Goal: Transaction & Acquisition: Obtain resource

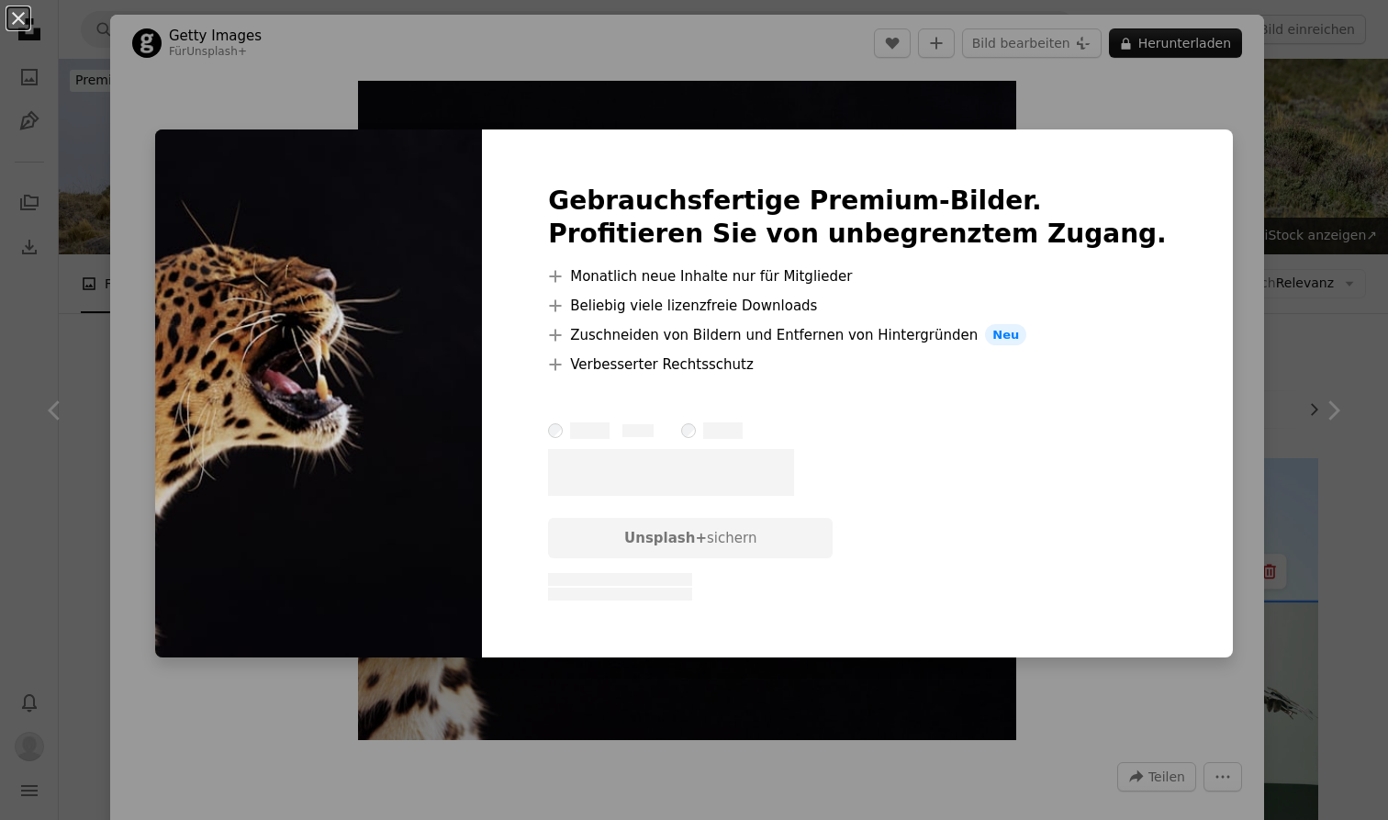
scroll to position [8448, 0]
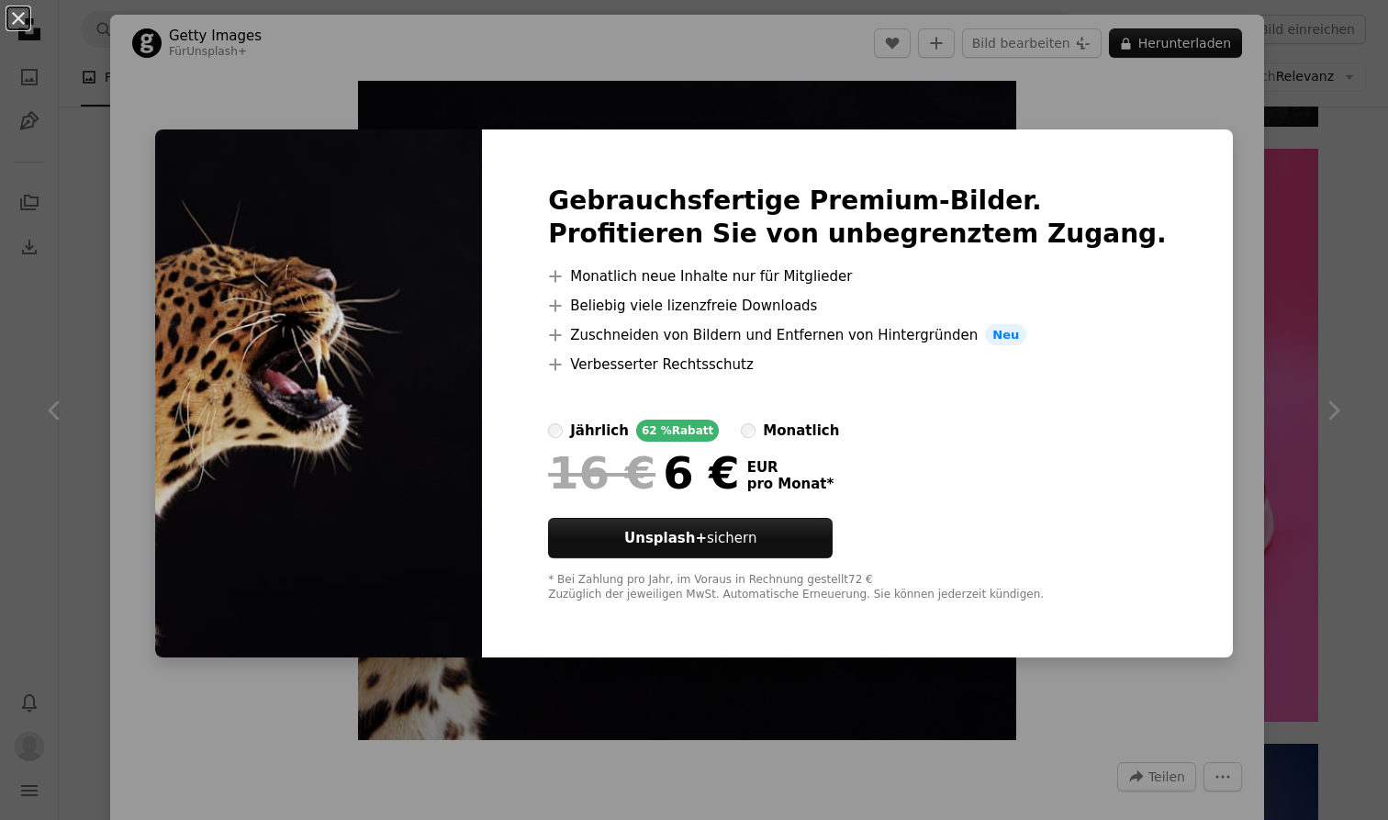
click at [571, 74] on div "An X shape Gebrauchsfertige Premium-Bilder. Profitieren Sie von unbegrenztem Zu…" at bounding box center [694, 410] width 1388 height 820
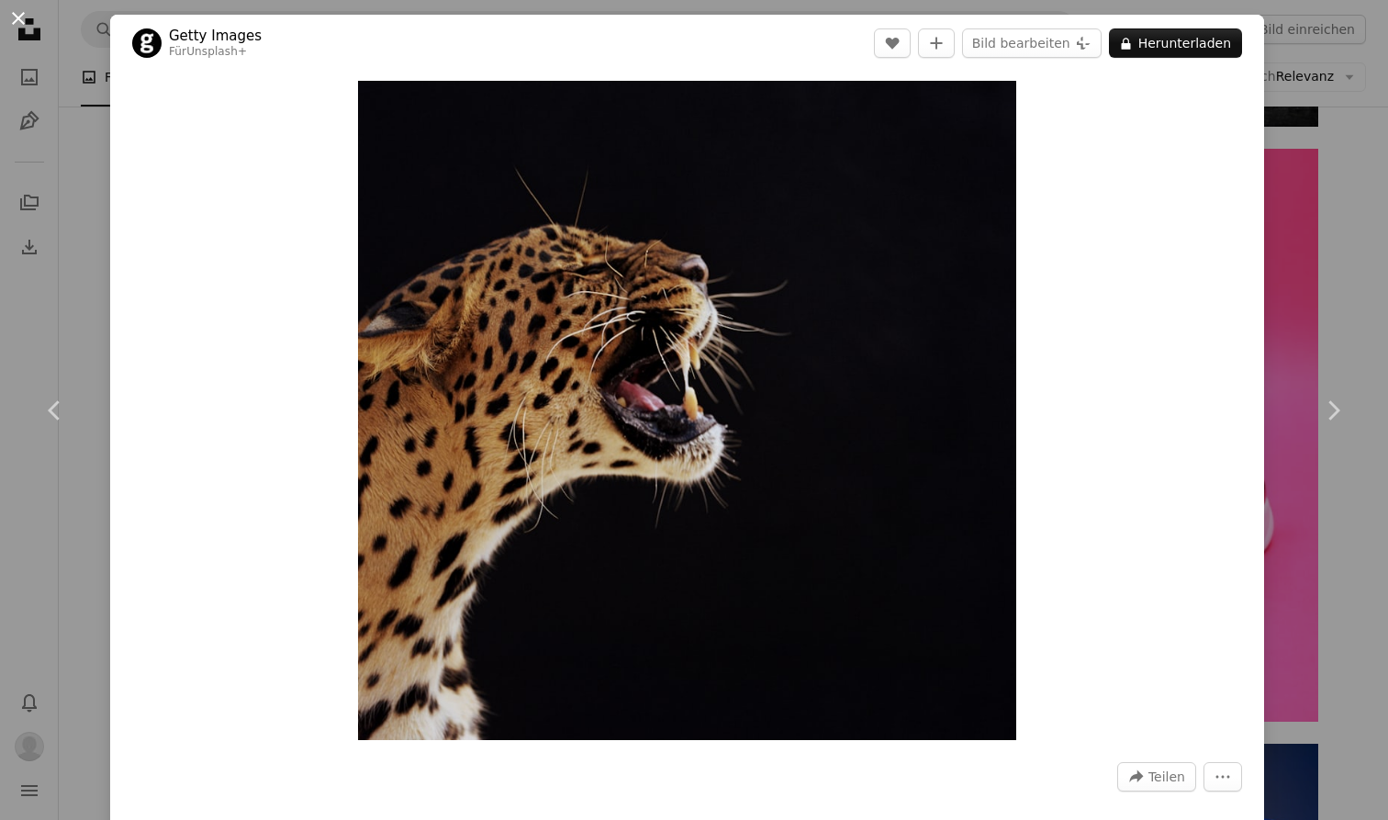
click at [13, 19] on button "An X shape" at bounding box center [18, 18] width 22 height 22
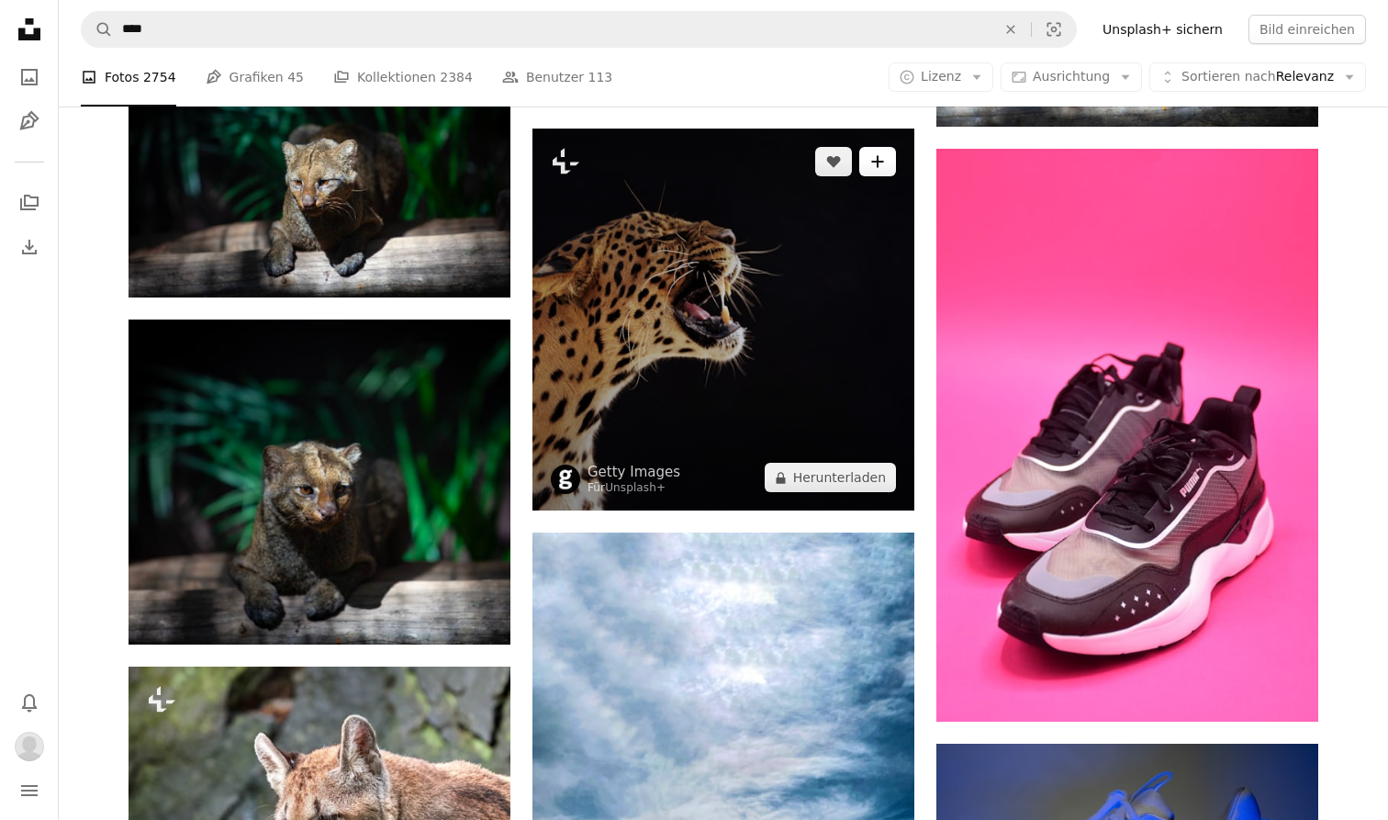
click at [877, 167] on icon "Zu Kollektion hinzufügen" at bounding box center [877, 162] width 12 height 12
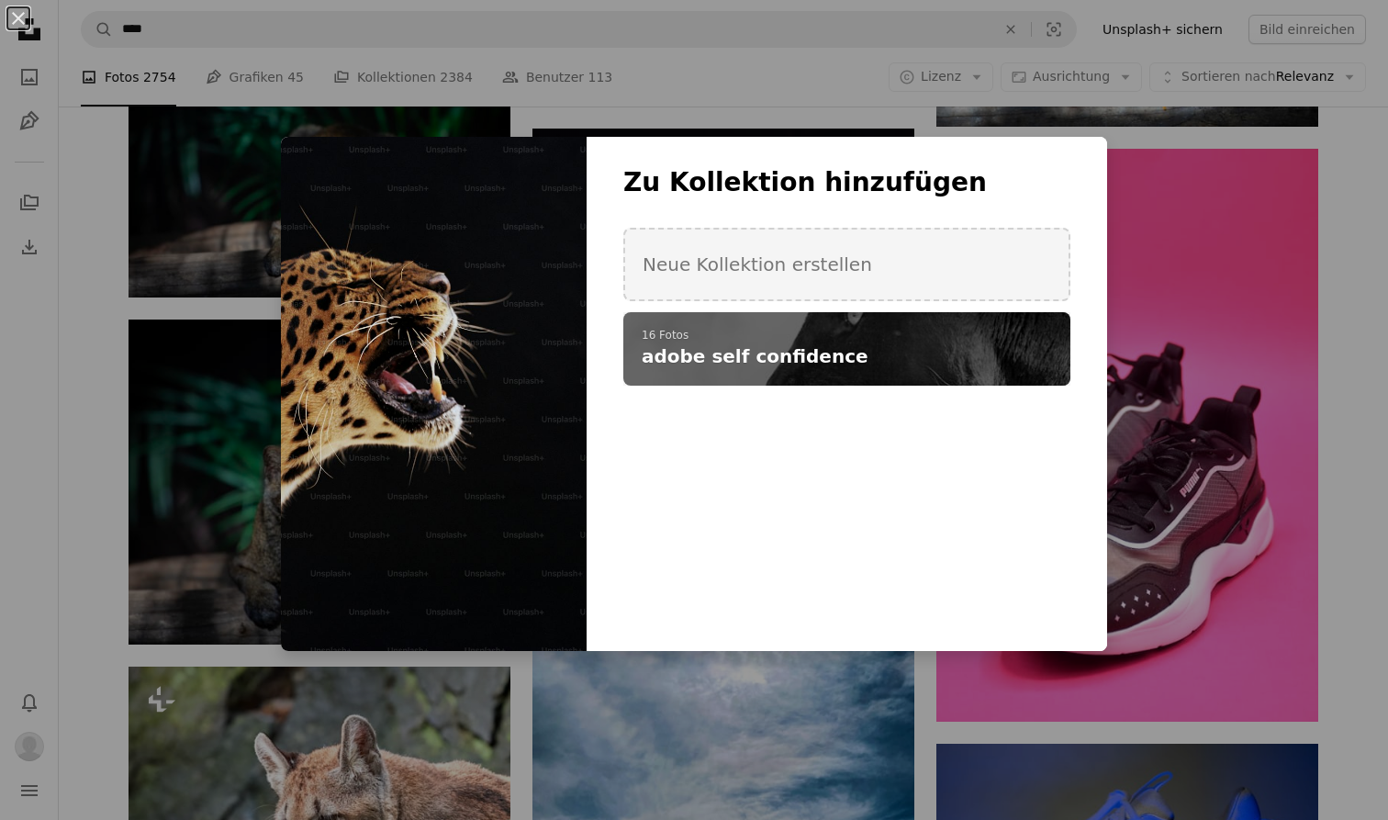
click at [856, 340] on p "16 Fotos" at bounding box center [847, 336] width 410 height 15
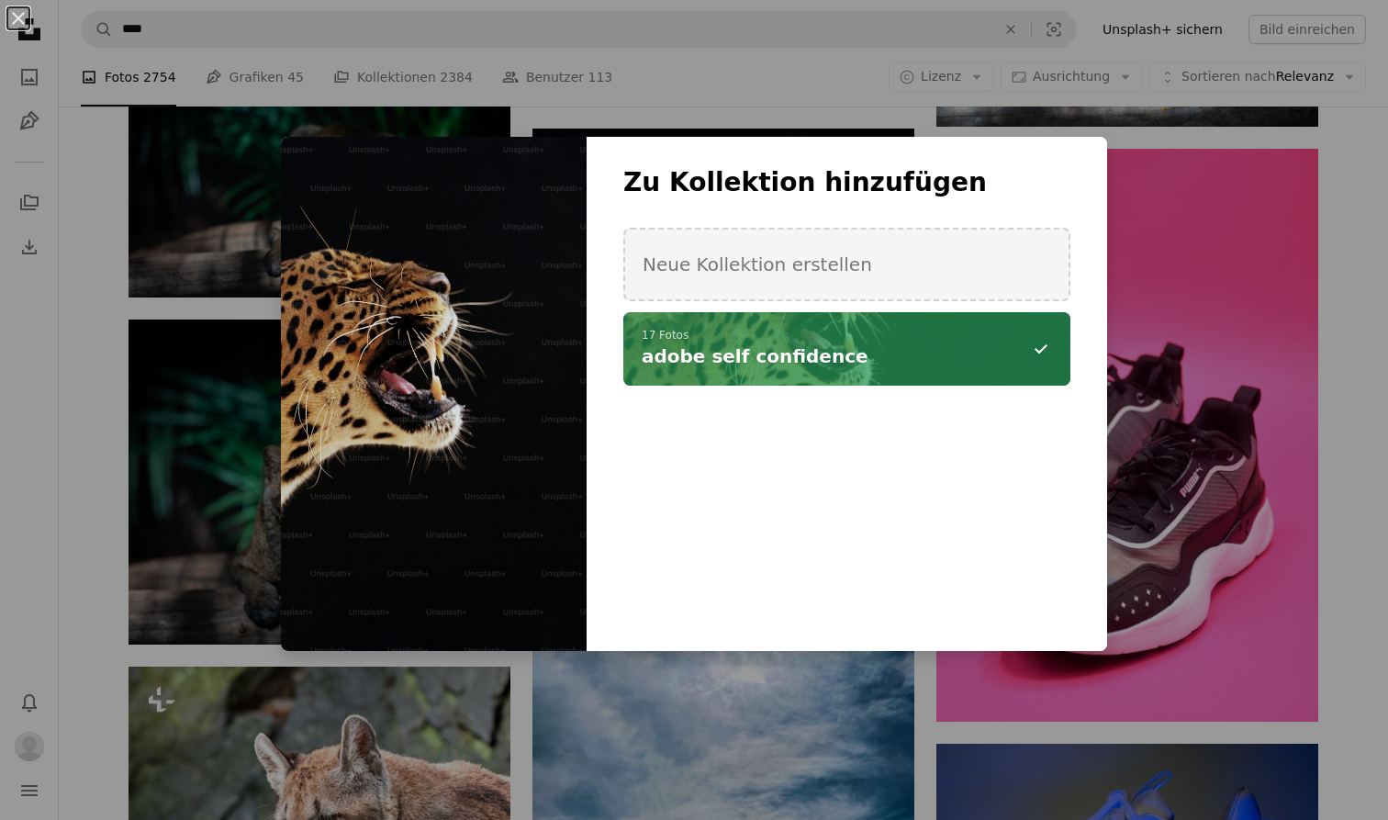
click at [882, 82] on div "An X shape Zu Kollektion hinzufügen Neue Kollektion erstellen A checkmark A min…" at bounding box center [694, 410] width 1388 height 820
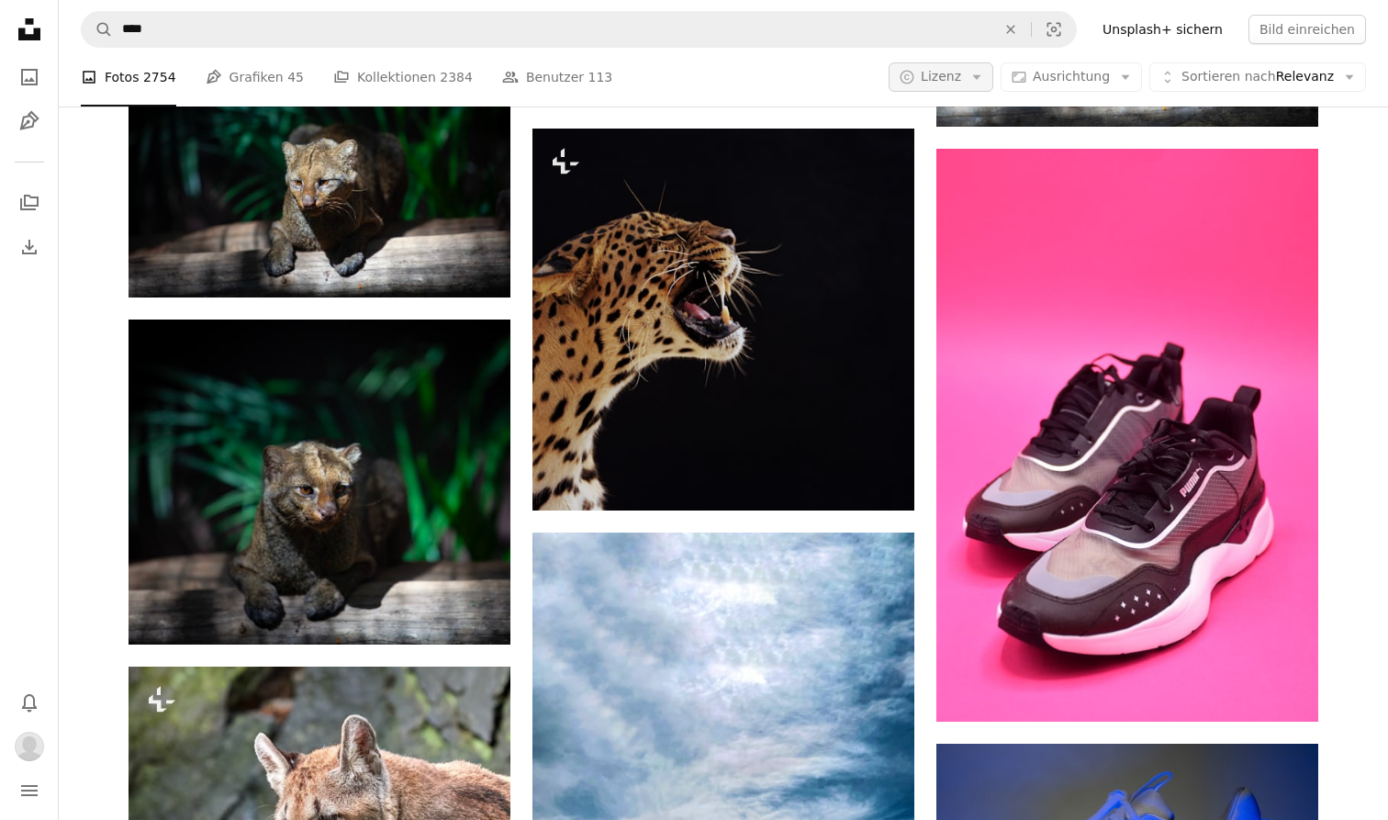
click at [984, 86] on button "A copyright icon © Lizenz Arrow down" at bounding box center [940, 76] width 105 height 29
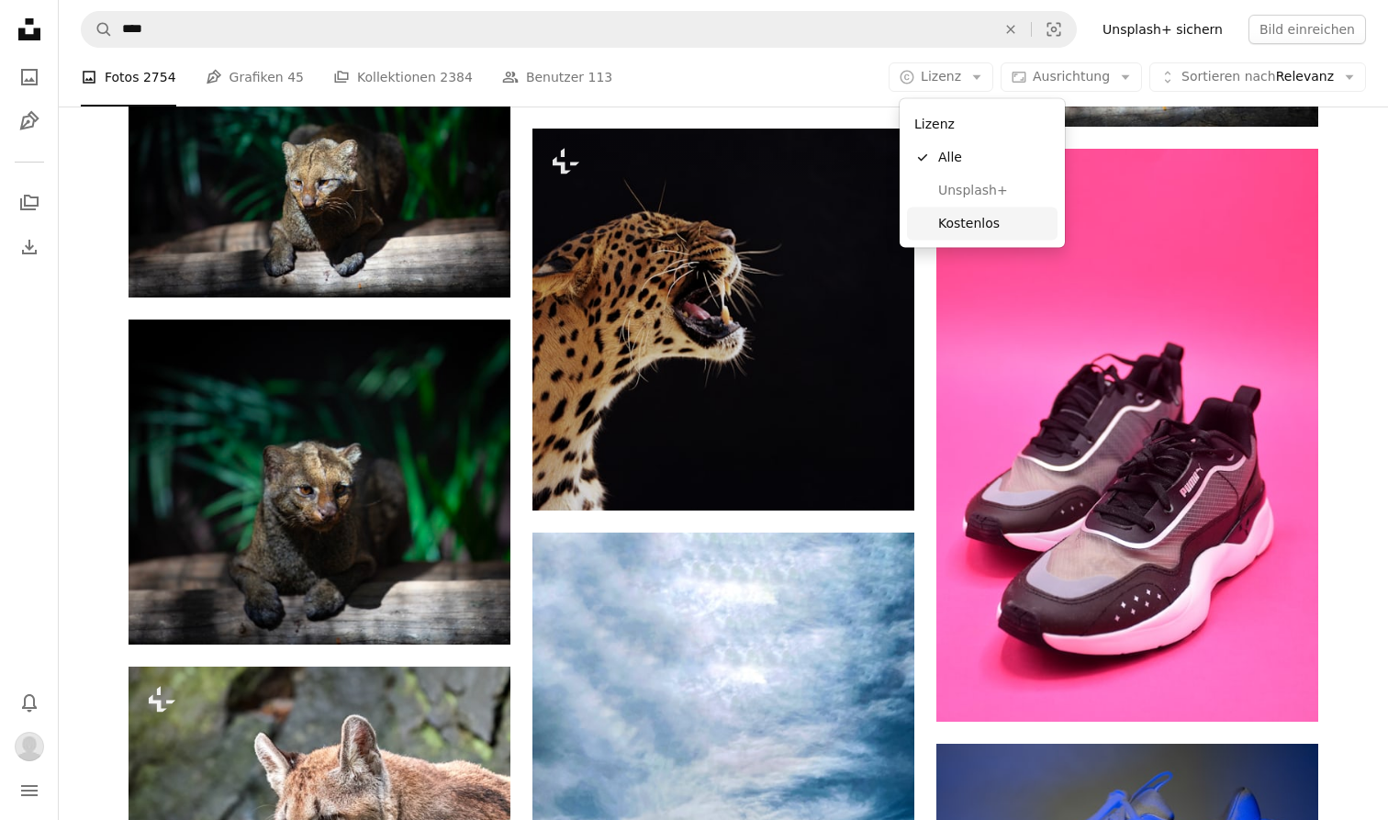
click at [996, 226] on span "Kostenlos" at bounding box center [994, 223] width 112 height 18
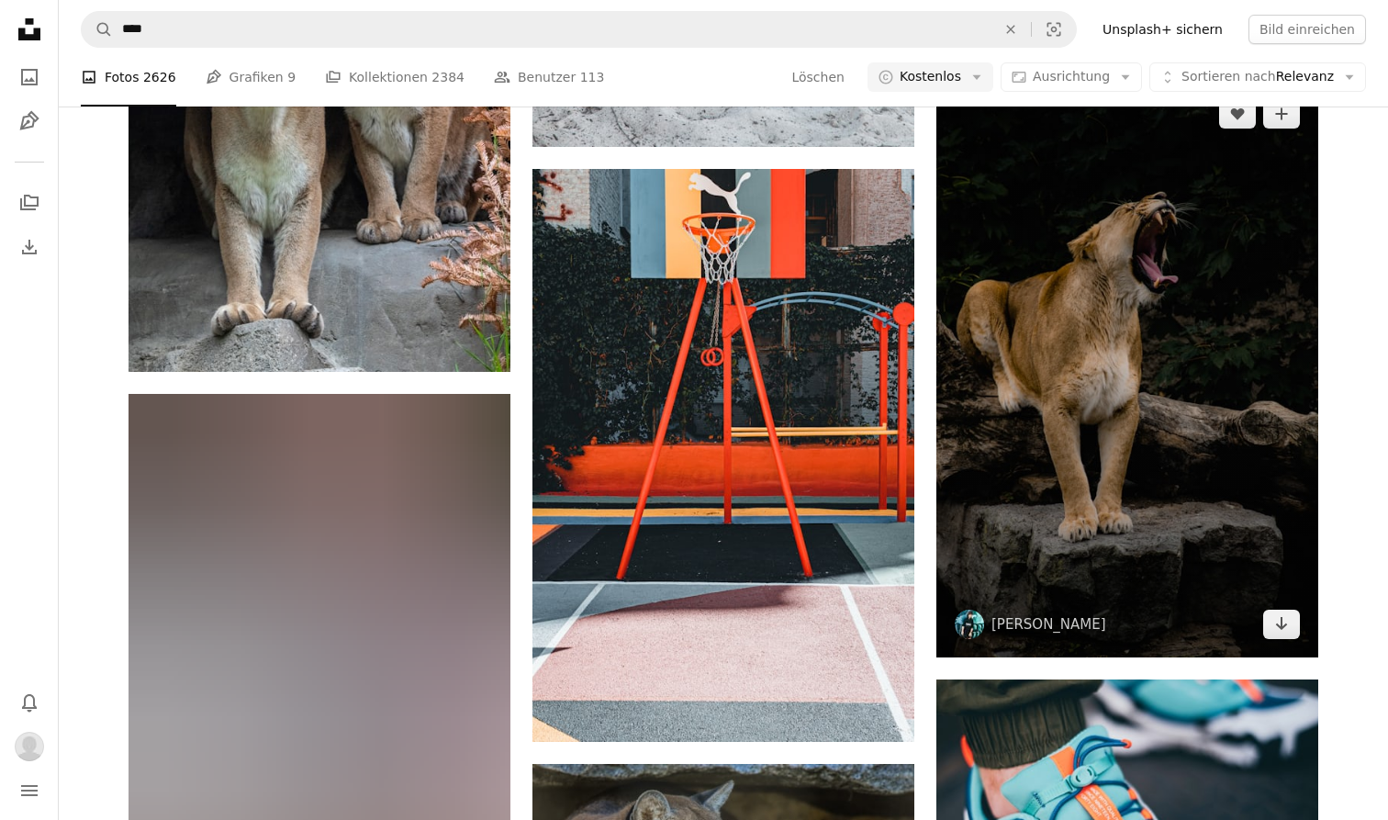
scroll to position [3156, 0]
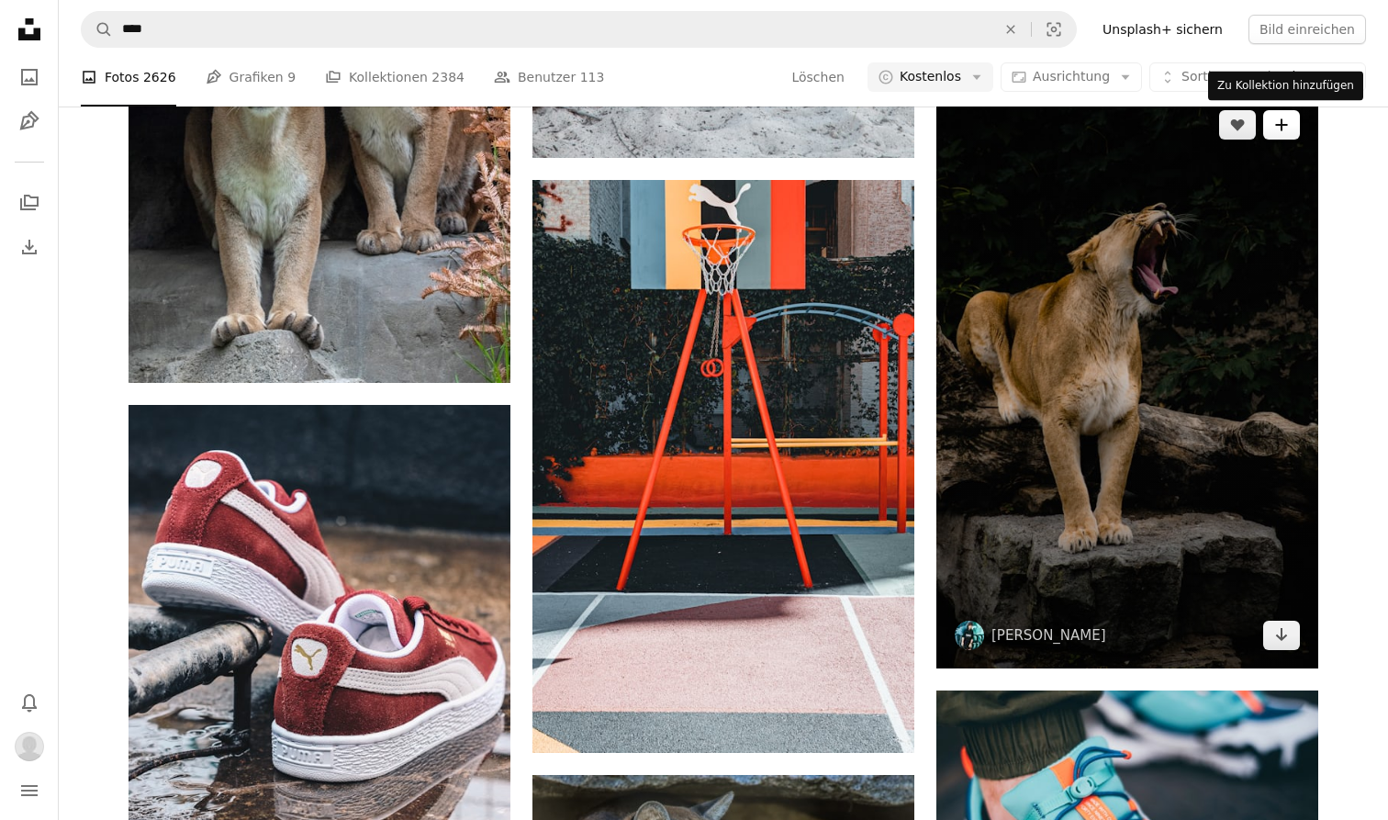
click at [1268, 130] on button "A plus sign" at bounding box center [1281, 124] width 37 height 29
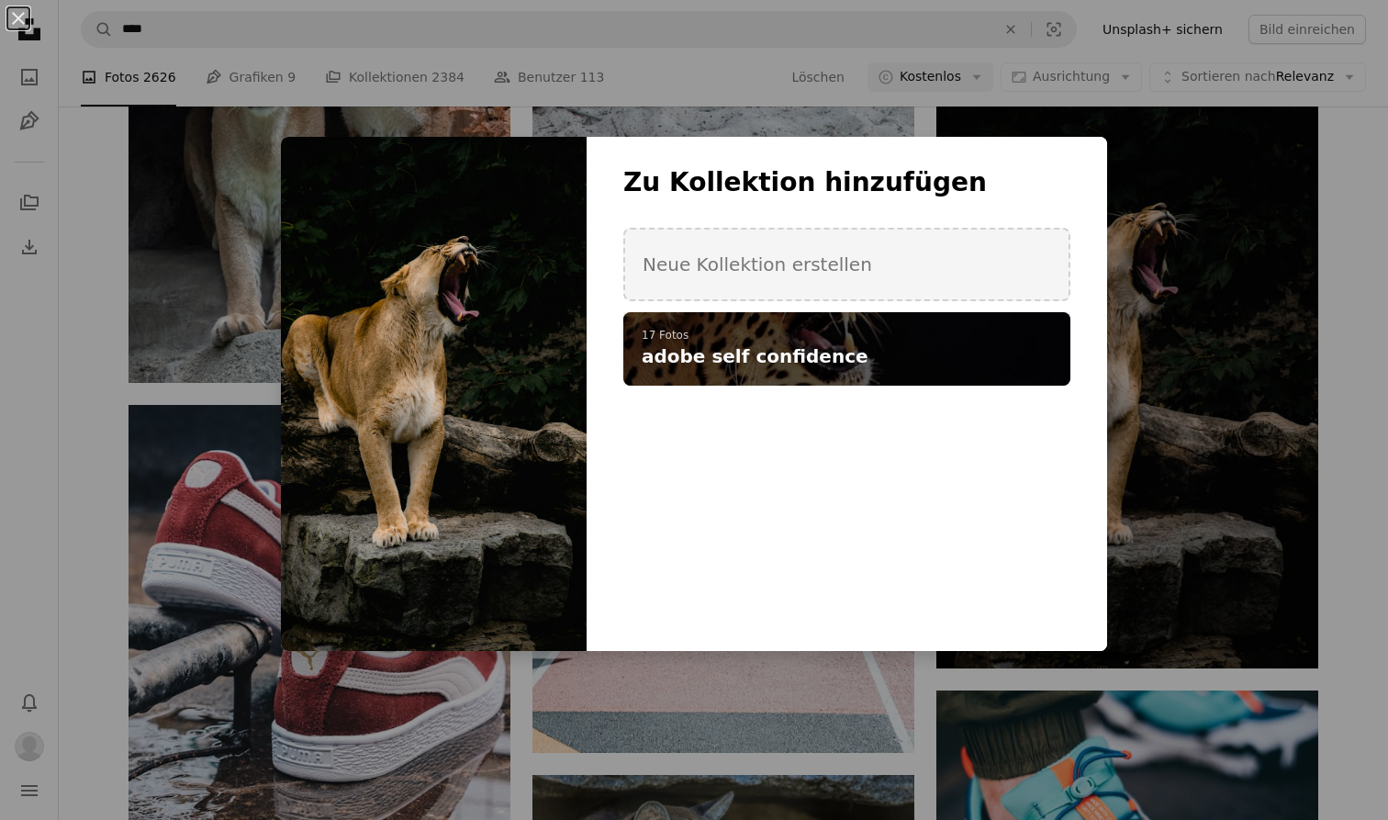
click at [949, 377] on div "A checkmark A plus sign 17 Fotos adobe self confidence" at bounding box center [846, 348] width 447 height 73
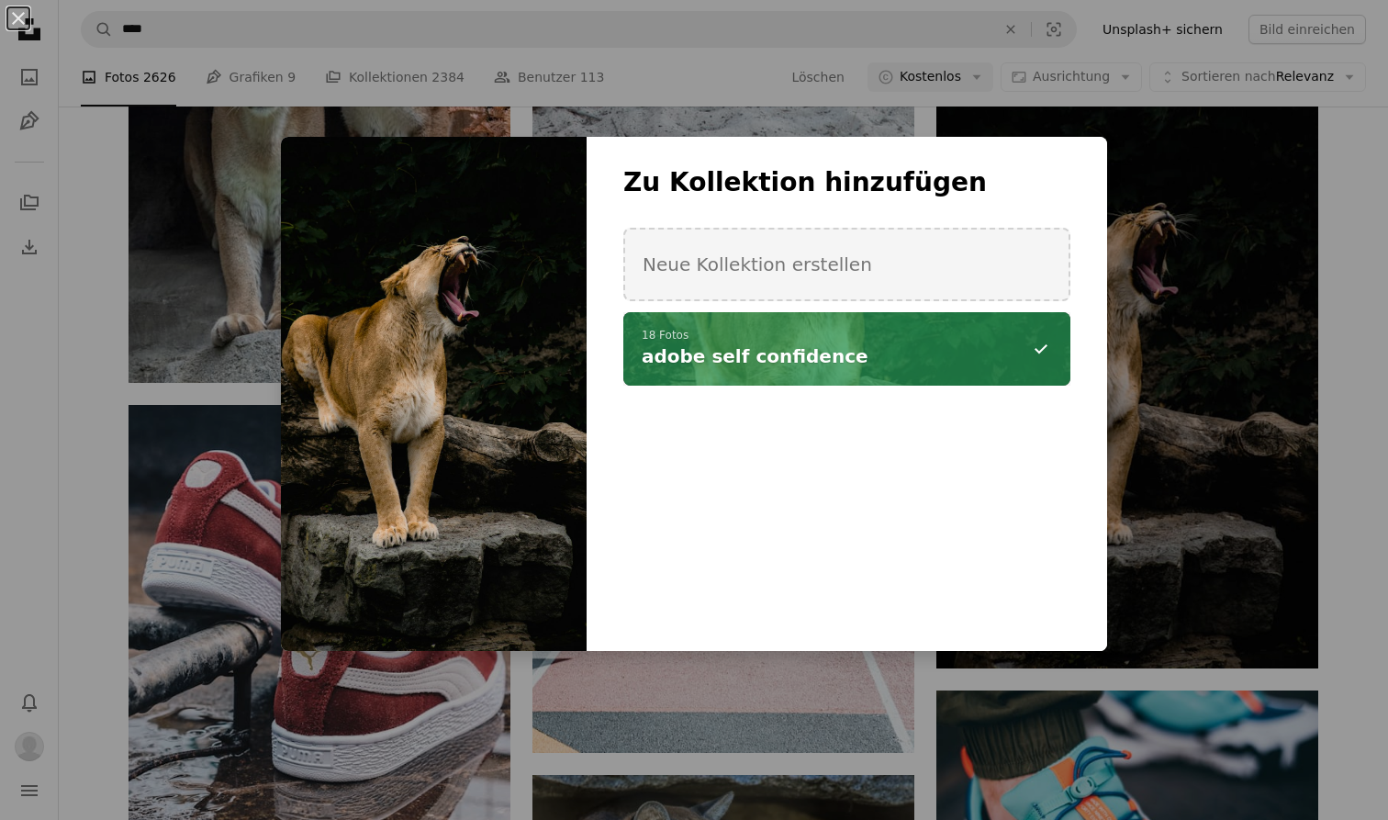
click at [899, 692] on div "An X shape Zu Kollektion hinzufügen Neue Kollektion erstellen A checkmark A min…" at bounding box center [694, 410] width 1388 height 820
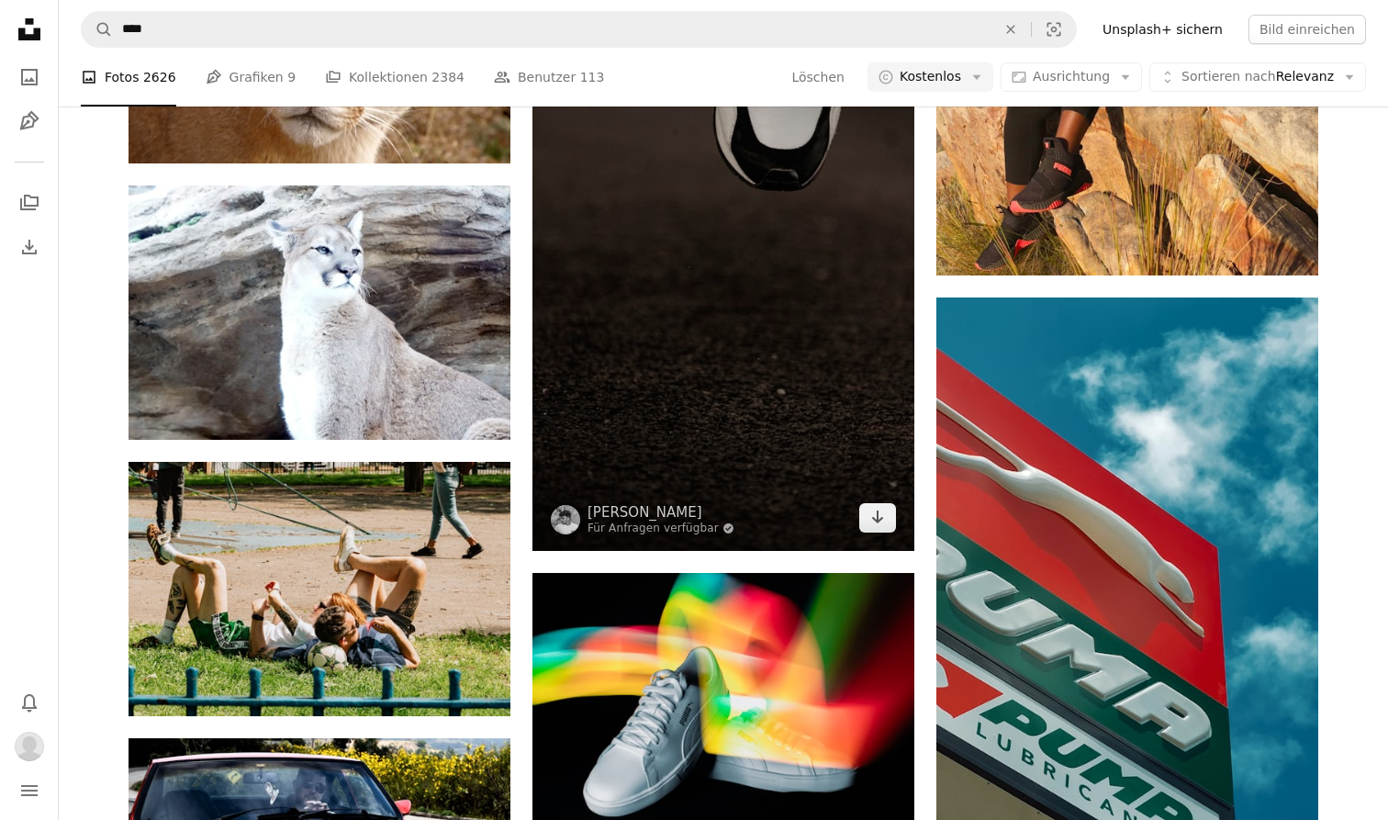
scroll to position [13339, 0]
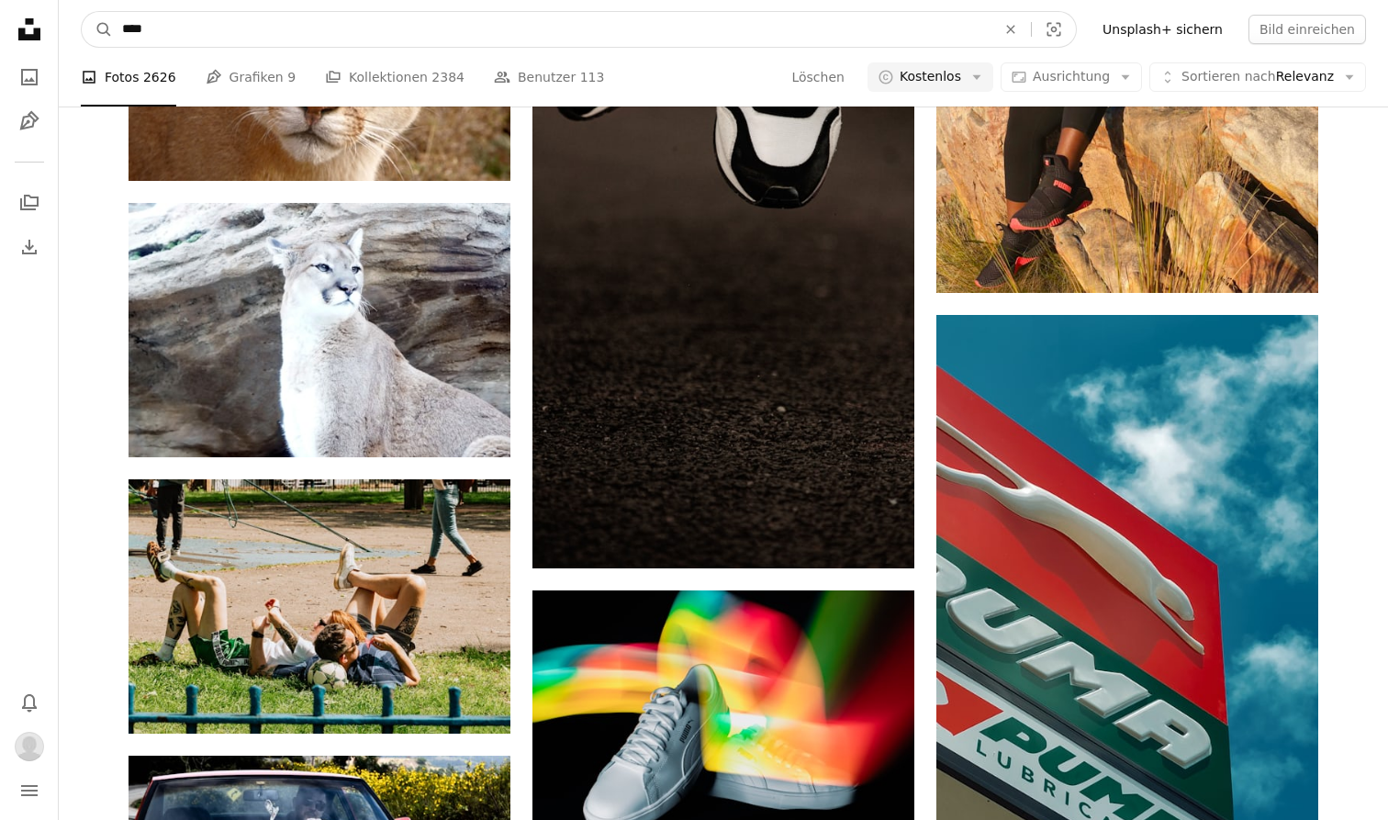
click at [538, 34] on input "****" at bounding box center [551, 29] width 877 height 35
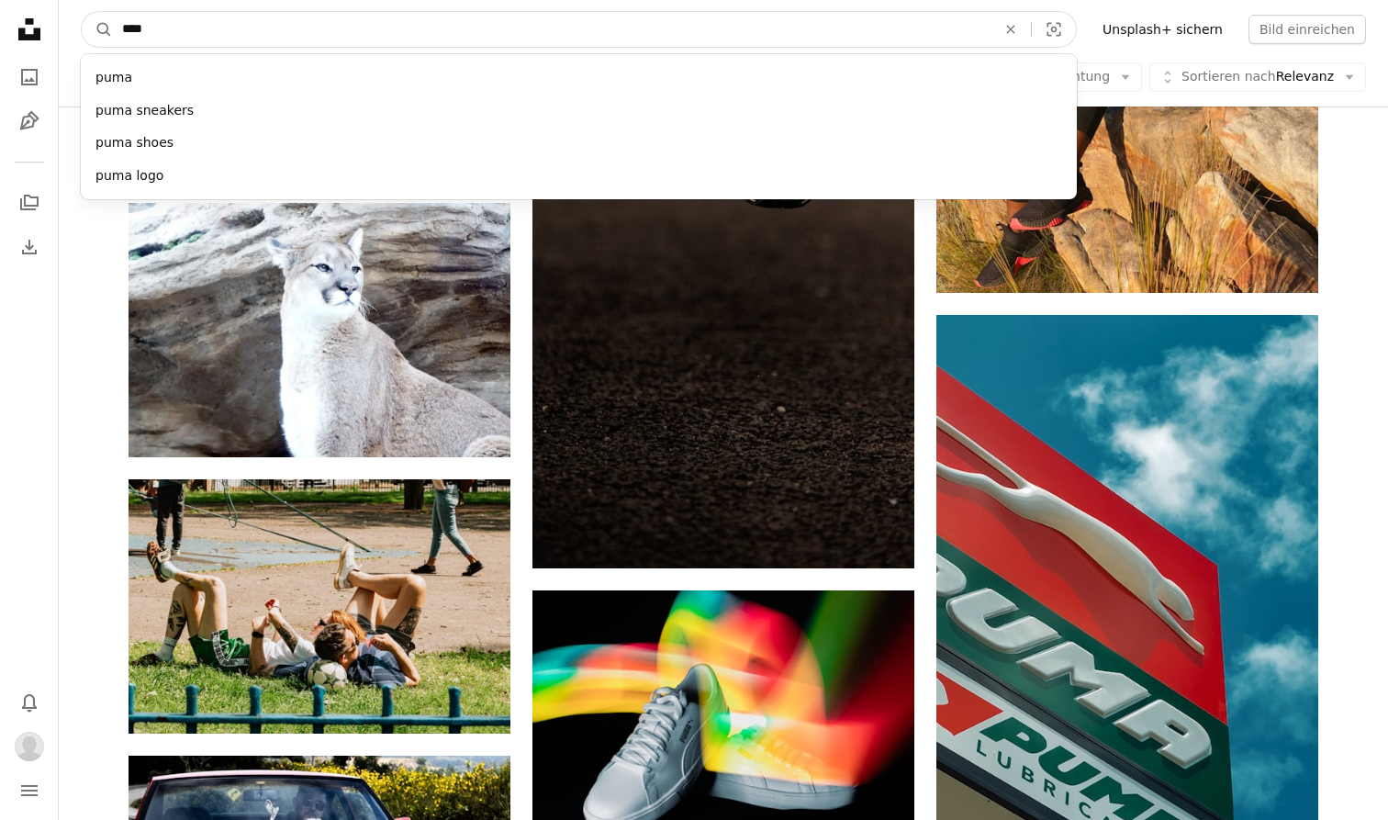
click at [538, 34] on input "****" at bounding box center [551, 29] width 877 height 35
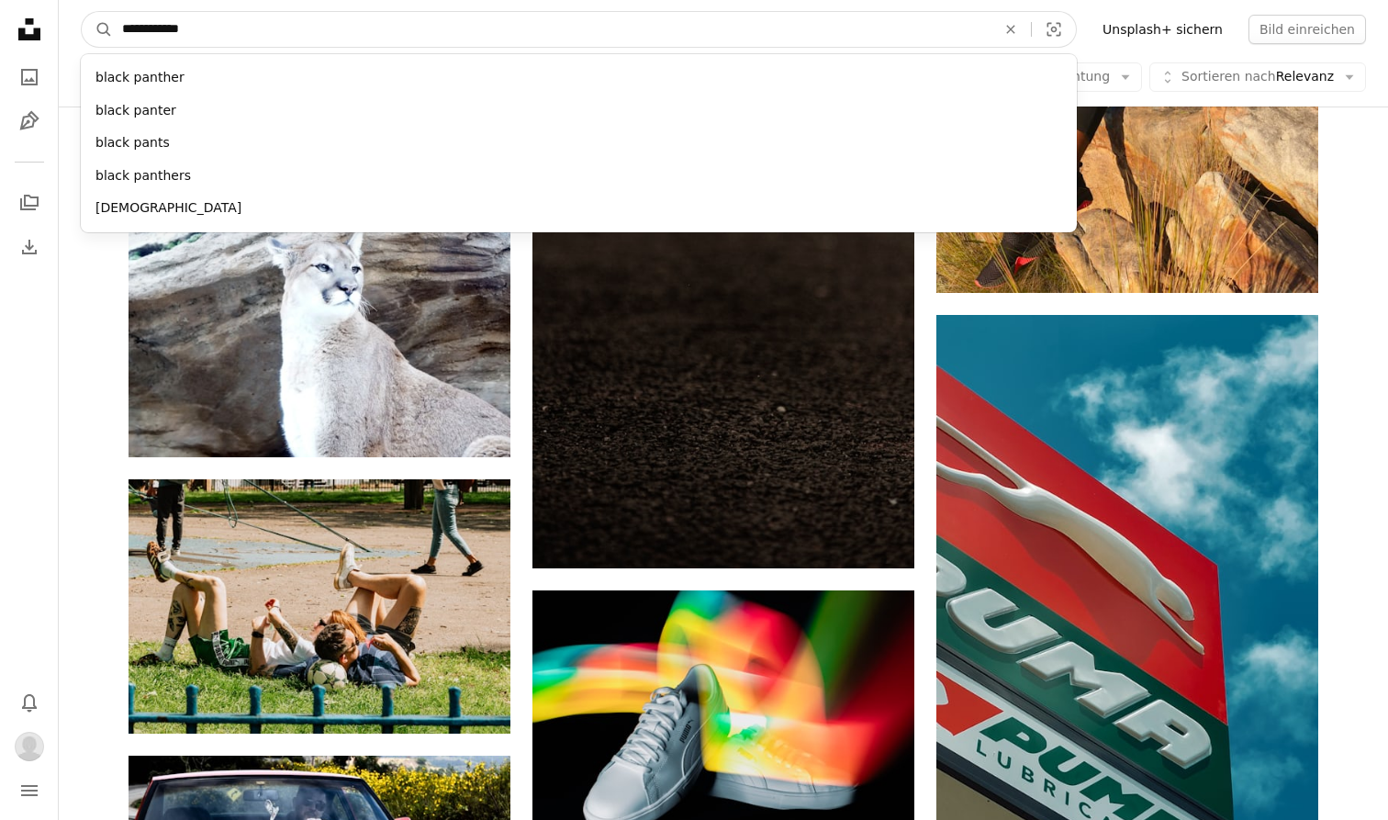
type input "**********"
click at [97, 29] on button "A magnifying glass" at bounding box center [97, 29] width 31 height 35
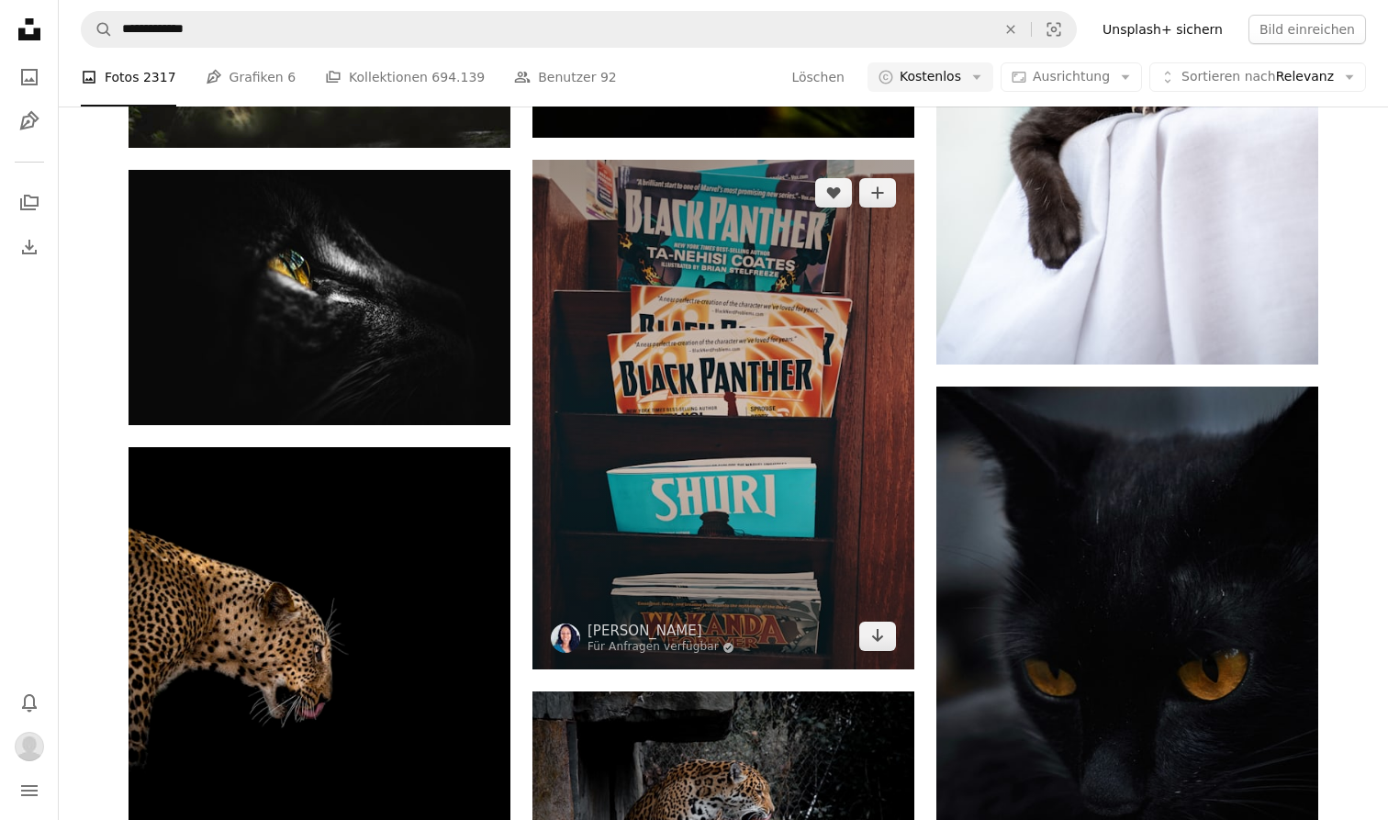
scroll to position [4531, 0]
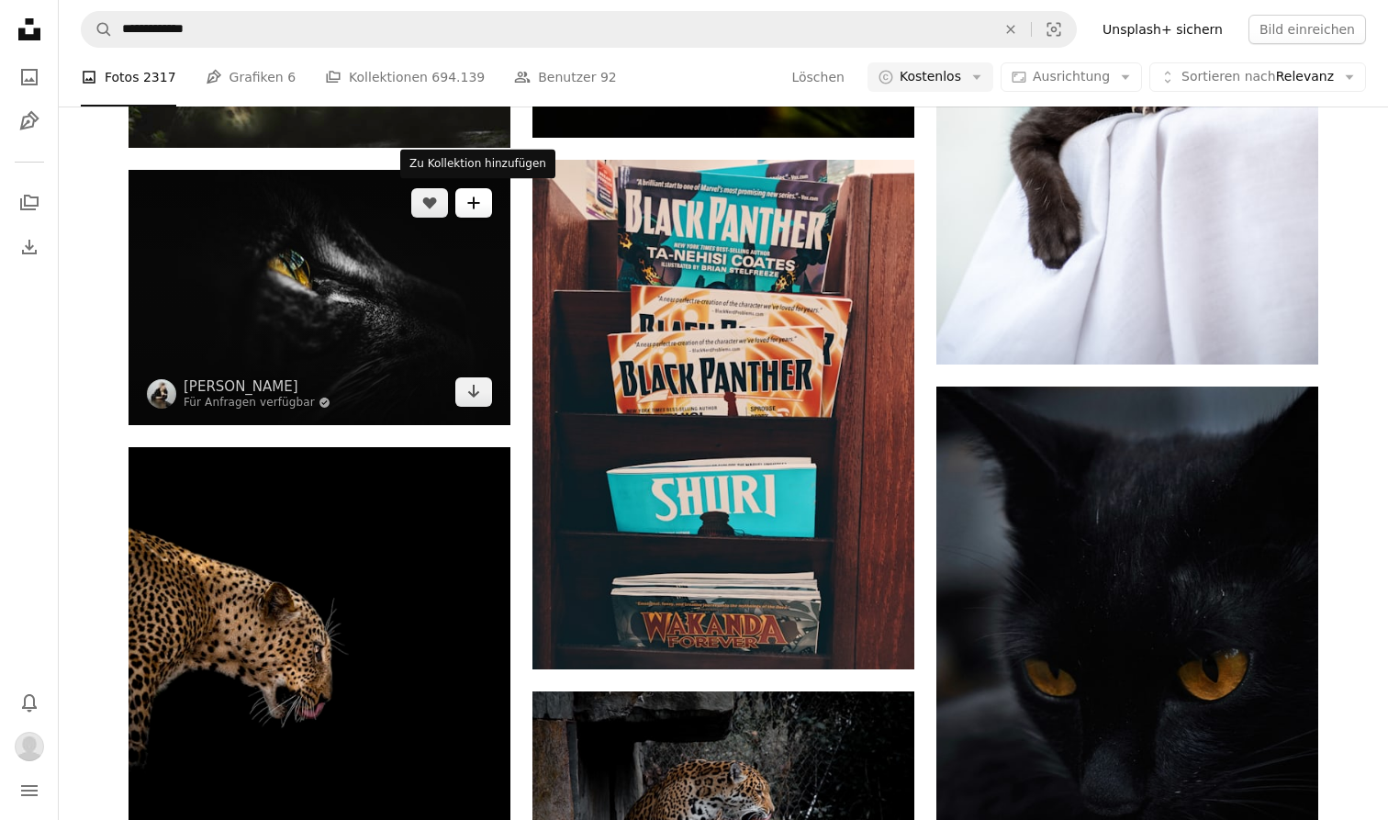
click at [464, 209] on button "A plus sign" at bounding box center [473, 202] width 37 height 29
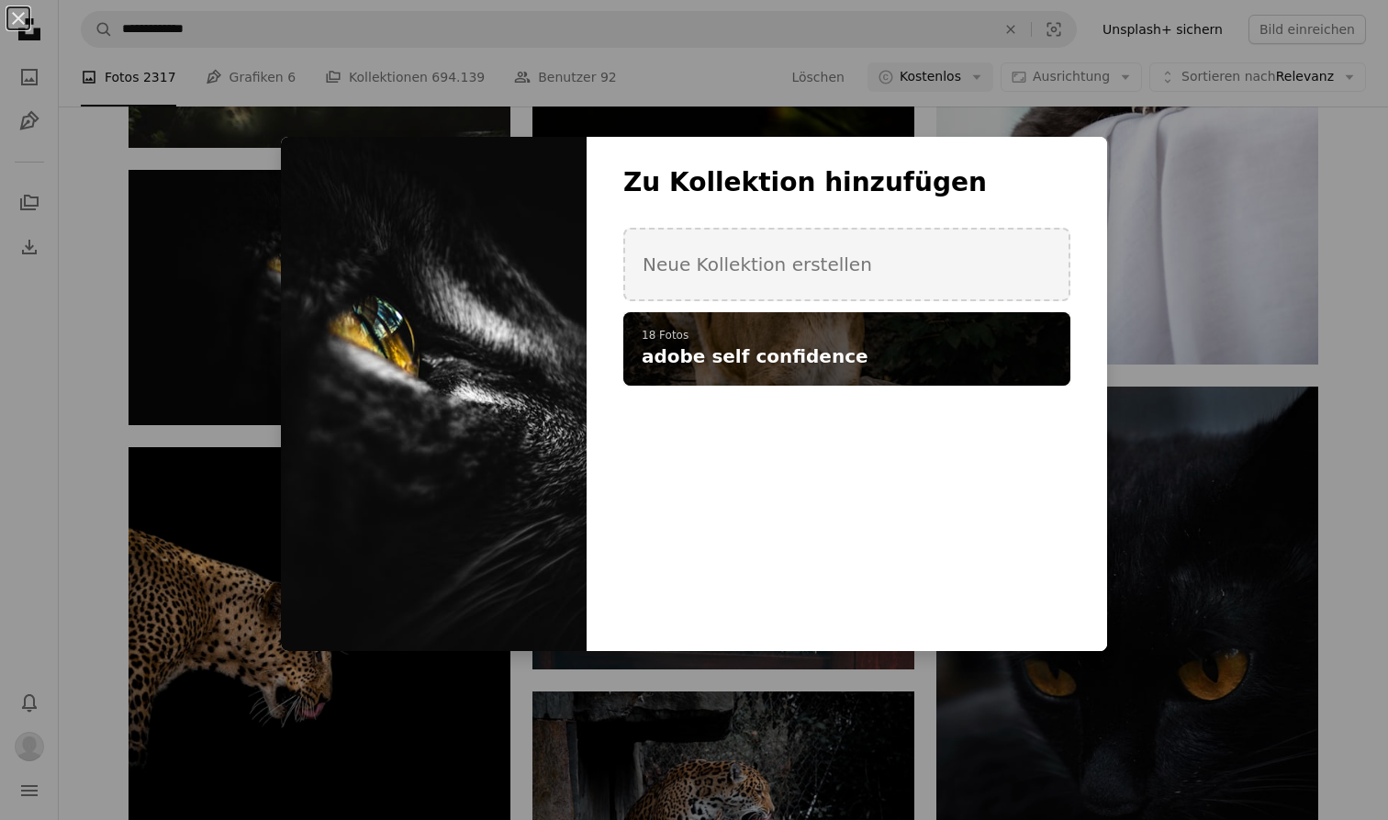
click at [721, 330] on p "18 Fotos" at bounding box center [847, 336] width 410 height 15
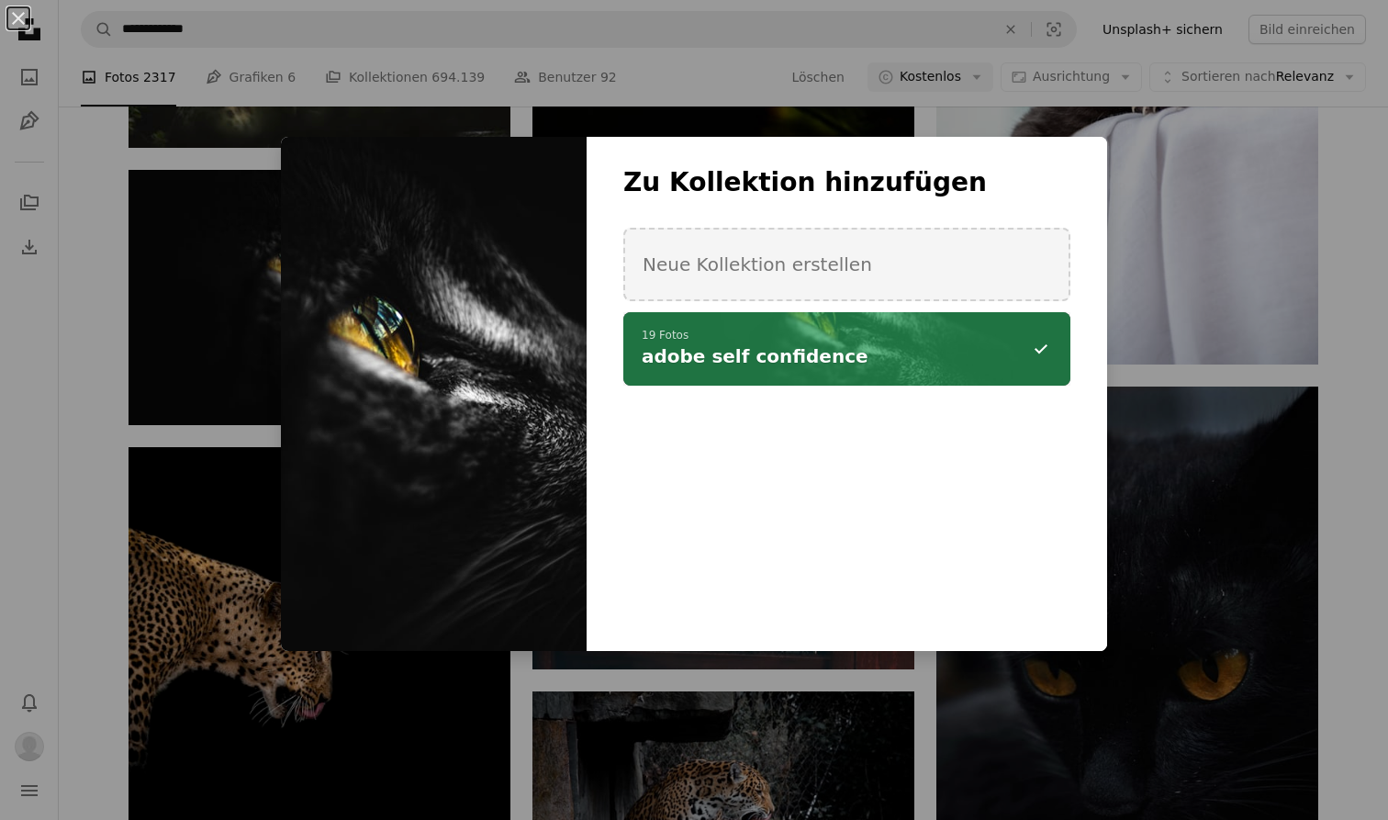
click at [568, 714] on div "An X shape Zu Kollektion hinzufügen Neue Kollektion erstellen A checkmark A min…" at bounding box center [694, 410] width 1388 height 820
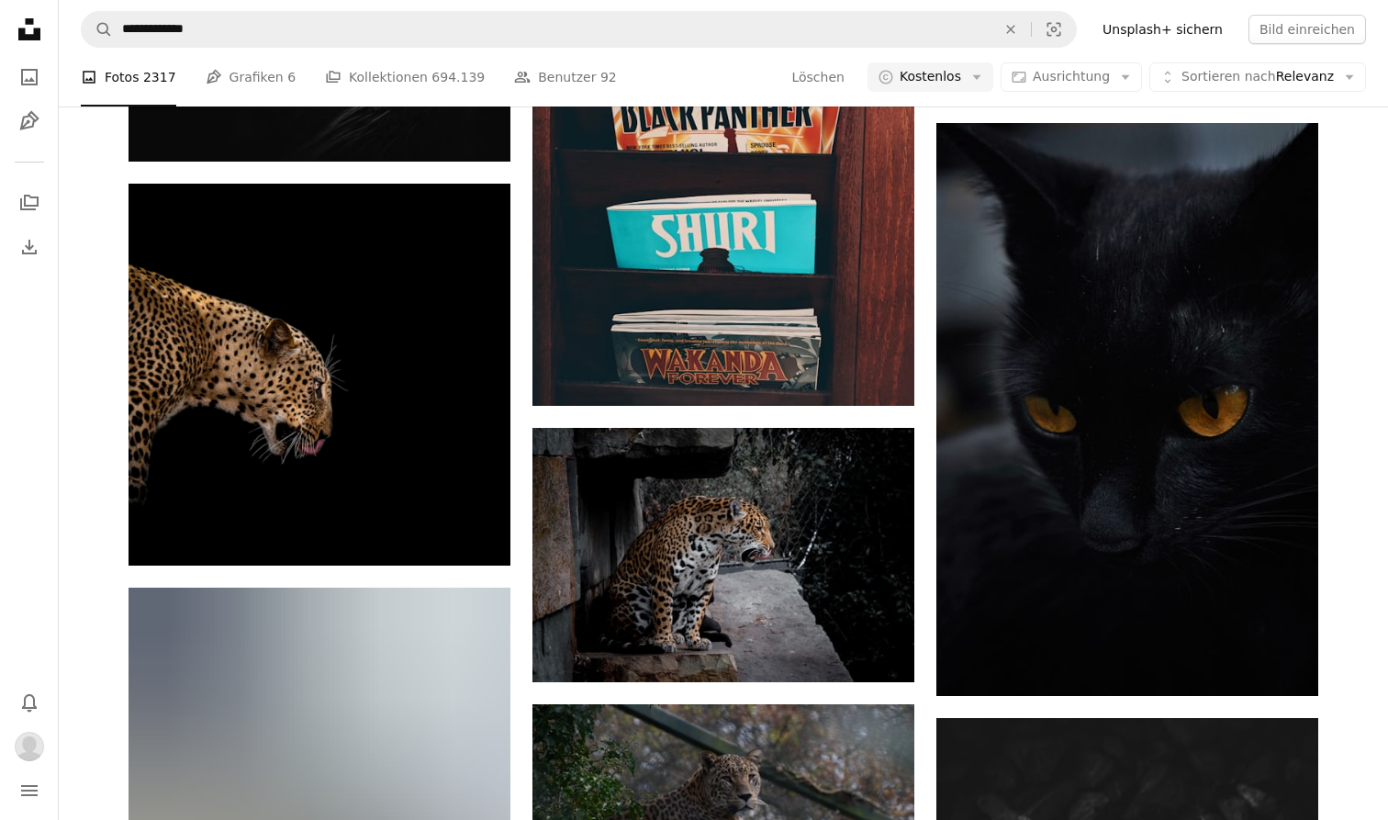
scroll to position [4809, 0]
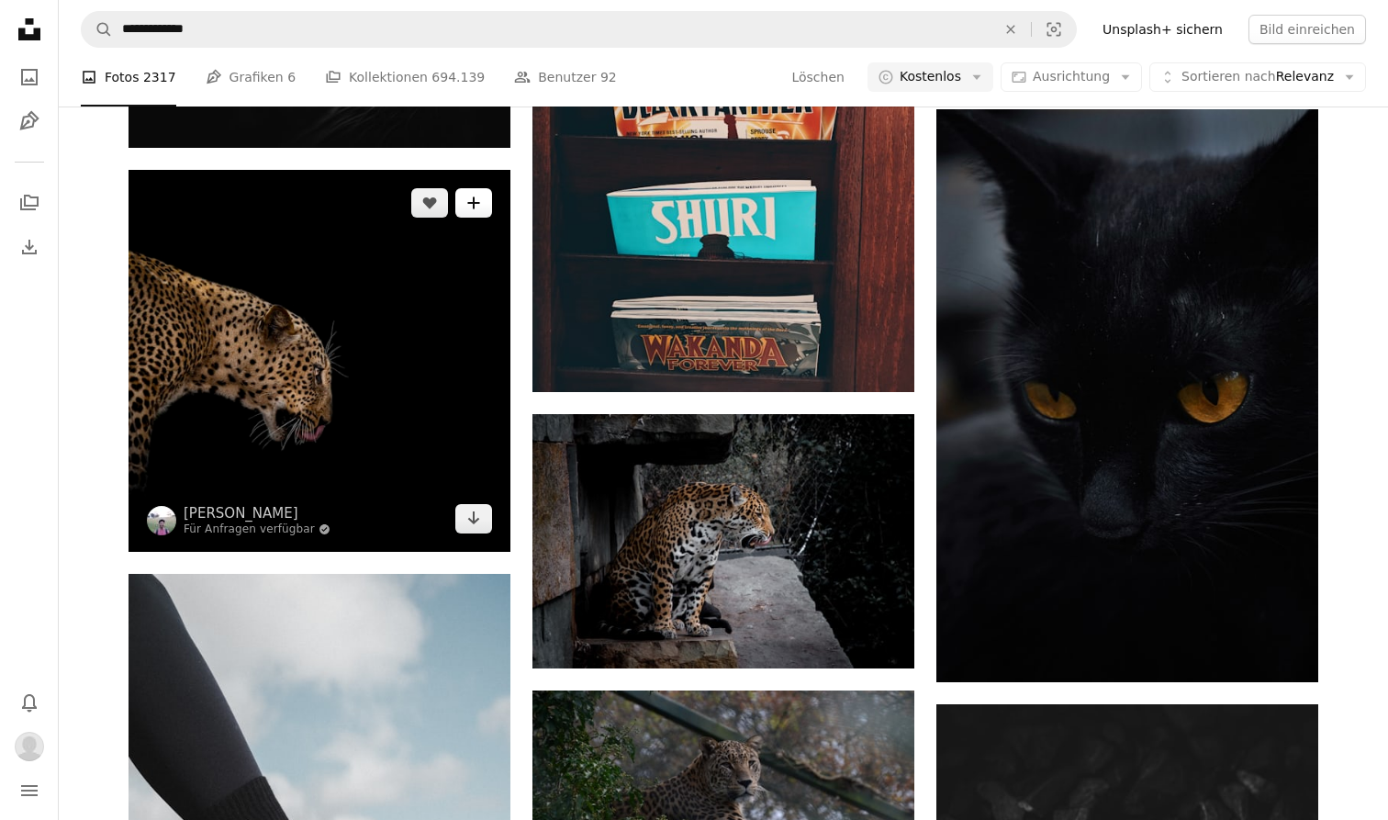
click at [486, 196] on button "A plus sign" at bounding box center [473, 202] width 37 height 29
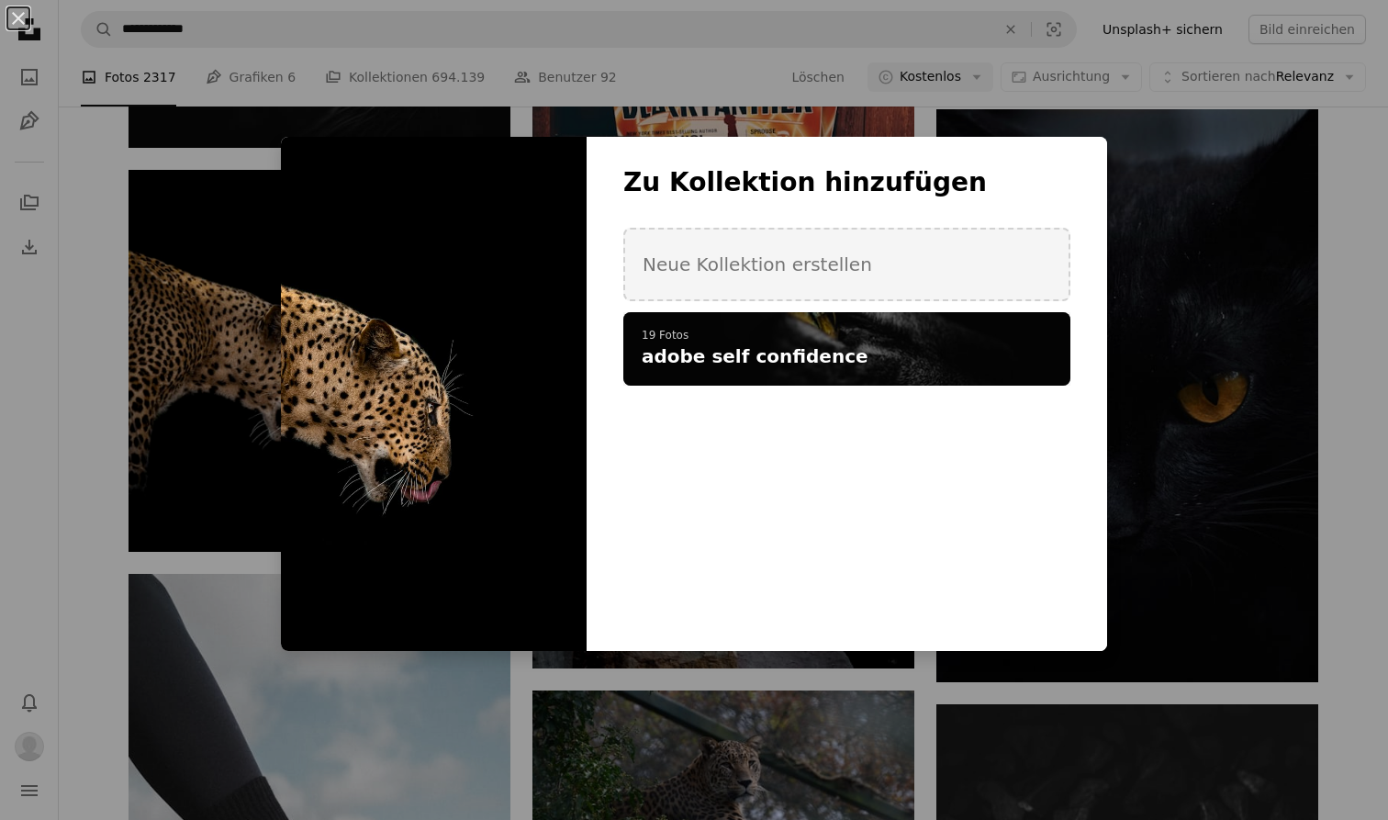
click at [762, 364] on span "adobe self confidence" at bounding box center [755, 356] width 227 height 26
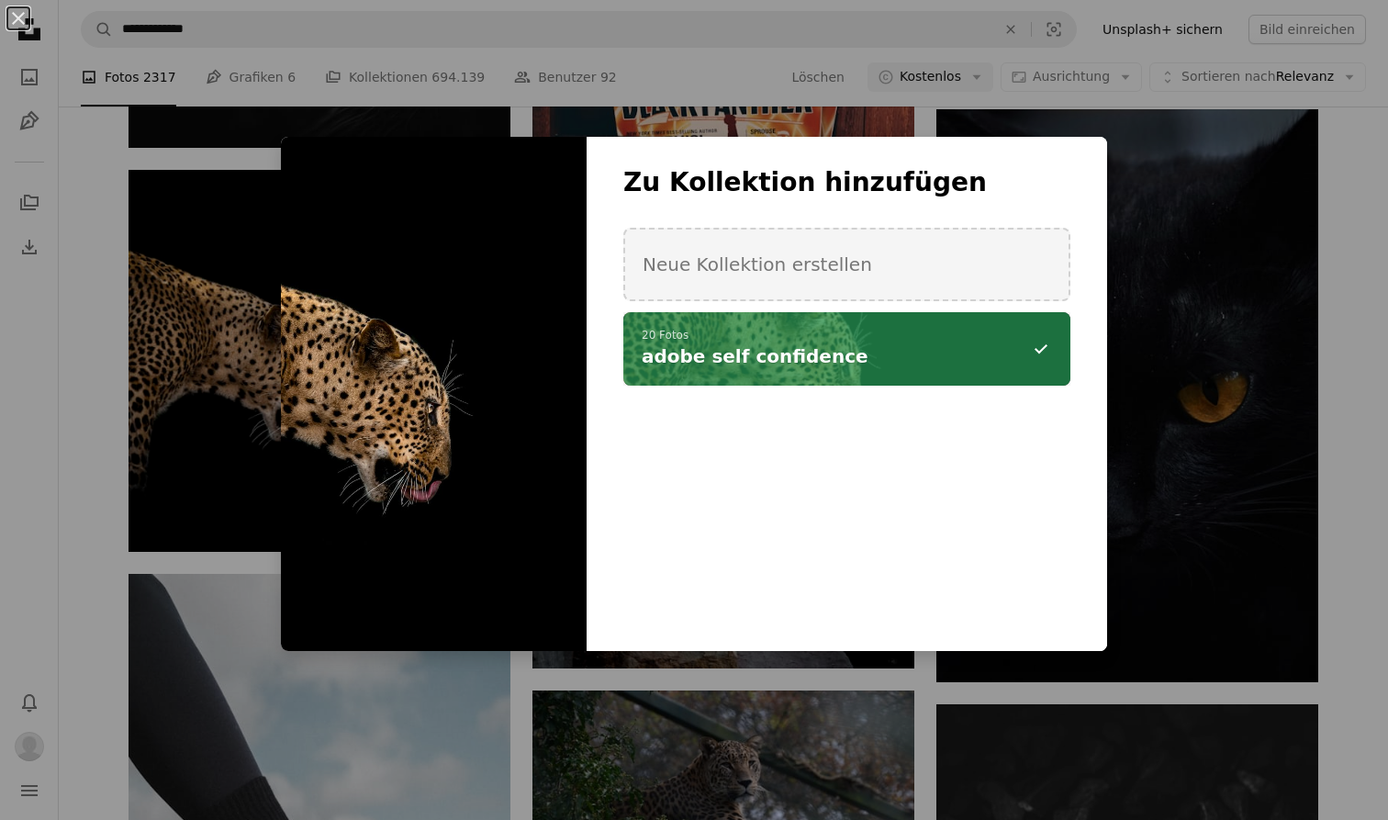
click at [713, 819] on div "An X shape Zu Kollektion hinzufügen Neue Kollektion erstellen A checkmark A min…" at bounding box center [694, 410] width 1388 height 820
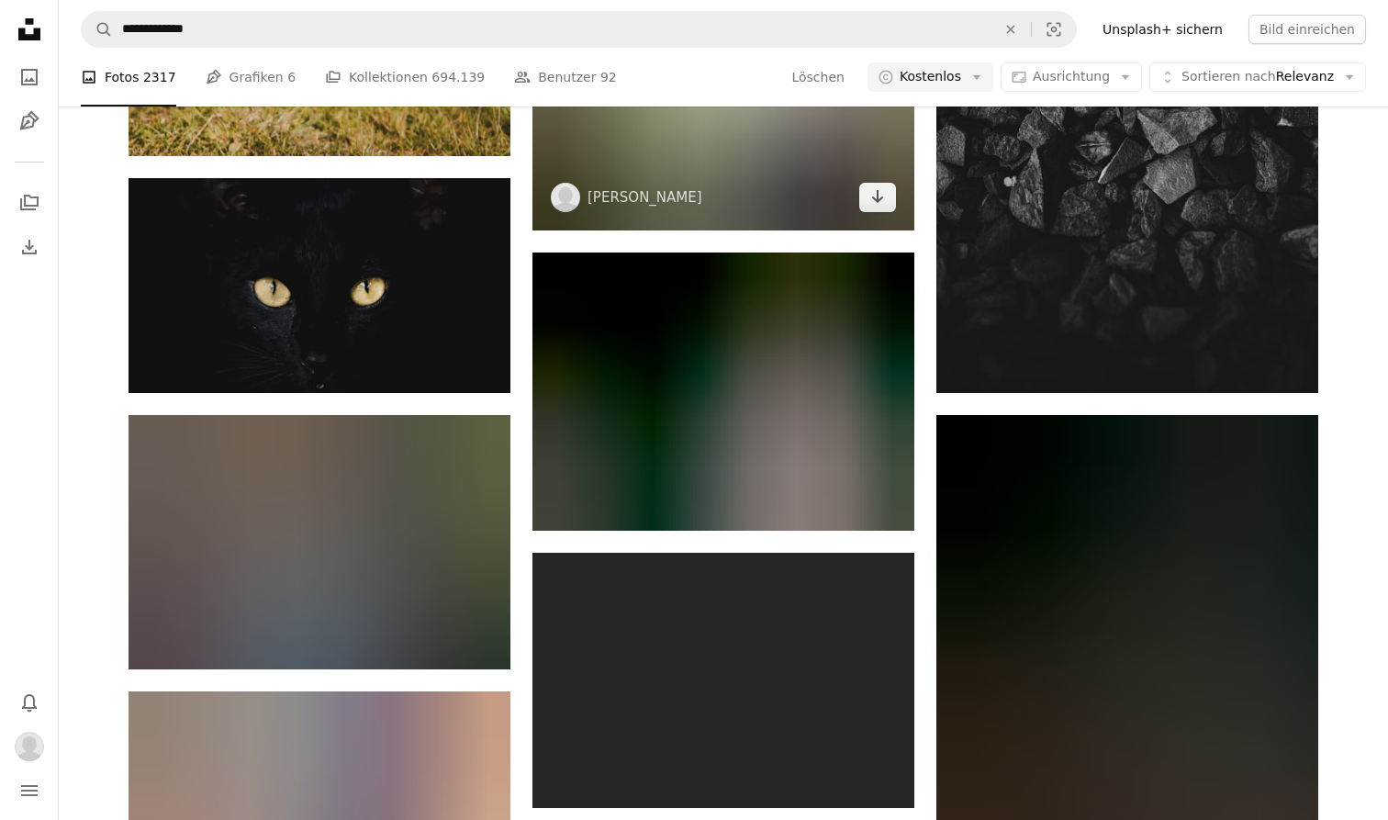
scroll to position [5803, 0]
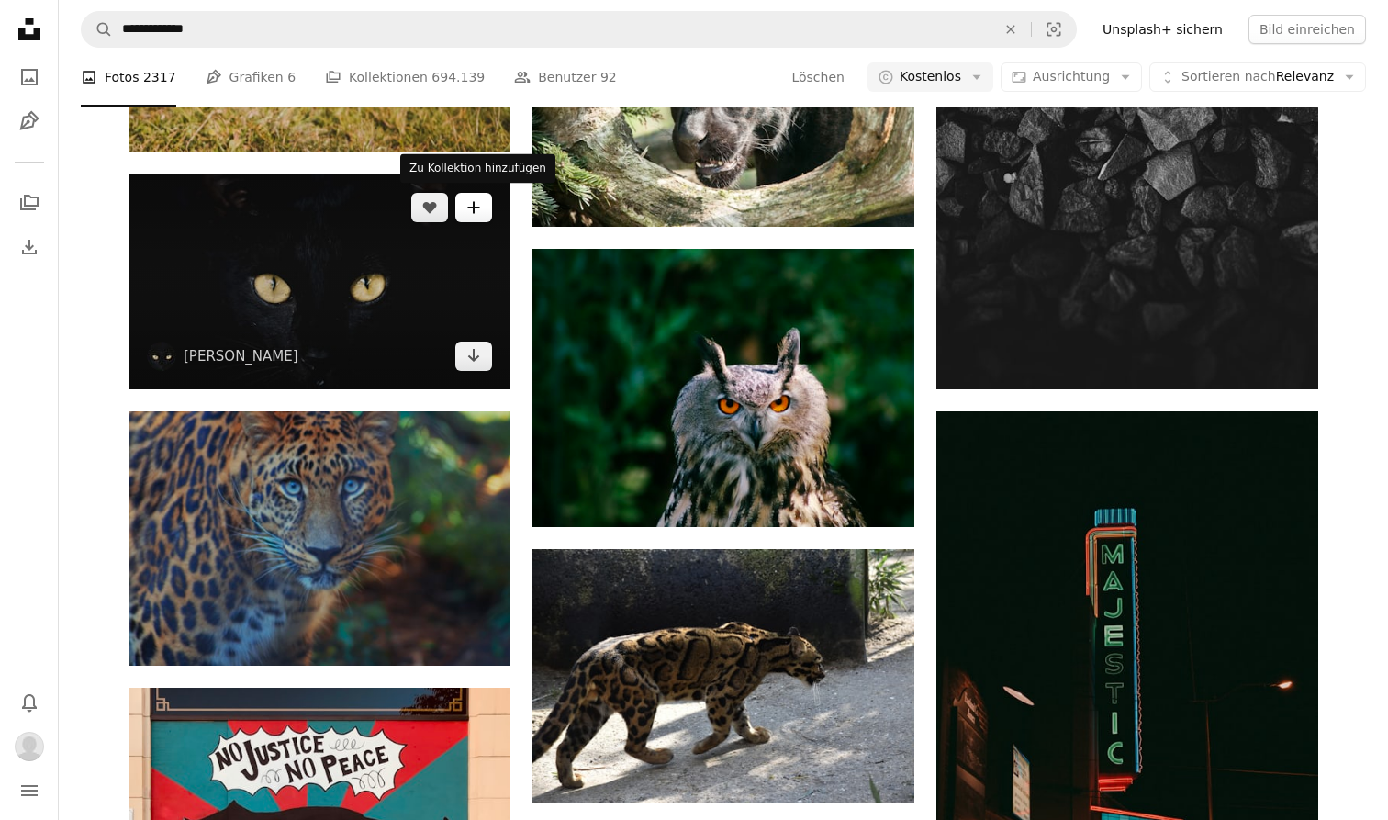
click at [463, 207] on button "A plus sign" at bounding box center [473, 207] width 37 height 29
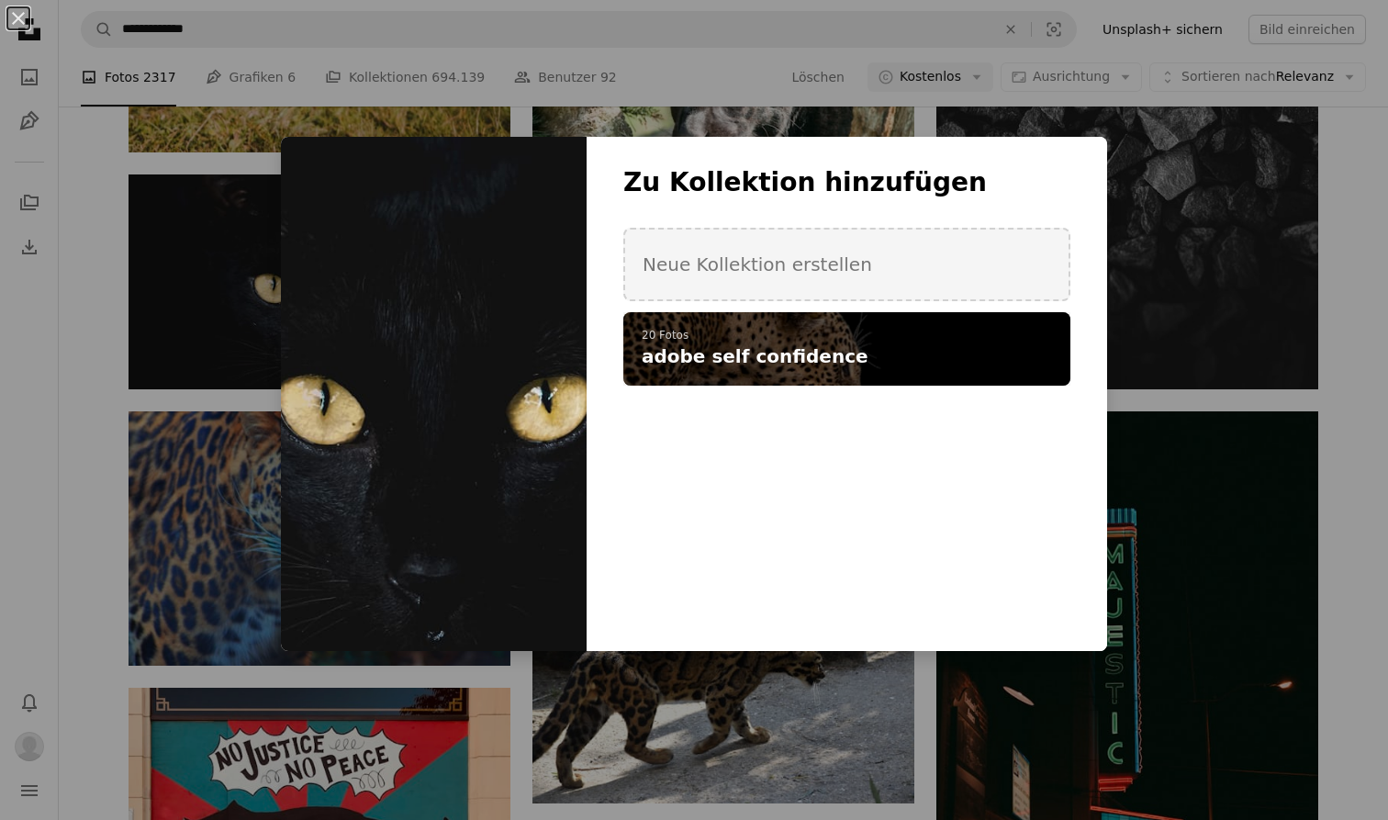
click at [654, 341] on p "20 Fotos" at bounding box center [847, 336] width 410 height 15
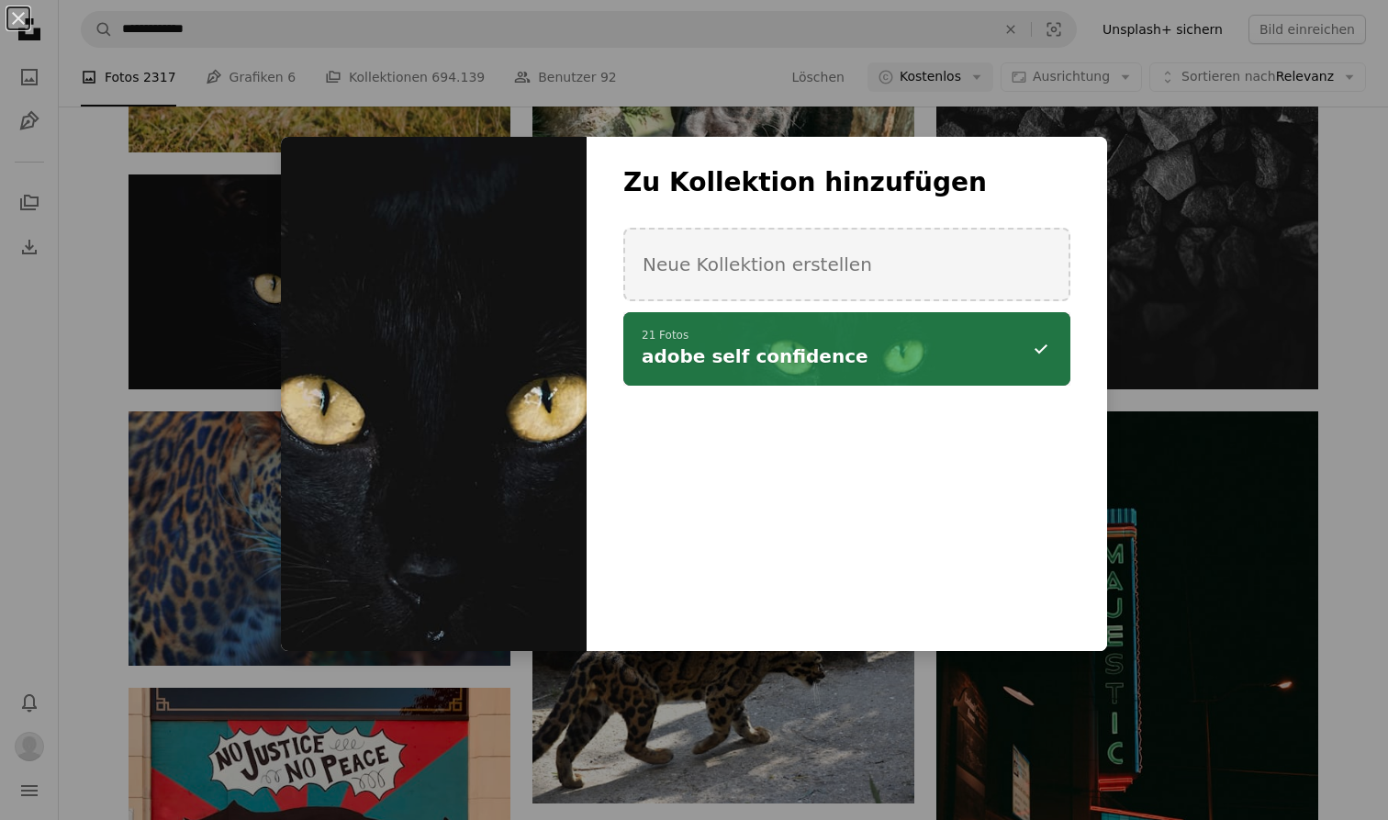
click at [647, 704] on div "An X shape Zu Kollektion hinzufügen Neue Kollektion erstellen A checkmark A min…" at bounding box center [694, 410] width 1388 height 820
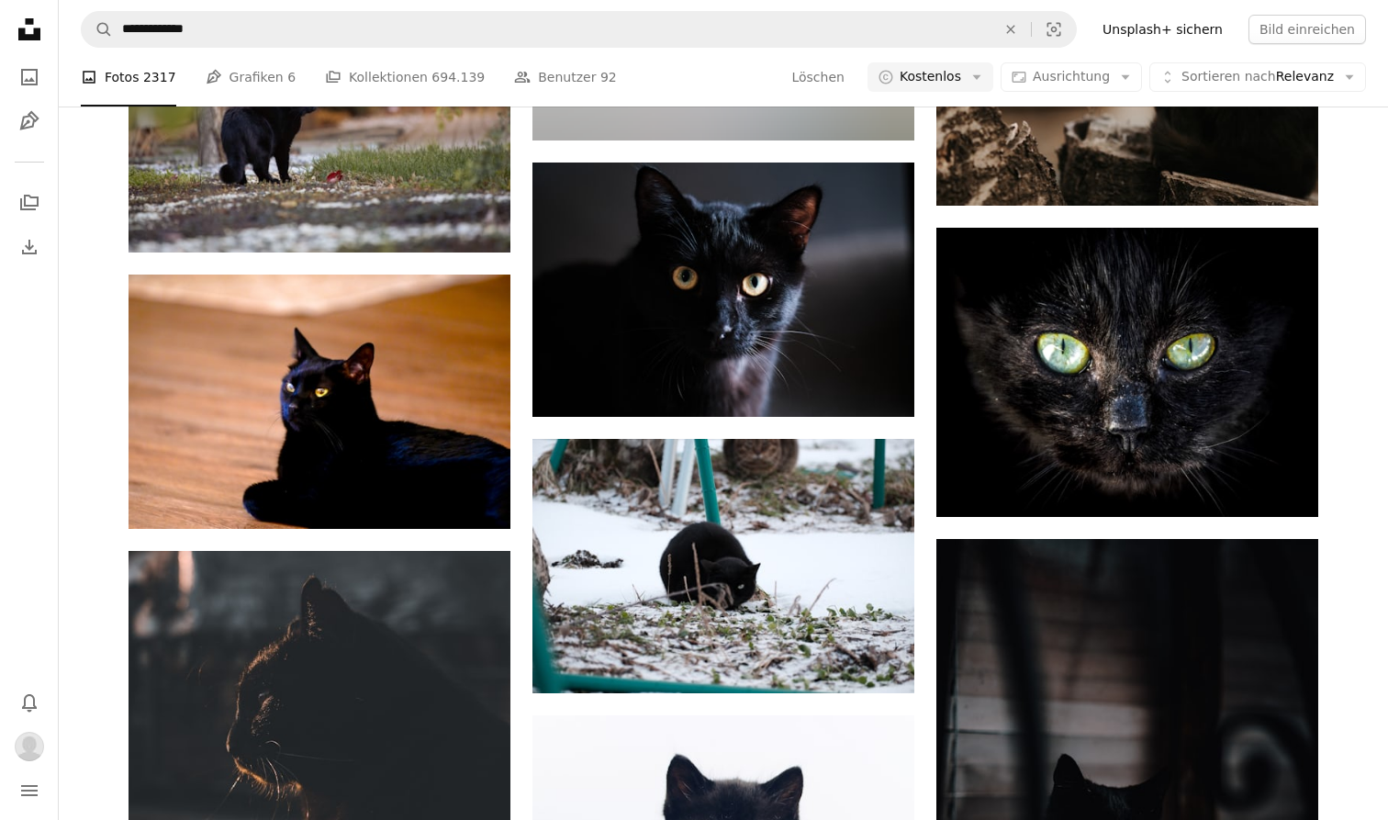
scroll to position [33829, 0]
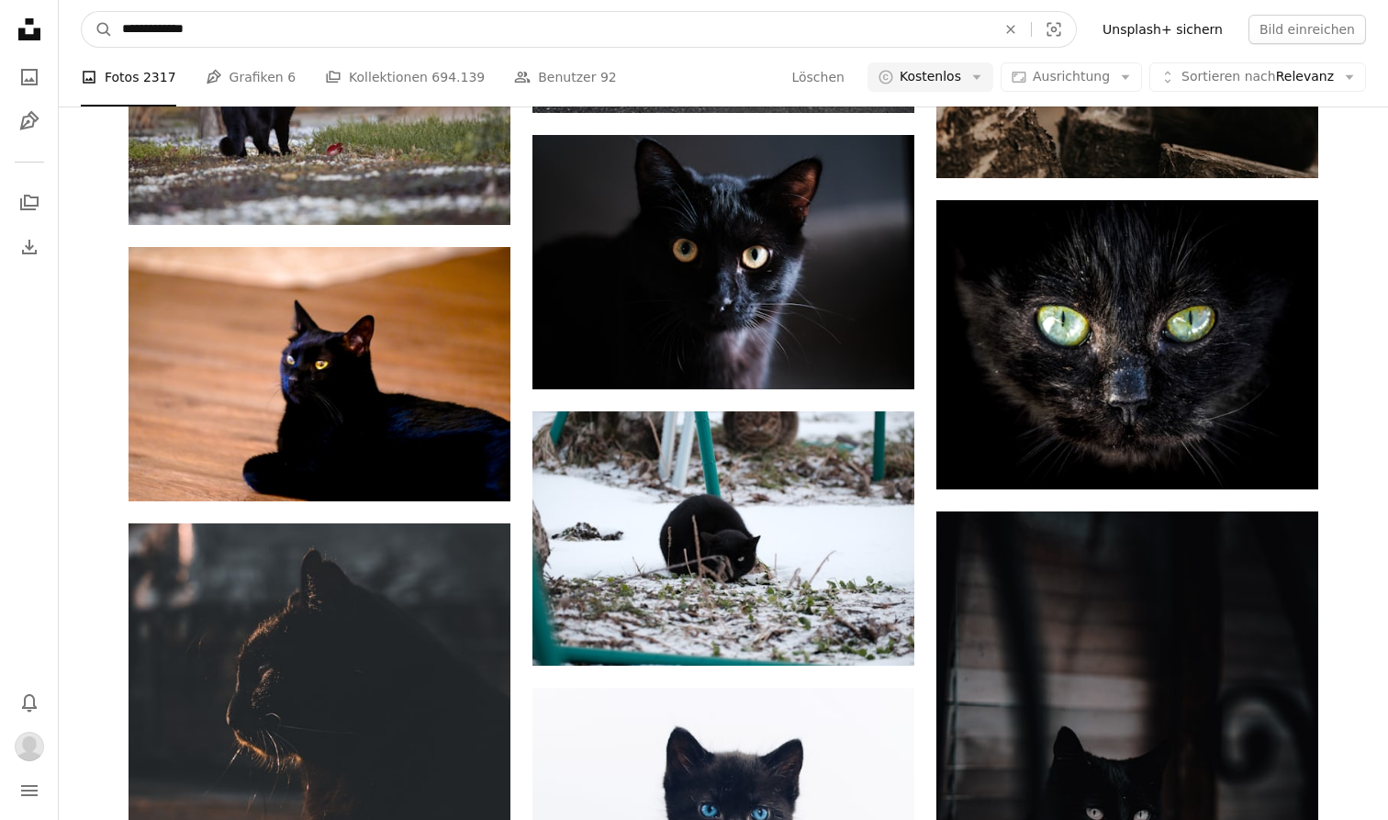
click at [476, 28] on input "**********" at bounding box center [551, 29] width 877 height 35
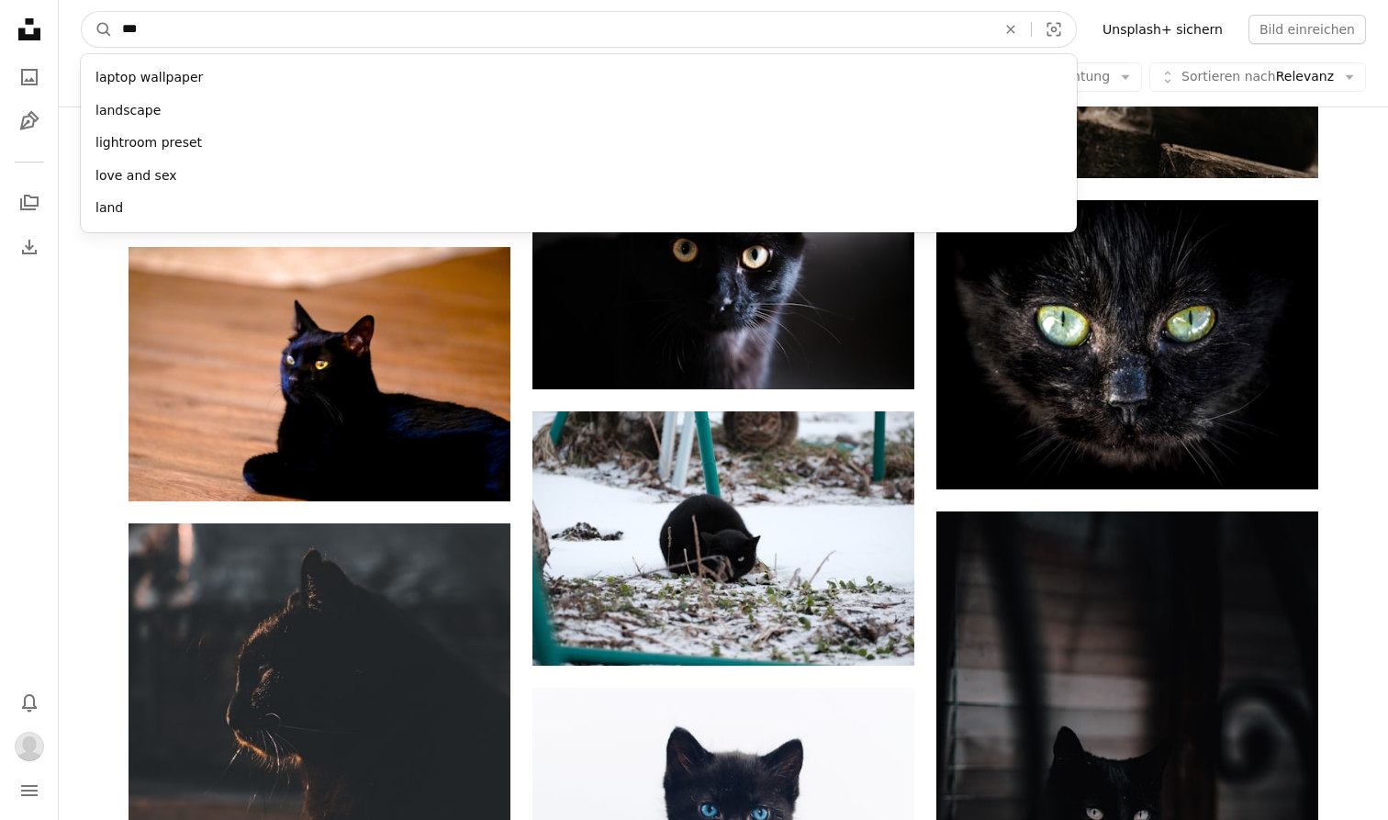
type input "****"
click at [97, 29] on button "A magnifying glass" at bounding box center [97, 29] width 31 height 35
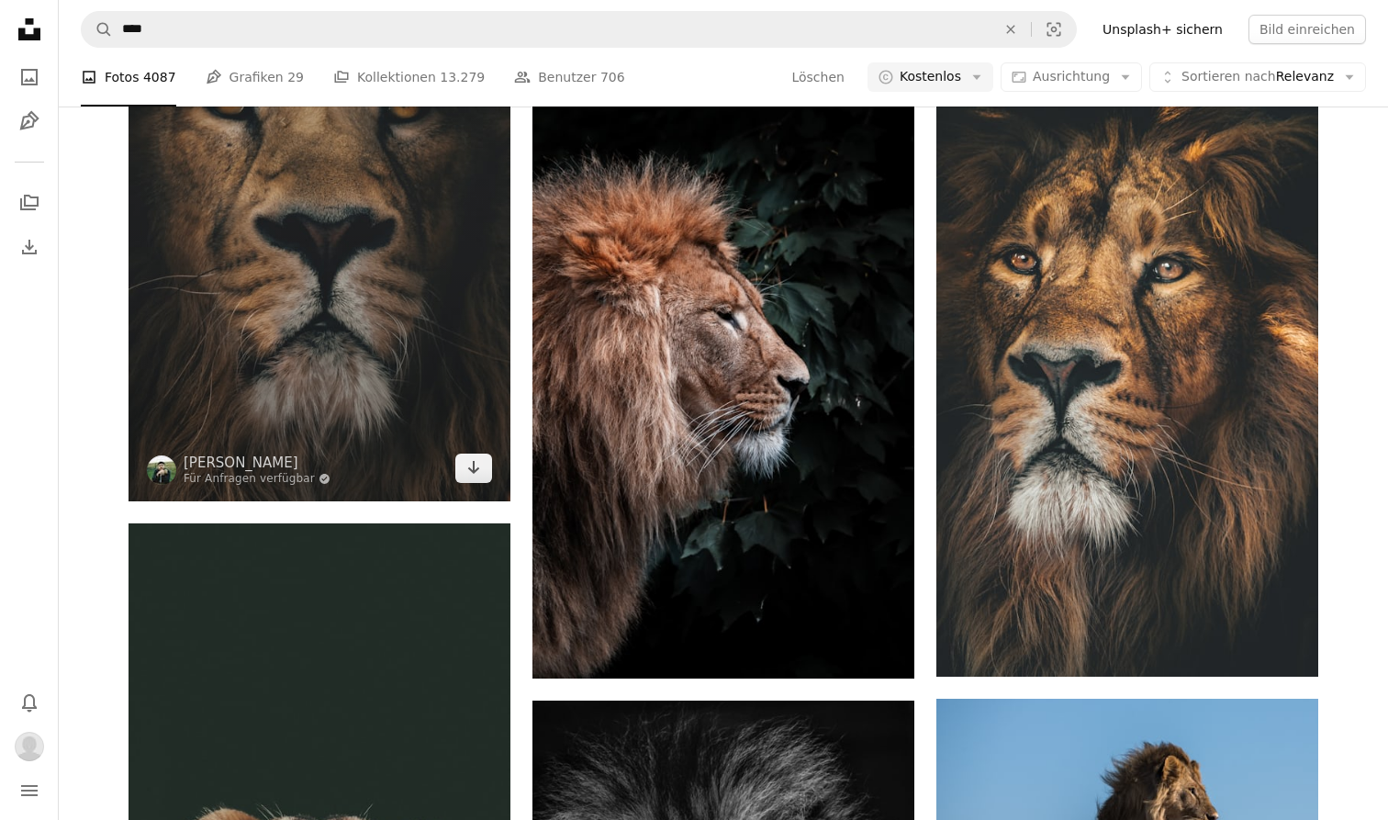
scroll to position [2083, 0]
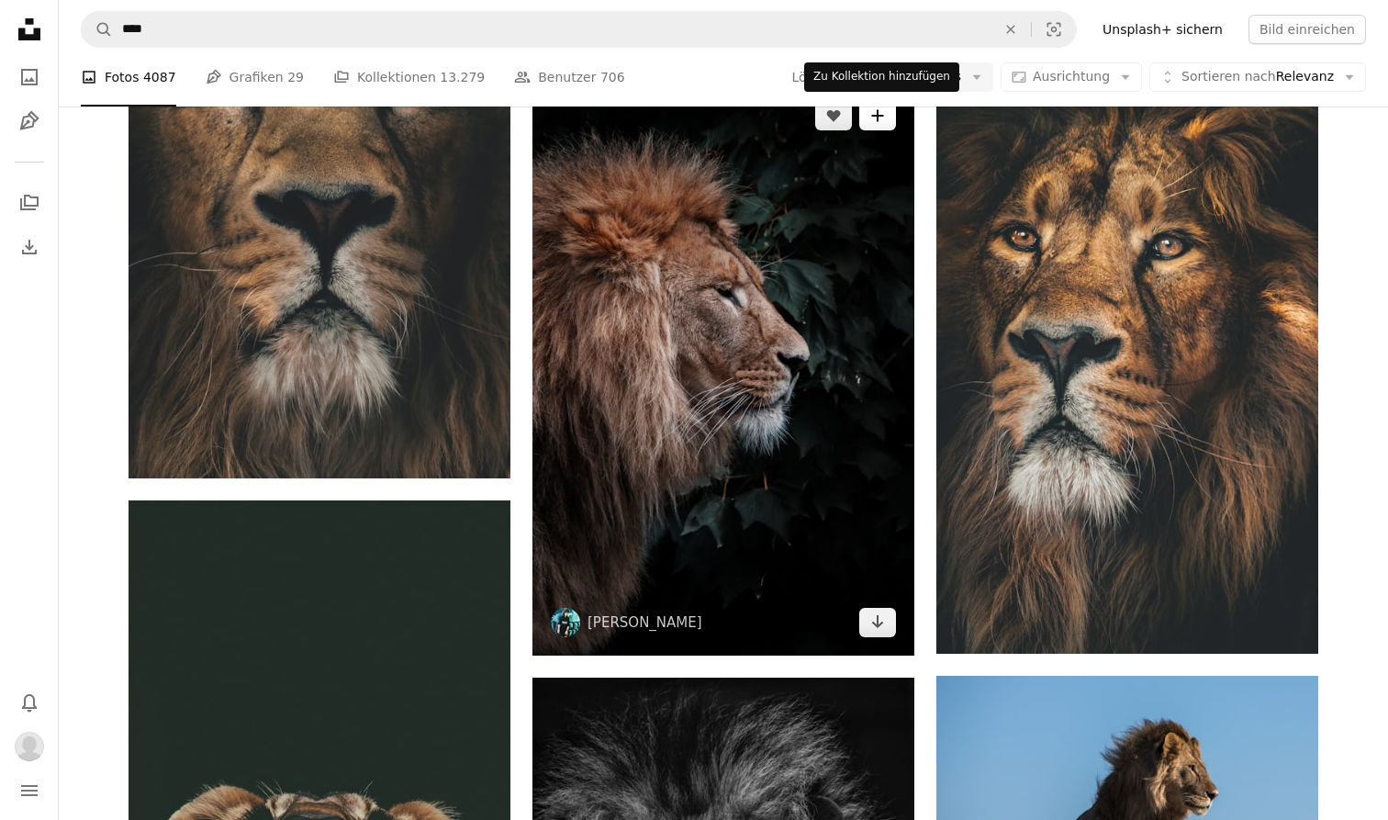
click at [878, 112] on icon "A plus sign" at bounding box center [877, 115] width 15 height 15
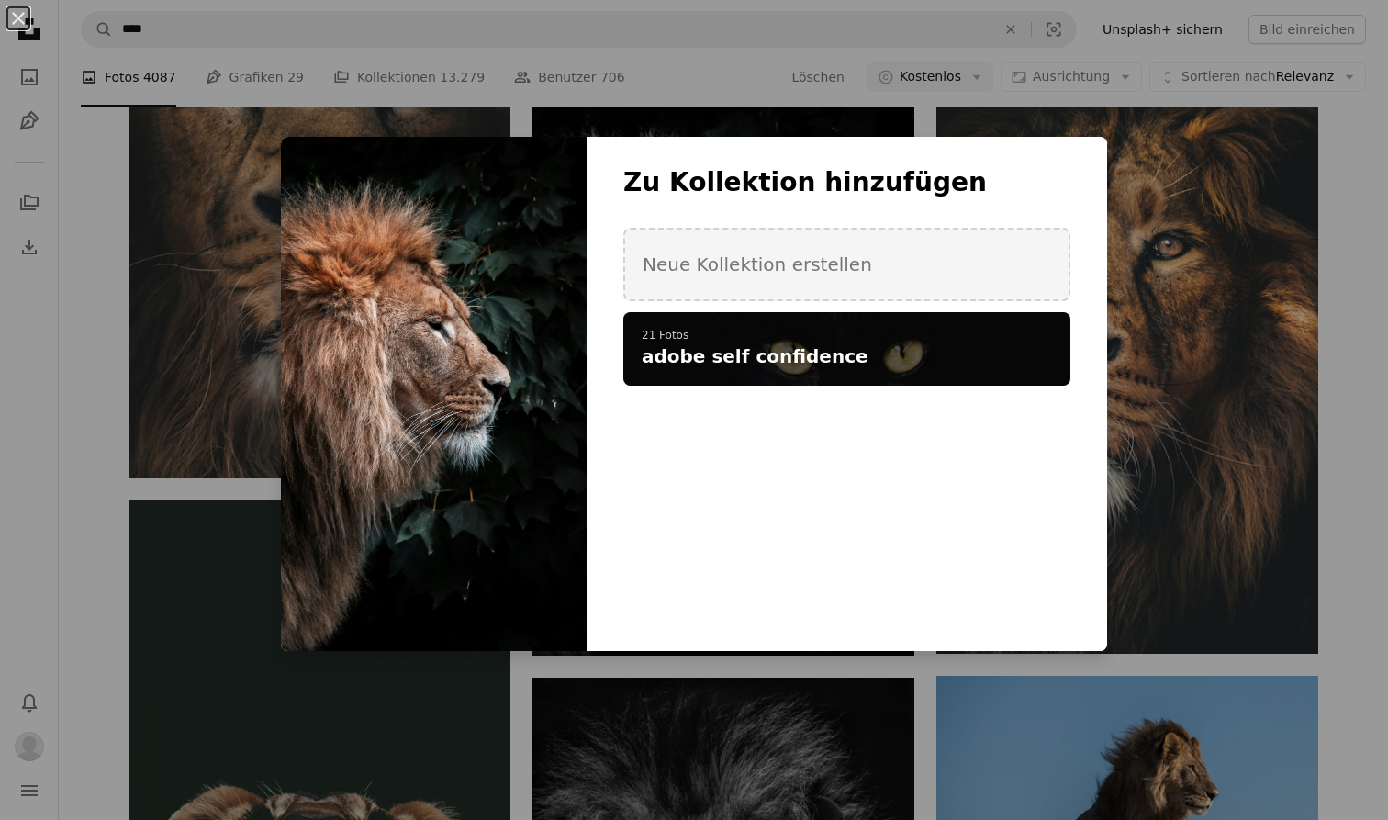
click at [893, 344] on h4 "adobe self confidence" at bounding box center [837, 356] width 390 height 26
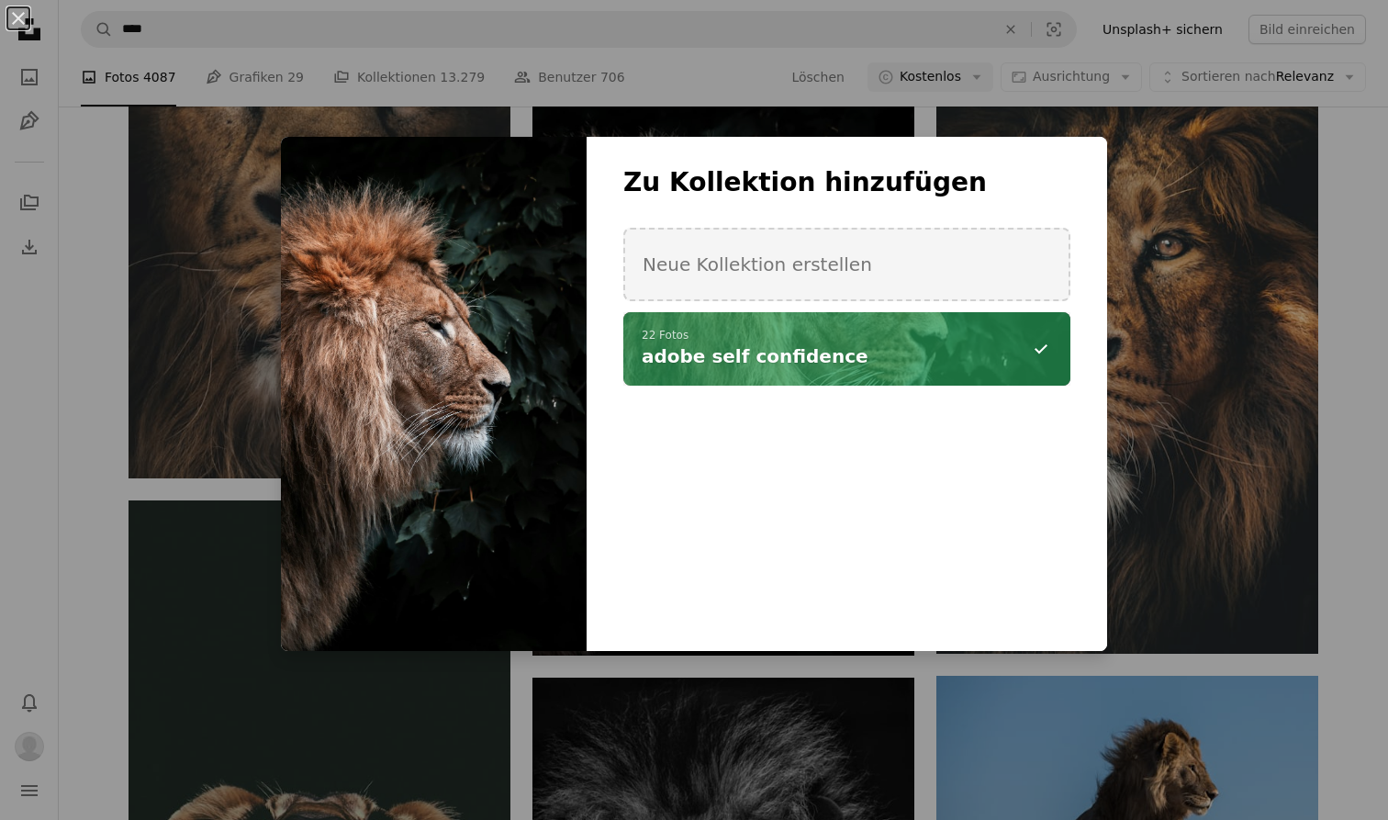
click at [758, 712] on div "An X shape Zu Kollektion hinzufügen Neue Kollektion erstellen A checkmark A min…" at bounding box center [694, 410] width 1388 height 820
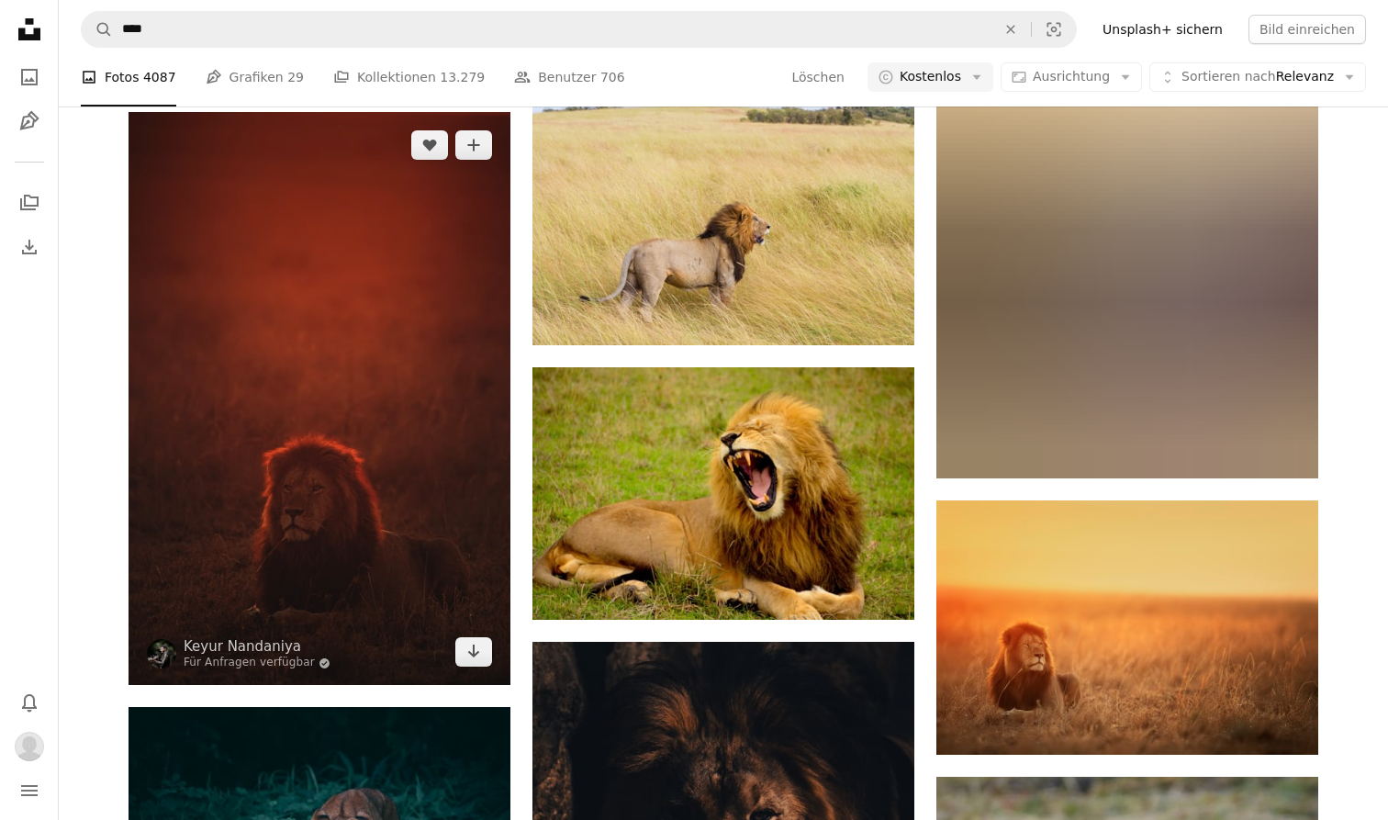
scroll to position [4943, 0]
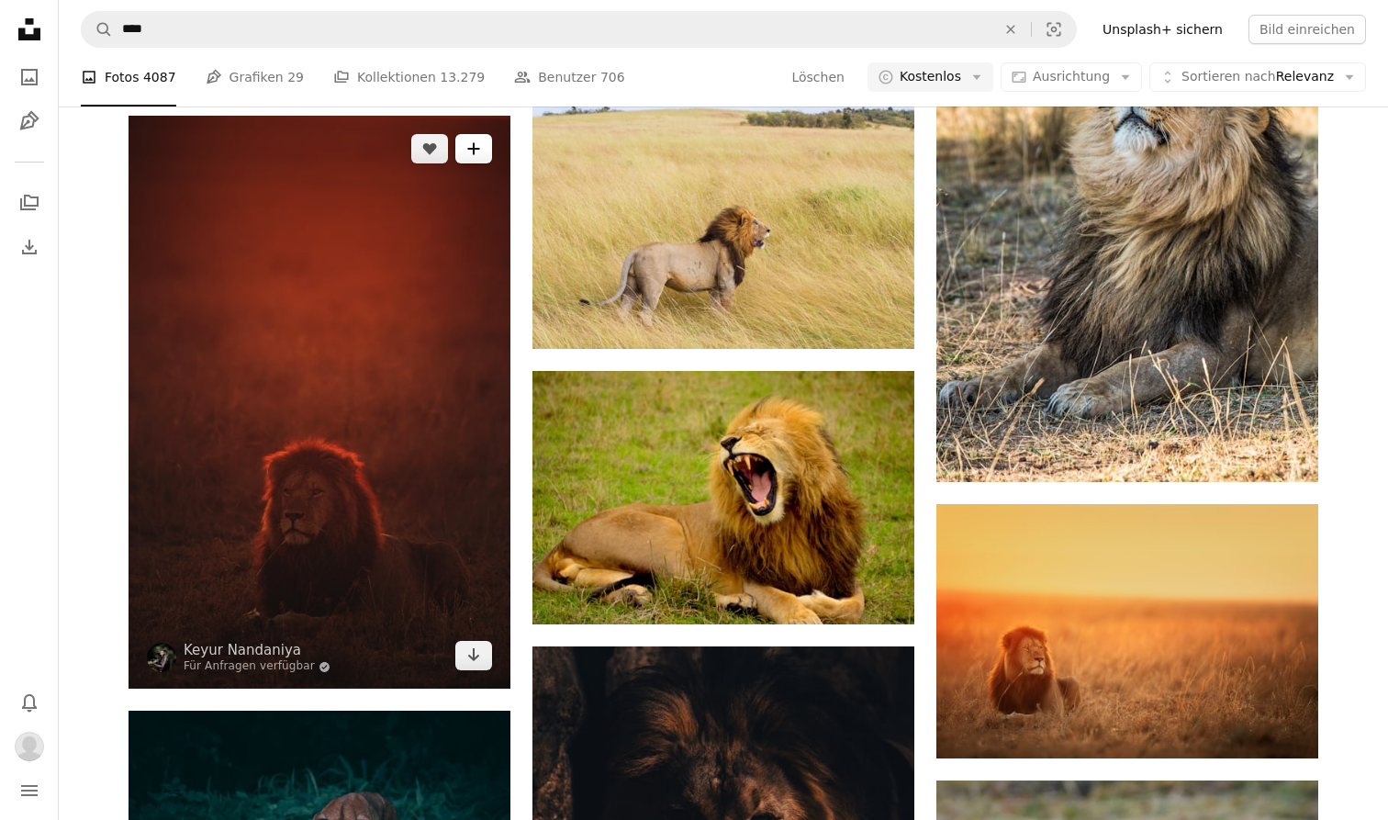
click at [480, 141] on icon "A plus sign" at bounding box center [473, 148] width 15 height 15
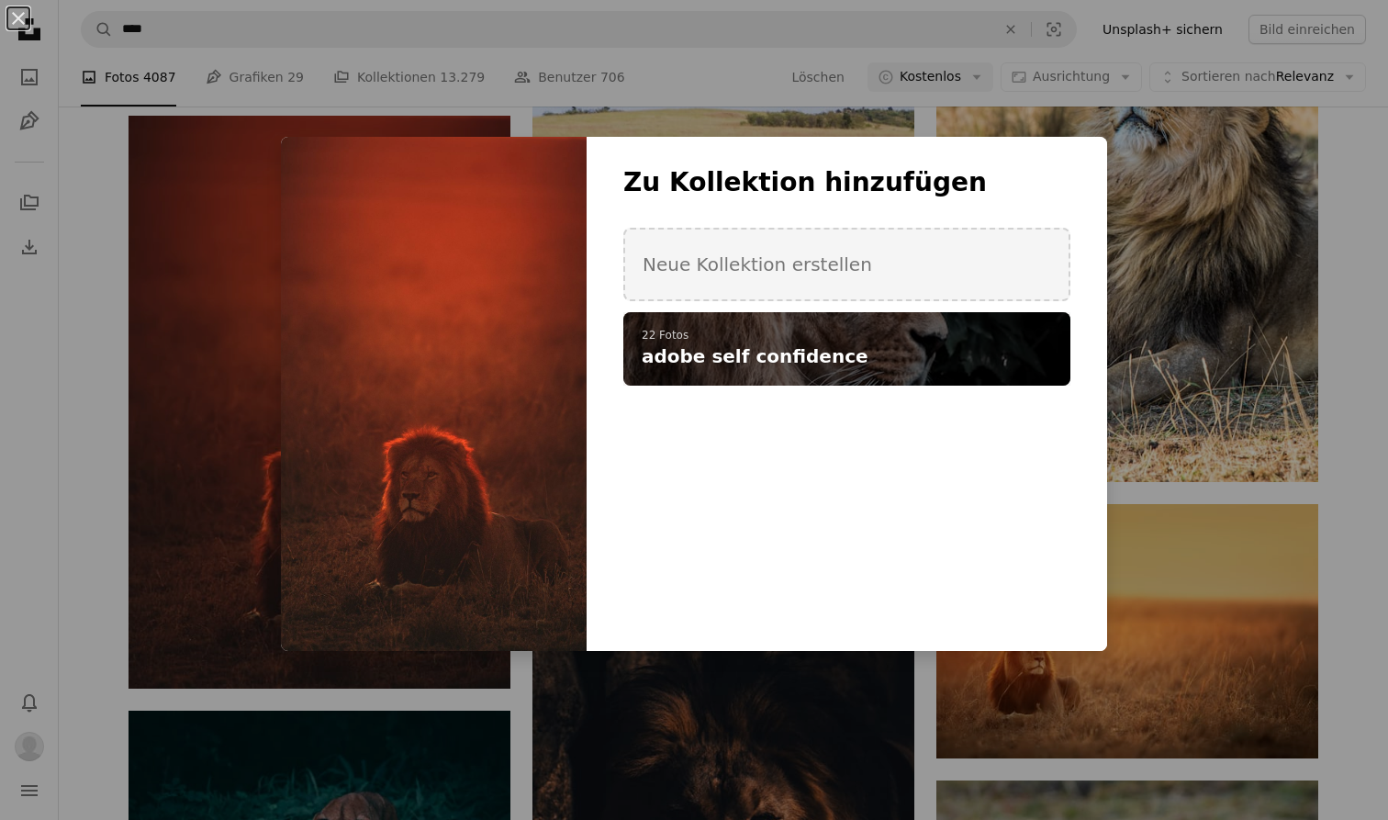
click at [769, 329] on p "22 Fotos" at bounding box center [847, 336] width 410 height 15
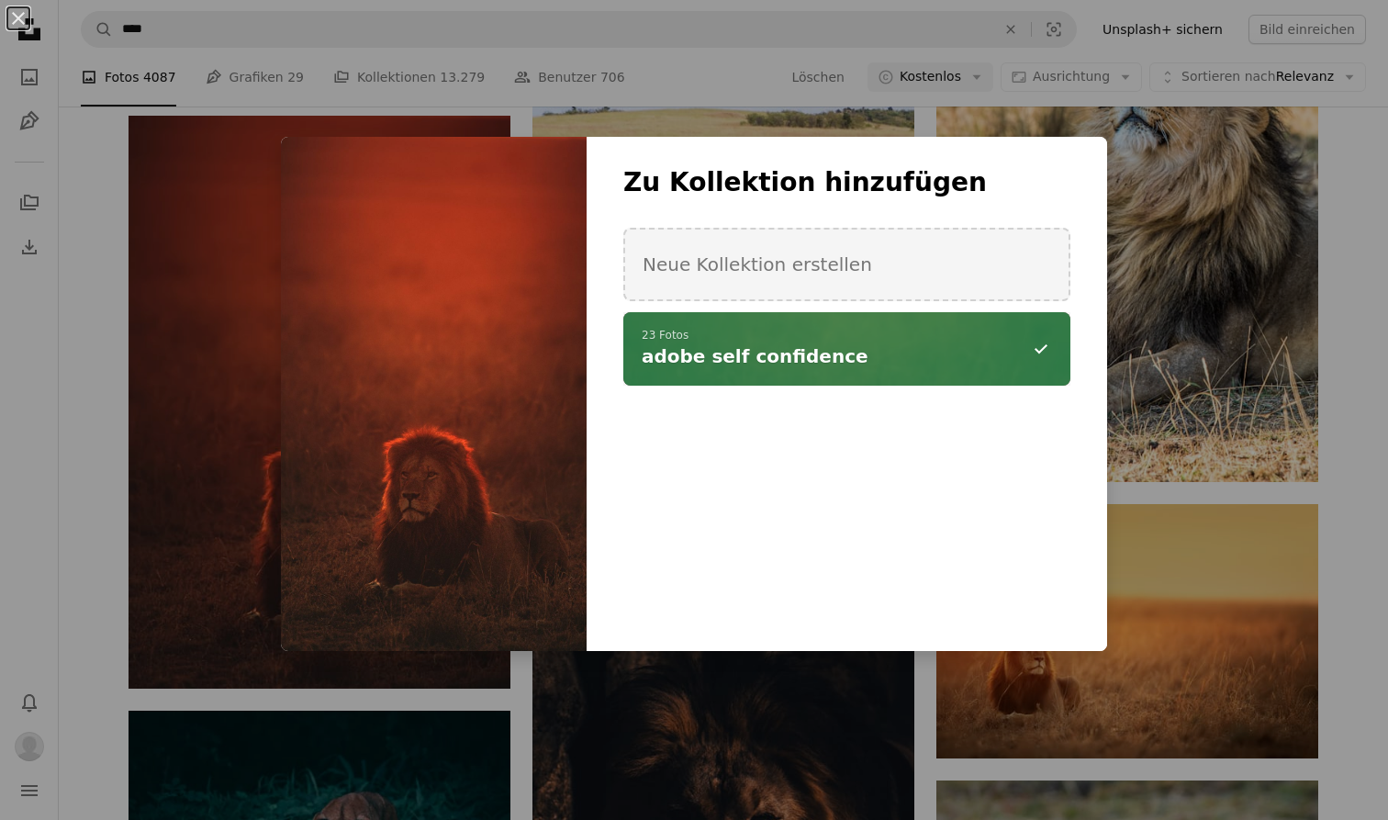
click at [1091, 574] on div "Zu Kollektion hinzufügen Neue Kollektion erstellen A checkmark A minus sign 23 …" at bounding box center [846, 394] width 520 height 514
click at [1144, 567] on div "An X shape Zu Kollektion hinzufügen Neue Kollektion erstellen A checkmark A min…" at bounding box center [694, 410] width 1388 height 820
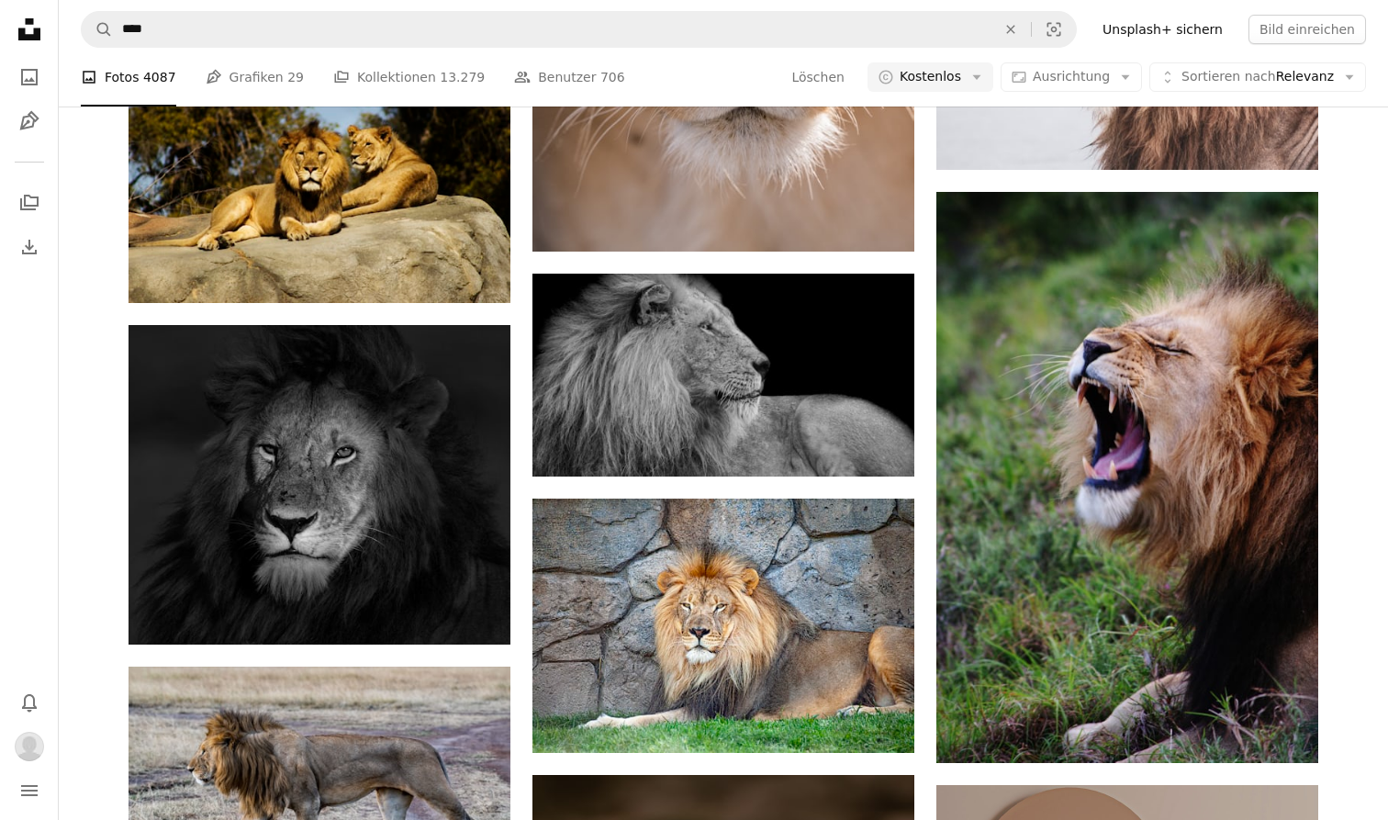
scroll to position [6429, 0]
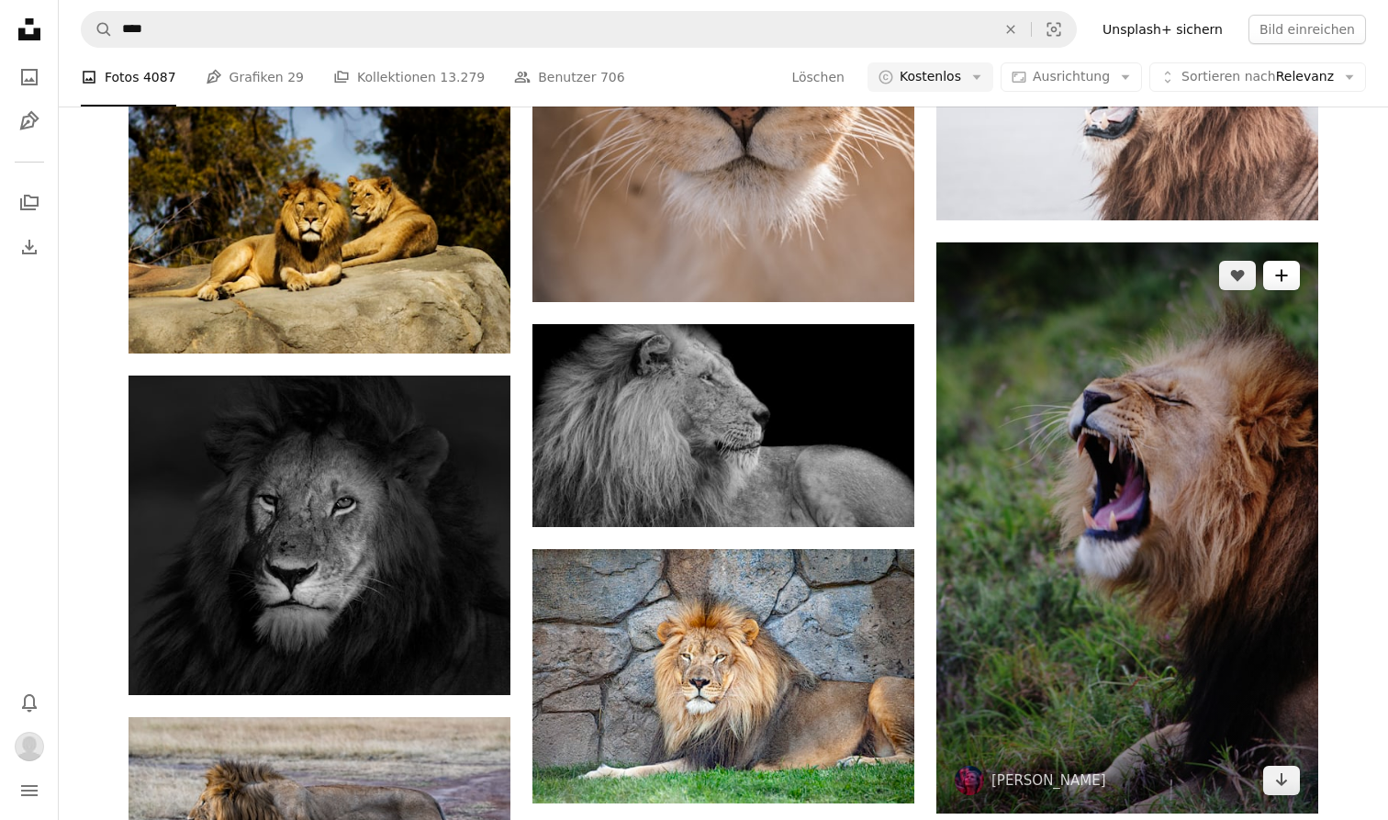
click at [1271, 274] on button "A plus sign" at bounding box center [1281, 275] width 37 height 29
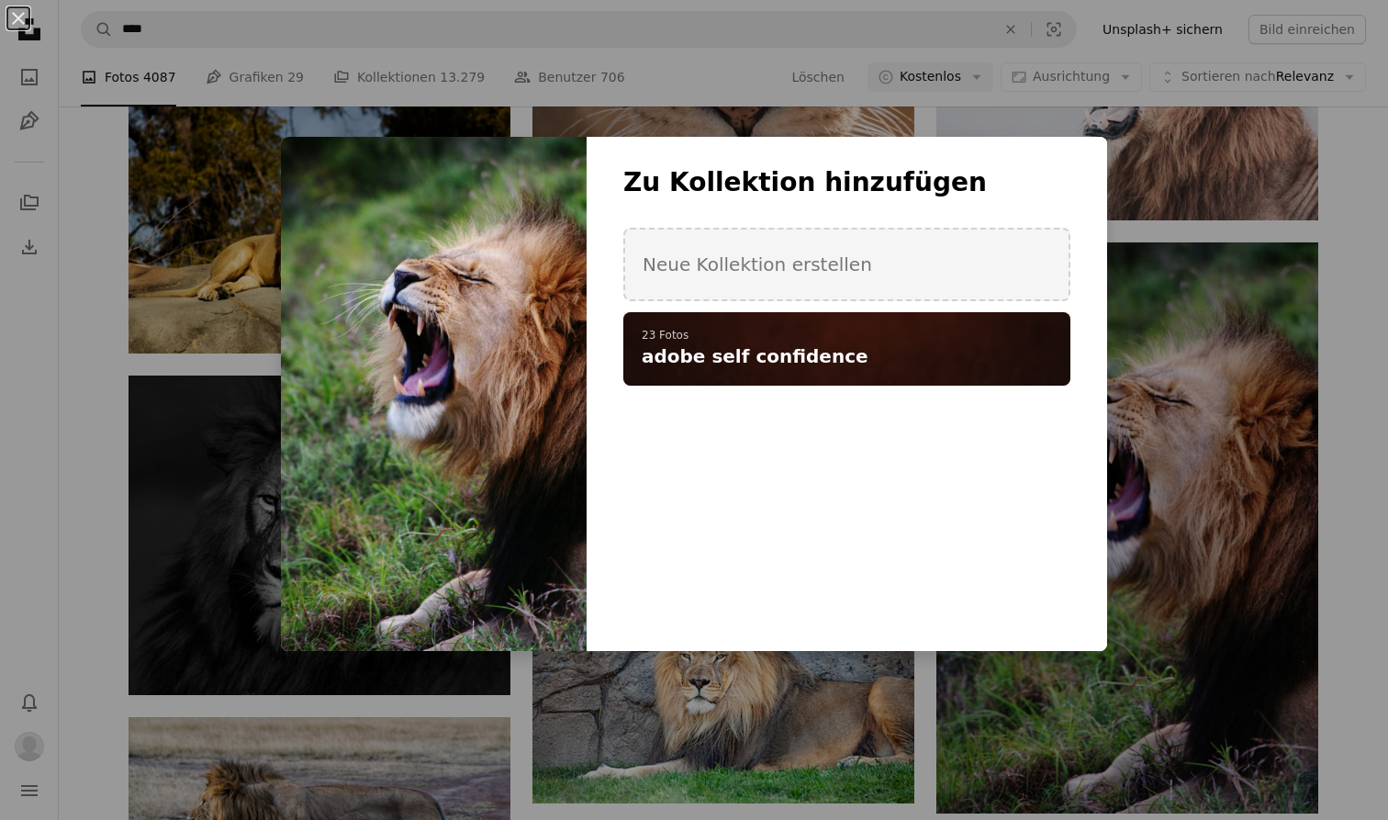
click at [952, 318] on div "A checkmark A plus sign 23 Fotos adobe self confidence" at bounding box center [846, 348] width 447 height 73
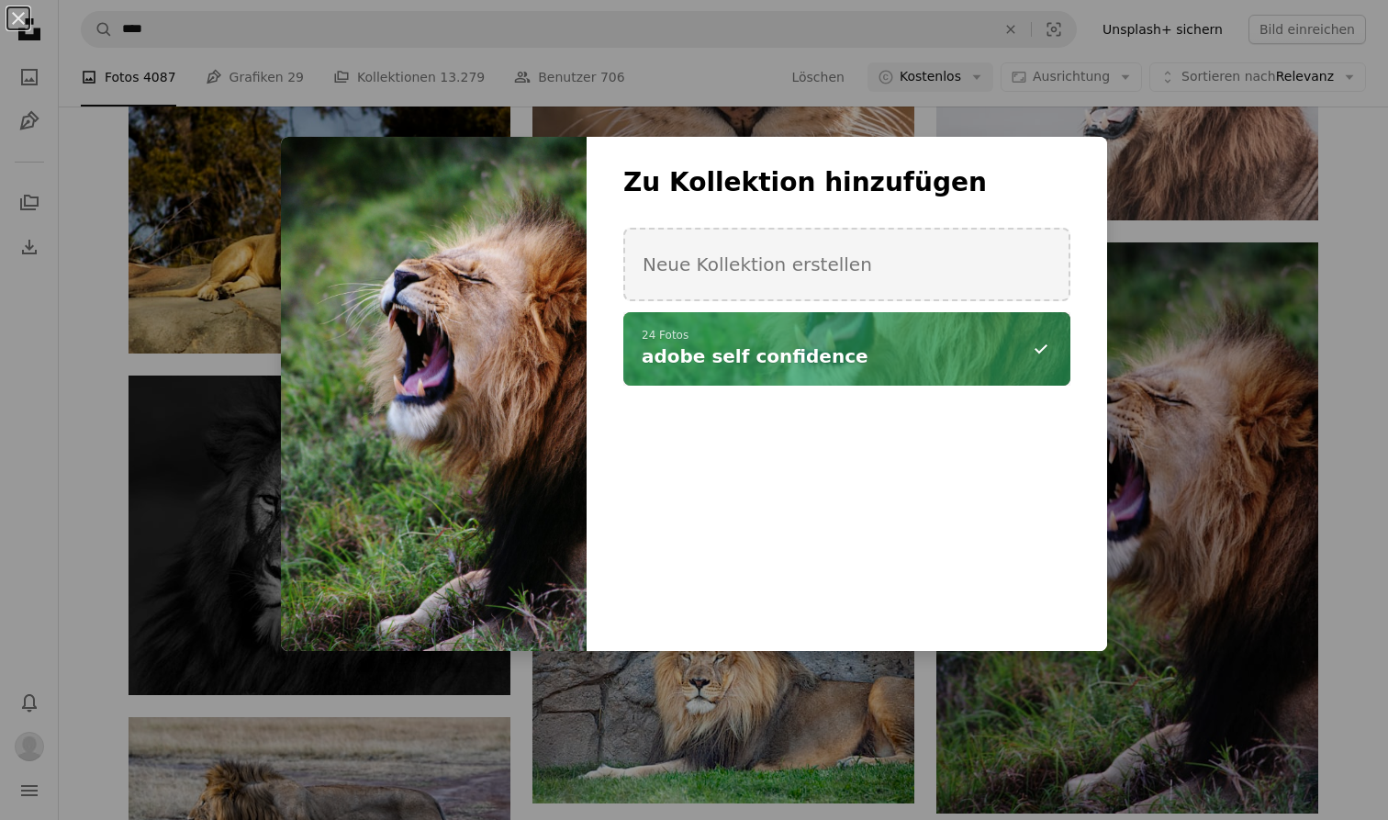
click at [870, 788] on div "An X shape Zu Kollektion hinzufügen Neue Kollektion erstellen A checkmark A min…" at bounding box center [694, 410] width 1388 height 820
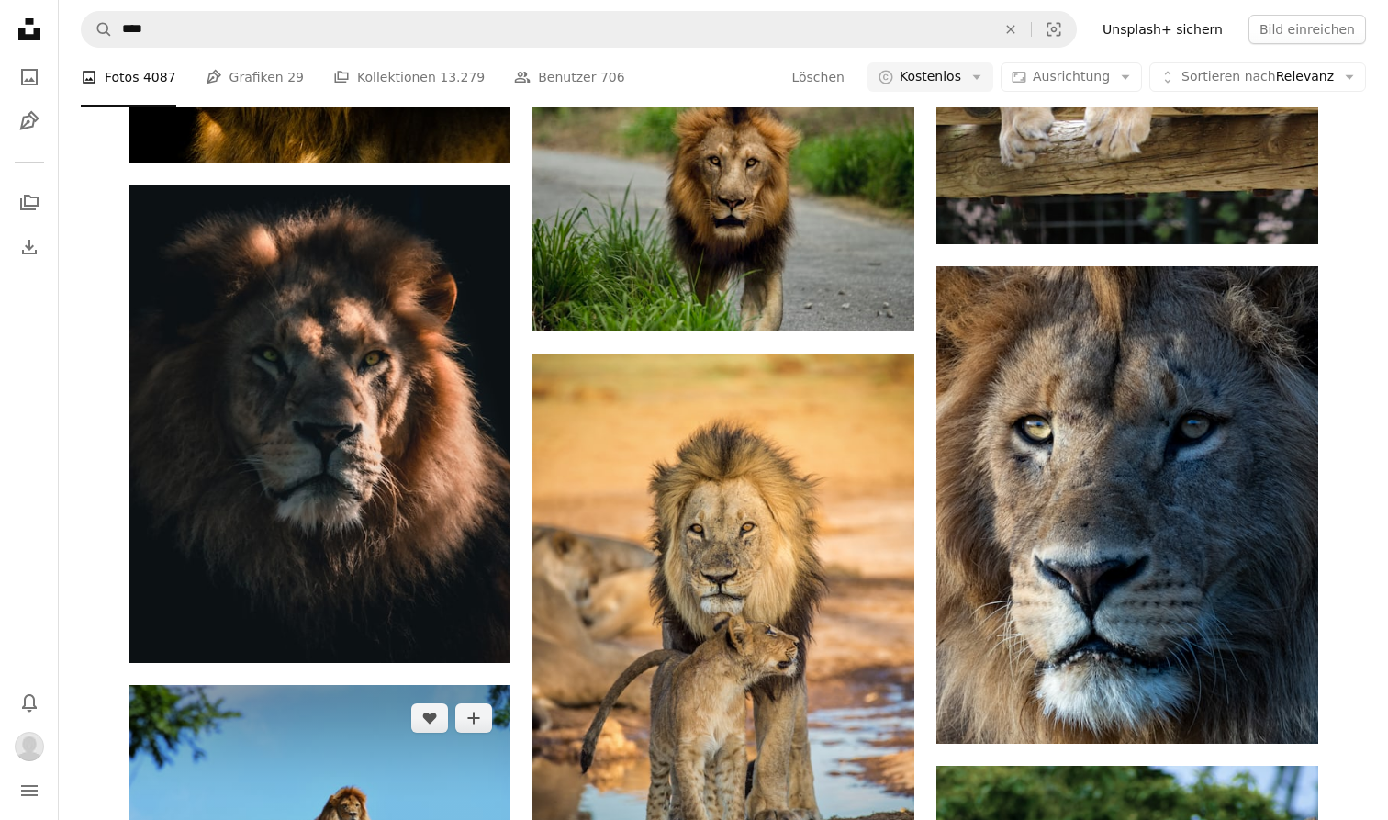
scroll to position [9710, 0]
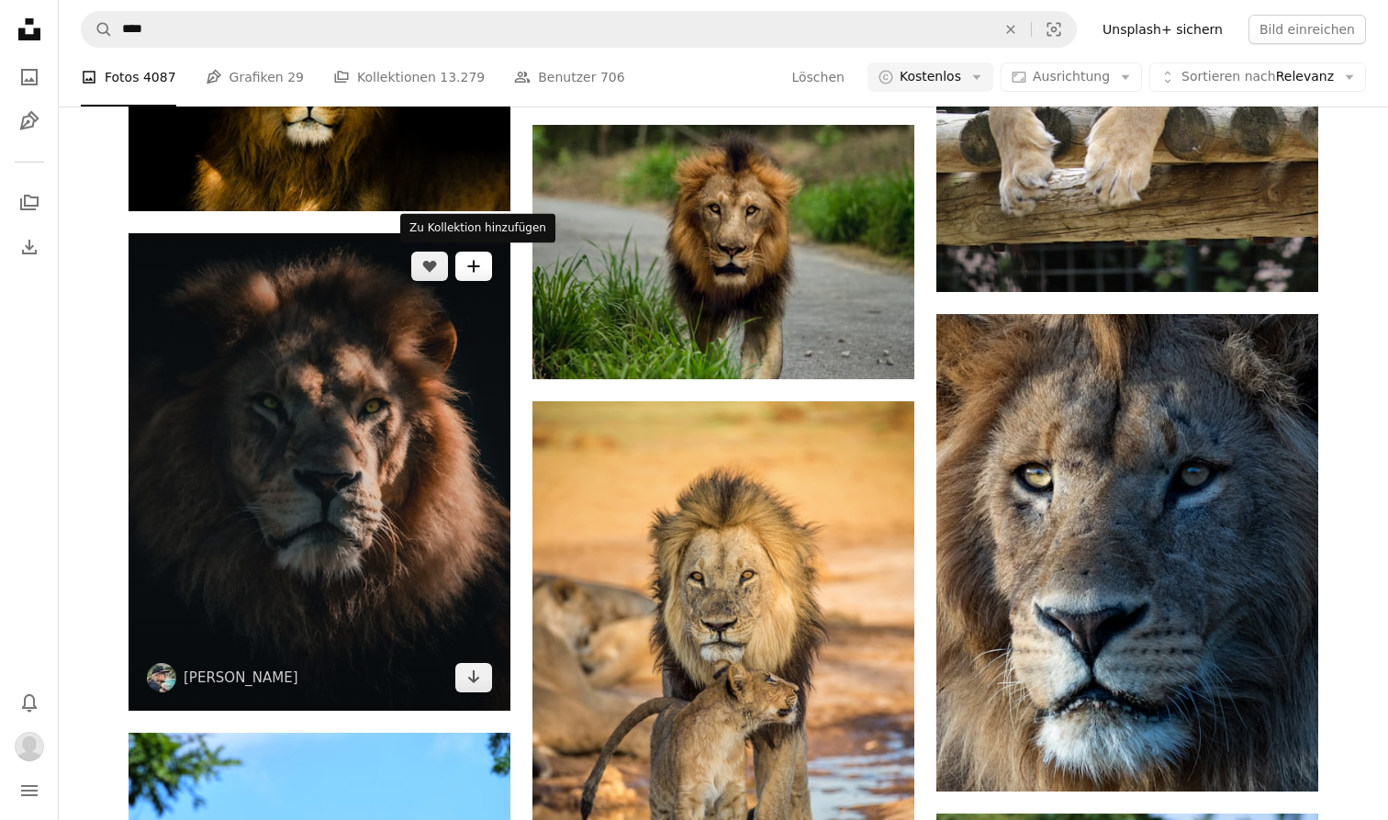
click at [485, 268] on button "A plus sign" at bounding box center [473, 265] width 37 height 29
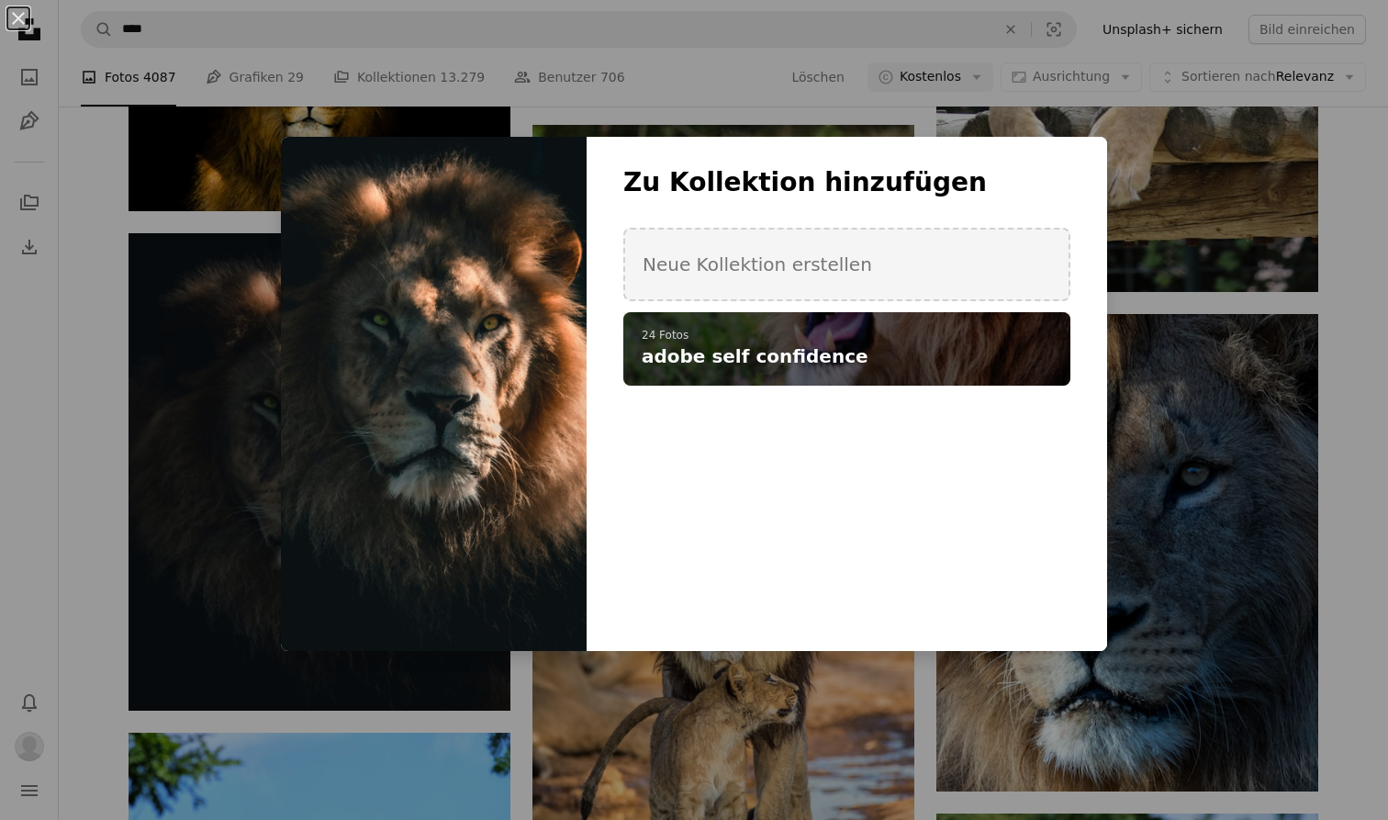
click at [759, 337] on p "24 Fotos" at bounding box center [847, 336] width 410 height 15
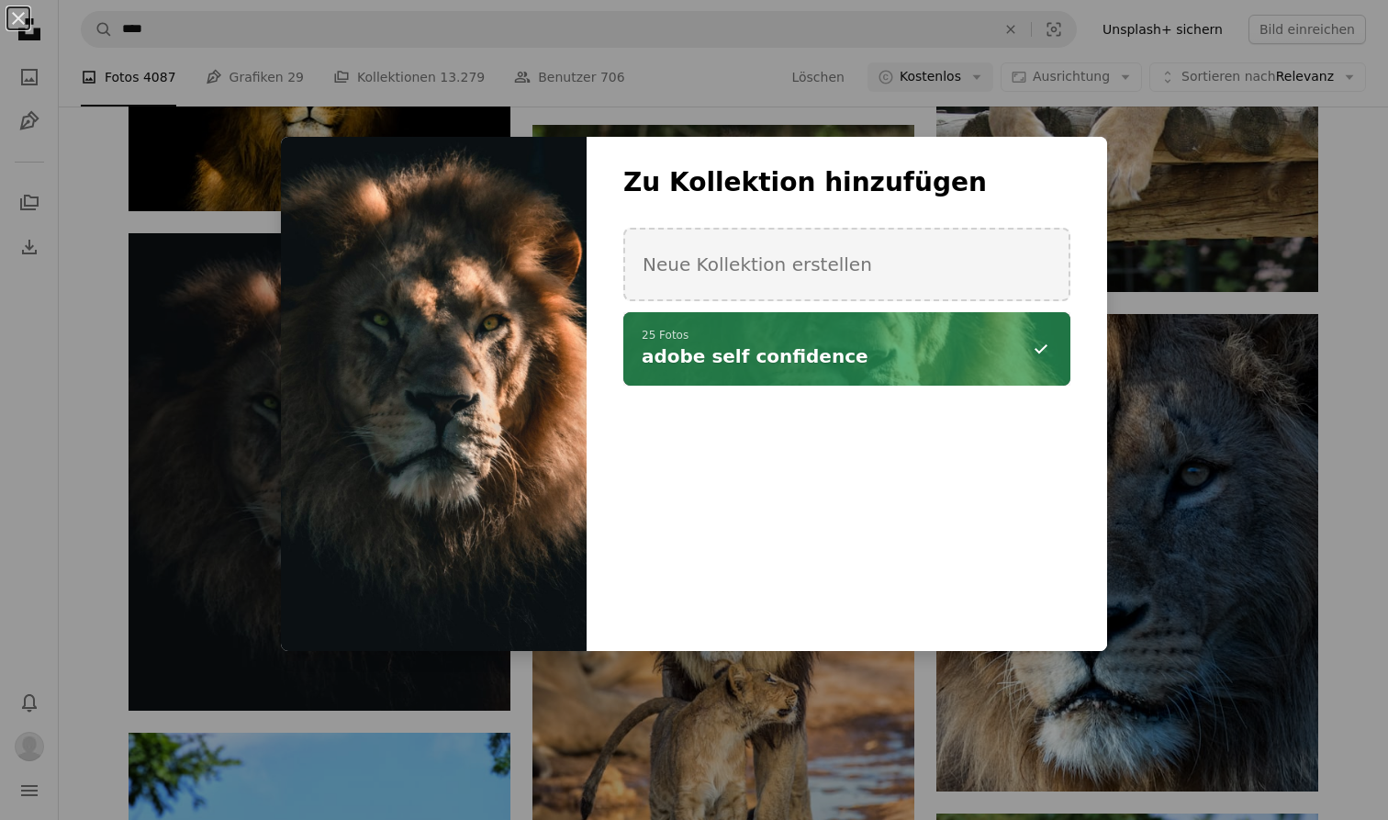
click at [758, 709] on div "An X shape Zu Kollektion hinzufügen Neue Kollektion erstellen A checkmark A min…" at bounding box center [694, 410] width 1388 height 820
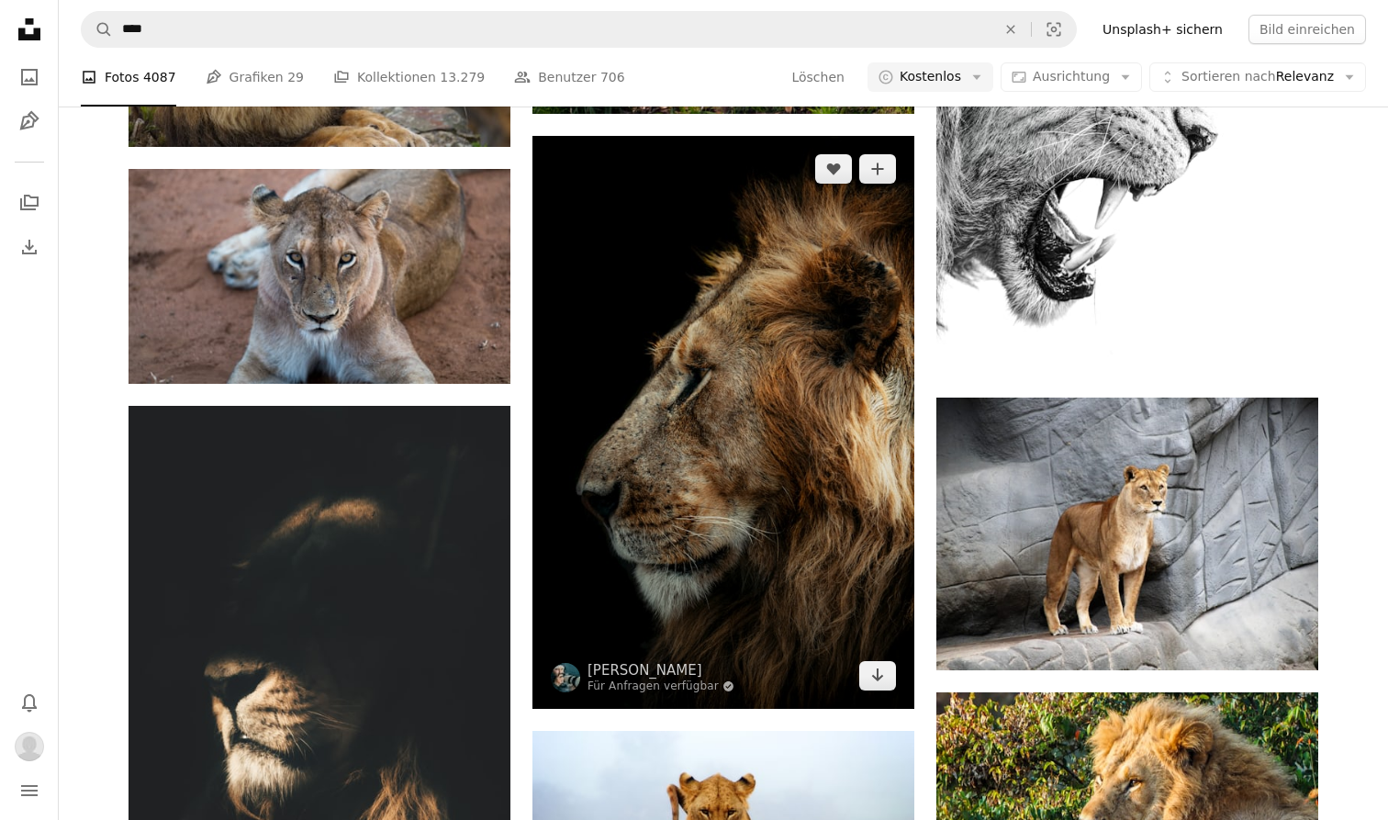
scroll to position [13065, 0]
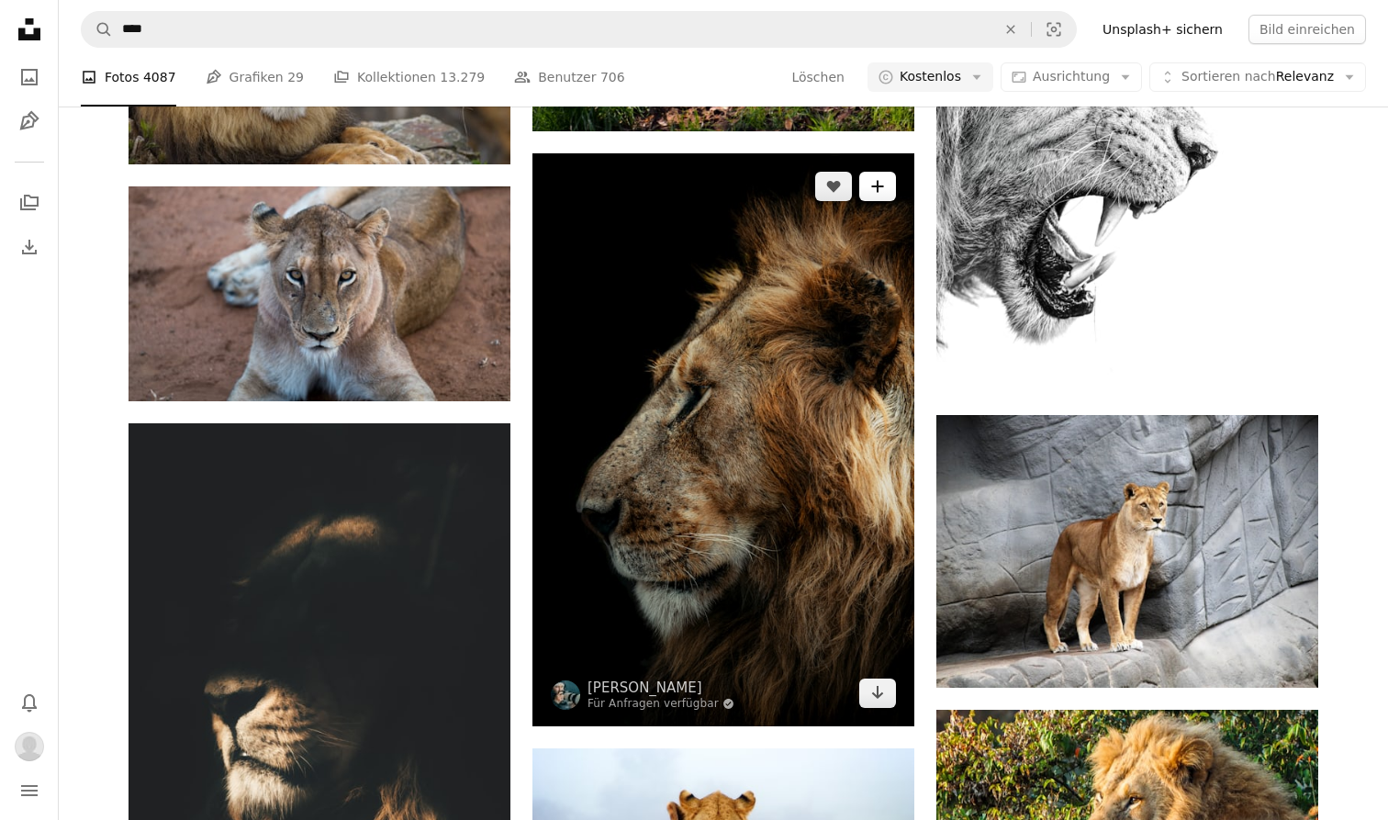
click at [884, 182] on icon "A plus sign" at bounding box center [877, 186] width 15 height 15
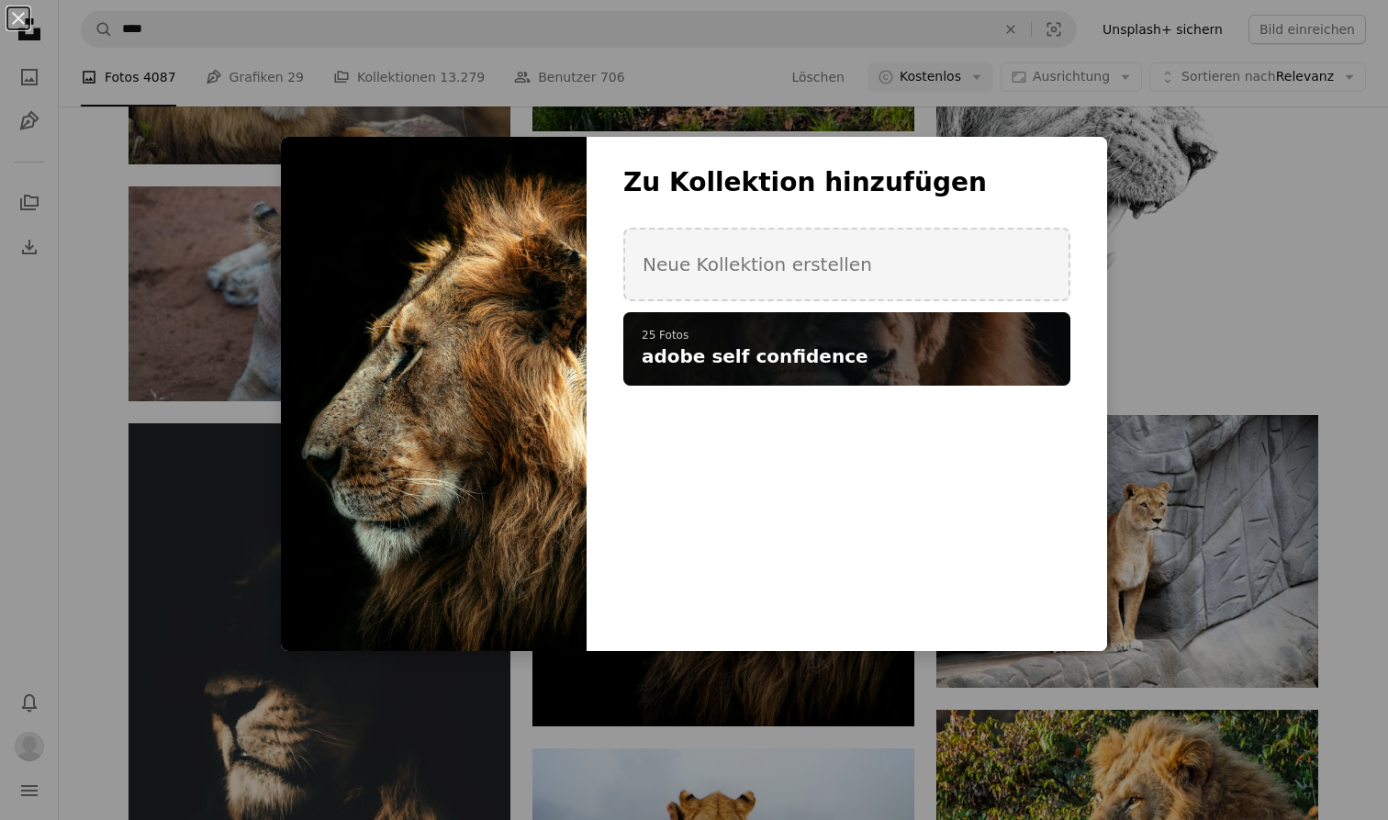
click at [899, 367] on h4 "adobe self confidence" at bounding box center [837, 356] width 390 height 26
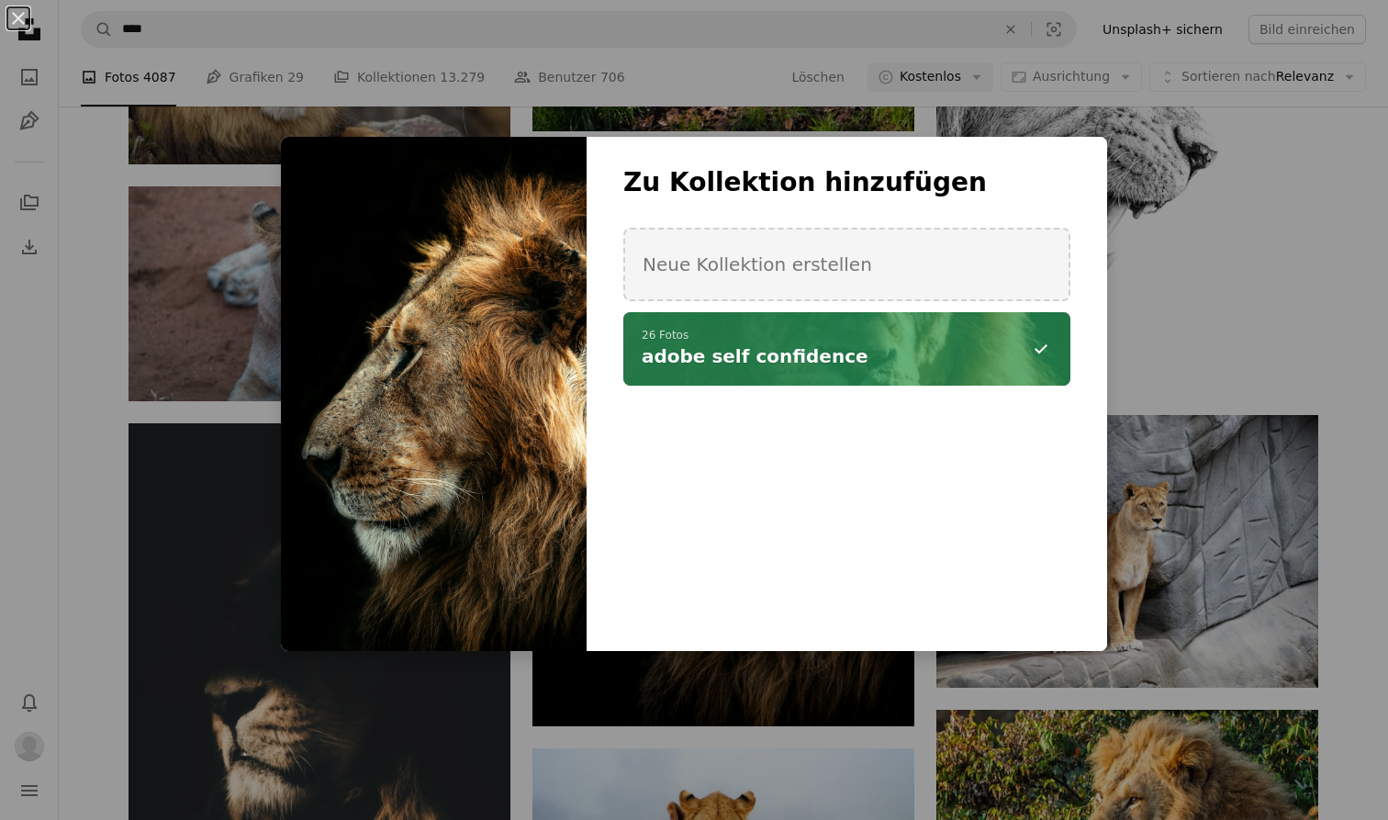
click at [844, 657] on div "An X shape Zu Kollektion hinzufügen Neue Kollektion erstellen A checkmark A min…" at bounding box center [694, 410] width 1388 height 820
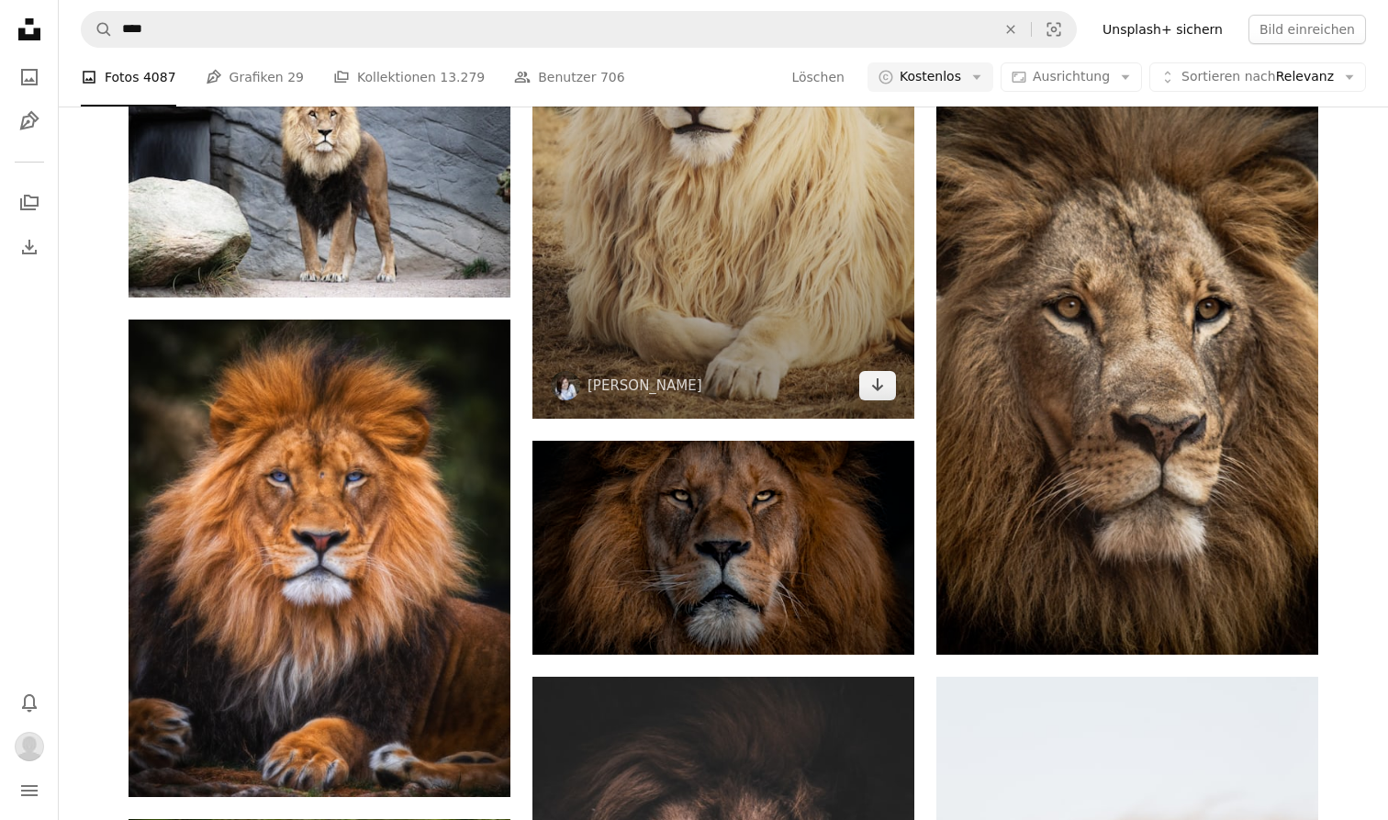
scroll to position [917, 0]
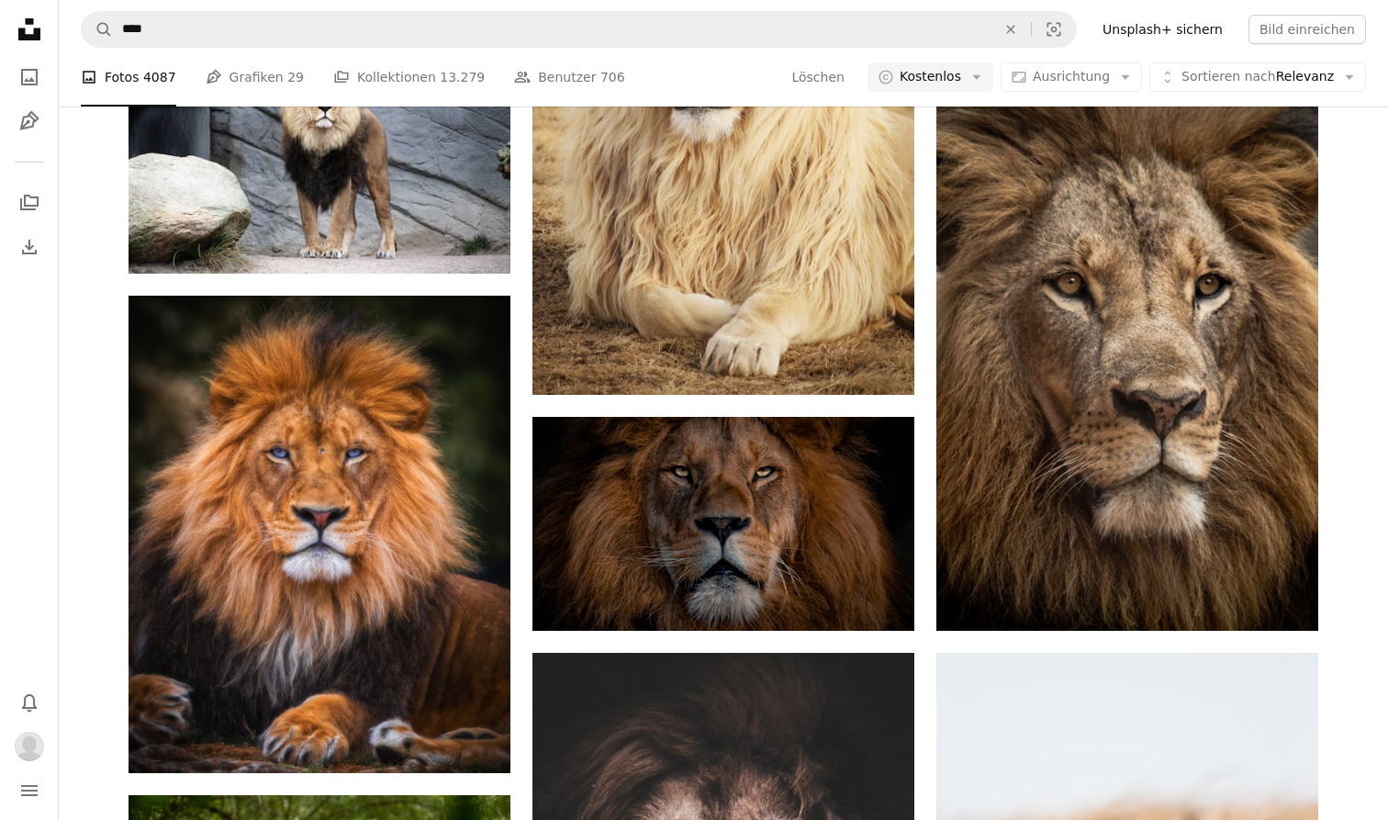
click at [493, 6] on nav "A magnifying glass **** An X shape Visual search Filters Unsplash+ sichern Bild…" at bounding box center [723, 29] width 1329 height 59
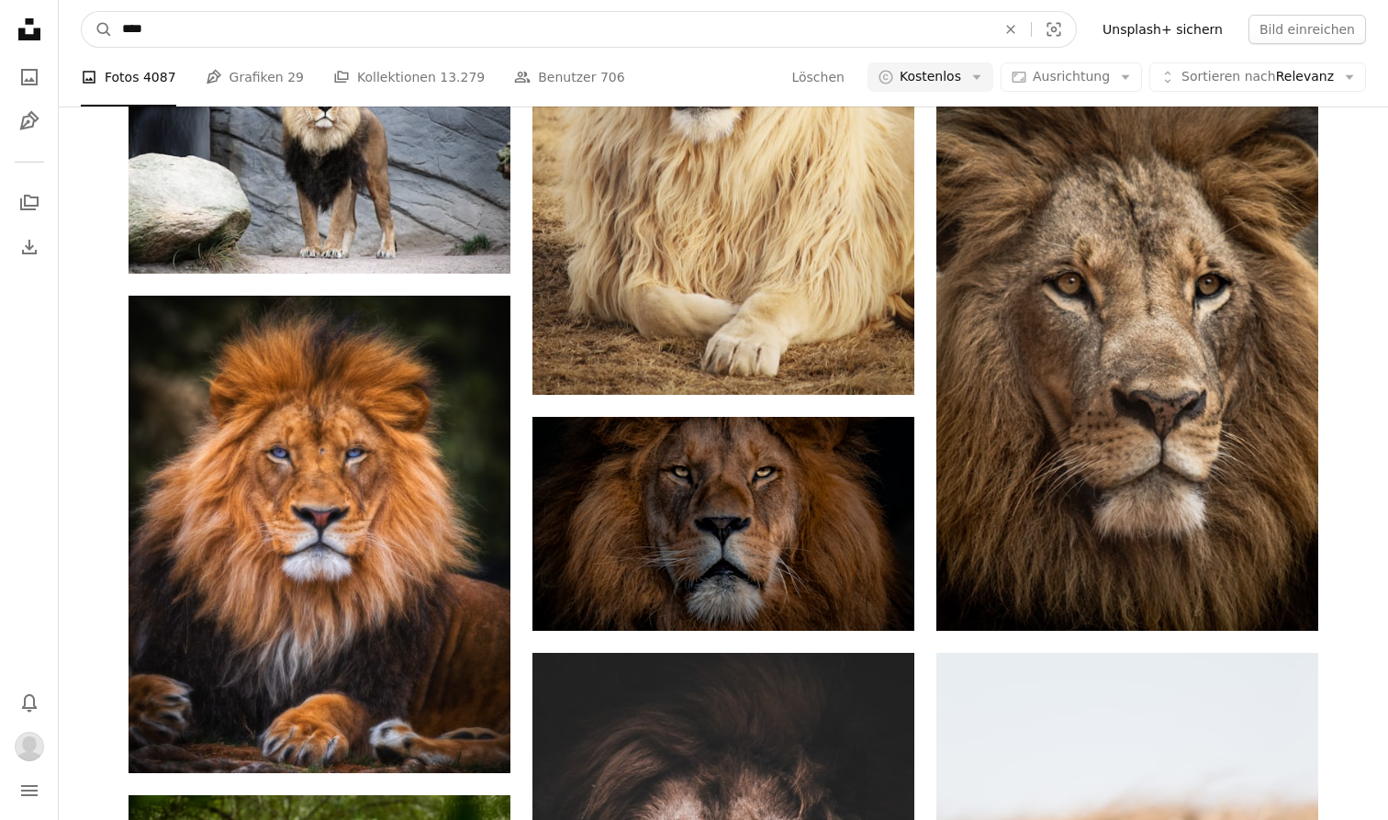
click at [493, 17] on input "****" at bounding box center [551, 29] width 877 height 35
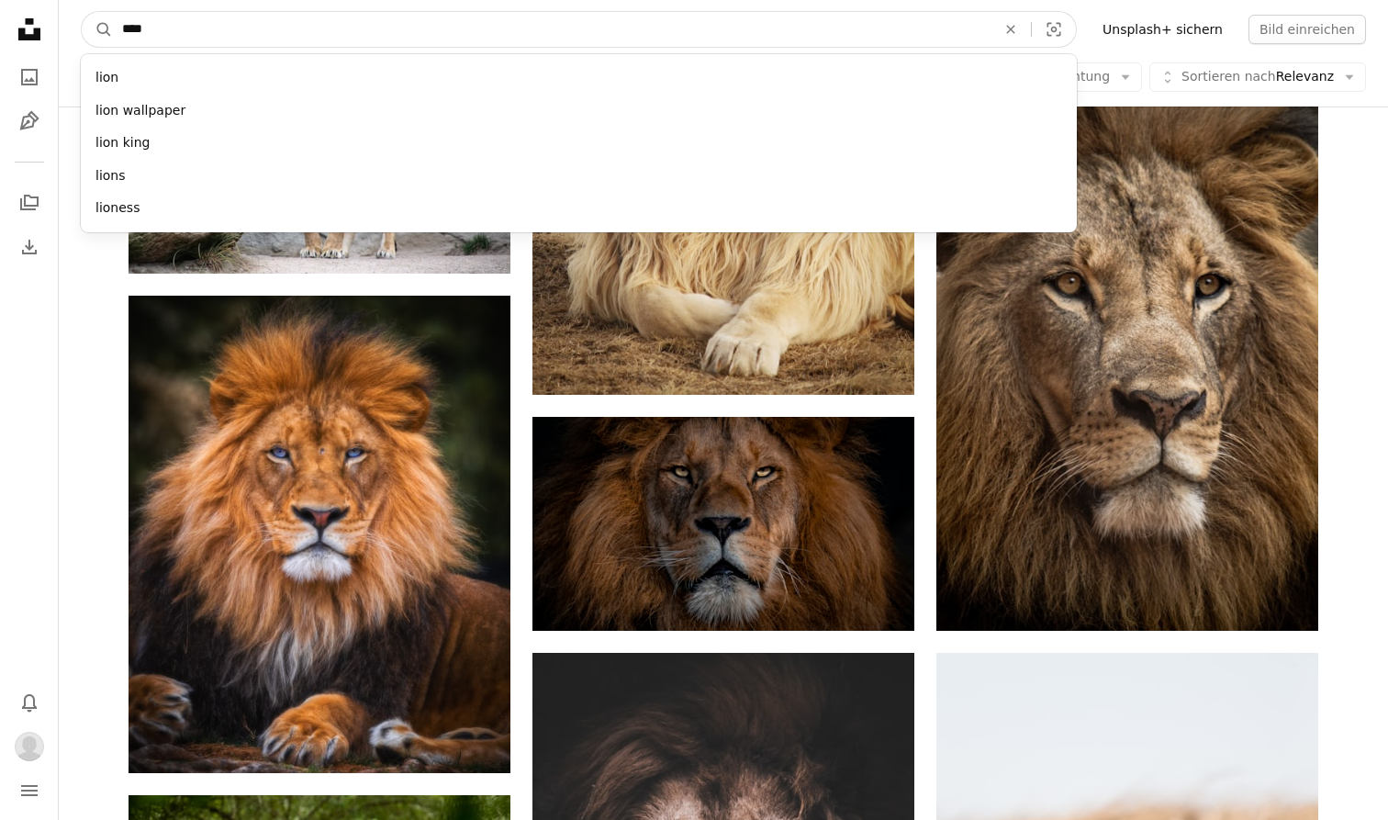
click at [493, 17] on input "****" at bounding box center [551, 29] width 877 height 35
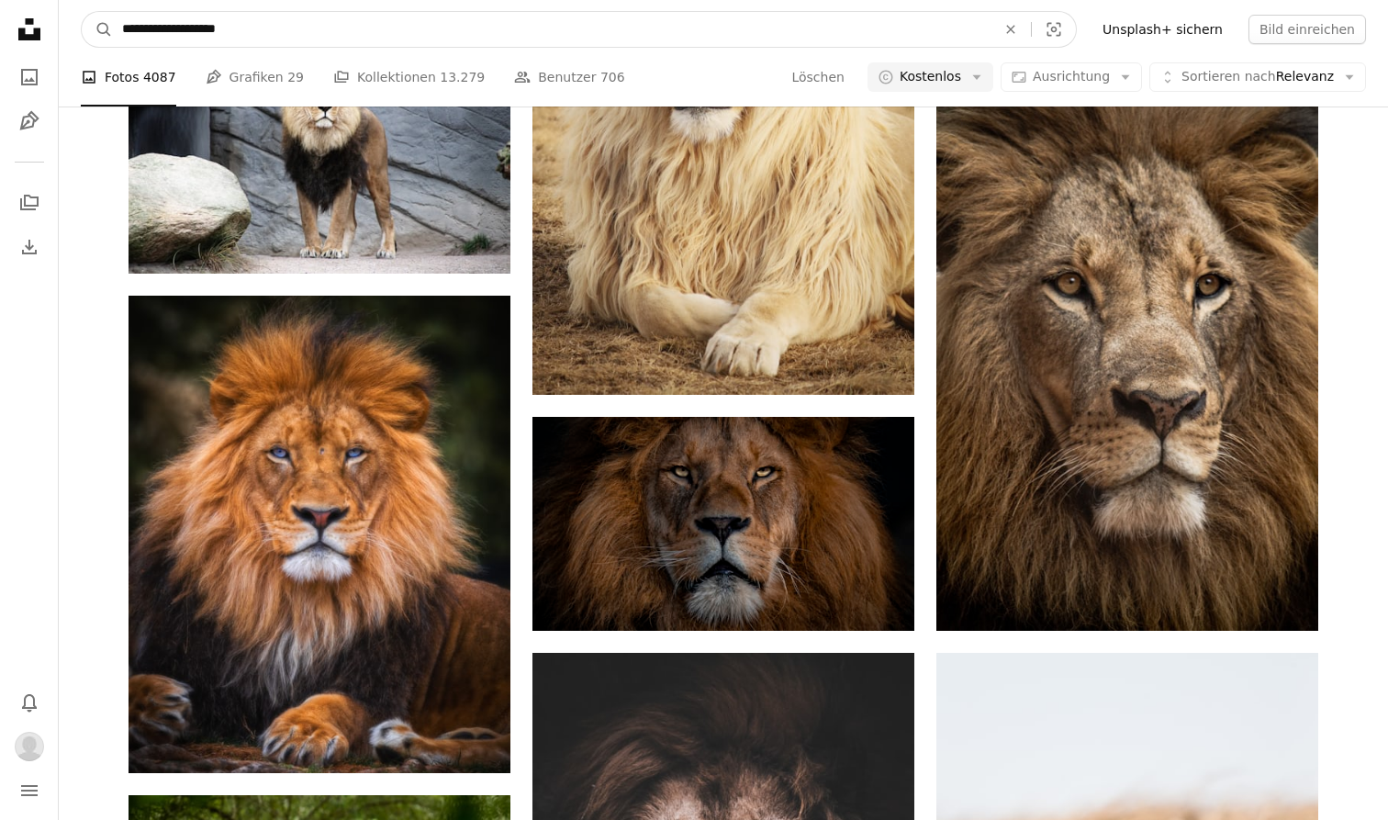
type input "**********"
click at [97, 29] on button "A magnifying glass" at bounding box center [97, 29] width 31 height 35
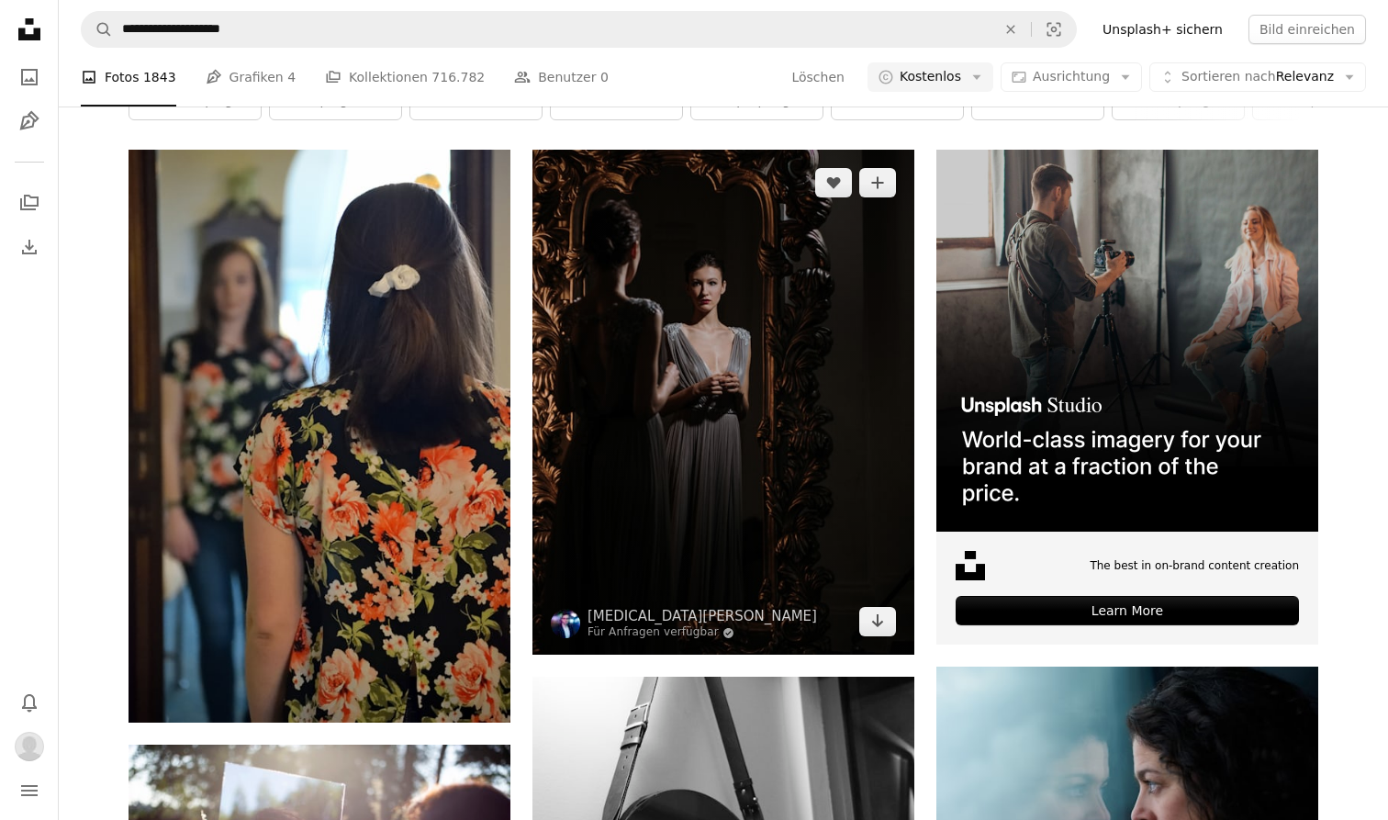
scroll to position [307, 0]
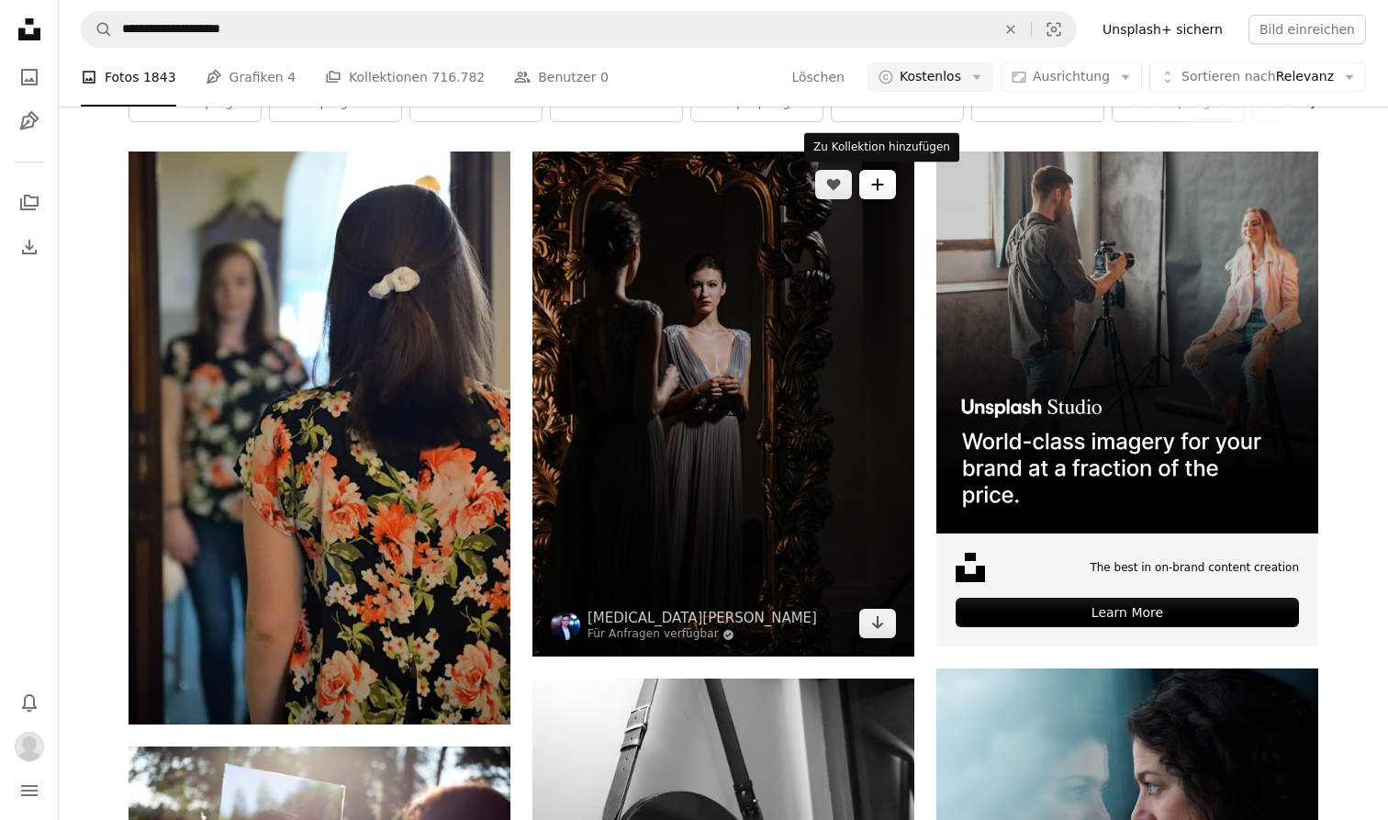
click at [893, 194] on button "A plus sign" at bounding box center [877, 184] width 37 height 29
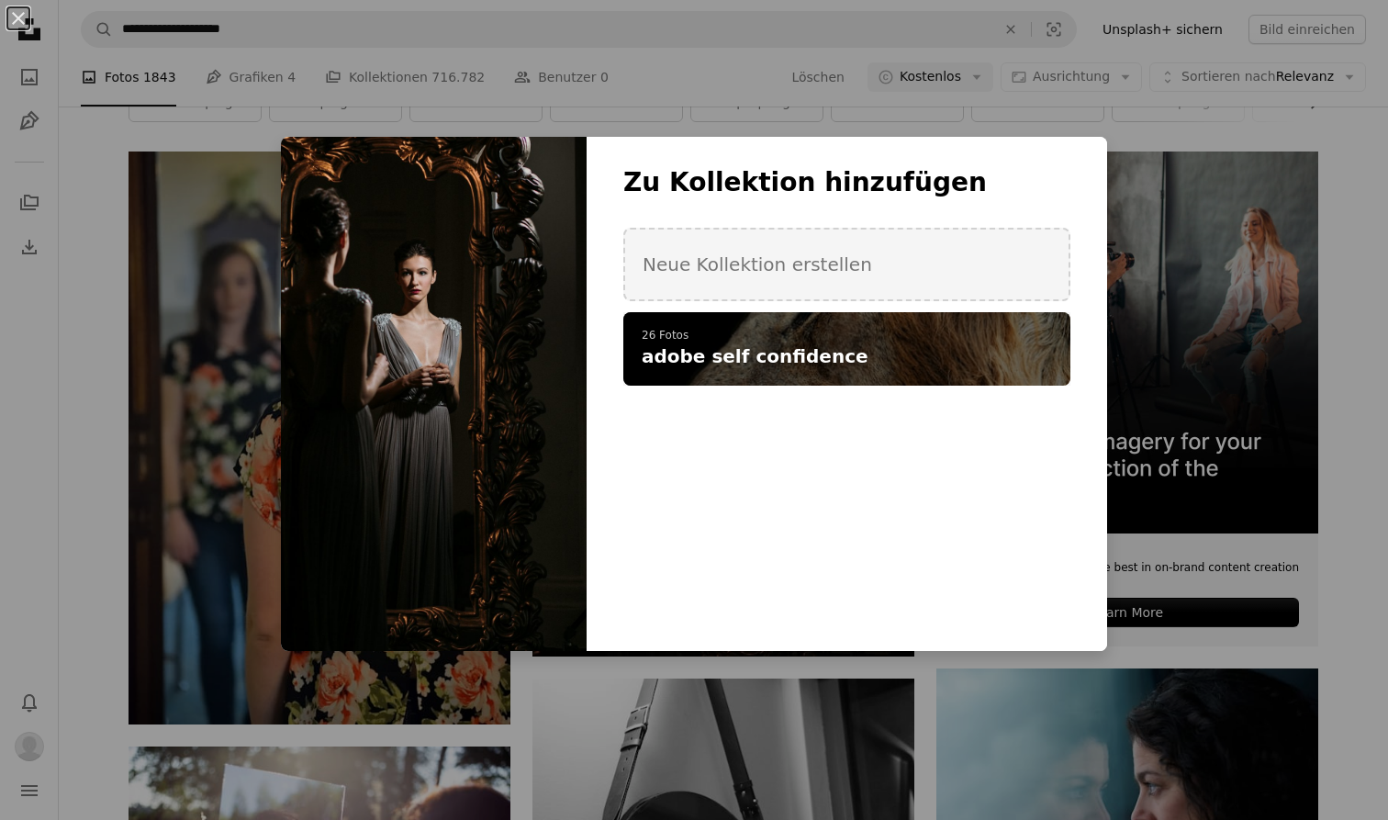
click at [872, 351] on h4 "adobe self confidence" at bounding box center [837, 356] width 390 height 26
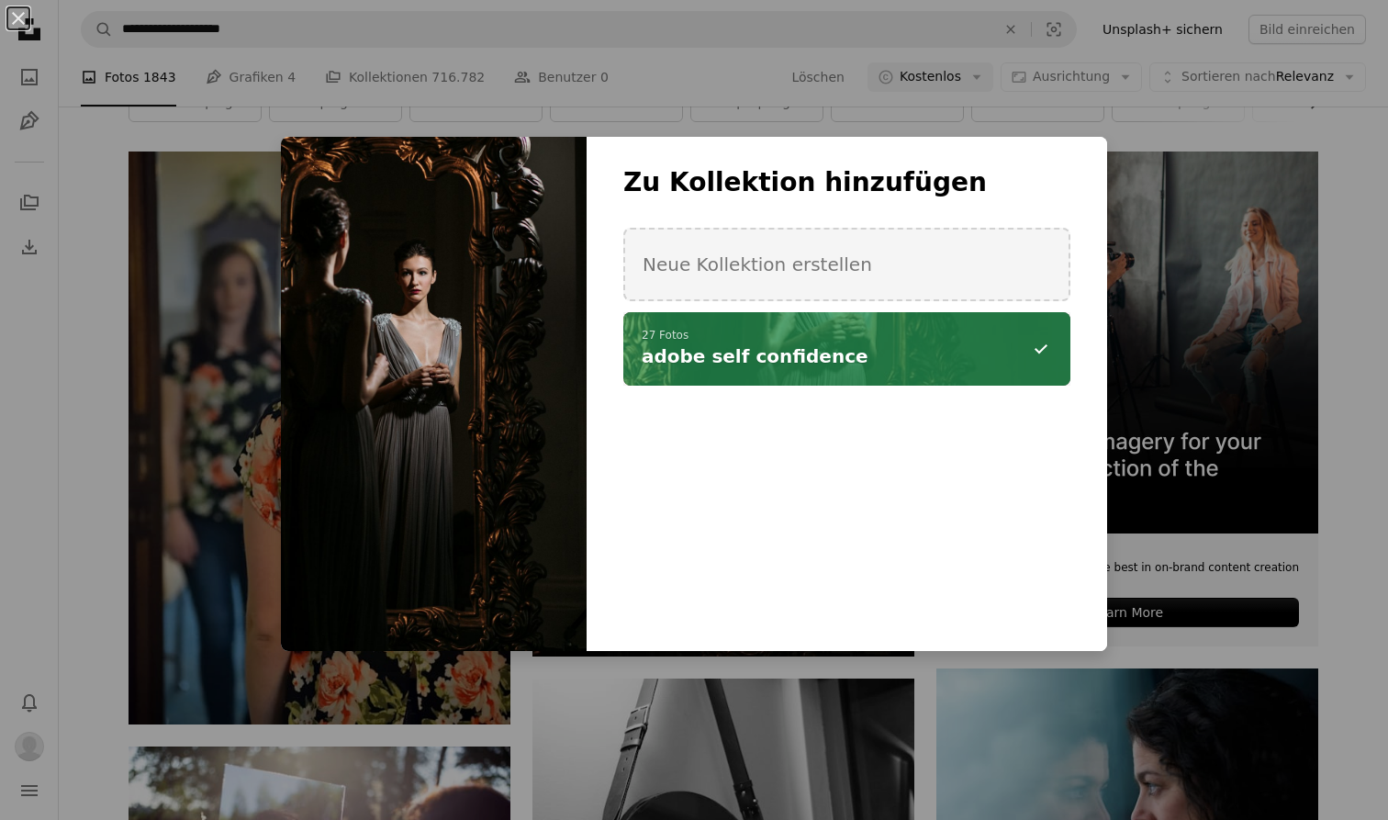
click at [707, 687] on div "An X shape Zu Kollektion hinzufügen Neue Kollektion erstellen A checkmark A min…" at bounding box center [694, 410] width 1388 height 820
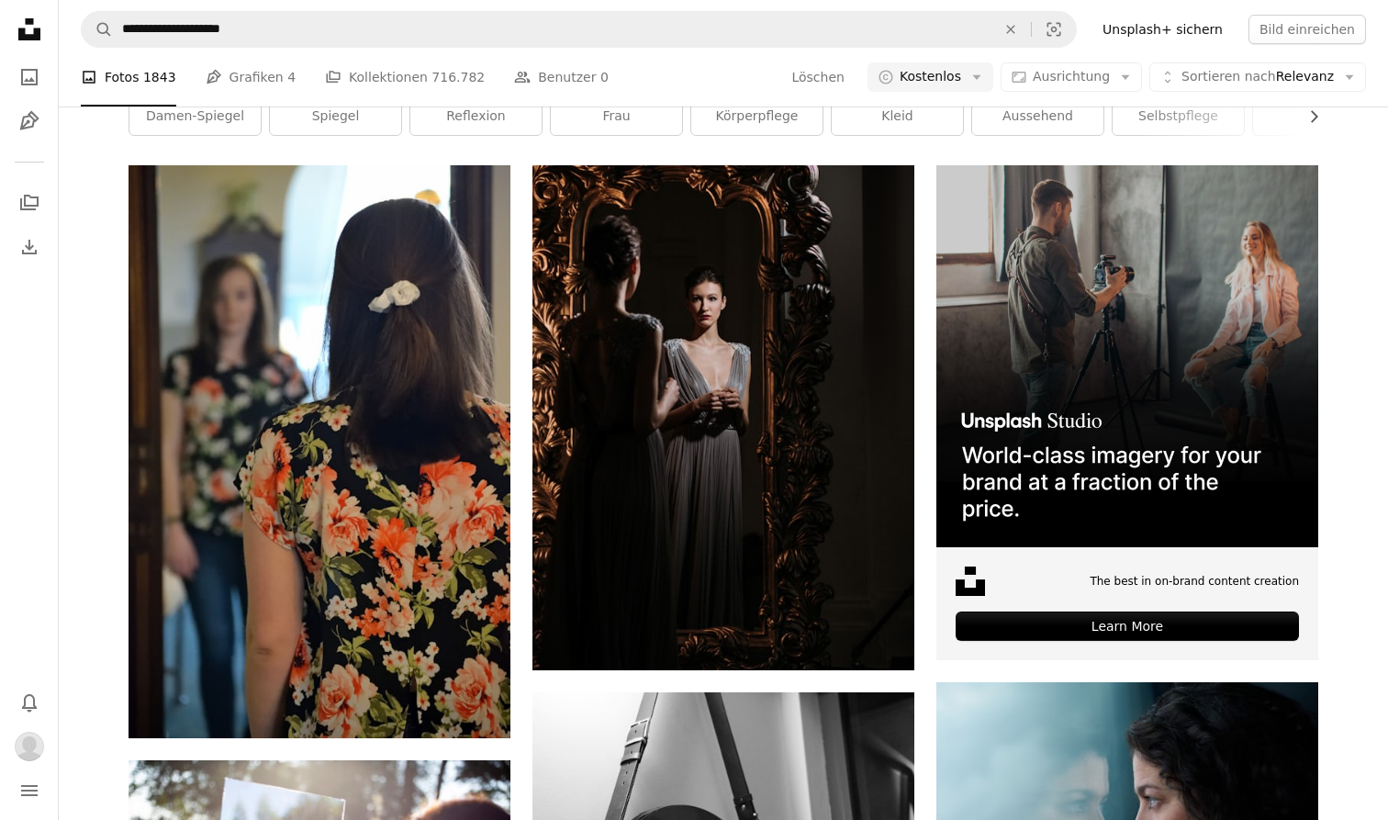
scroll to position [315, 0]
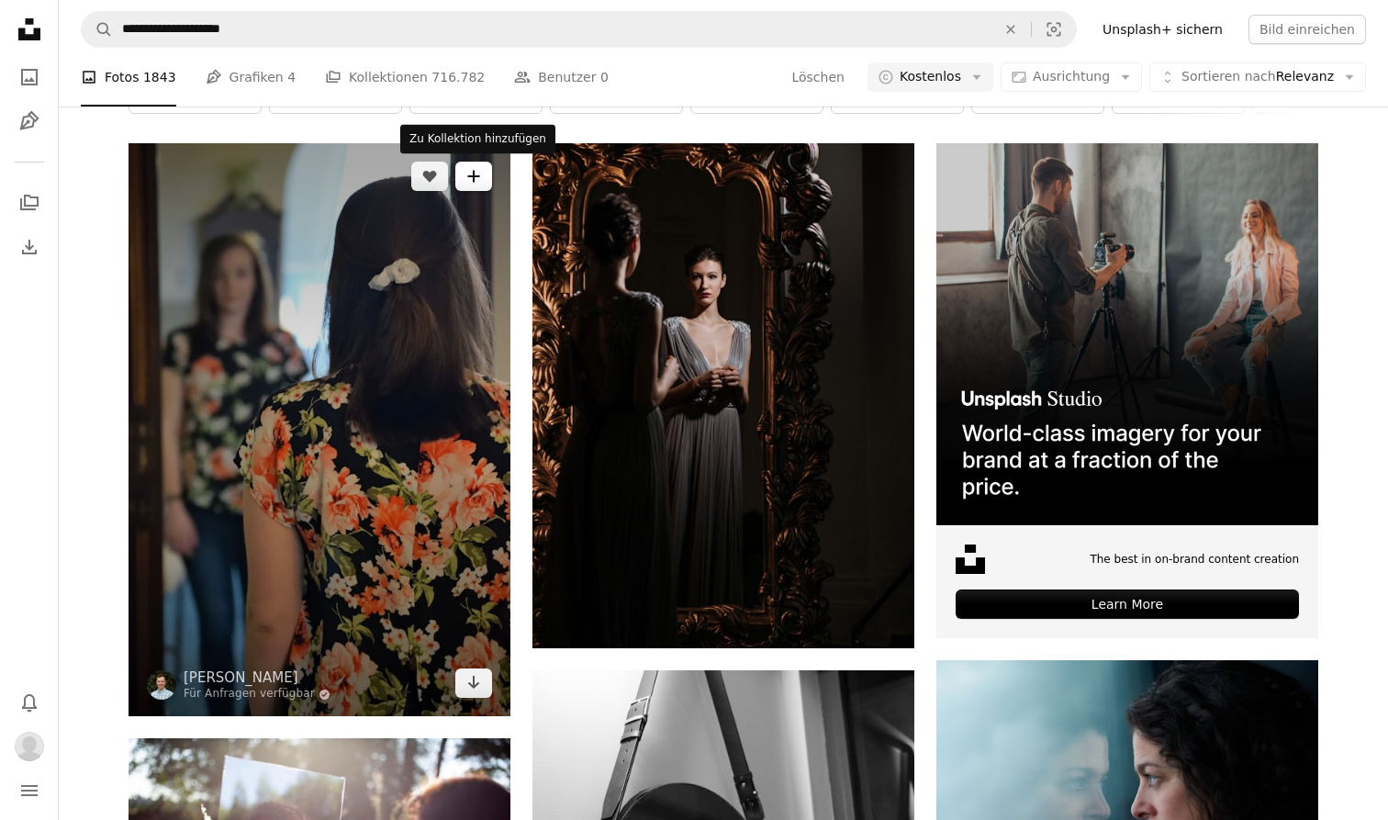
click at [476, 169] on icon "A plus sign" at bounding box center [473, 176] width 15 height 15
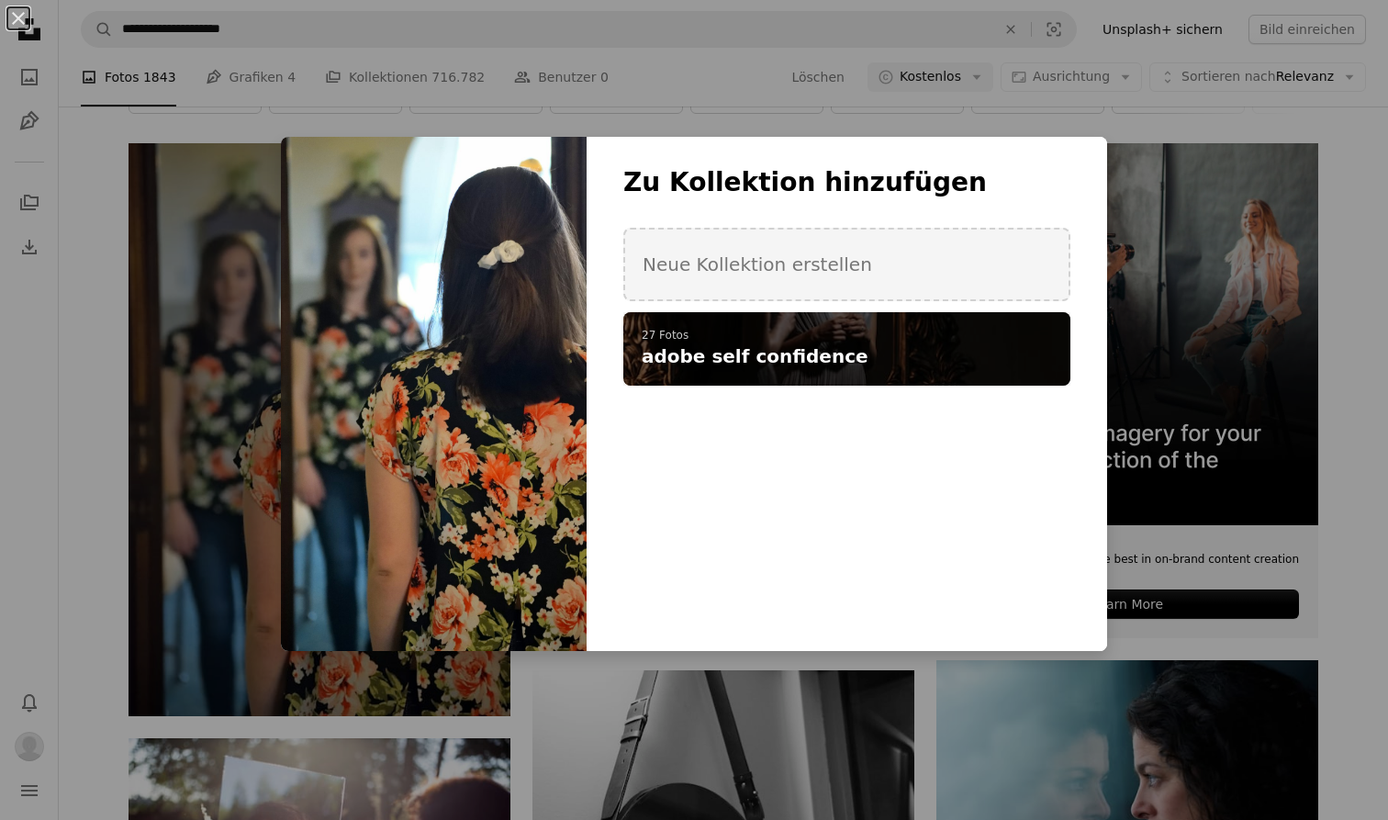
click at [731, 365] on span "adobe self confidence" at bounding box center [755, 356] width 227 height 26
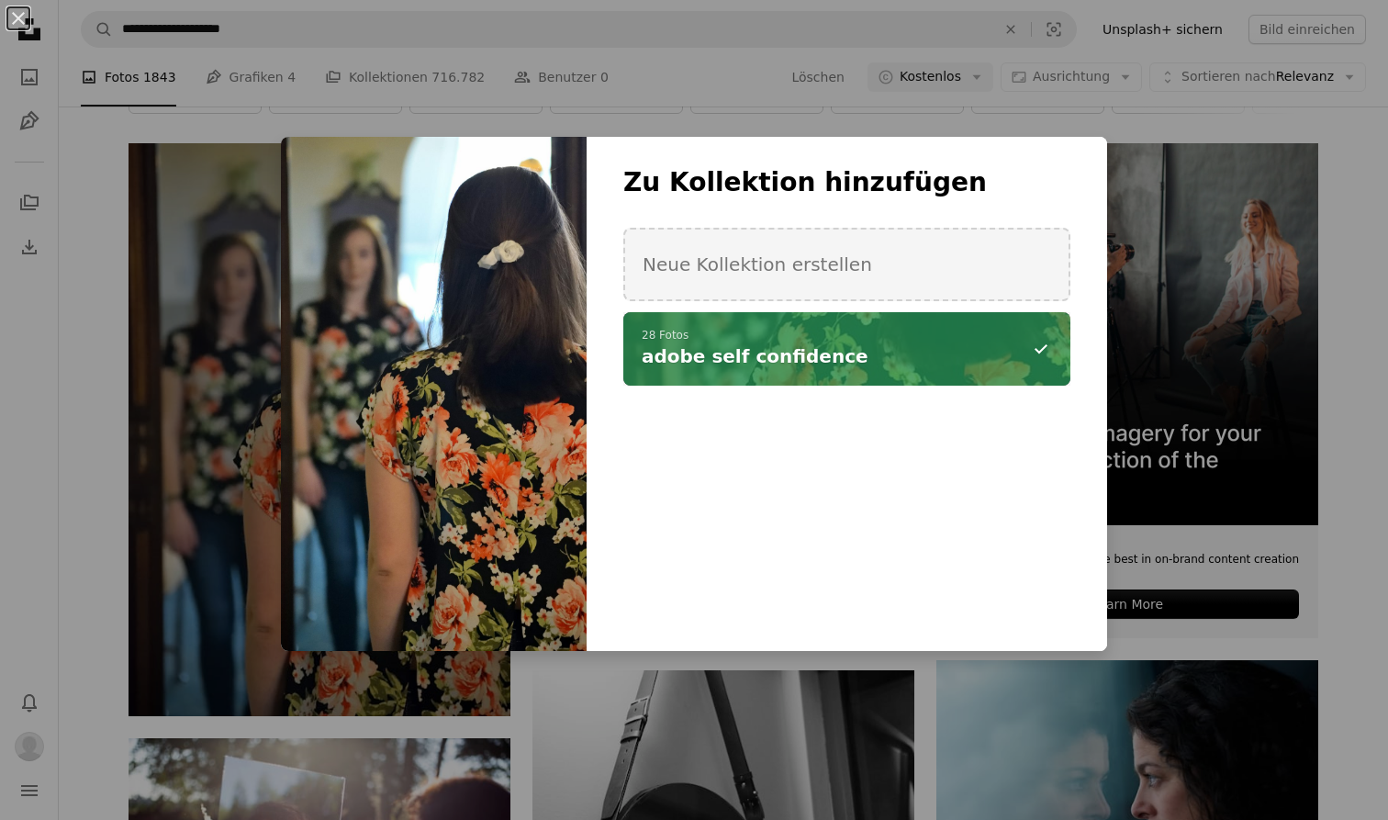
click at [731, 718] on div "An X shape Zu Kollektion hinzufügen Neue Kollektion erstellen A checkmark A min…" at bounding box center [694, 410] width 1388 height 820
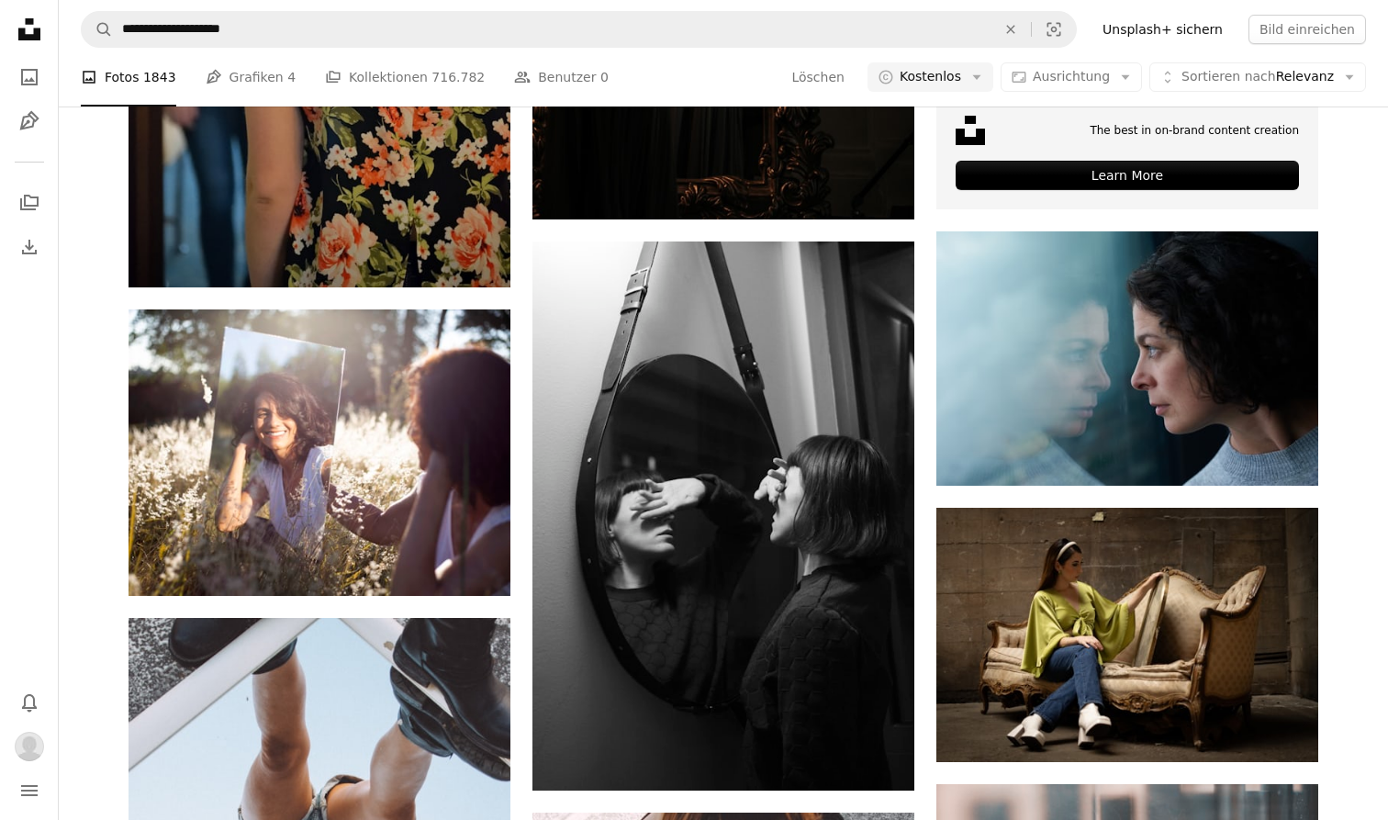
scroll to position [752, 0]
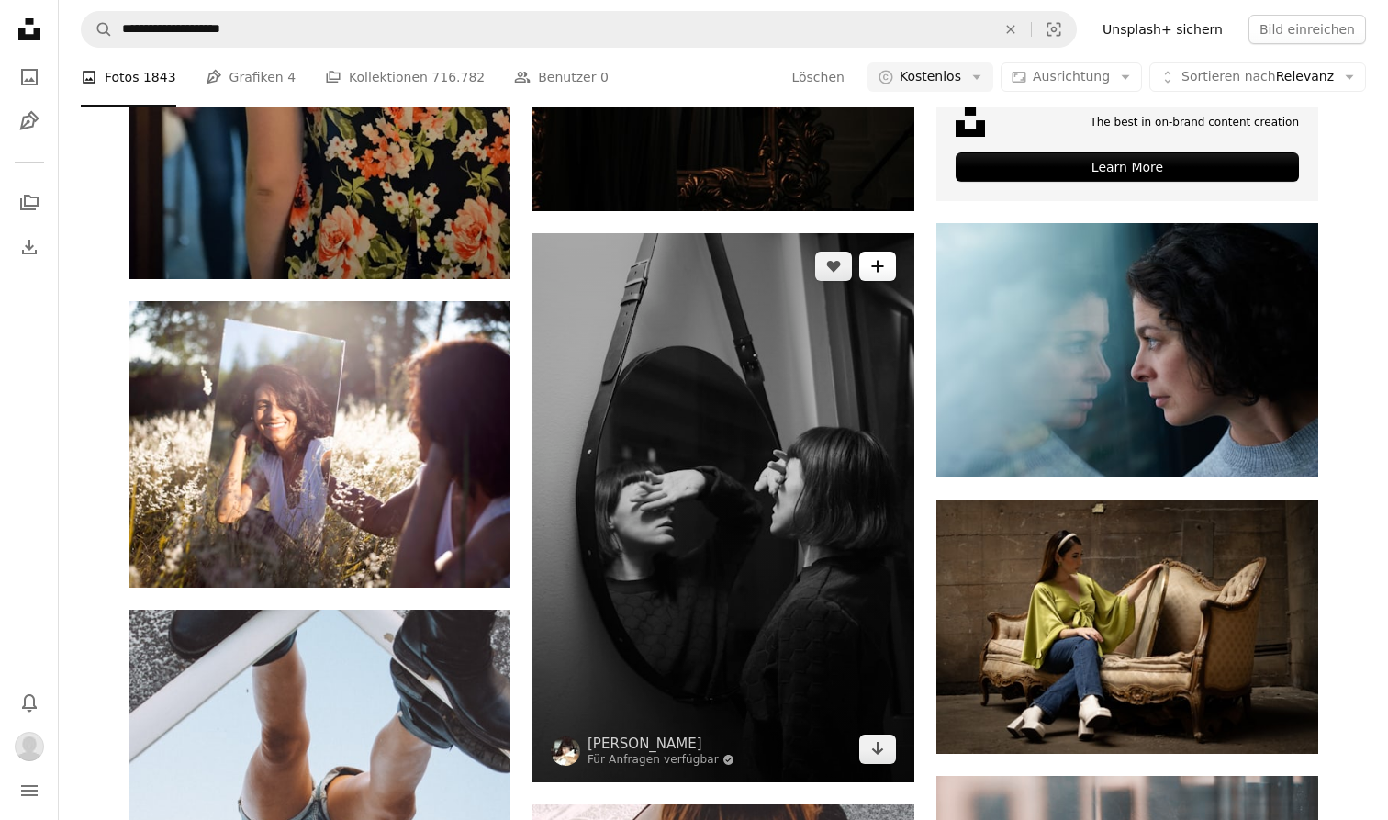
click at [879, 260] on icon "A plus sign" at bounding box center [877, 266] width 15 height 15
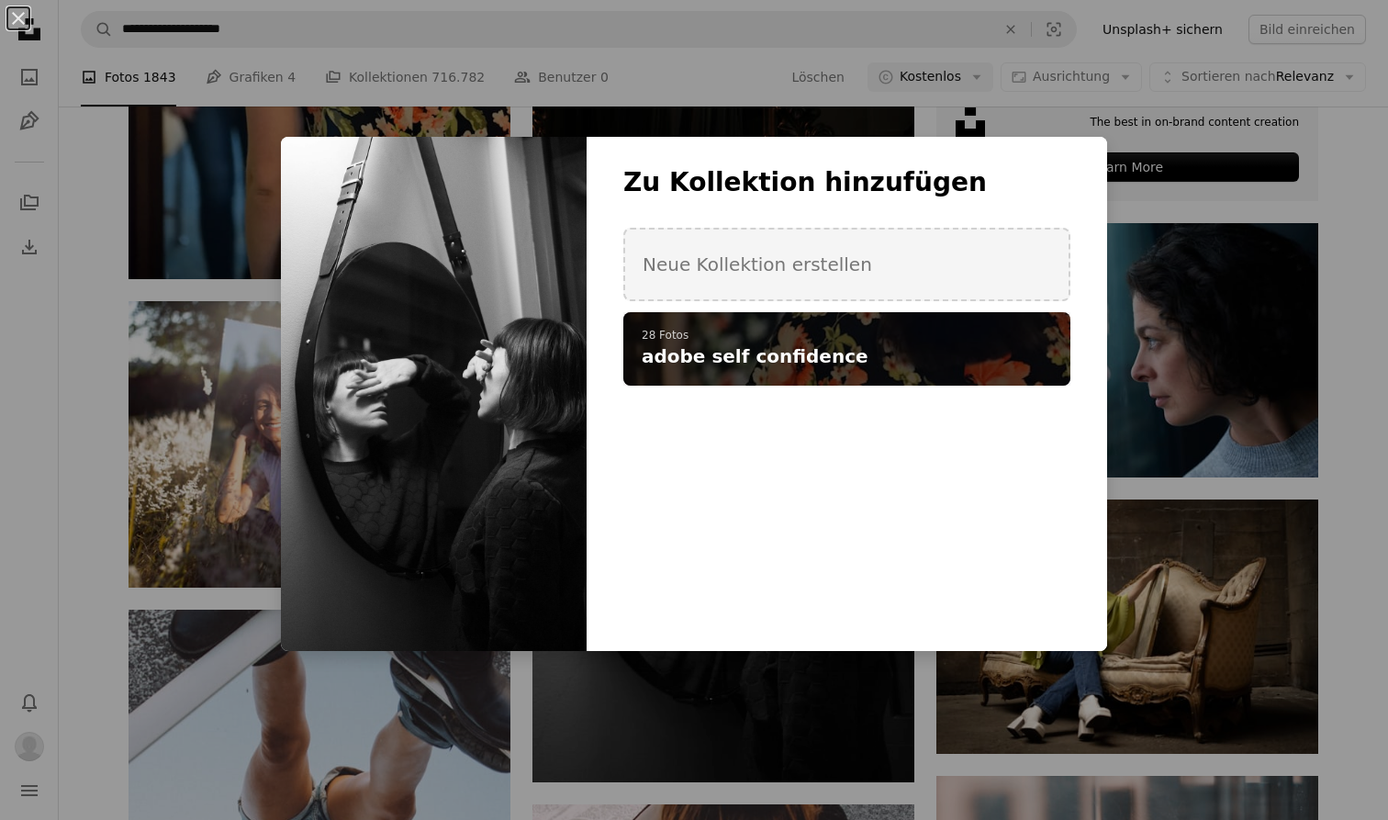
click at [887, 354] on h4 "adobe self confidence" at bounding box center [837, 356] width 390 height 26
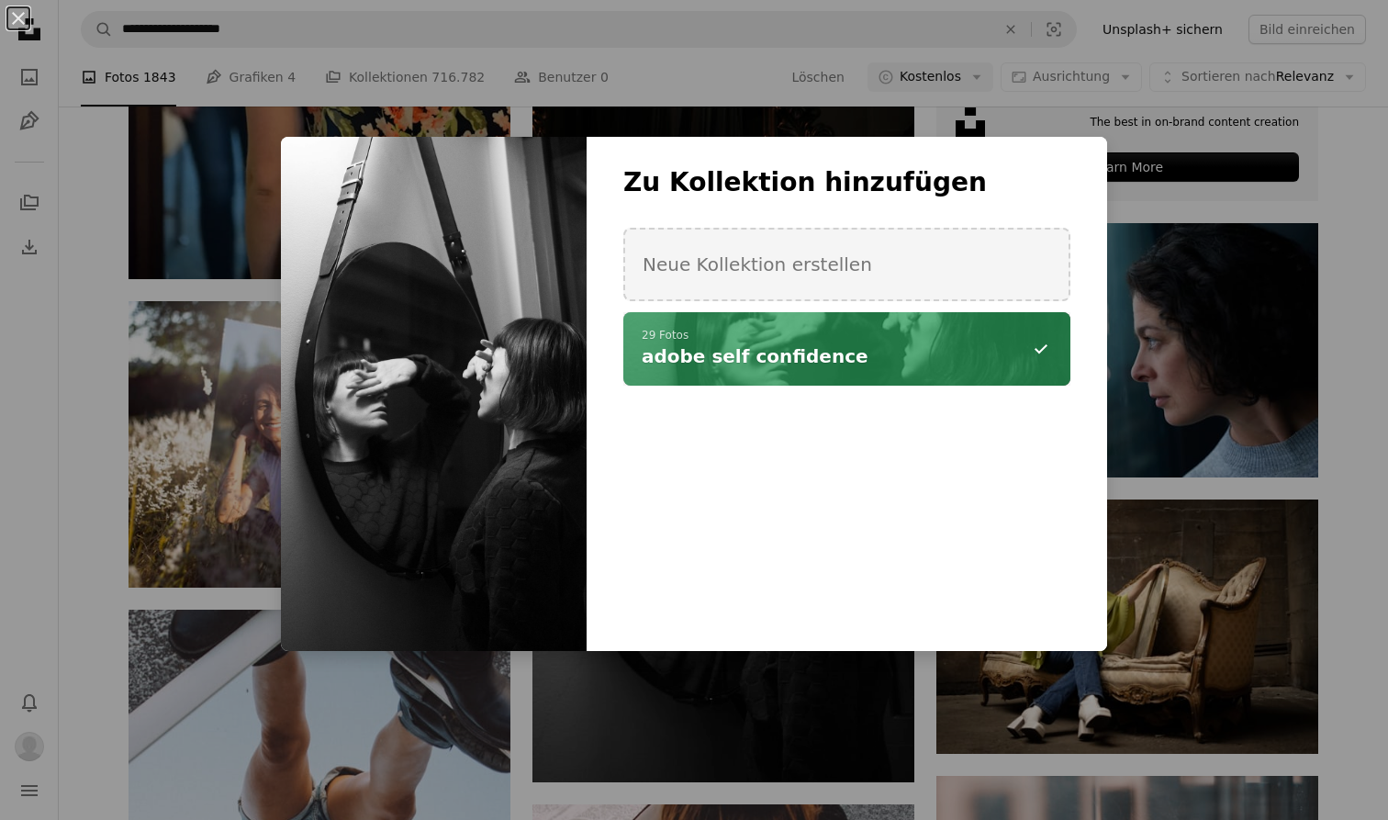
click at [1221, 581] on div "An X shape Zu Kollektion hinzufügen Neue Kollektion erstellen A checkmark A min…" at bounding box center [694, 410] width 1388 height 820
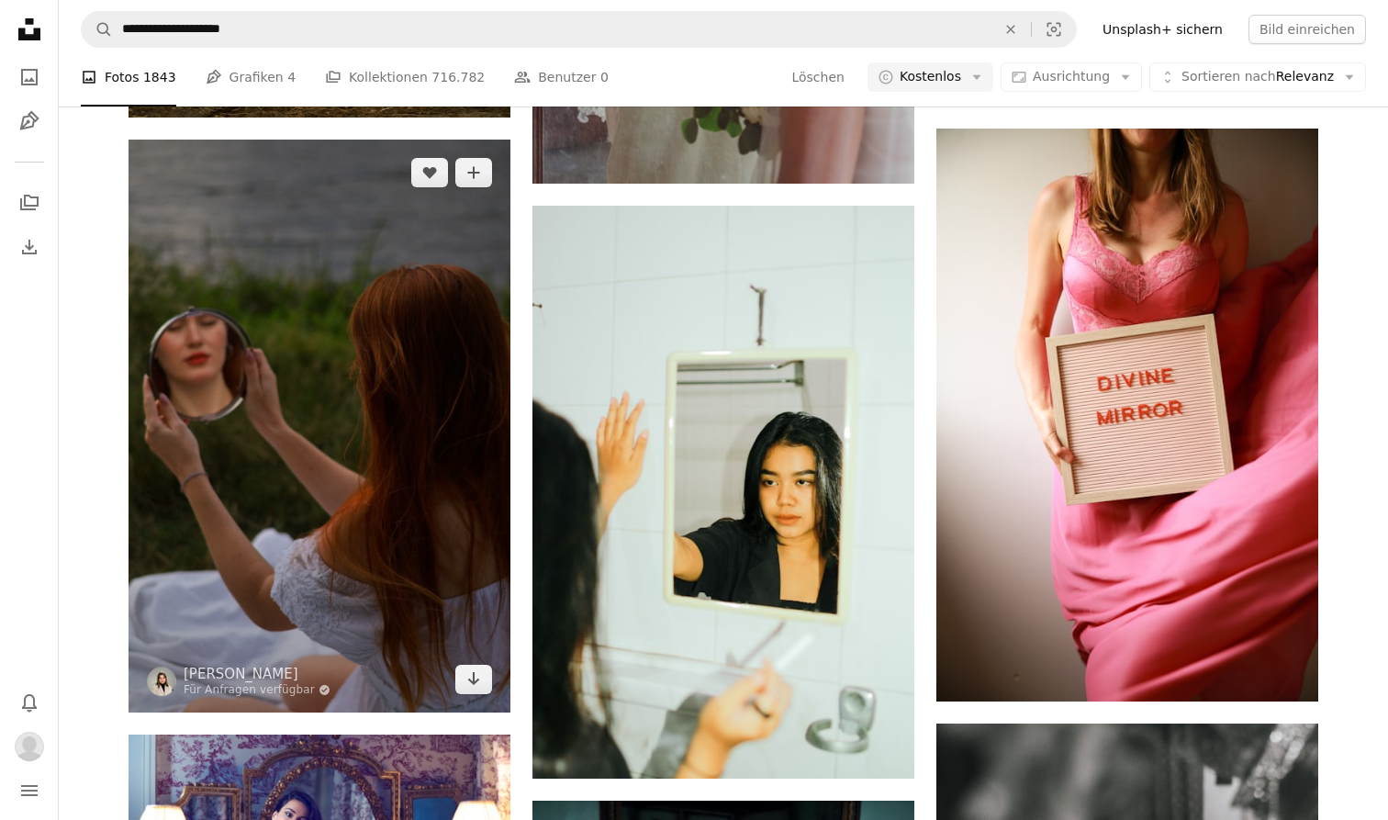
scroll to position [4359, 0]
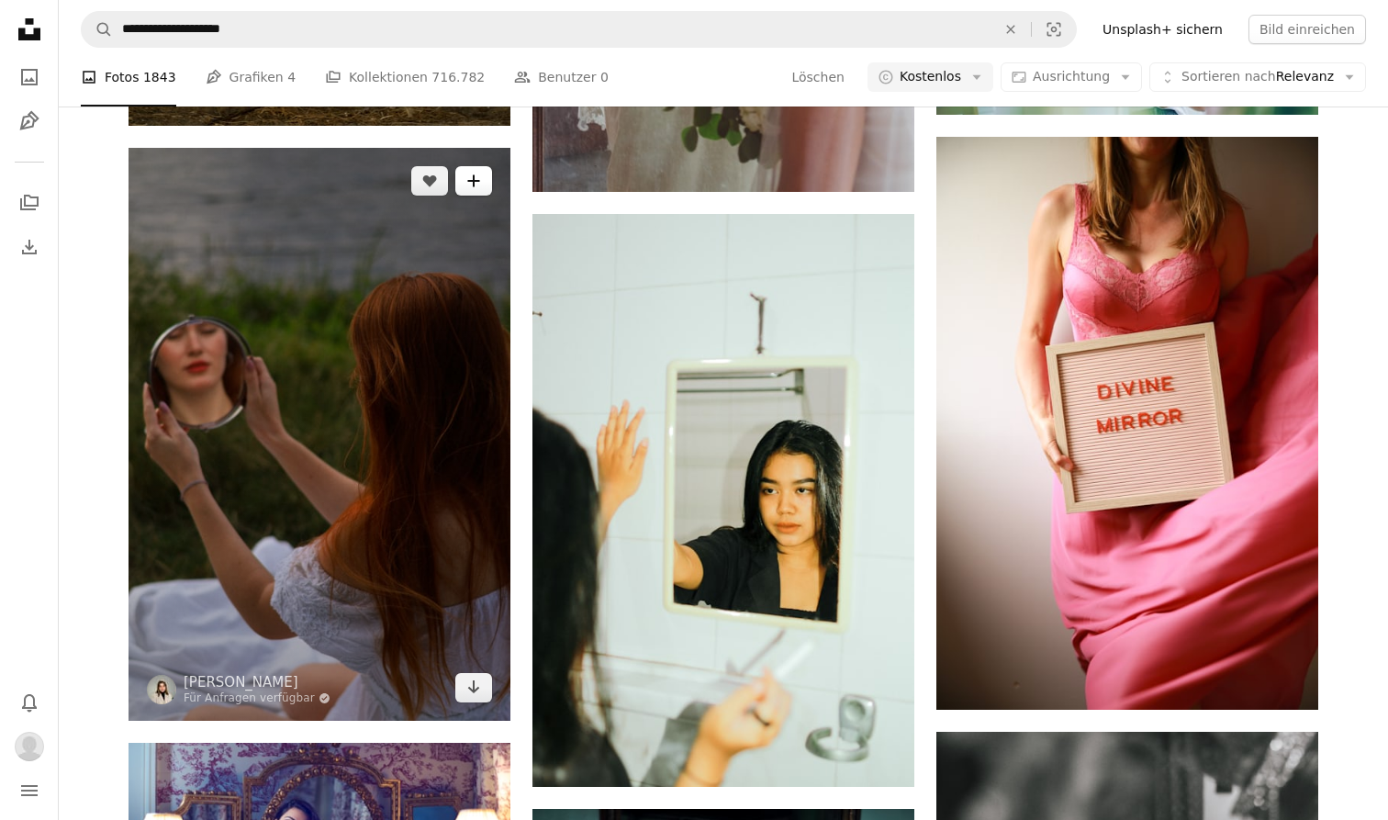
click at [485, 183] on button "A plus sign" at bounding box center [473, 180] width 37 height 29
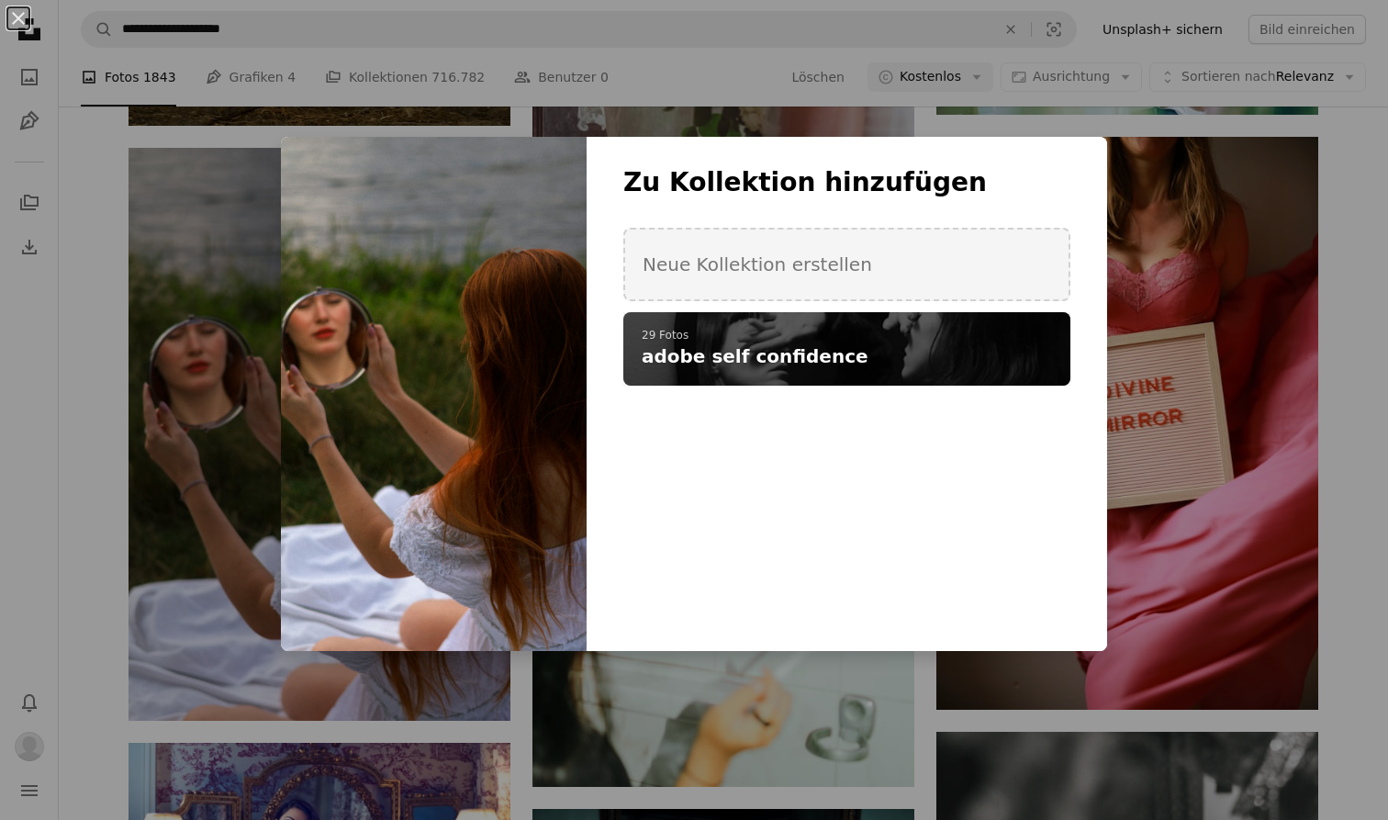
click at [700, 339] on p "29 Fotos" at bounding box center [847, 336] width 410 height 15
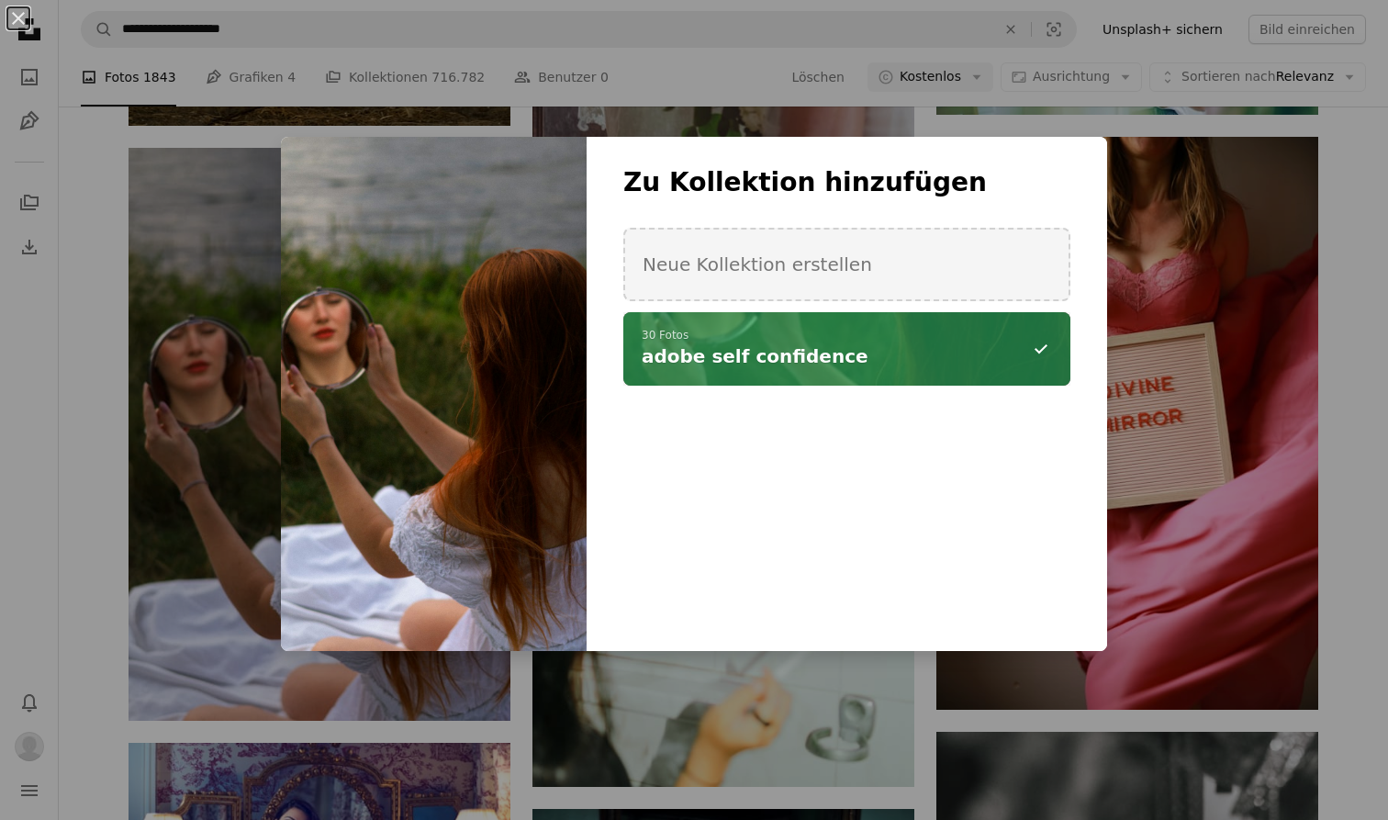
click at [784, 689] on div "An X shape Zu Kollektion hinzufügen Neue Kollektion erstellen A checkmark A min…" at bounding box center [694, 410] width 1388 height 820
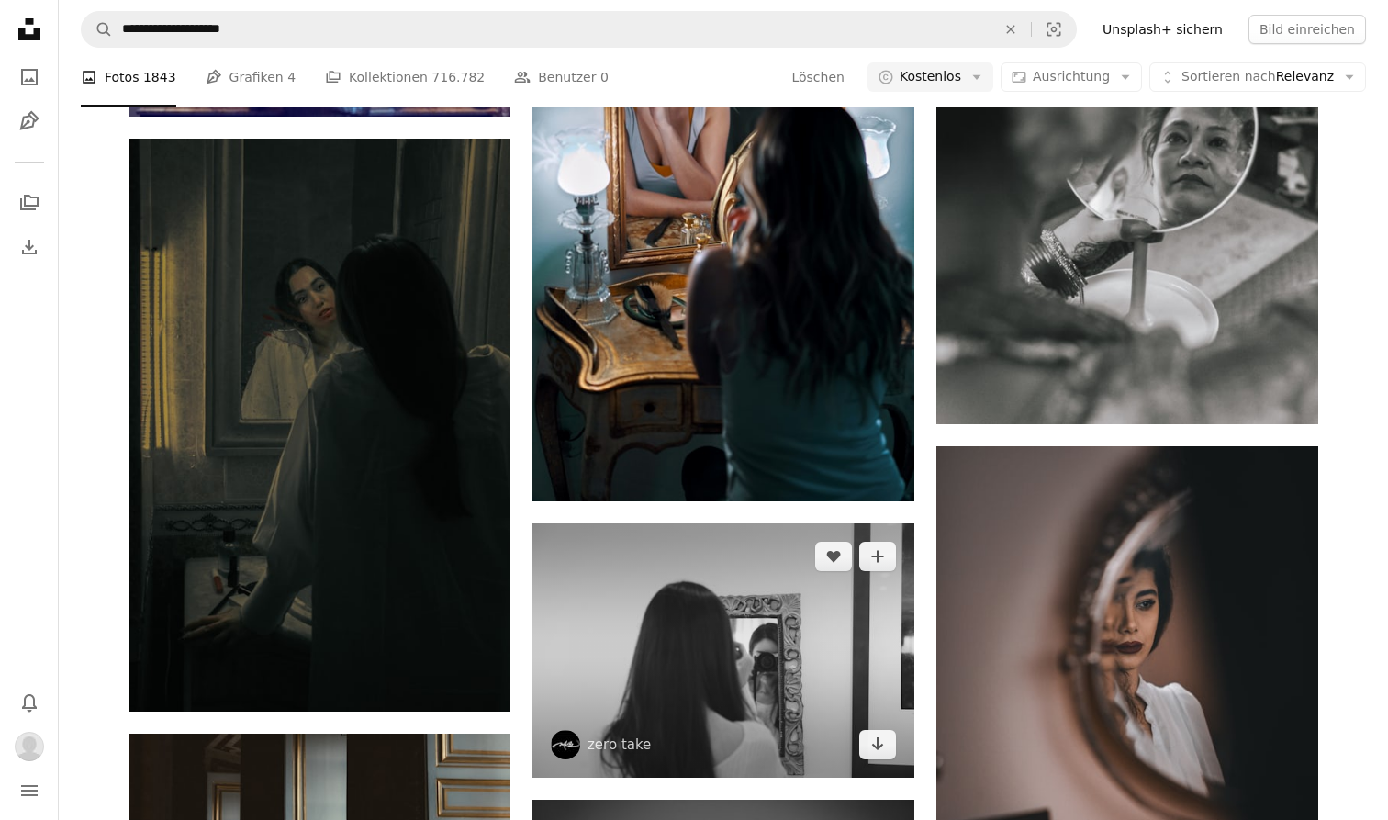
scroll to position [5275, 0]
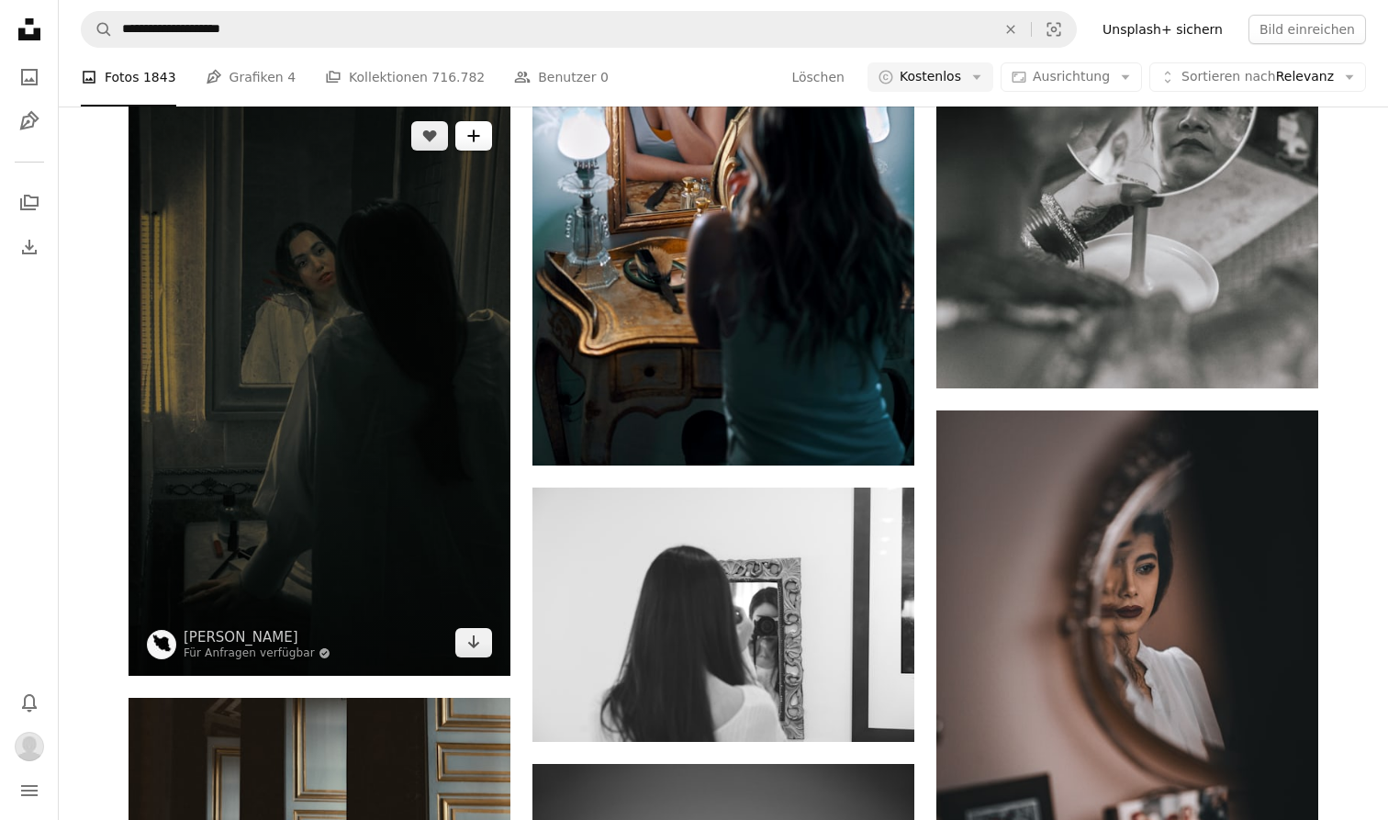
click at [470, 137] on icon "A plus sign" at bounding box center [473, 135] width 15 height 15
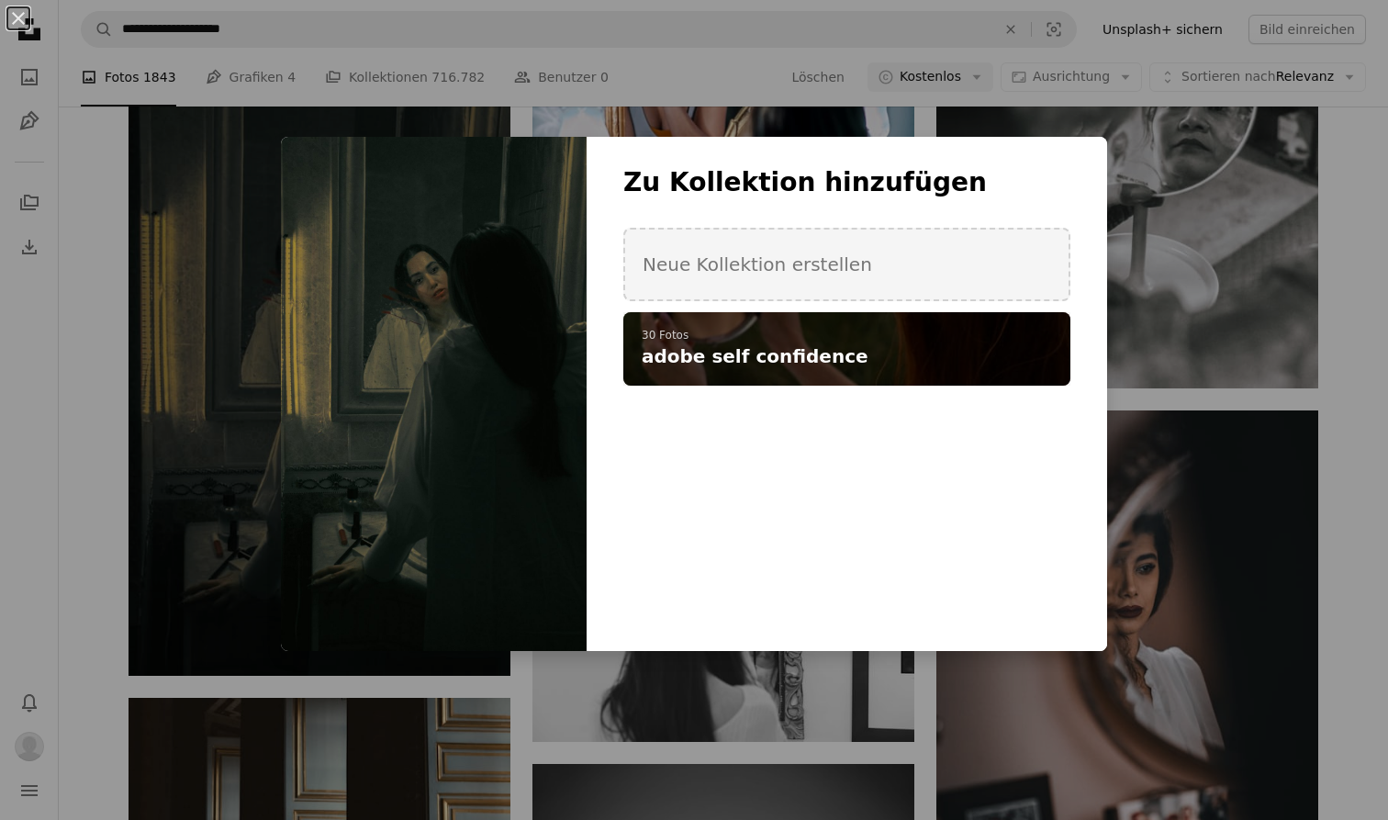
click at [650, 332] on p "30 Fotos" at bounding box center [847, 336] width 410 height 15
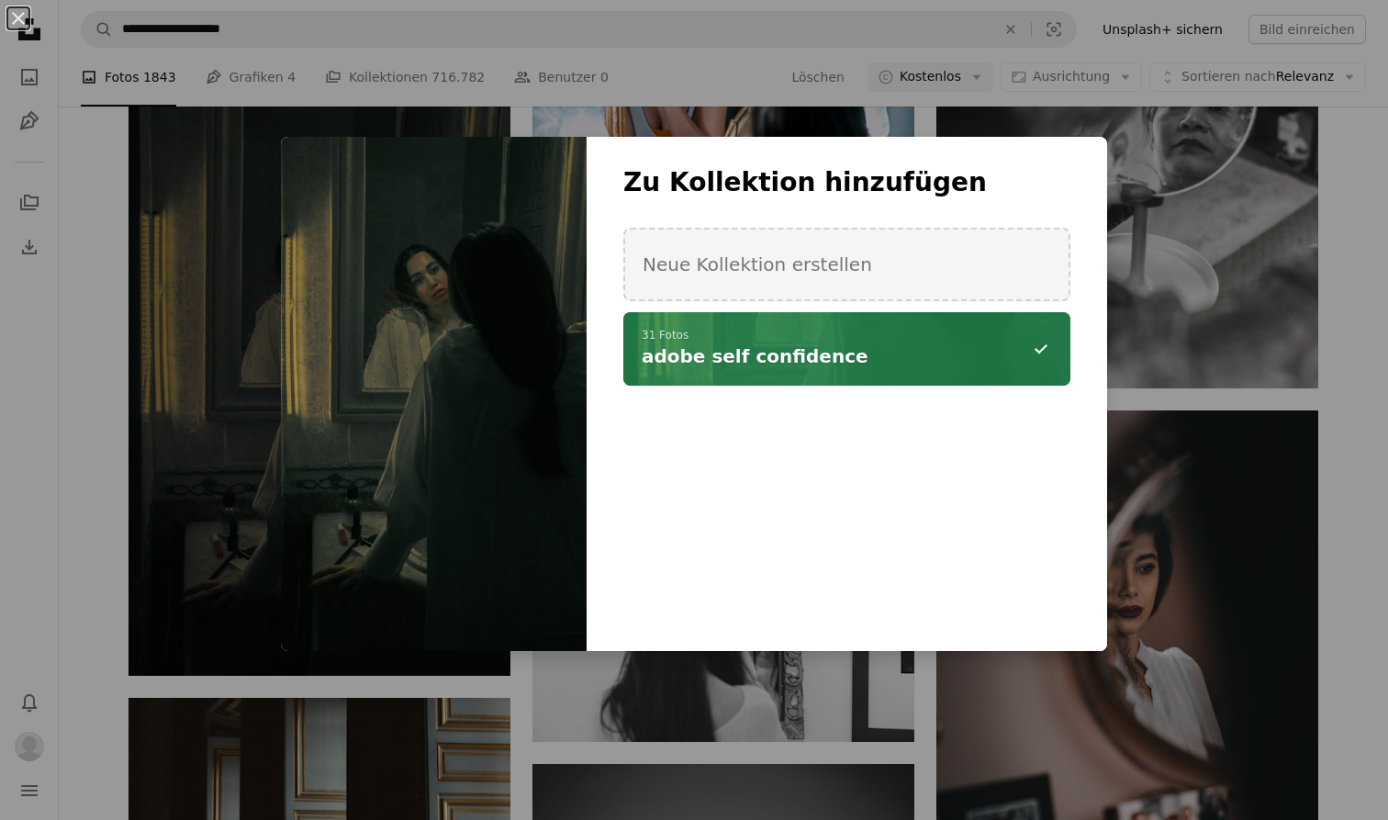
click at [729, 776] on div "An X shape Zu Kollektion hinzufügen Neue Kollektion erstellen A checkmark A min…" at bounding box center [694, 410] width 1388 height 820
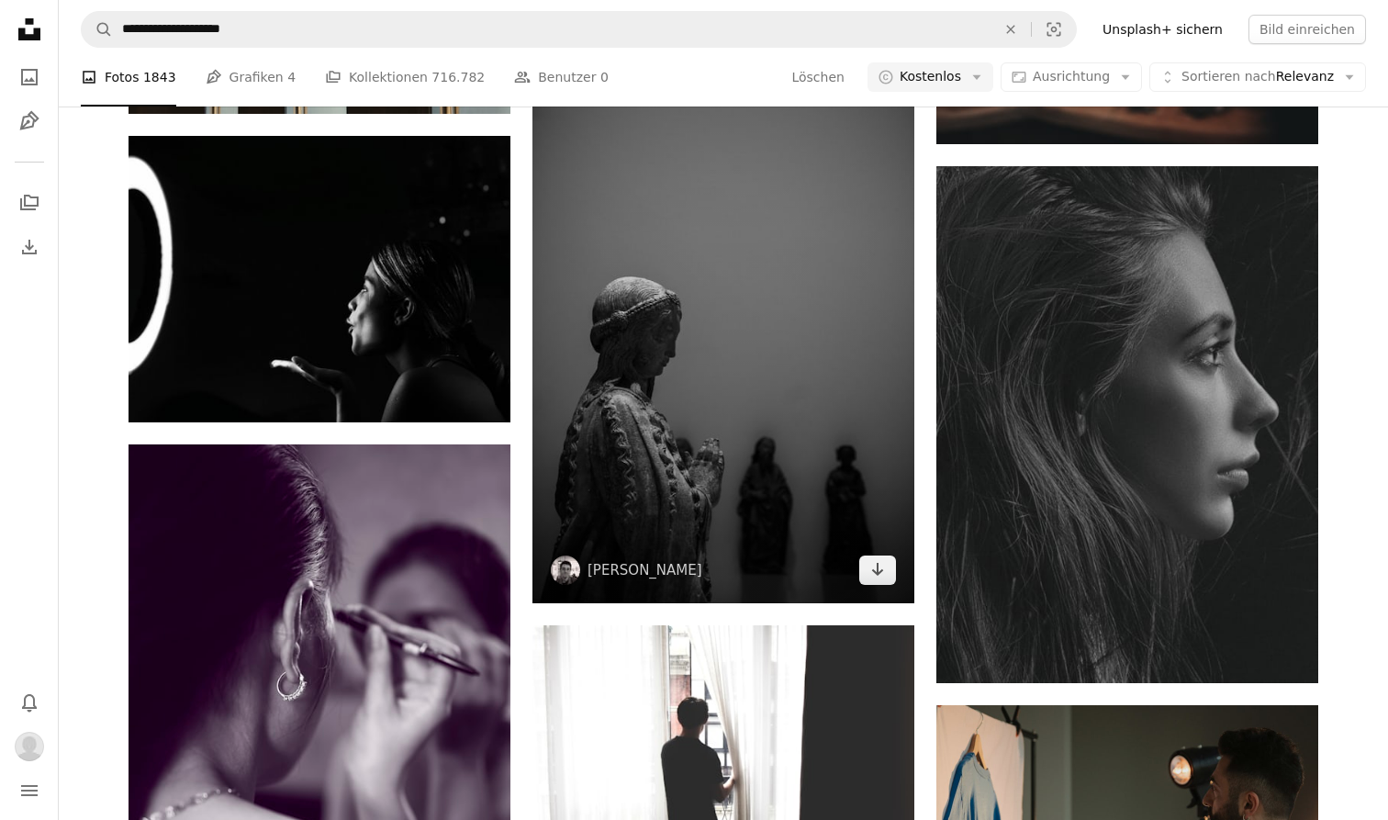
scroll to position [6111, 0]
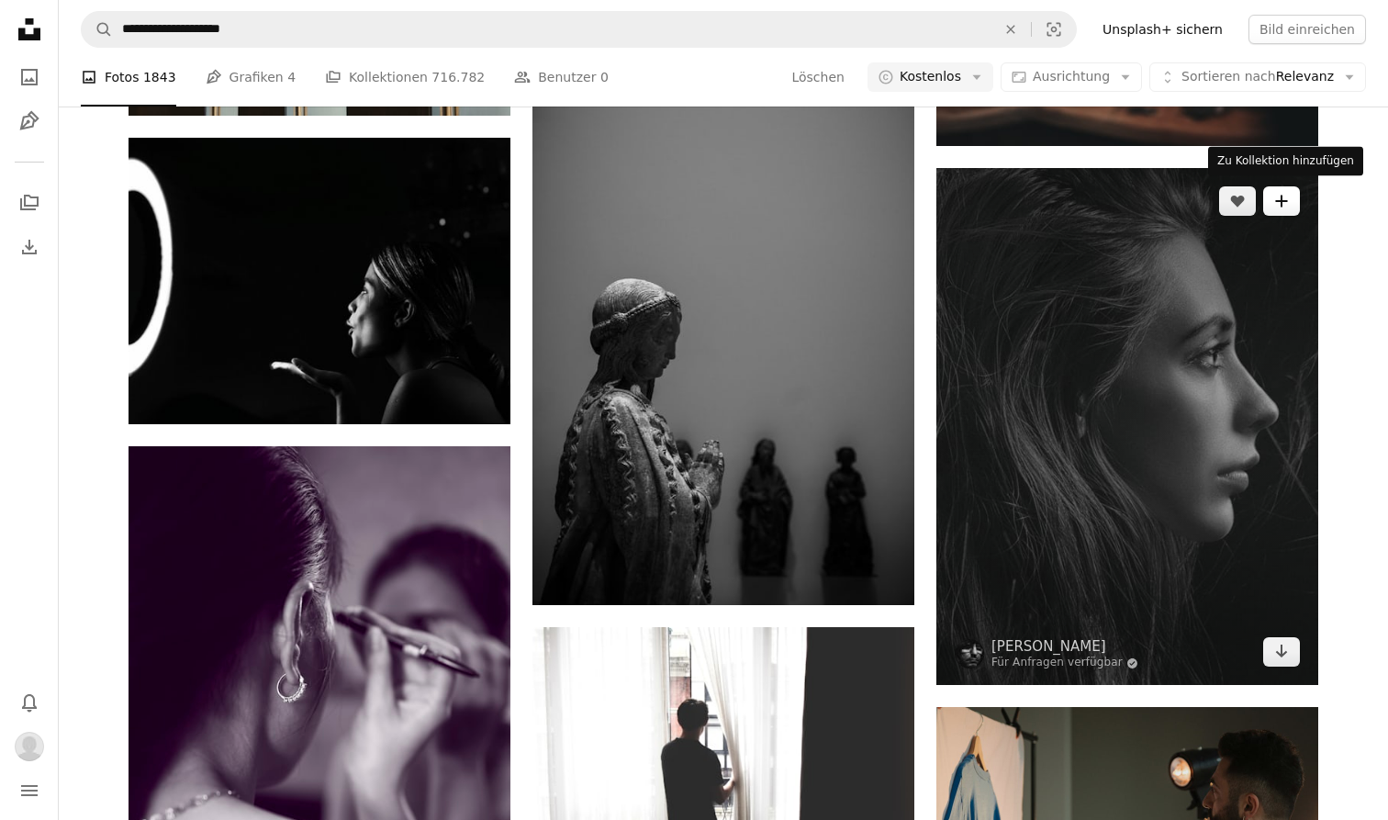
click at [1280, 204] on icon "A plus sign" at bounding box center [1281, 201] width 15 height 15
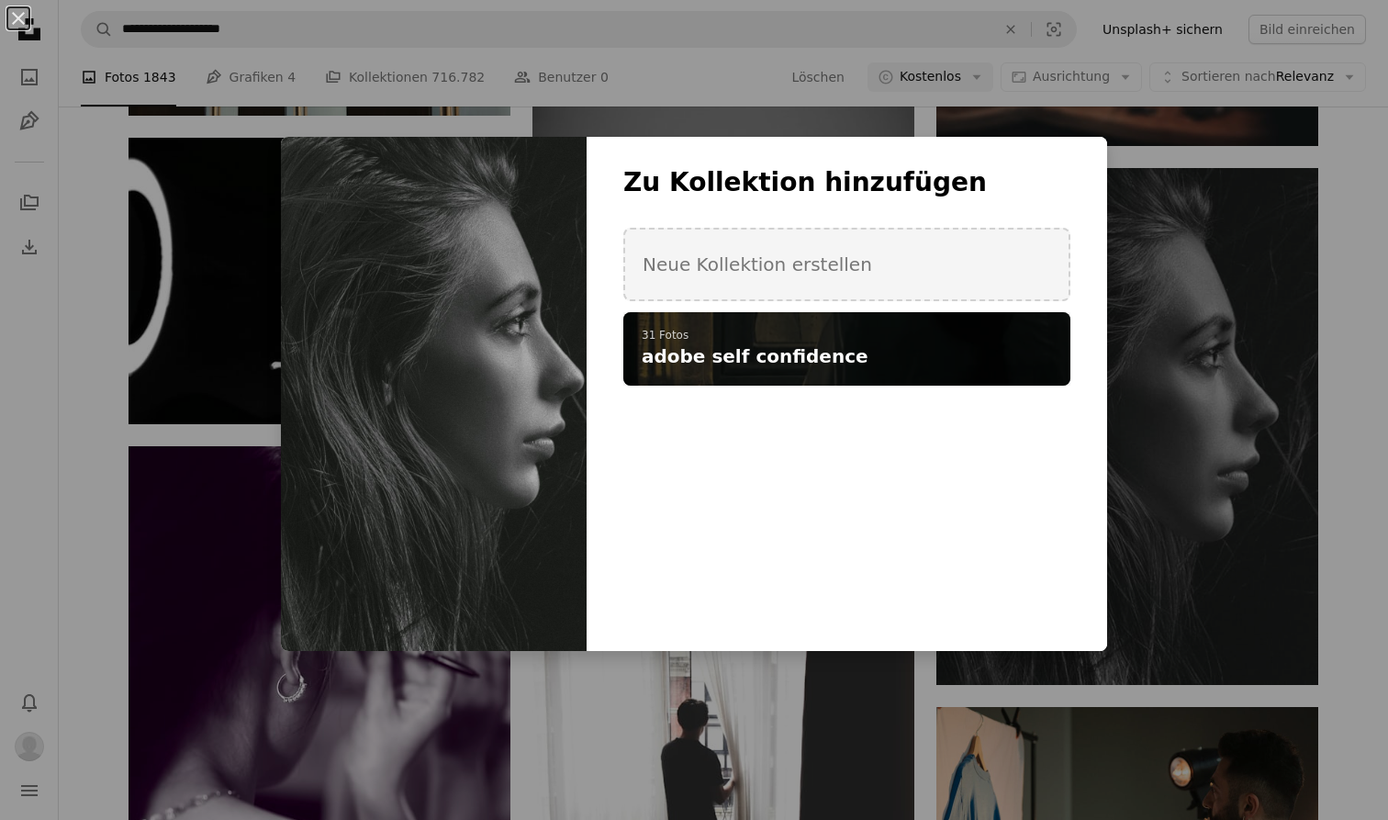
click at [833, 372] on div "A checkmark A plus sign 31 Fotos adobe self confidence" at bounding box center [846, 348] width 447 height 73
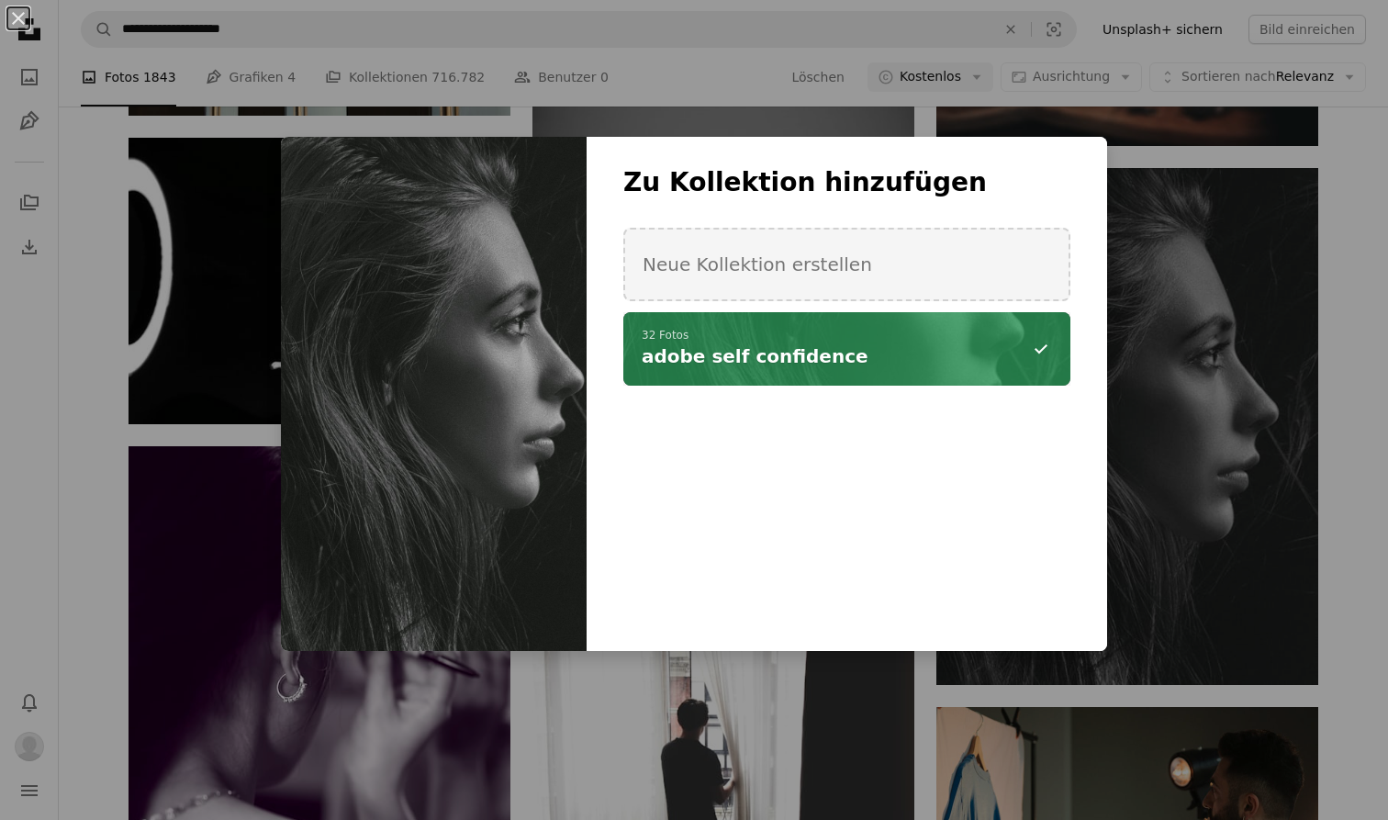
click at [750, 676] on div "An X shape Zu Kollektion hinzufügen Neue Kollektion erstellen A checkmark A min…" at bounding box center [694, 410] width 1388 height 820
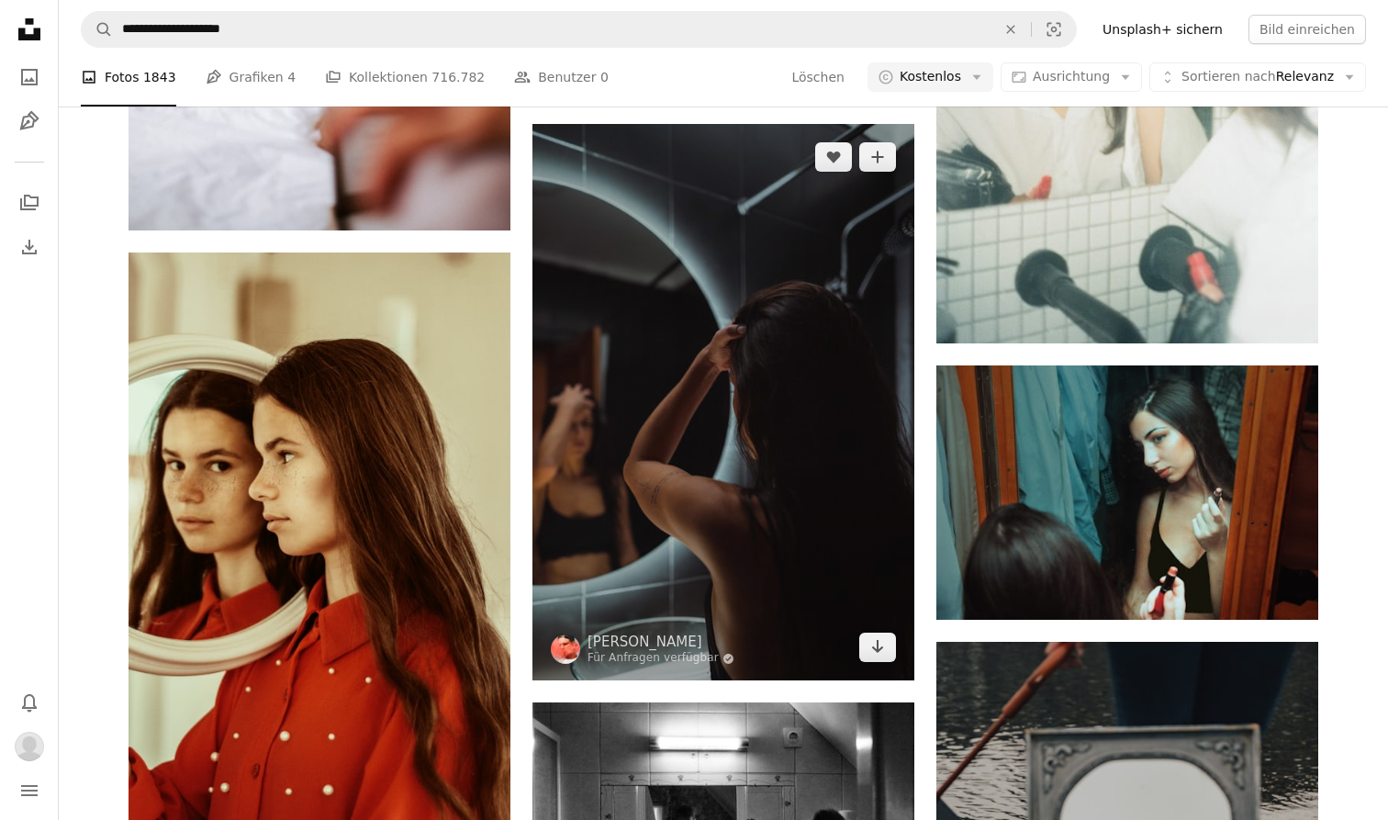
scroll to position [15310, 0]
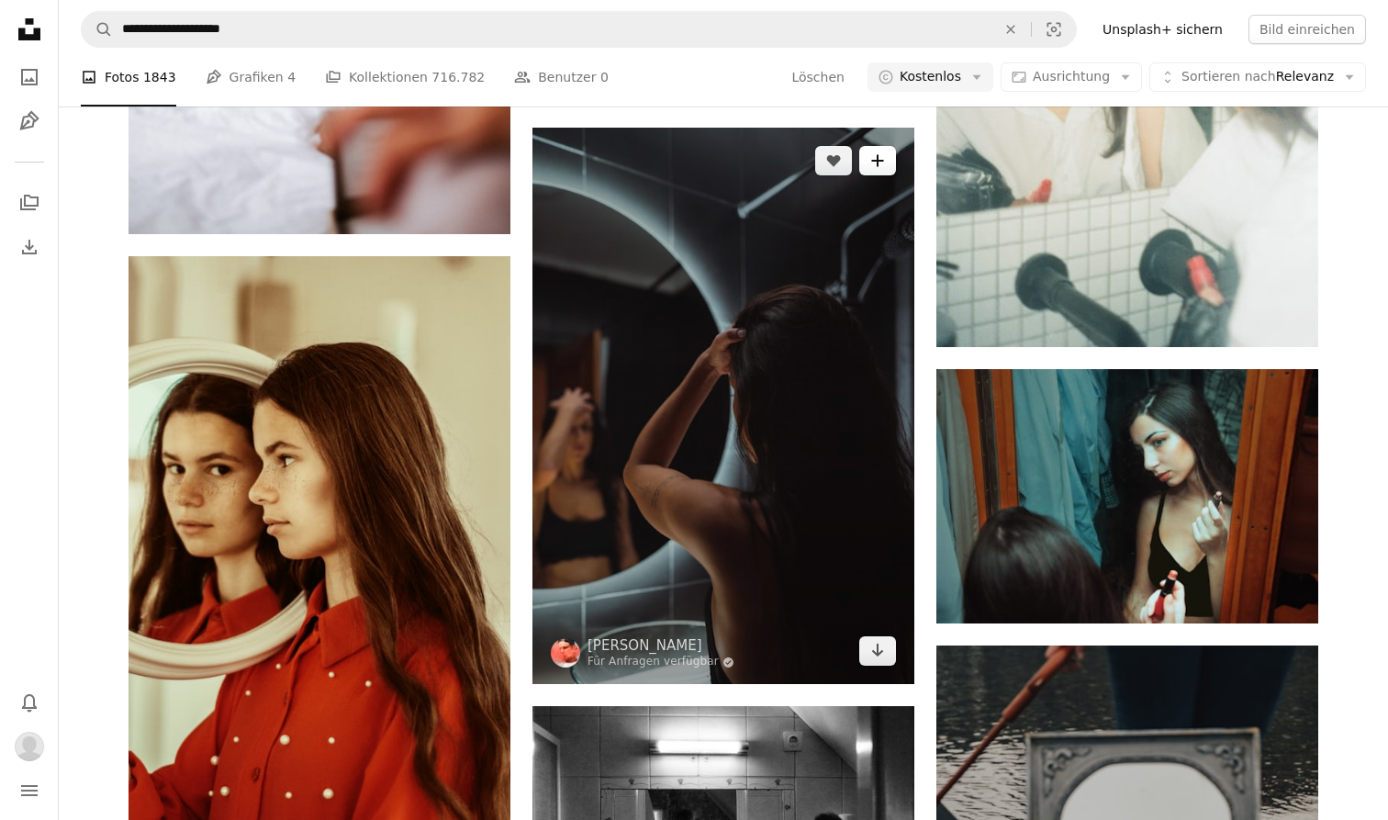
click at [877, 169] on button "A plus sign" at bounding box center [877, 160] width 37 height 29
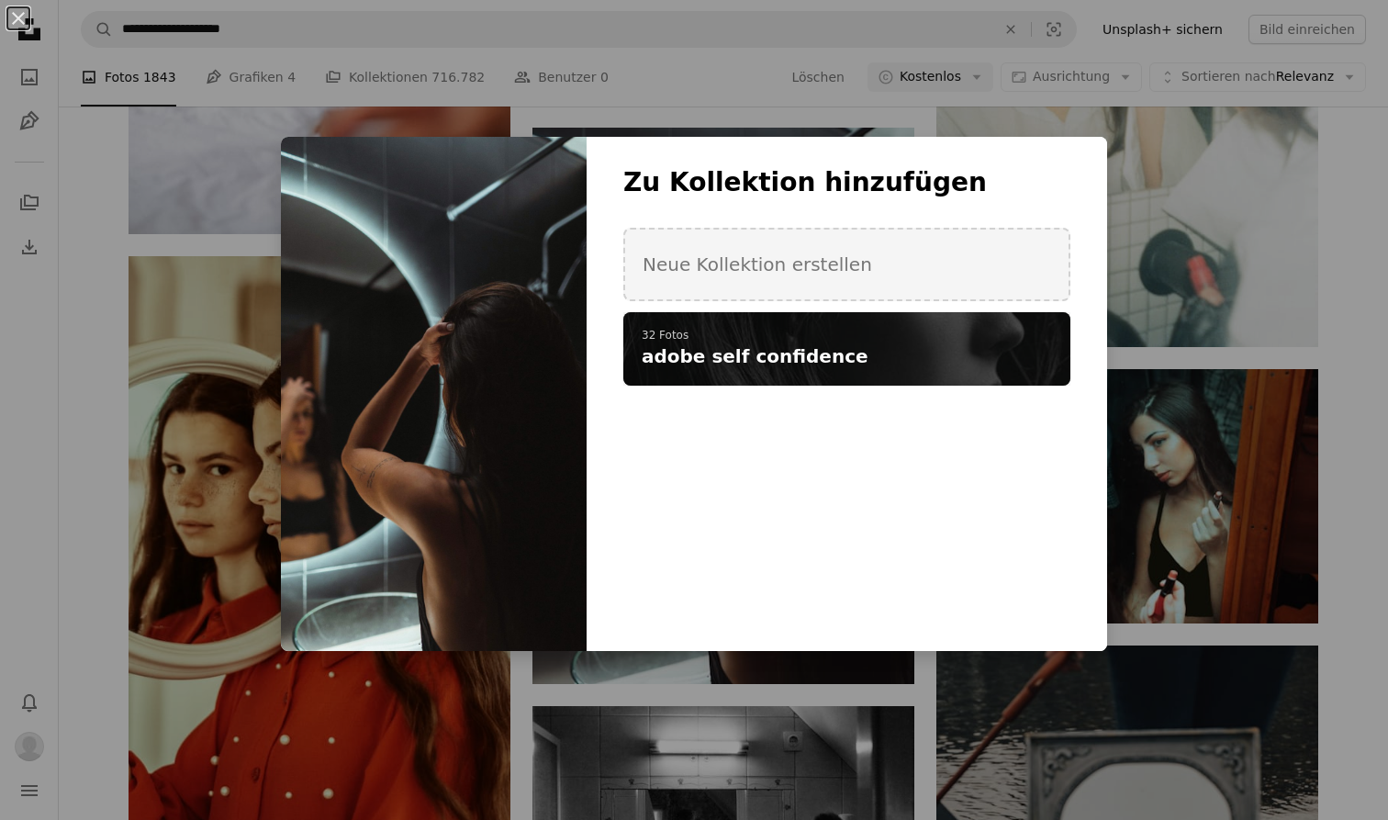
click at [868, 353] on h4 "adobe self confidence" at bounding box center [837, 356] width 390 height 26
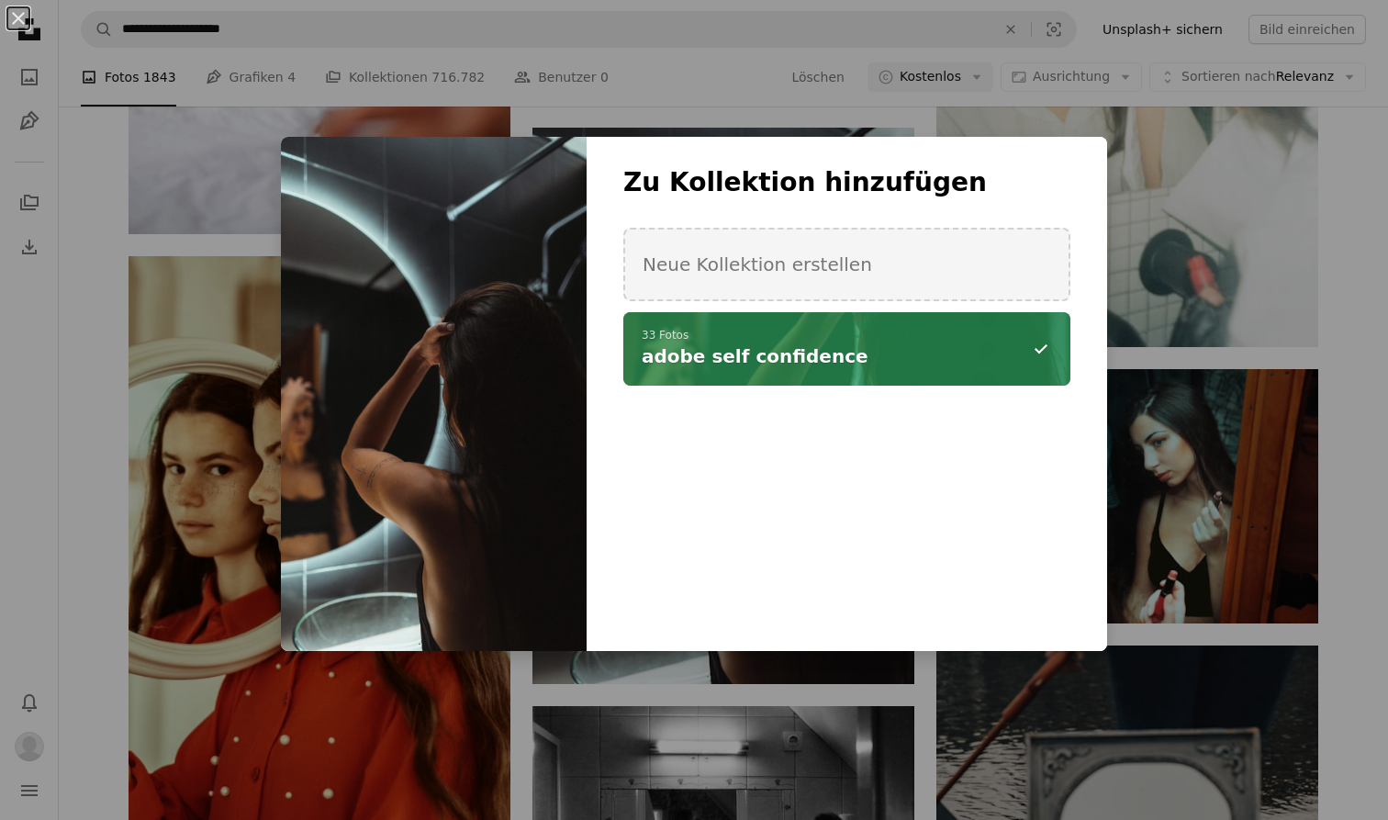
click at [1130, 634] on div "An X shape Zu Kollektion hinzufügen Neue Kollektion erstellen A checkmark A min…" at bounding box center [694, 410] width 1388 height 820
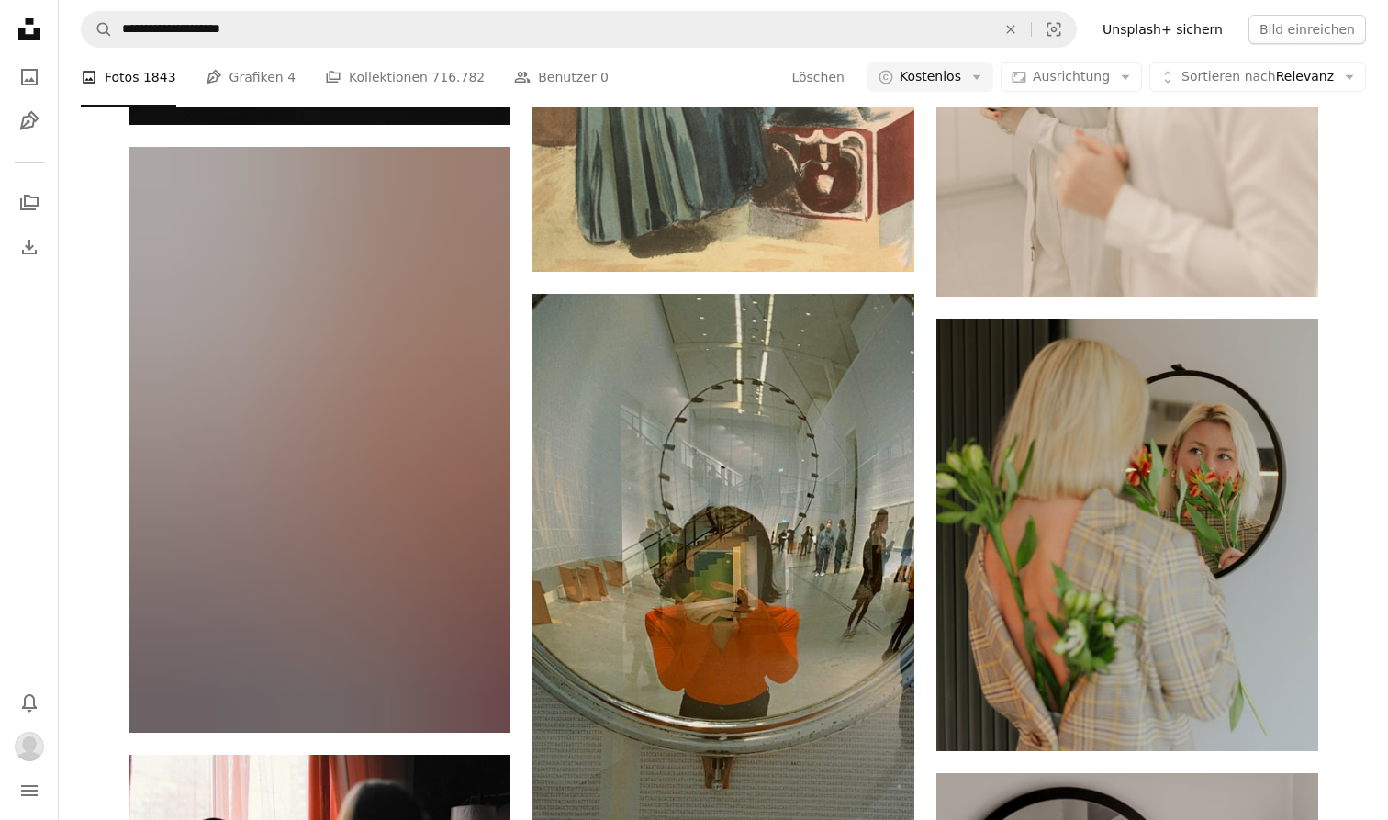
scroll to position [19465, 0]
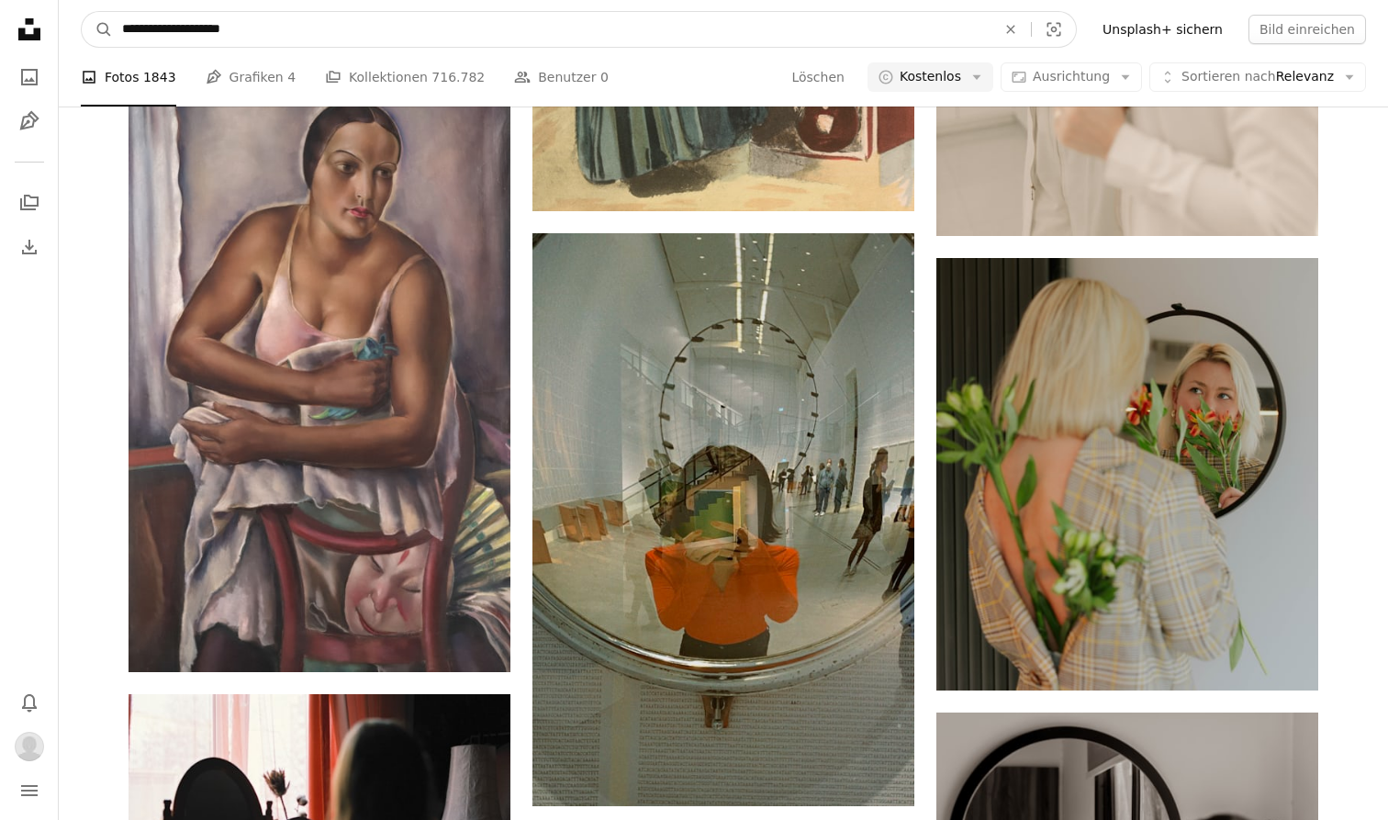
click at [639, 29] on input "**********" at bounding box center [551, 29] width 877 height 35
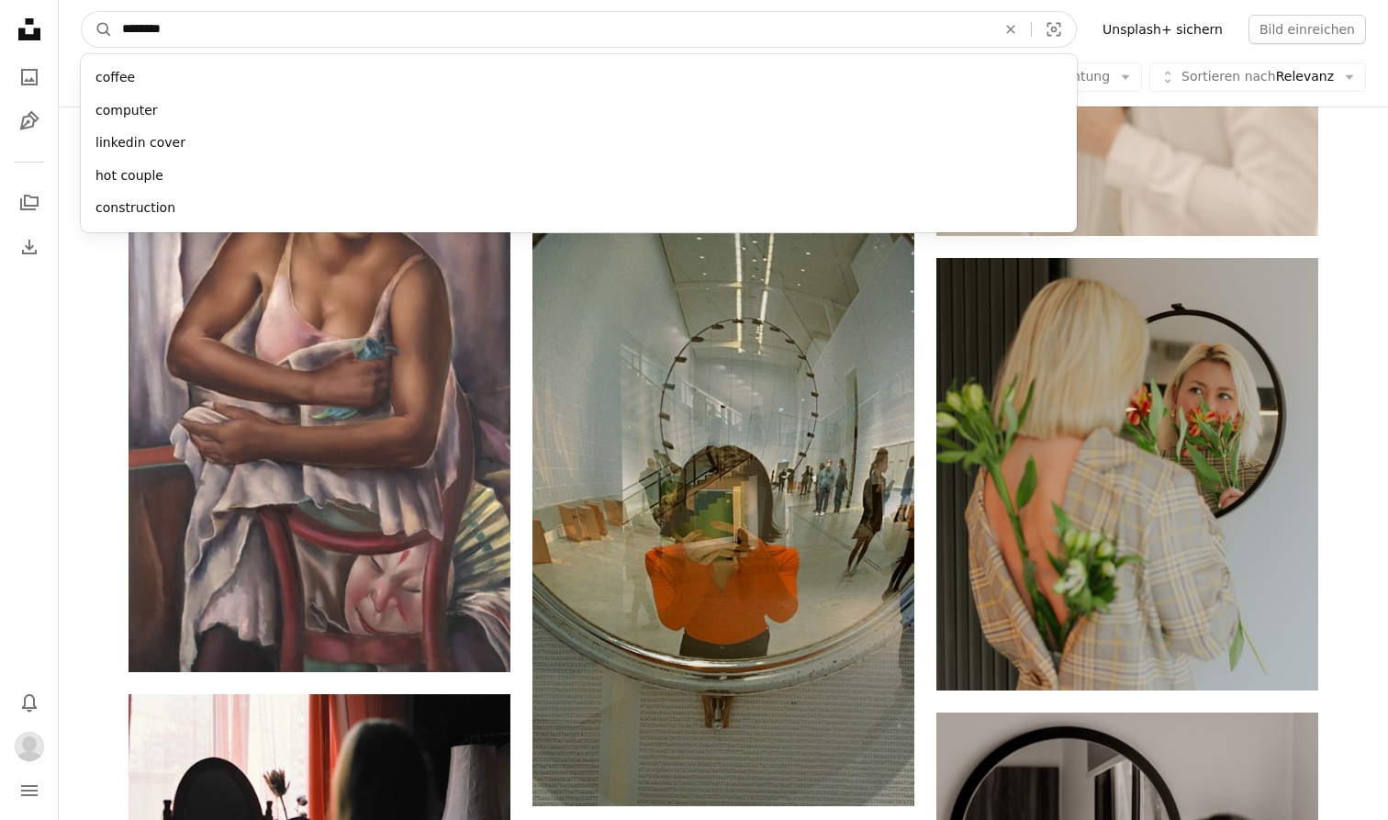
type input "*********"
click at [97, 29] on button "A magnifying glass" at bounding box center [97, 29] width 31 height 35
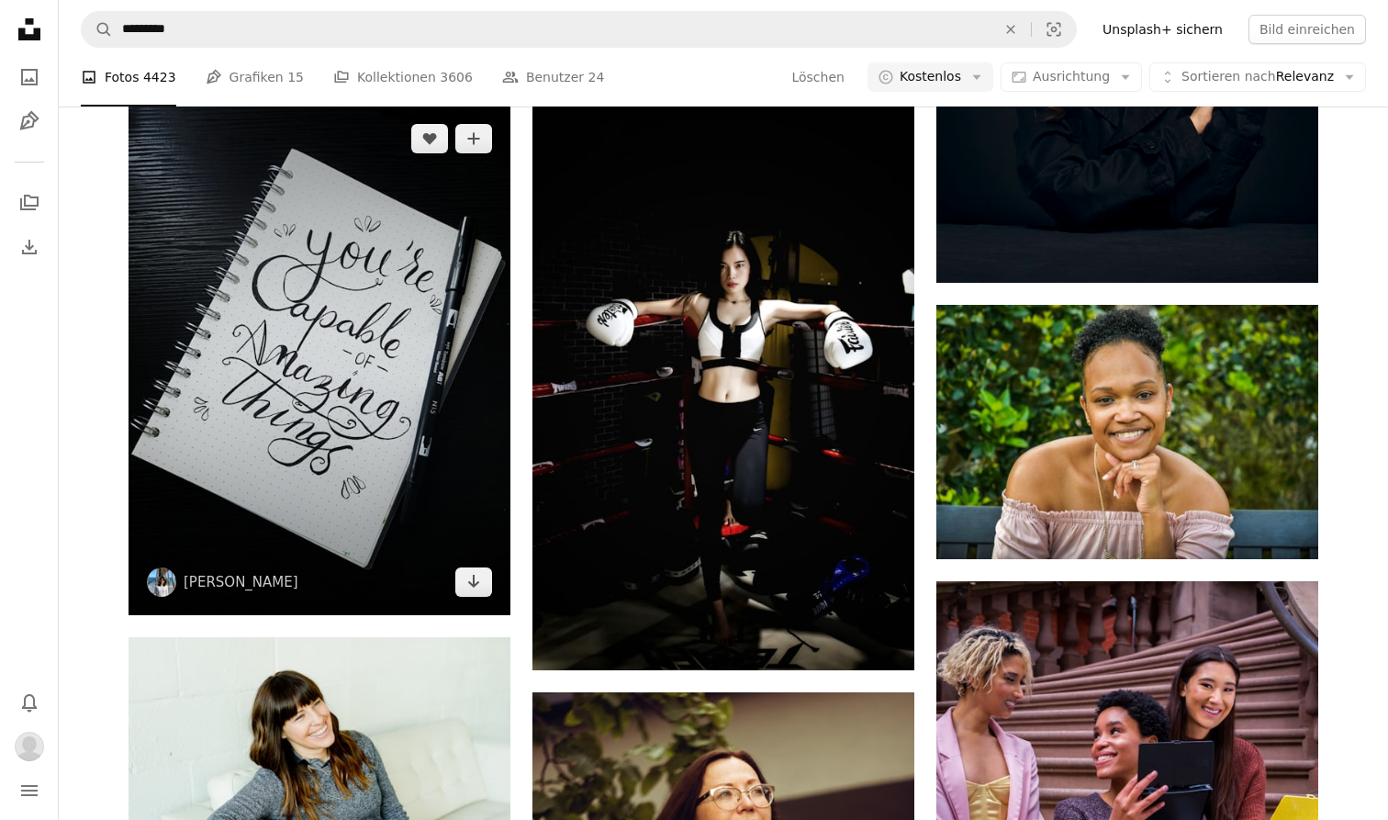
scroll to position [1789, 0]
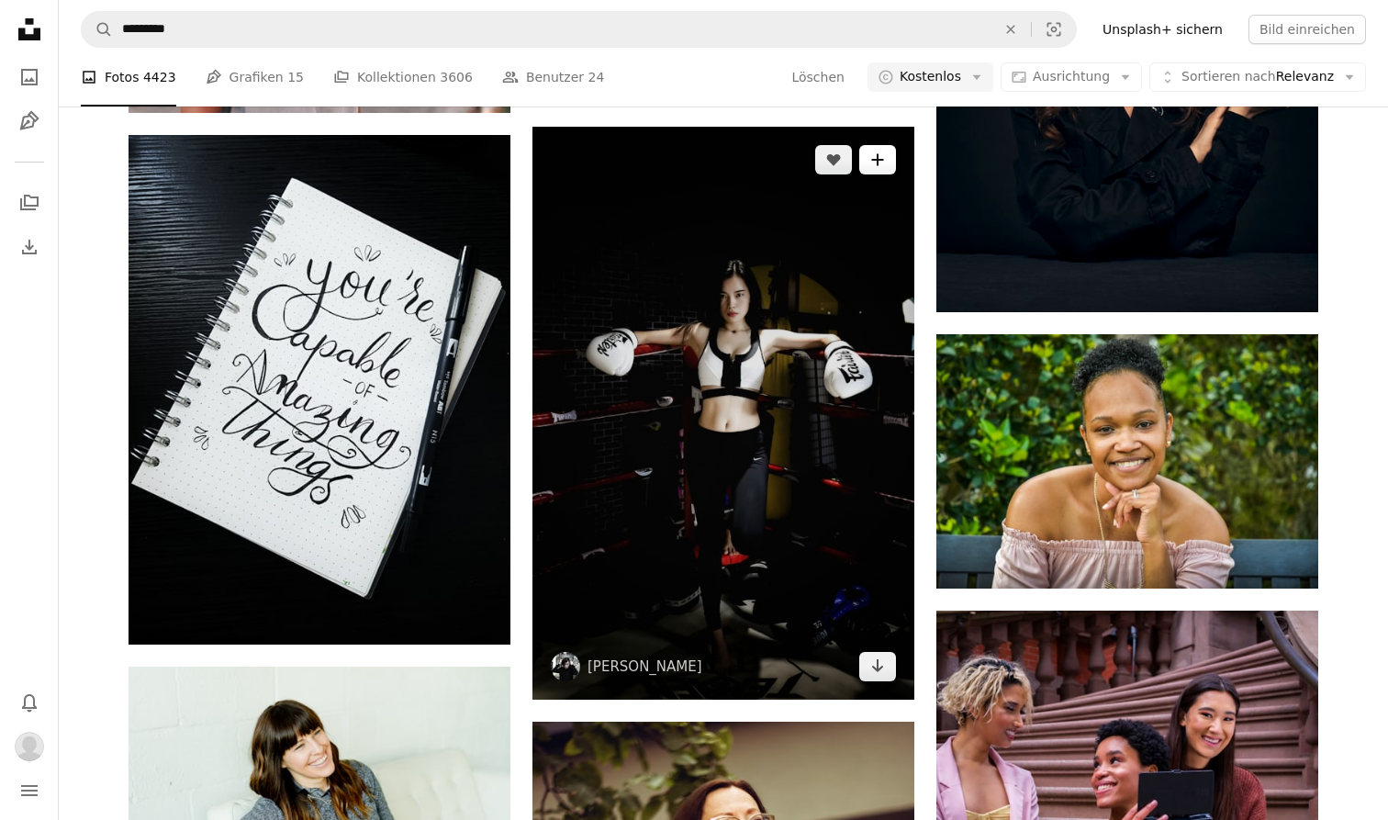
click at [871, 161] on icon "A plus sign" at bounding box center [877, 159] width 15 height 15
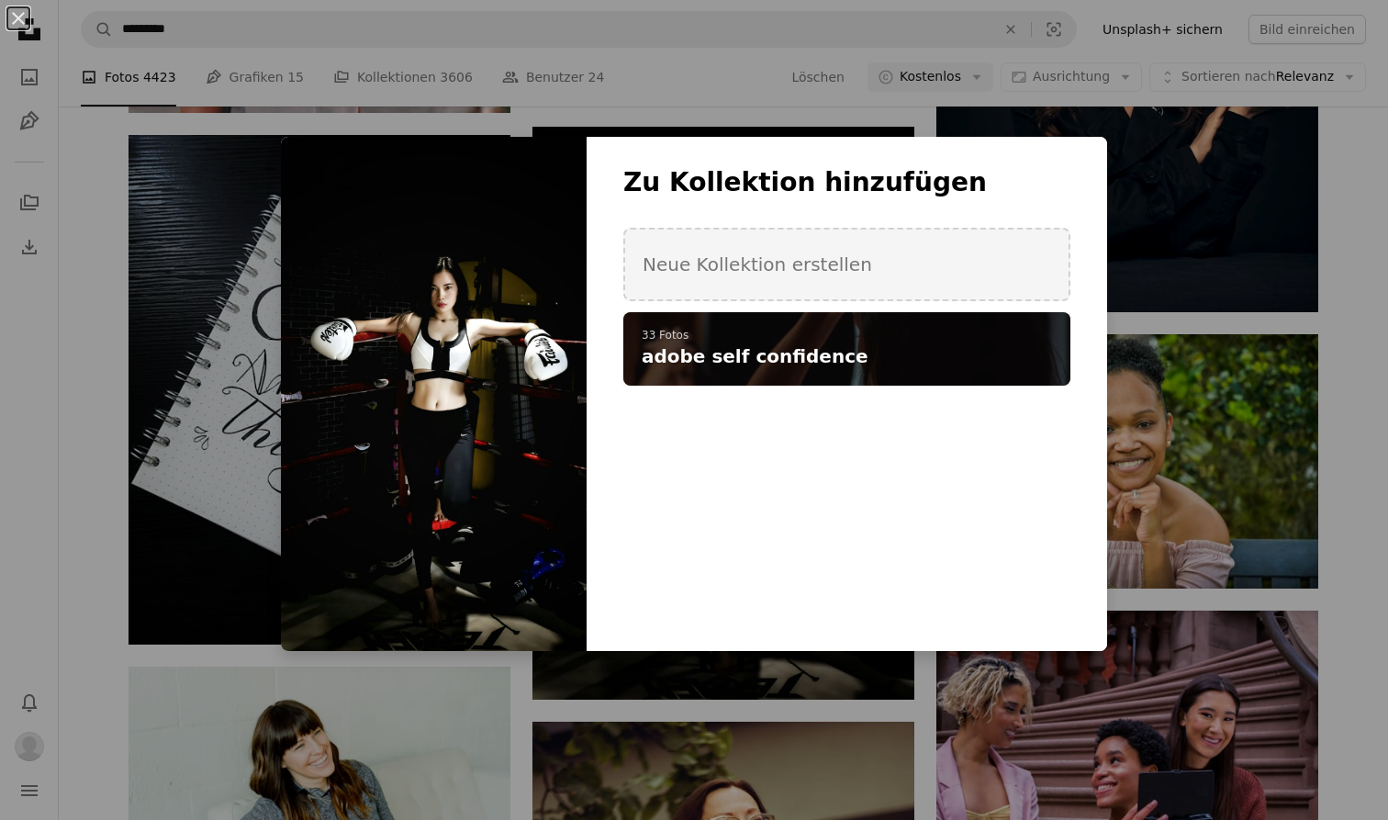
click at [859, 355] on h4 "adobe self confidence" at bounding box center [837, 356] width 390 height 26
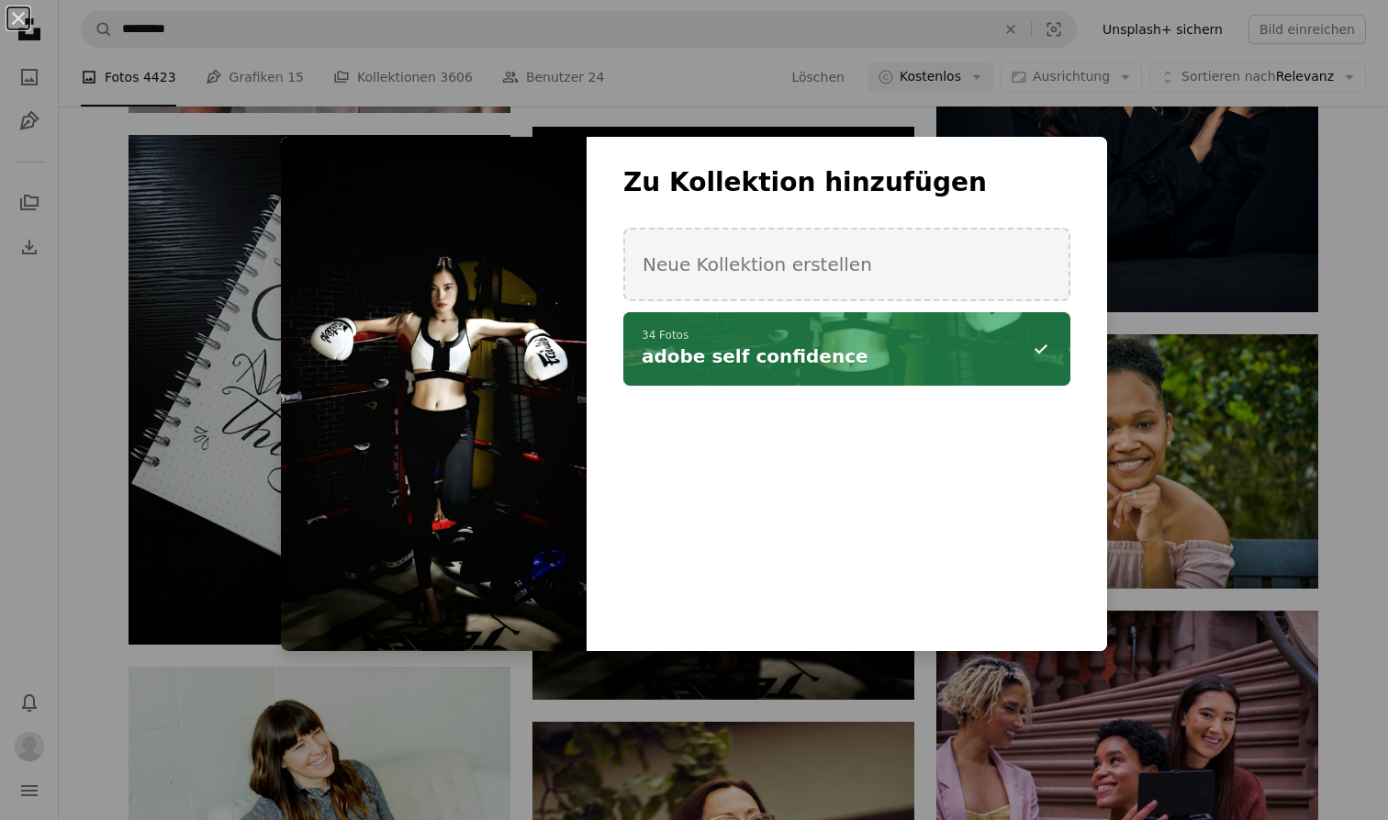
click at [840, 738] on div "An X shape Zu Kollektion hinzufügen Neue Kollektion erstellen A checkmark A min…" at bounding box center [694, 410] width 1388 height 820
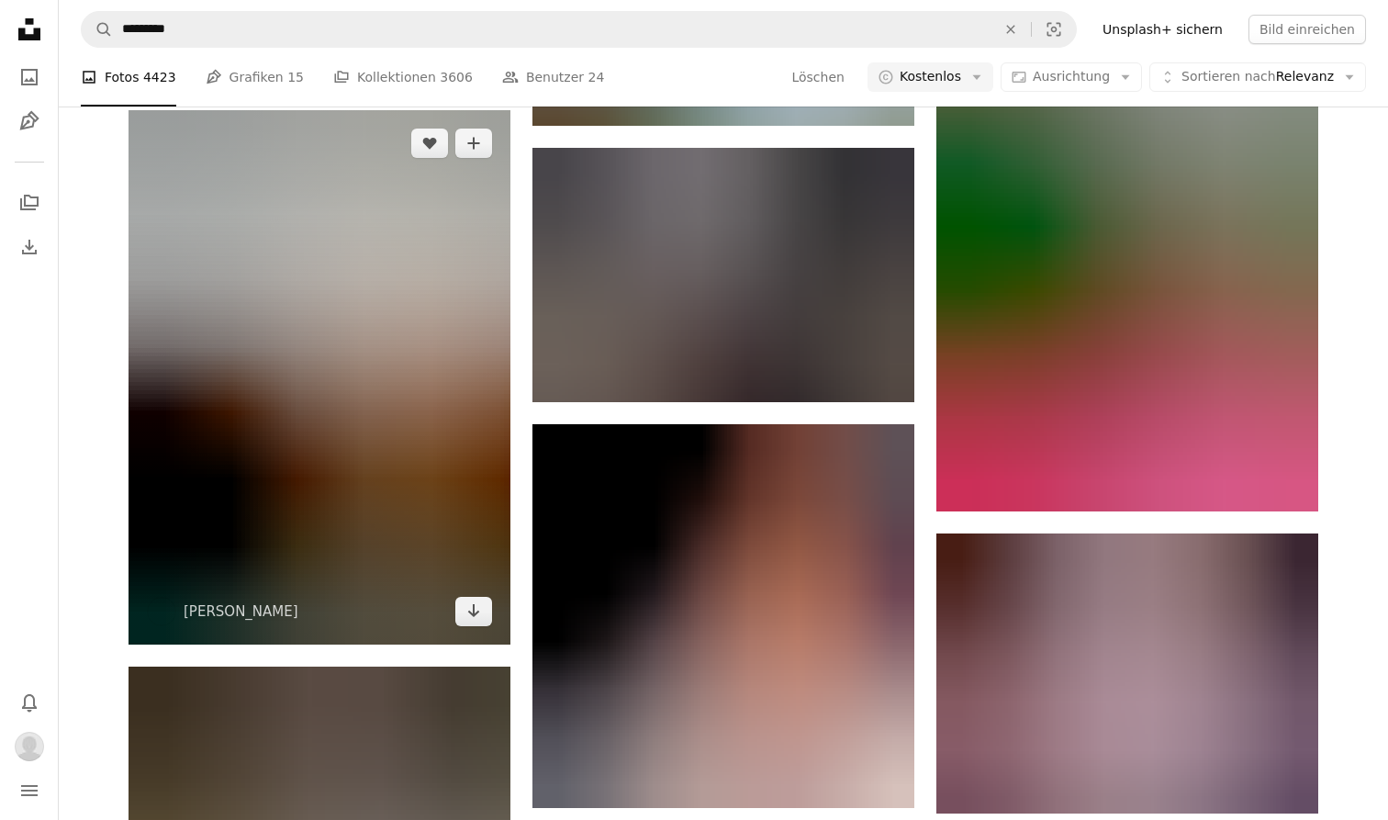
scroll to position [6060, 0]
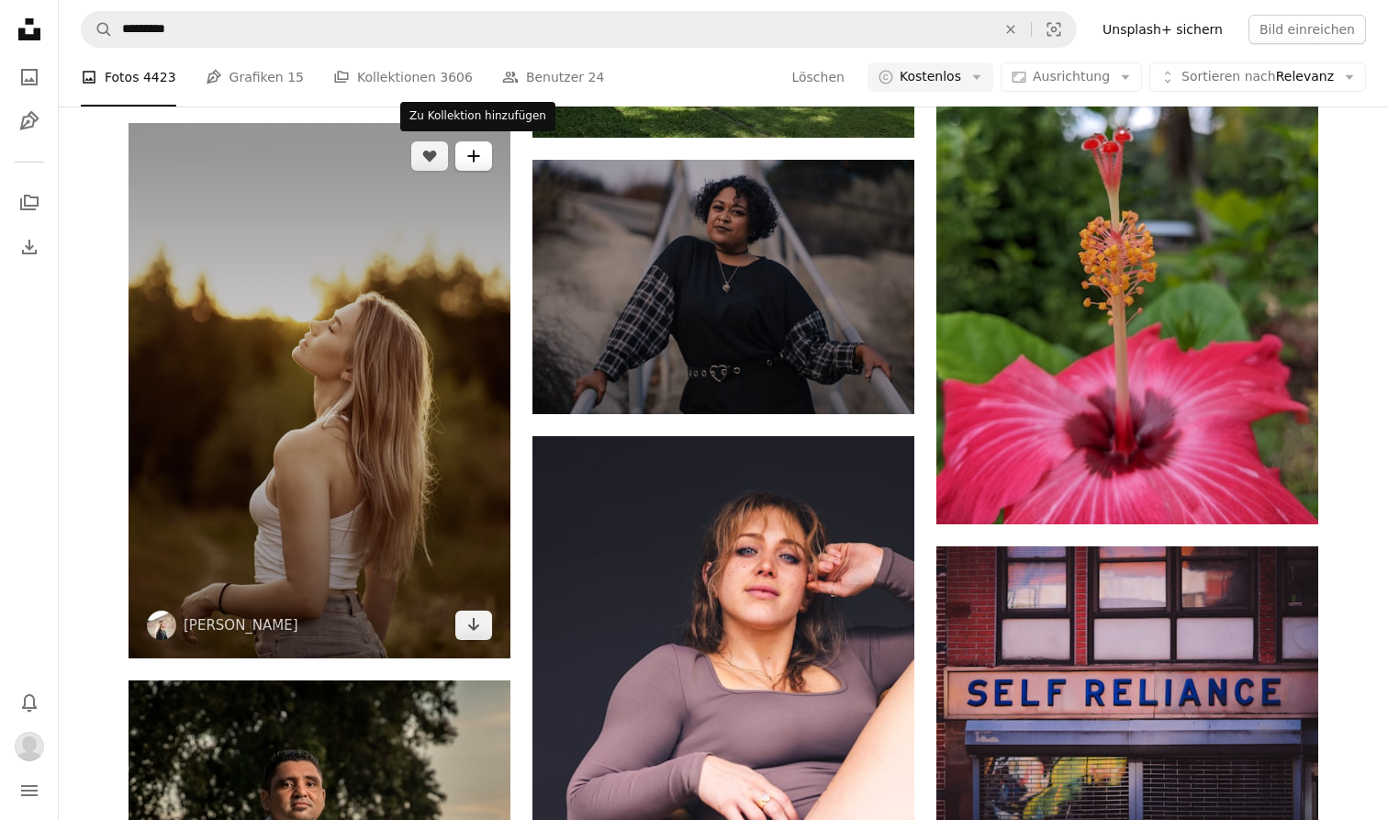
click at [469, 162] on button "A plus sign" at bounding box center [473, 155] width 37 height 29
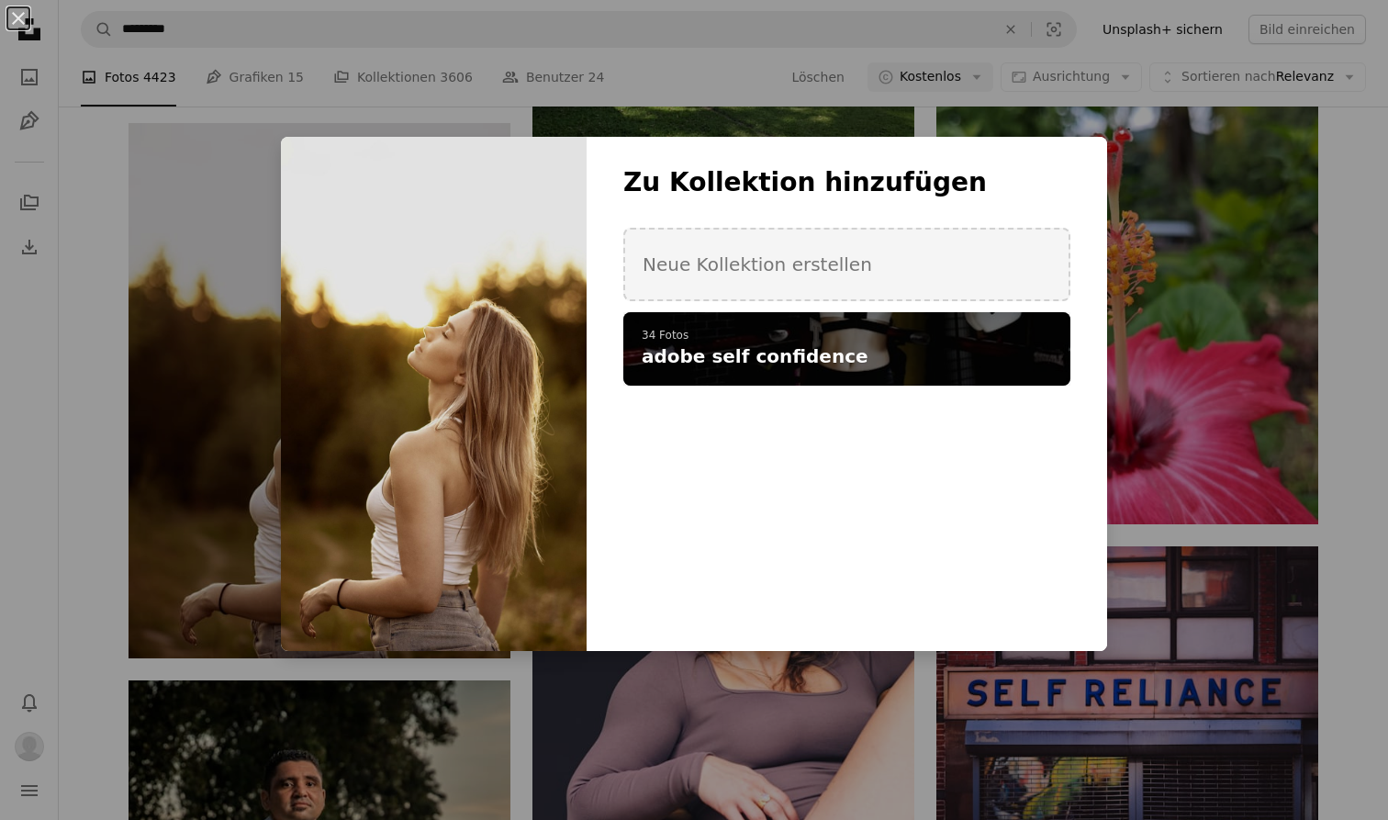
click at [777, 340] on p "34 Fotos" at bounding box center [847, 336] width 410 height 15
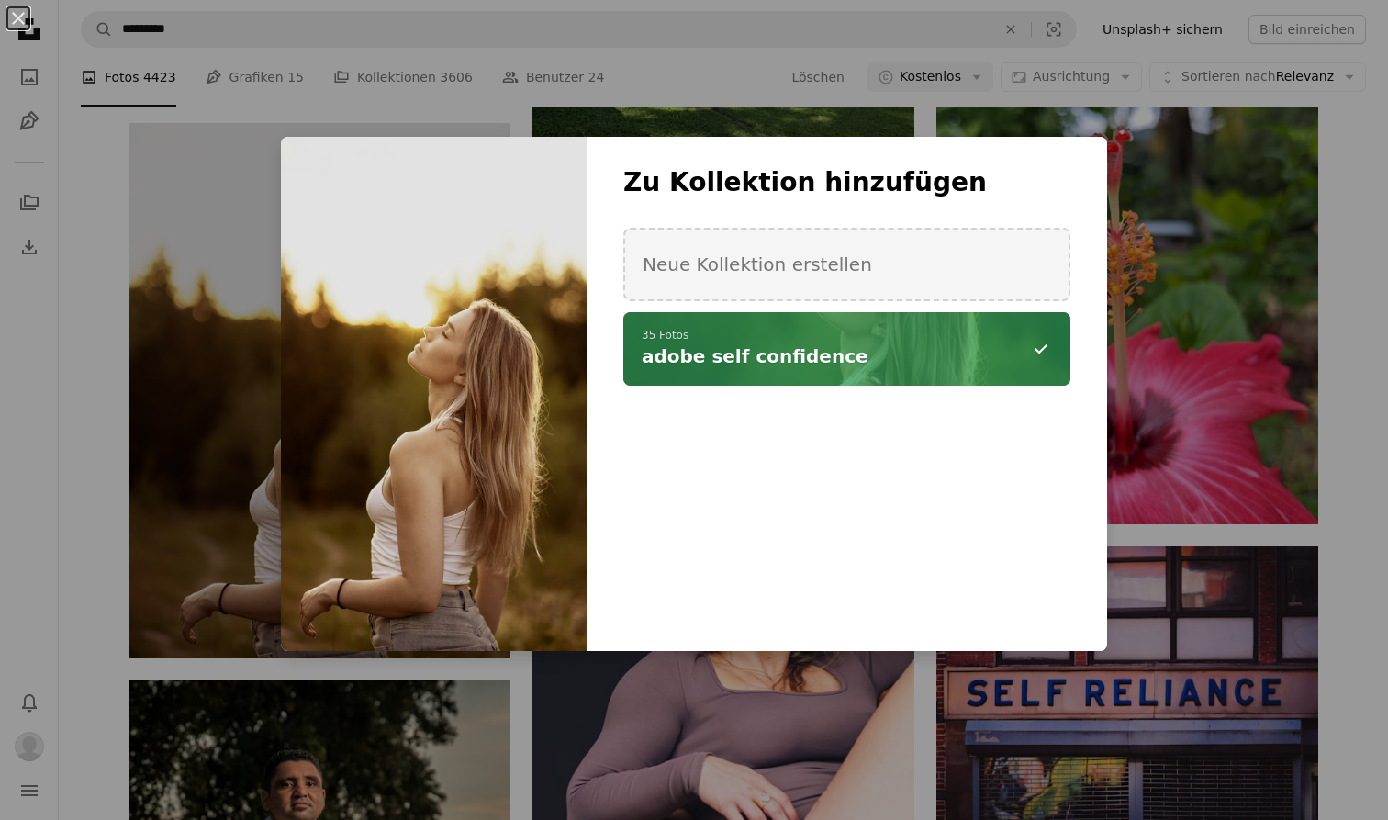
click at [669, 754] on div "An X shape Zu Kollektion hinzufügen Neue Kollektion erstellen A checkmark A min…" at bounding box center [694, 410] width 1388 height 820
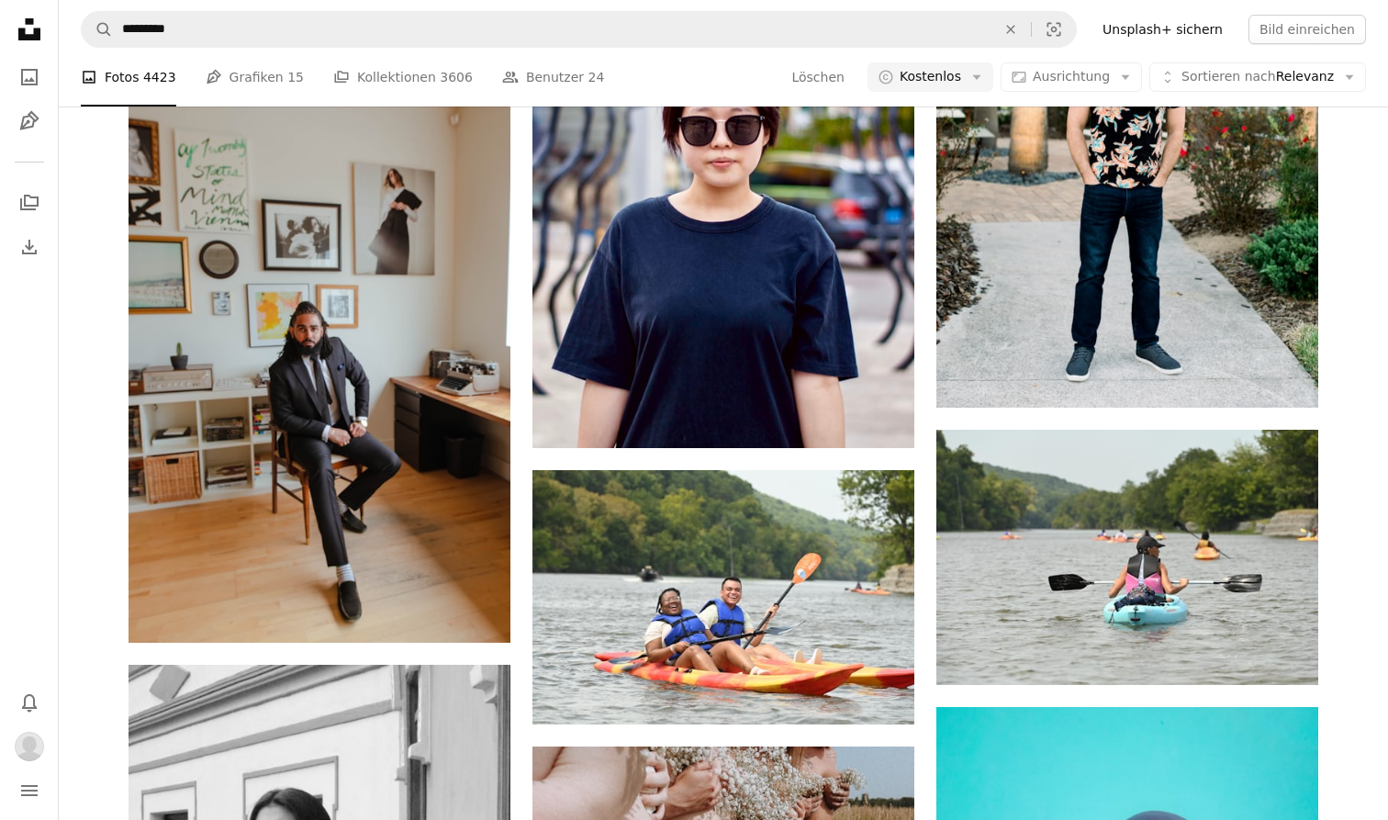
scroll to position [10351, 0]
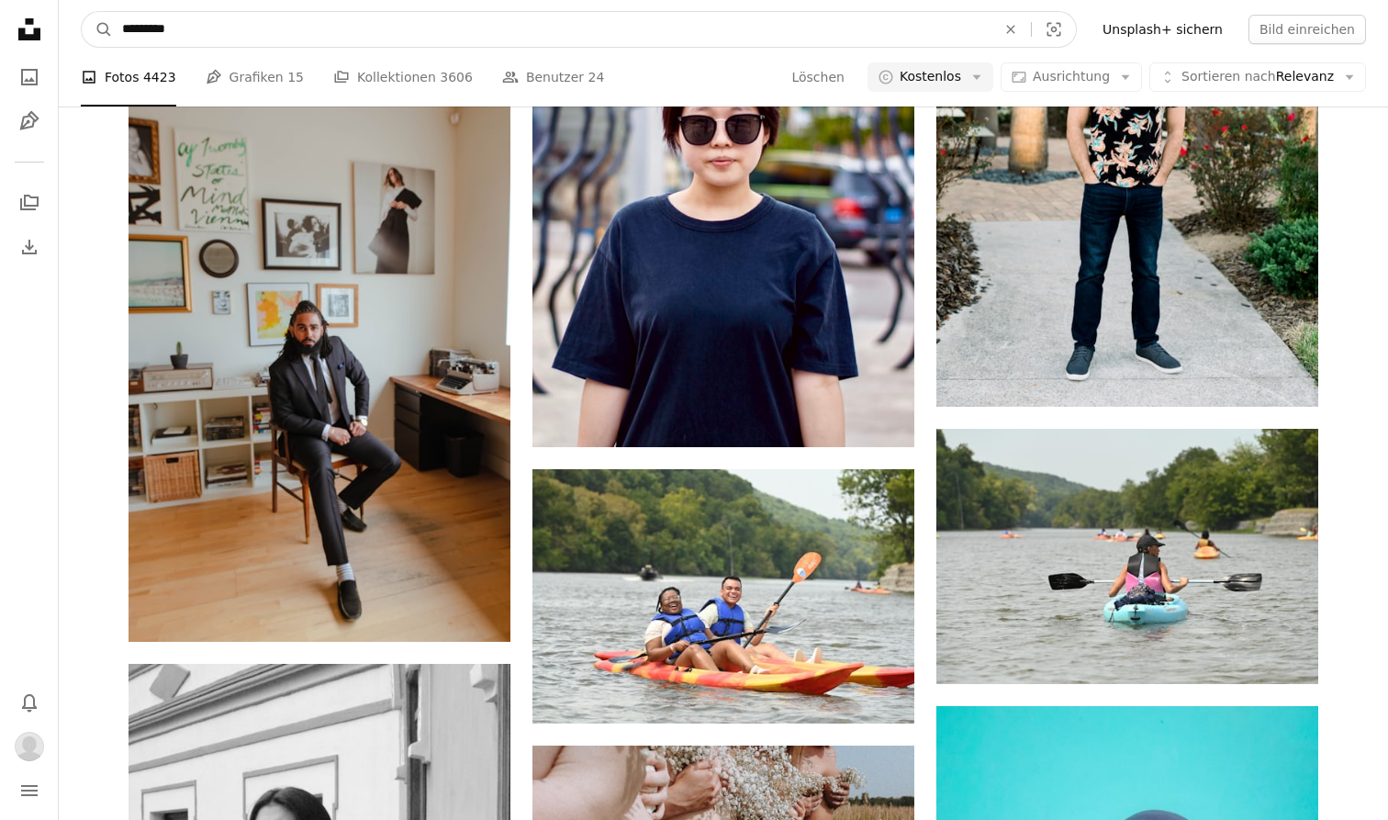
click at [307, 34] on input "*********" at bounding box center [551, 29] width 877 height 35
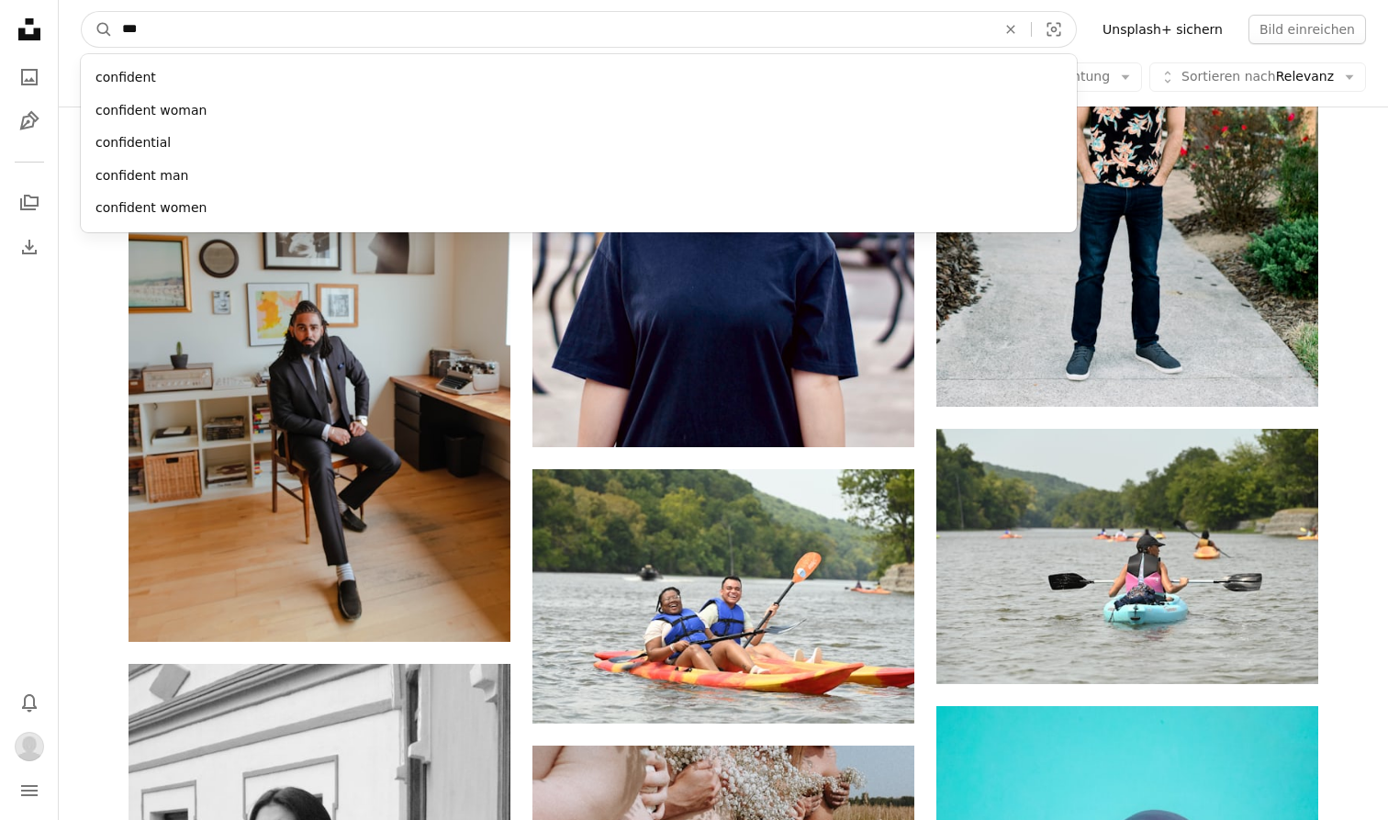
type input "****"
click at [97, 29] on button "A magnifying glass" at bounding box center [97, 29] width 31 height 35
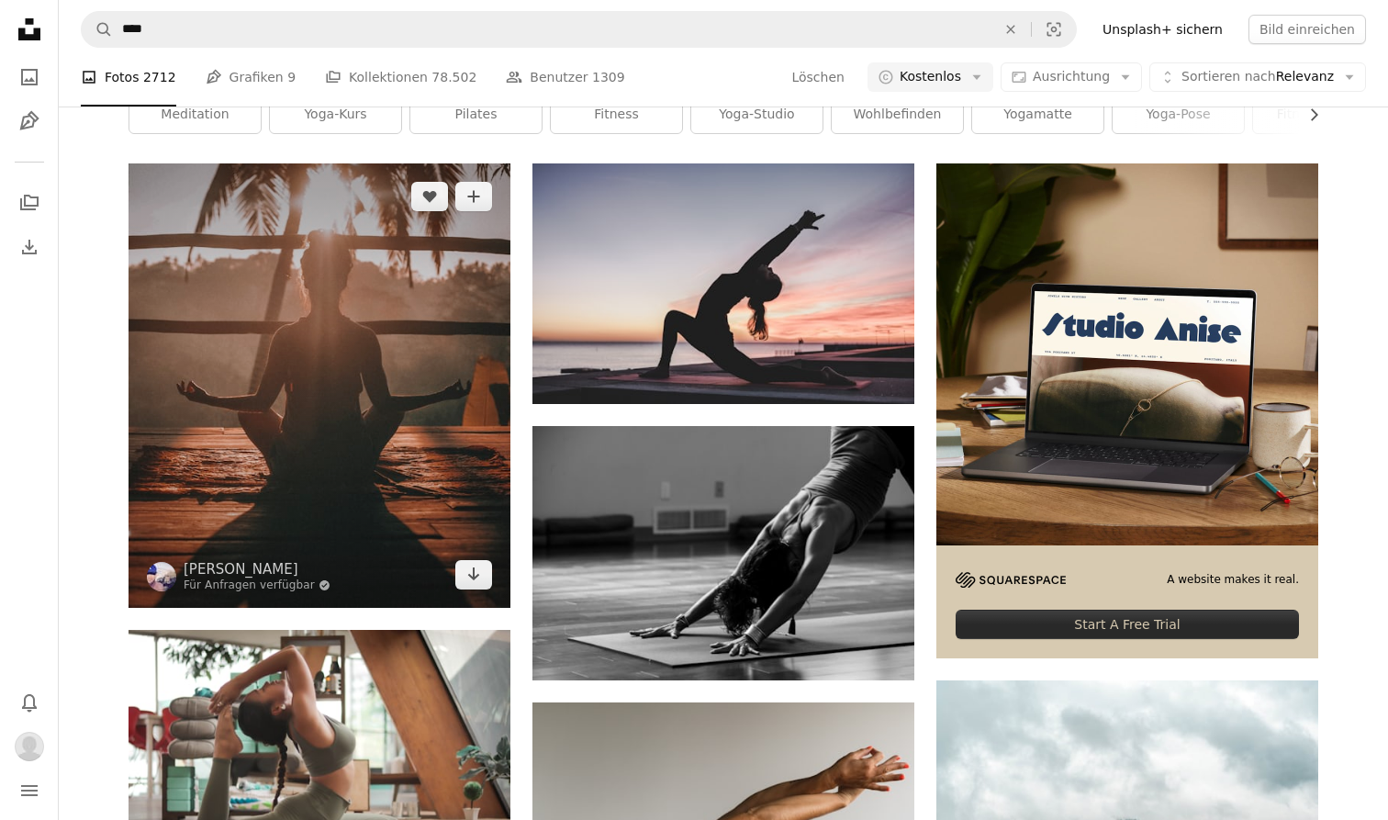
scroll to position [298, 0]
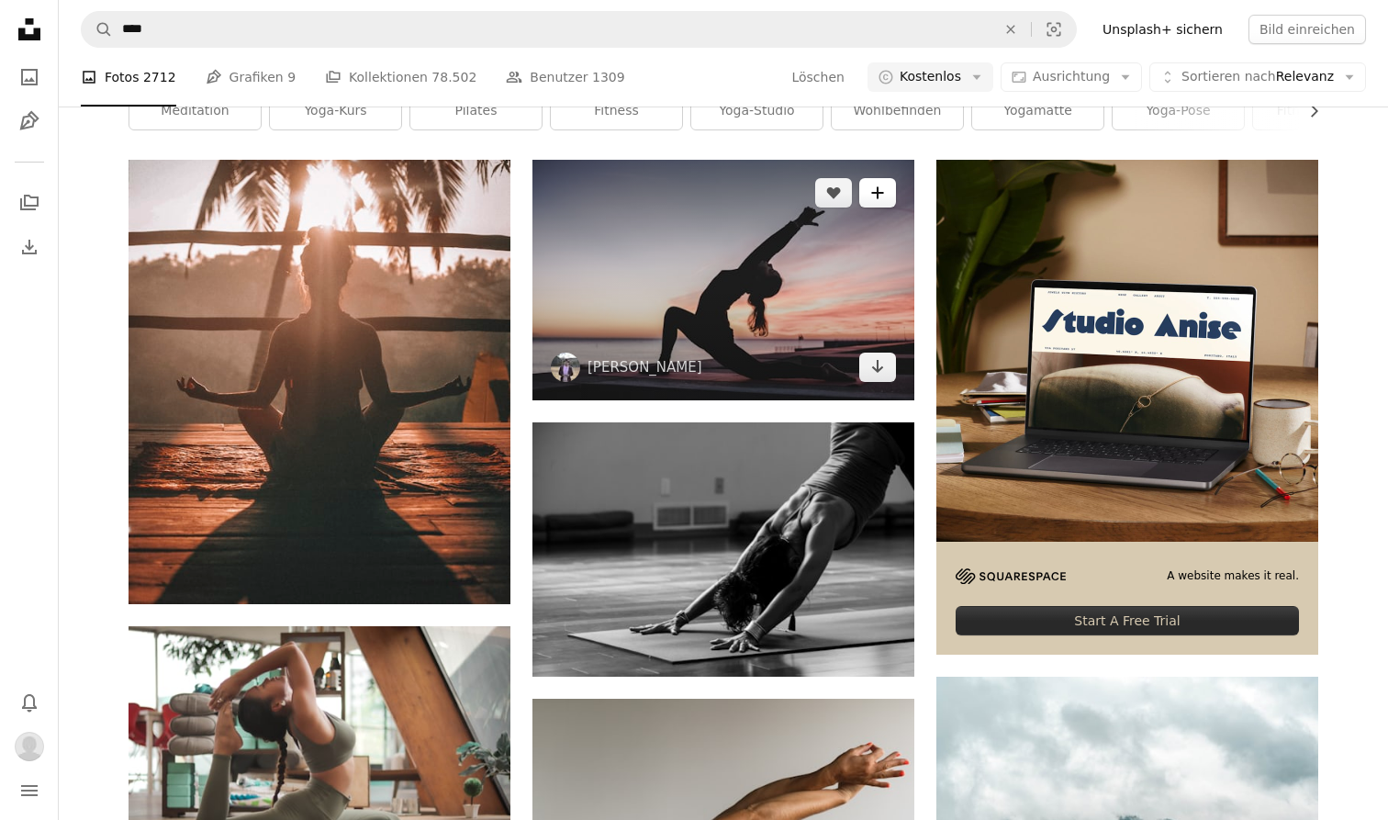
click at [880, 179] on button "A plus sign" at bounding box center [877, 192] width 37 height 29
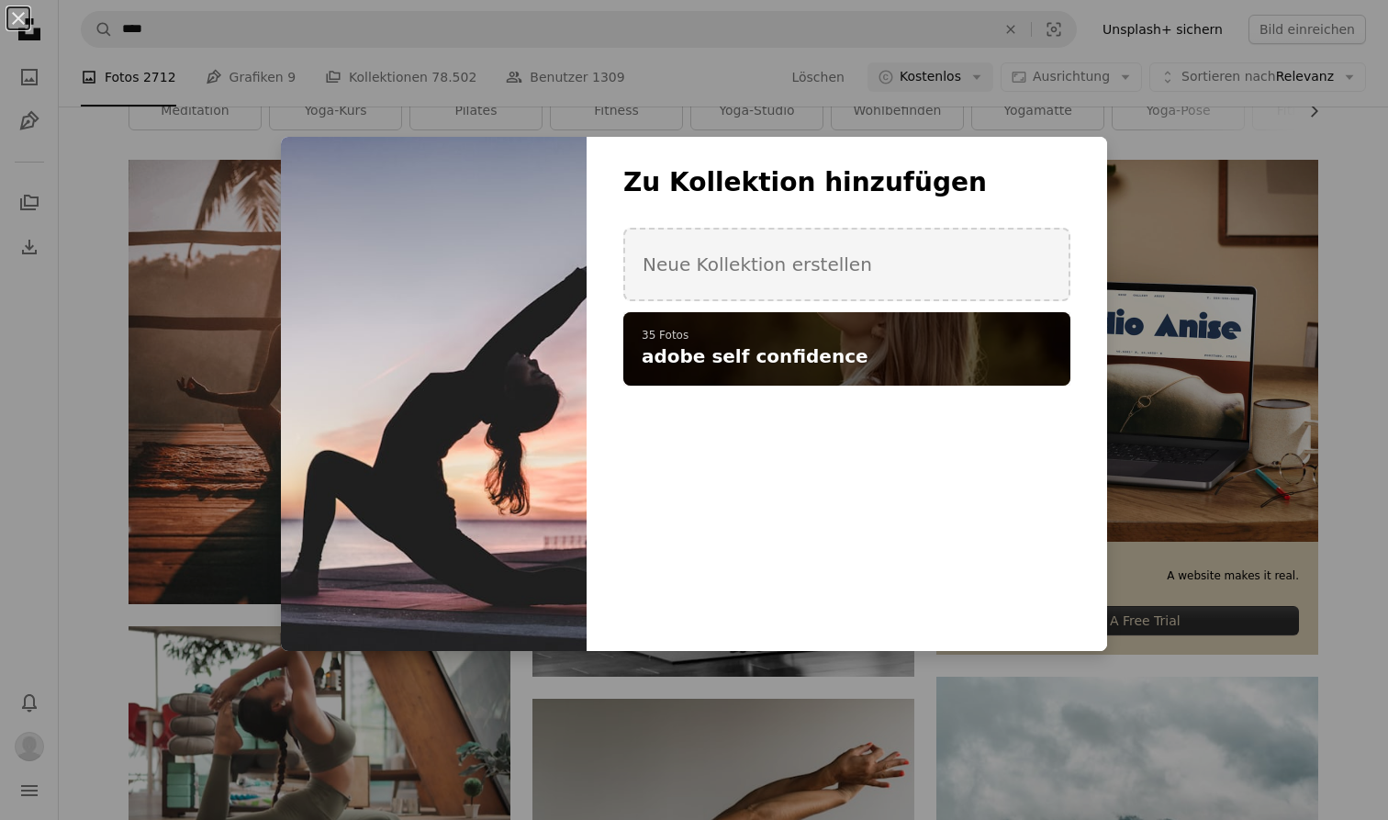
click at [867, 320] on div "A checkmark A plus sign 35 Fotos adobe self confidence" at bounding box center [846, 348] width 447 height 73
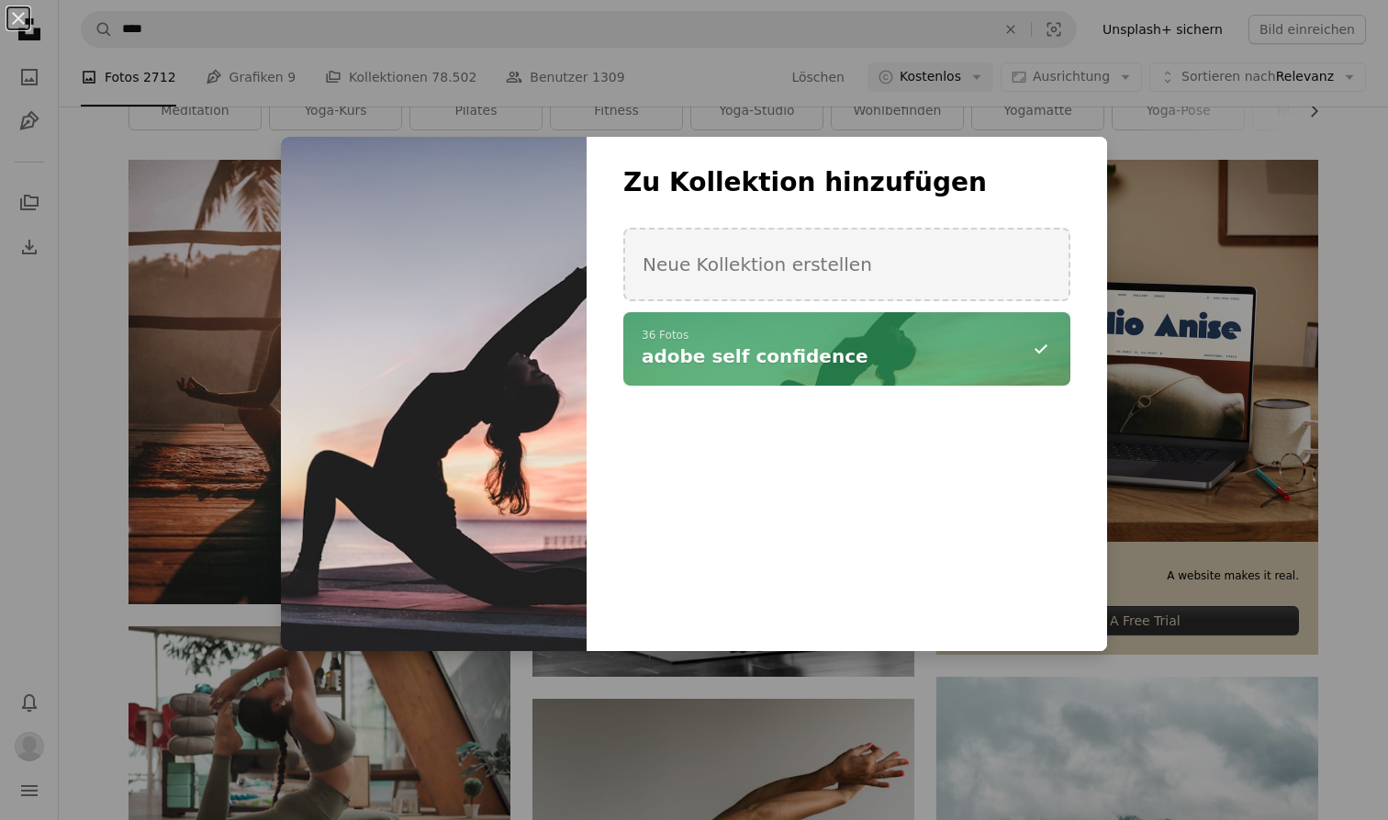
click at [809, 717] on div "An X shape Zu Kollektion hinzufügen Neue Kollektion erstellen A checkmark A min…" at bounding box center [694, 410] width 1388 height 820
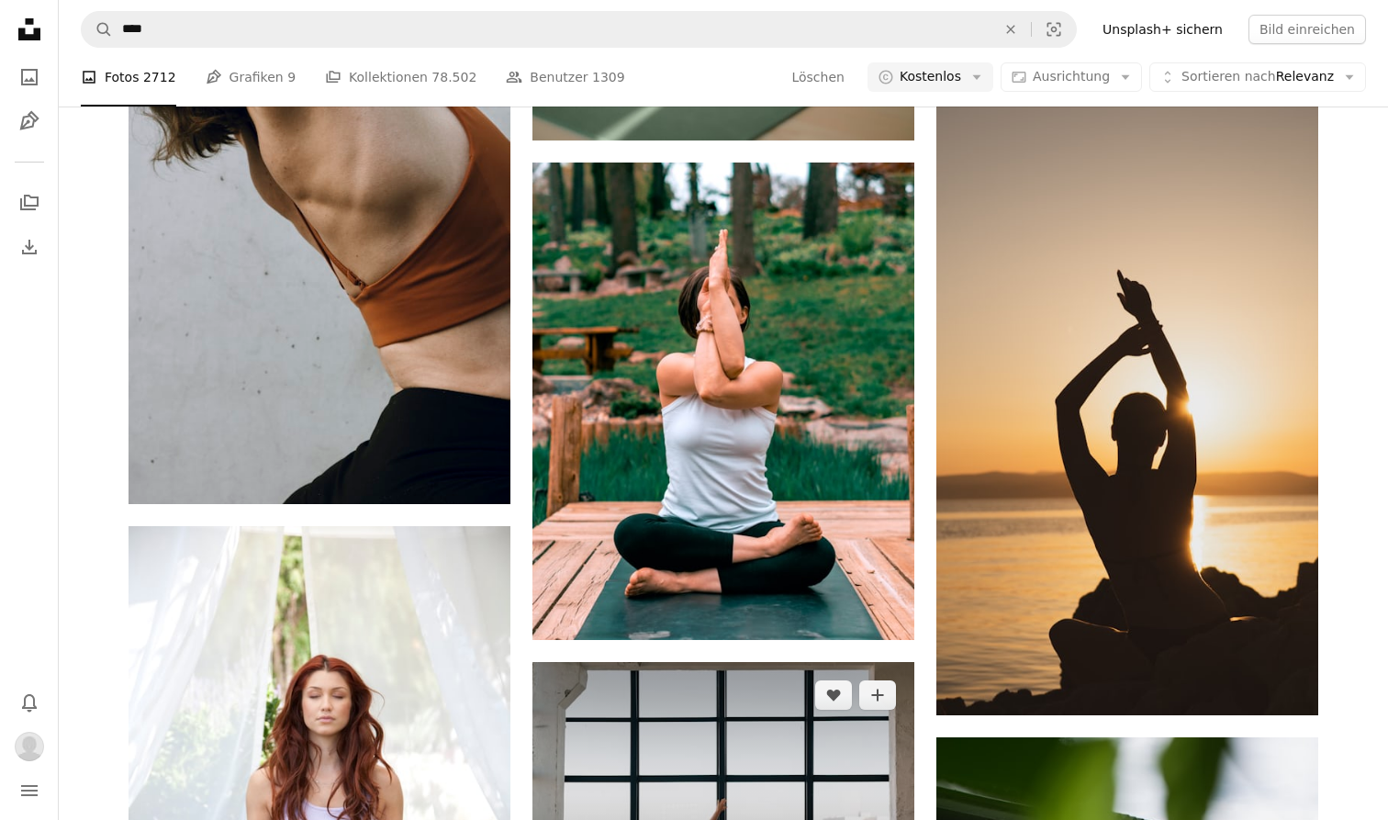
scroll to position [4038, 0]
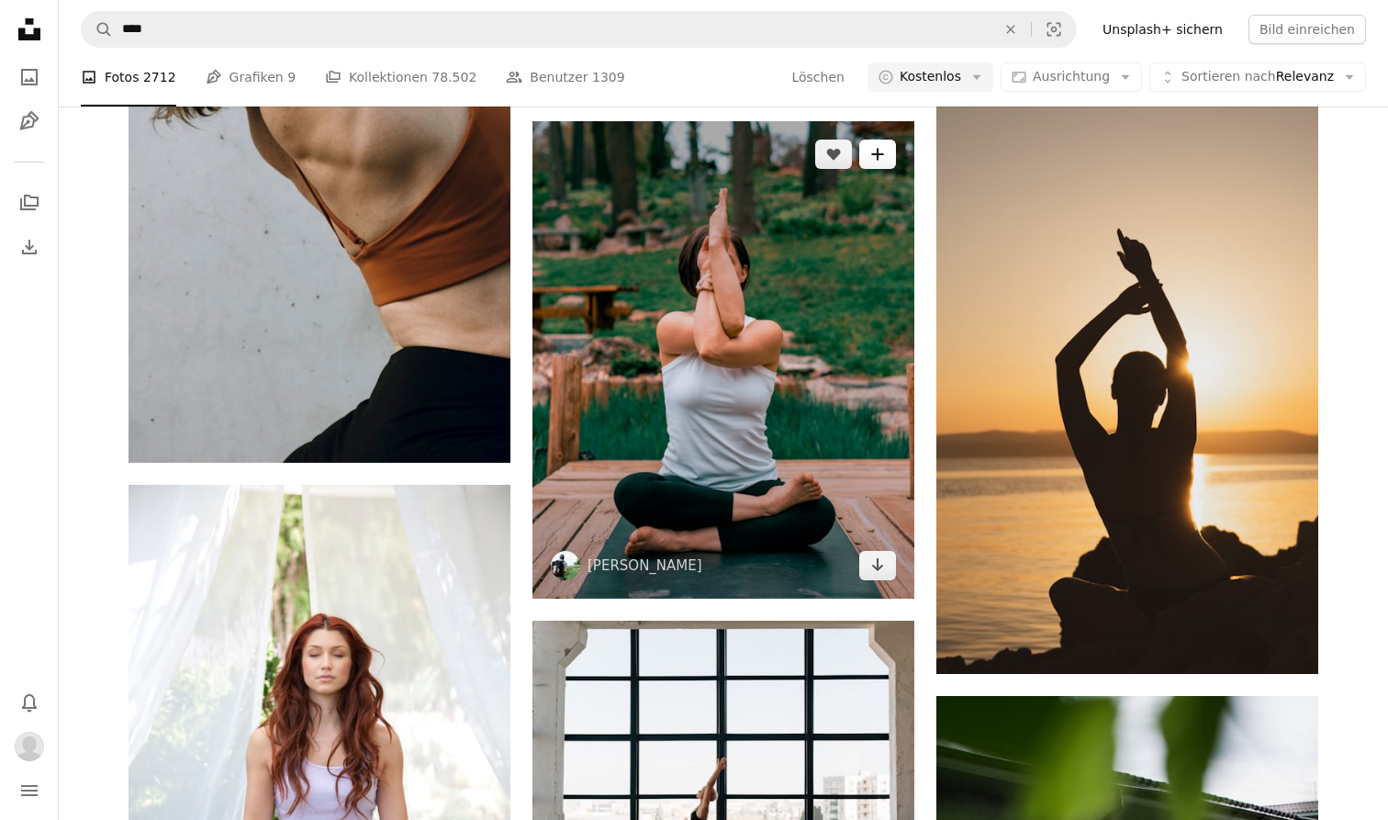
click at [877, 161] on button "A plus sign" at bounding box center [877, 154] width 37 height 29
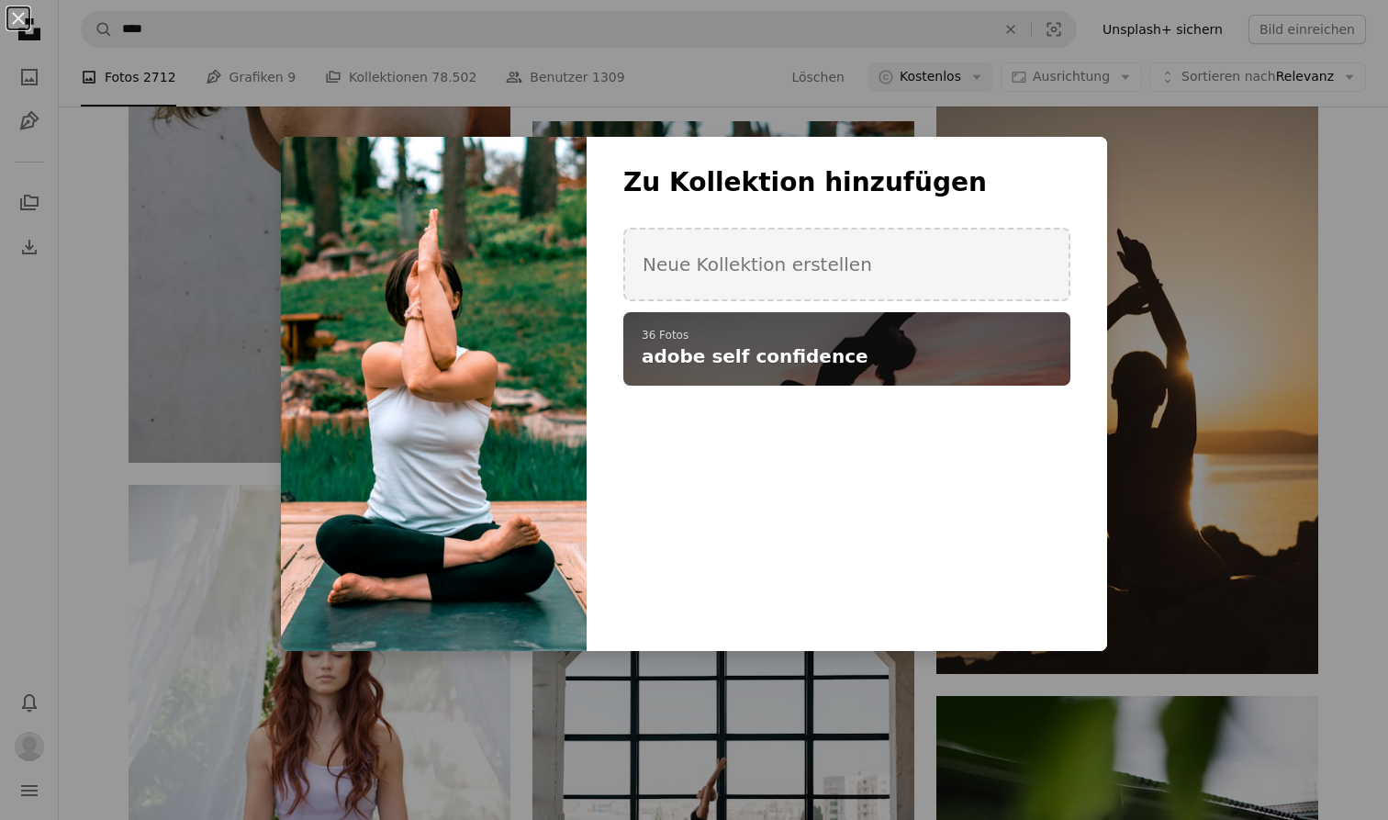
click at [854, 356] on h4 "adobe self confidence" at bounding box center [837, 356] width 390 height 26
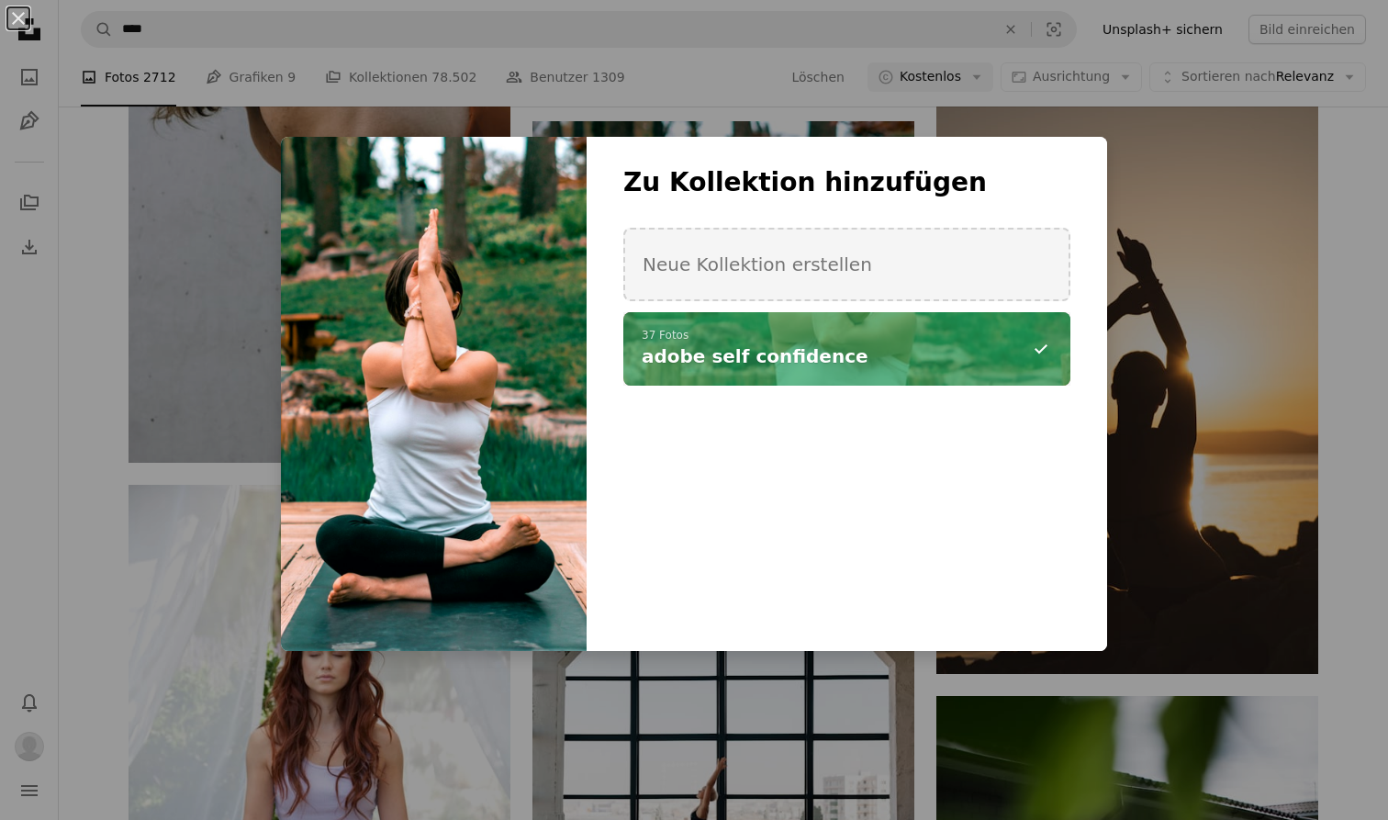
click at [758, 758] on div "An X shape Zu Kollektion hinzufügen Neue Kollektion erstellen A checkmark A min…" at bounding box center [694, 410] width 1388 height 820
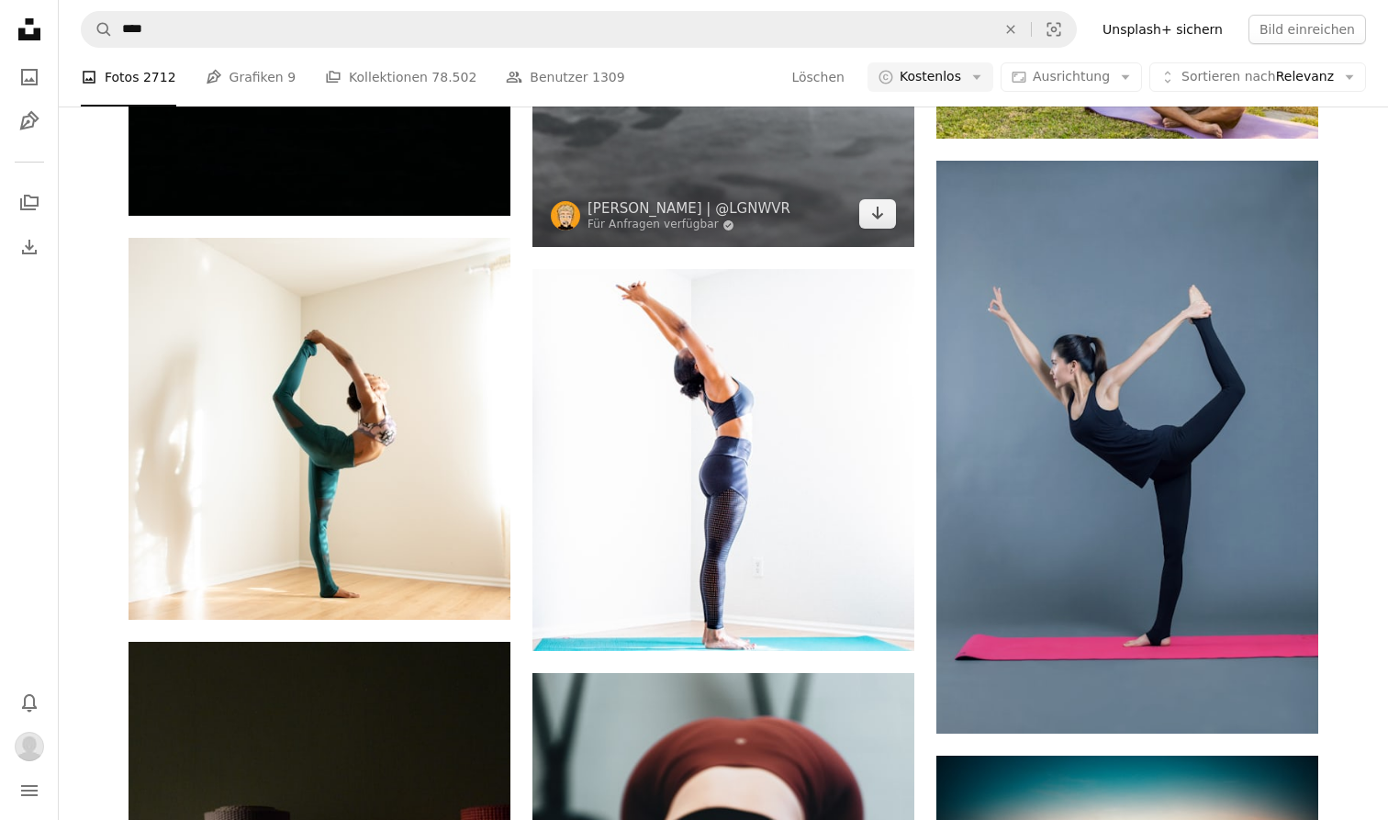
scroll to position [11873, 0]
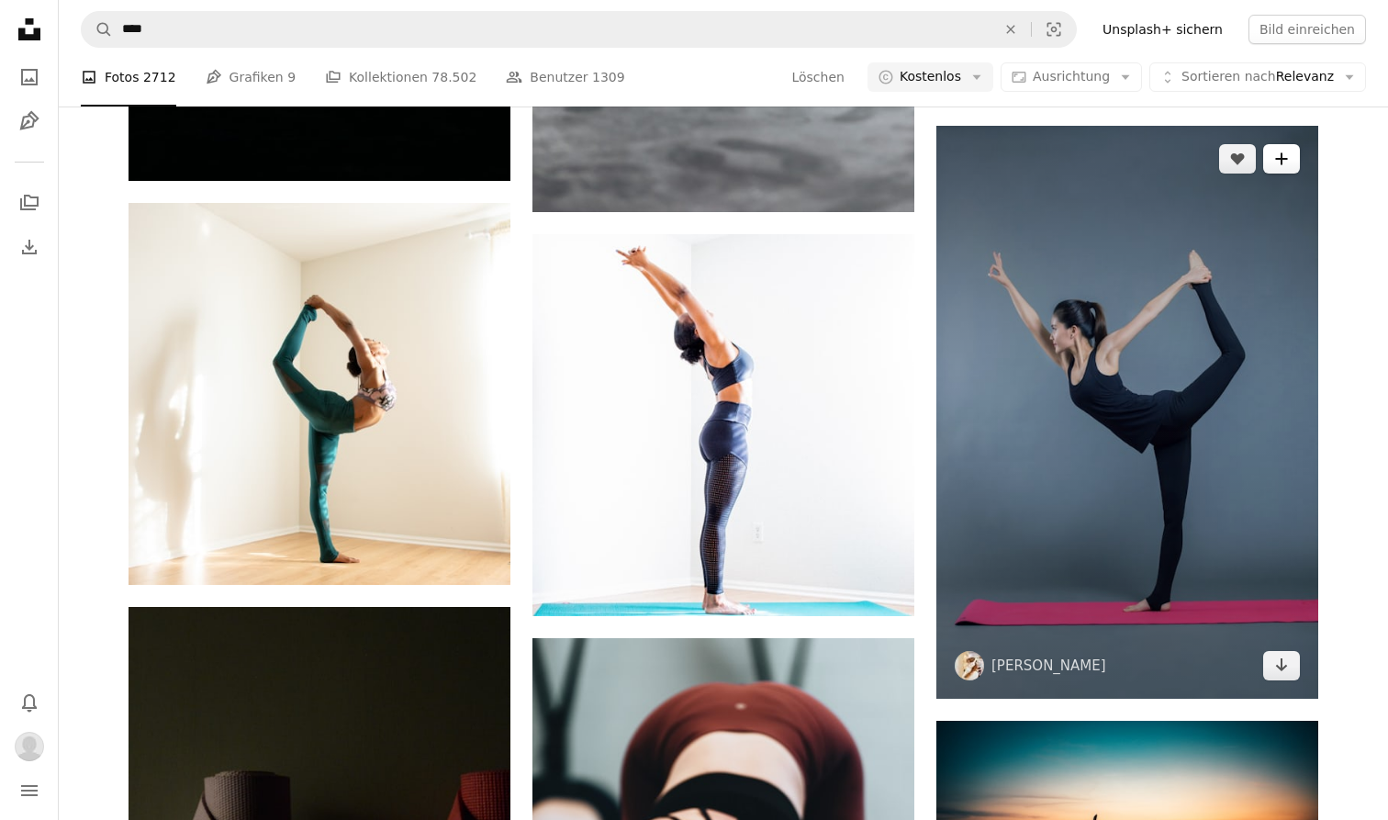
click at [1293, 151] on button "A plus sign" at bounding box center [1281, 158] width 37 height 29
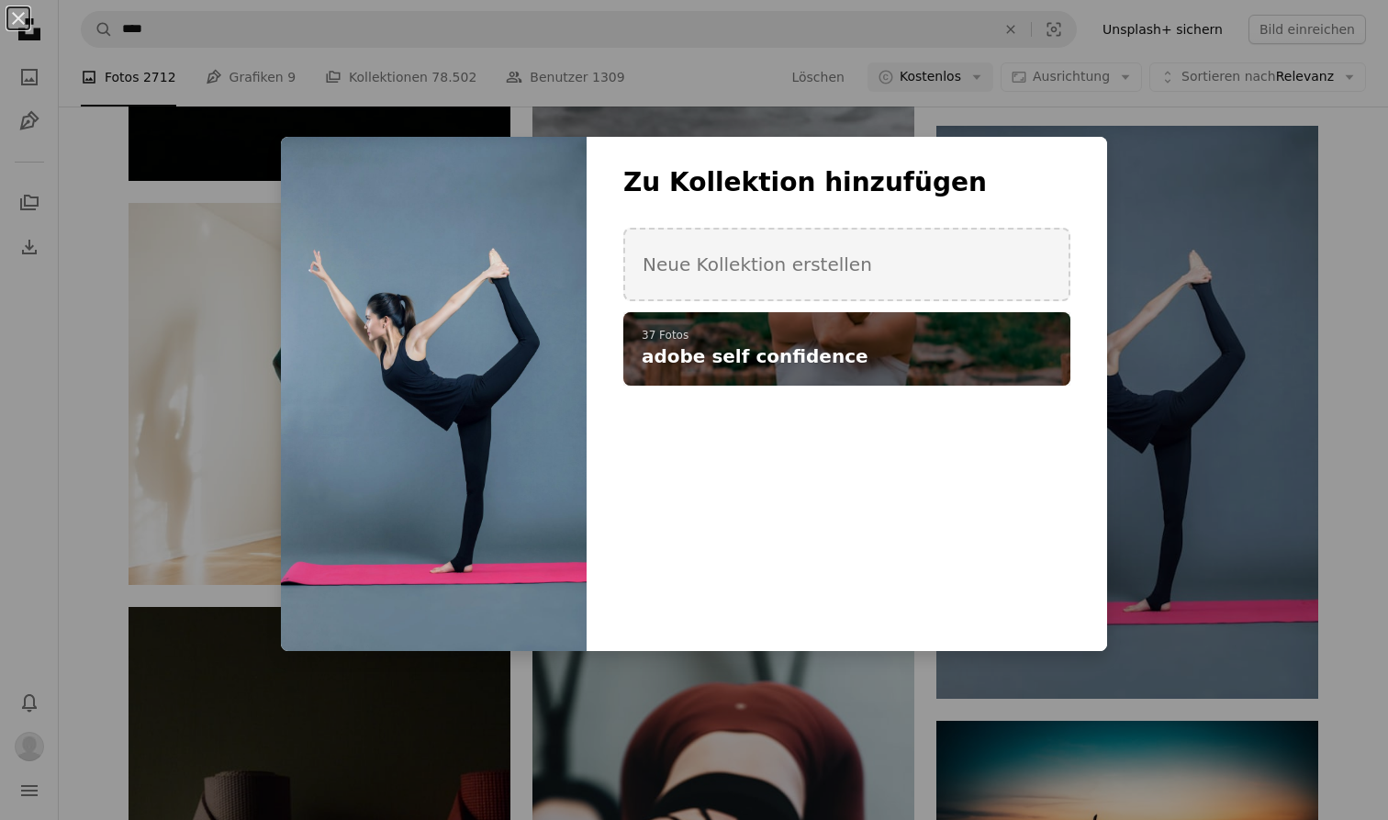
click at [813, 322] on div "A checkmark A plus sign 37 Fotos adobe self confidence" at bounding box center [846, 348] width 447 height 73
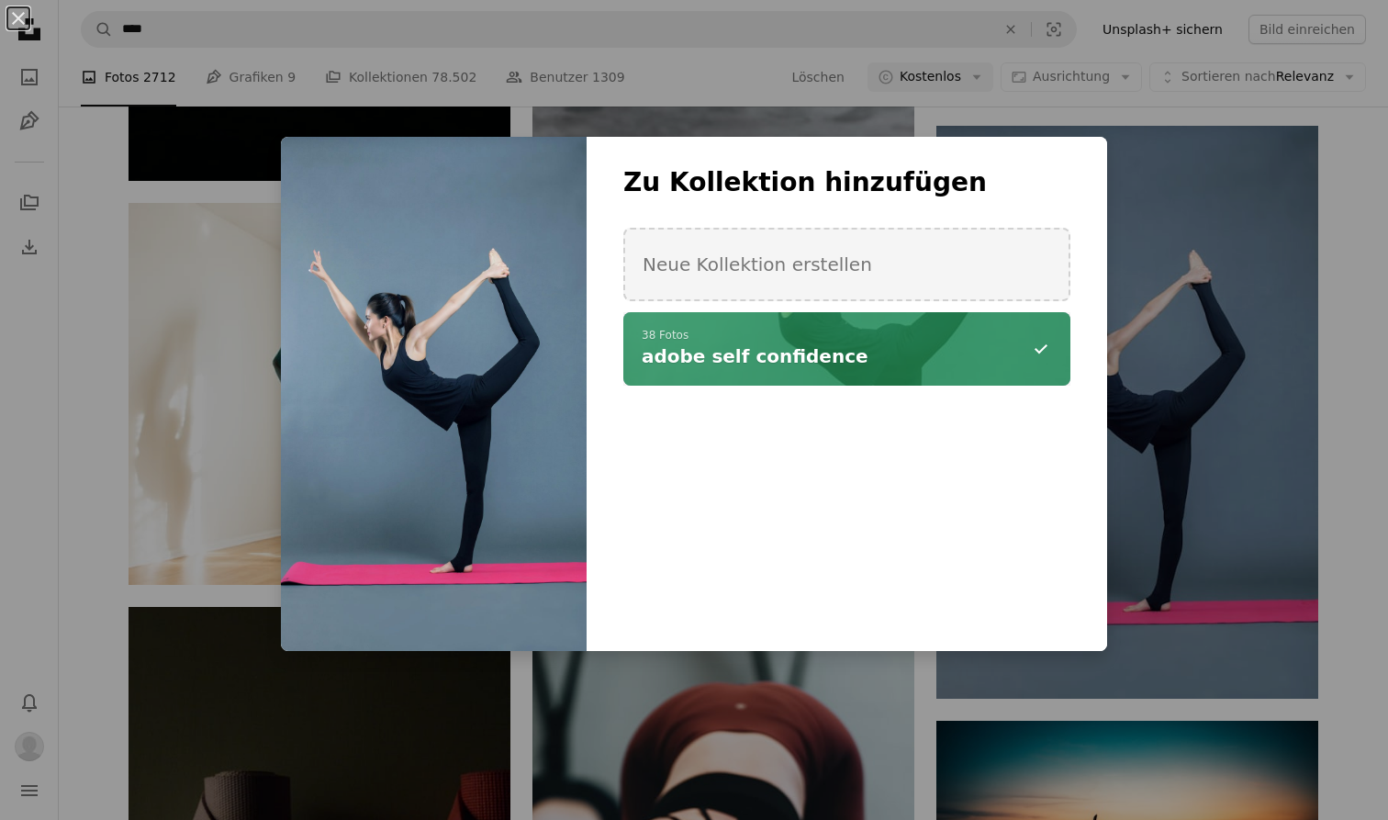
click at [1134, 549] on div "An X shape Zu Kollektion hinzufügen Neue Kollektion erstellen A checkmark A min…" at bounding box center [694, 410] width 1388 height 820
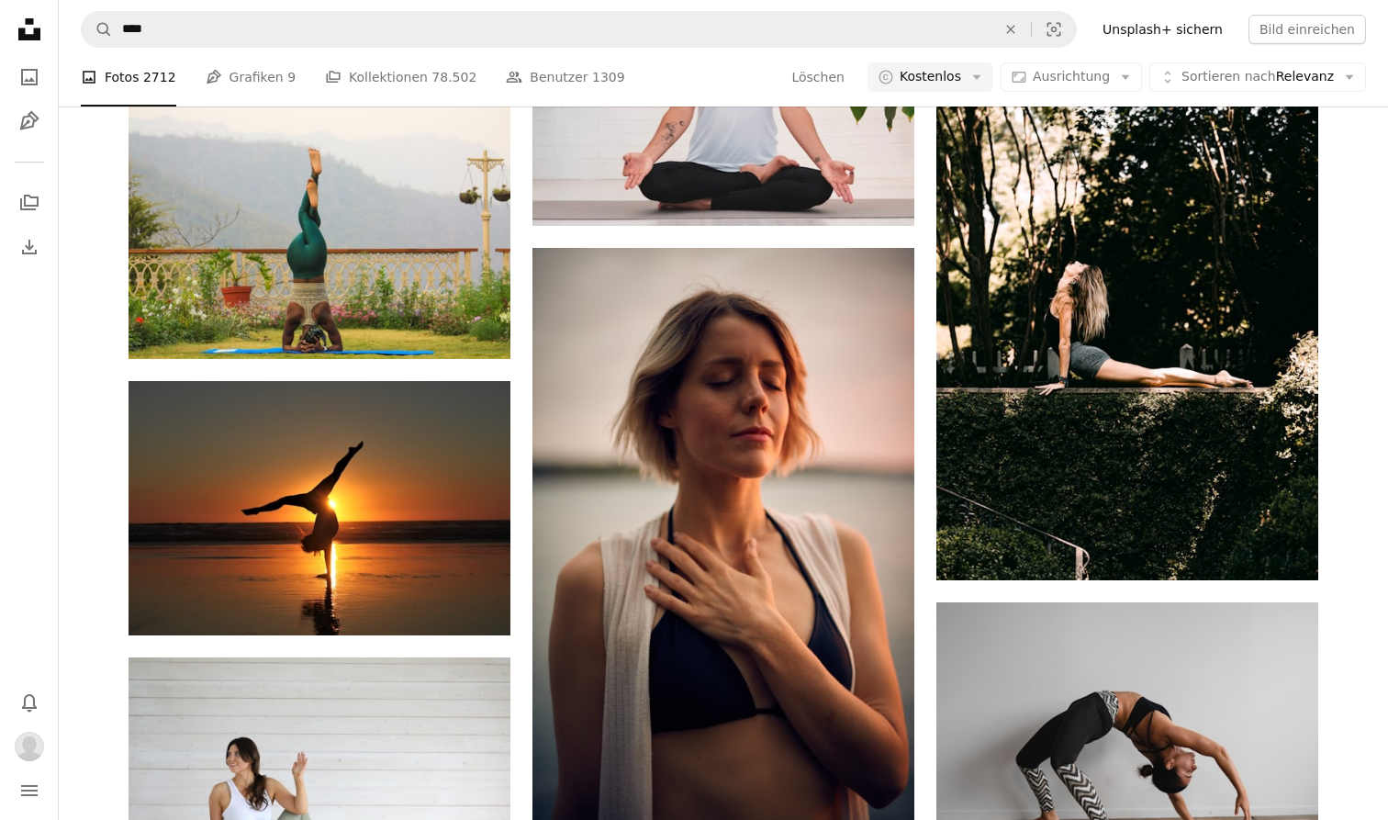
scroll to position [22726, 0]
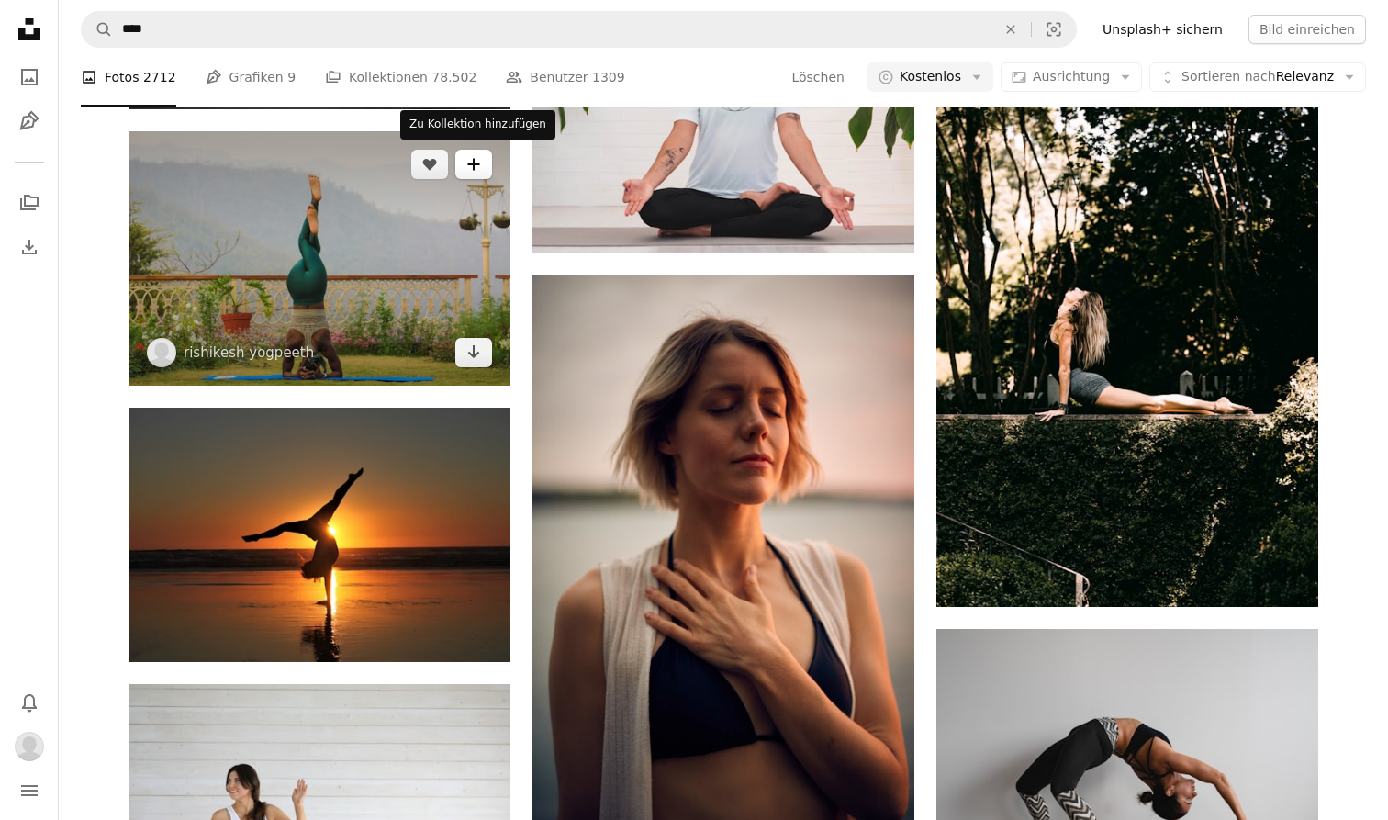
click at [481, 158] on button "A plus sign" at bounding box center [473, 164] width 37 height 29
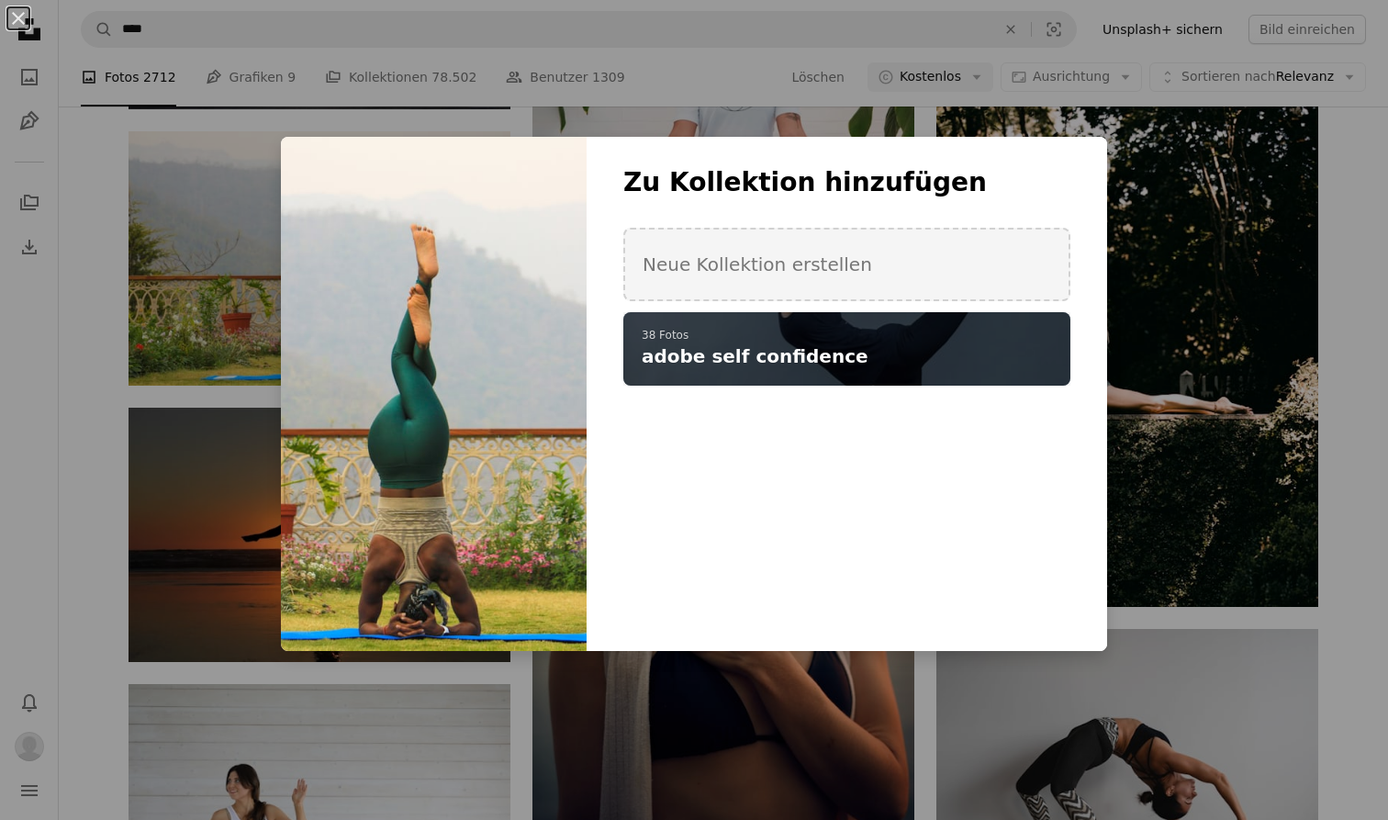
click at [698, 317] on div "A checkmark A plus sign 38 Fotos adobe self confidence" at bounding box center [846, 348] width 447 height 73
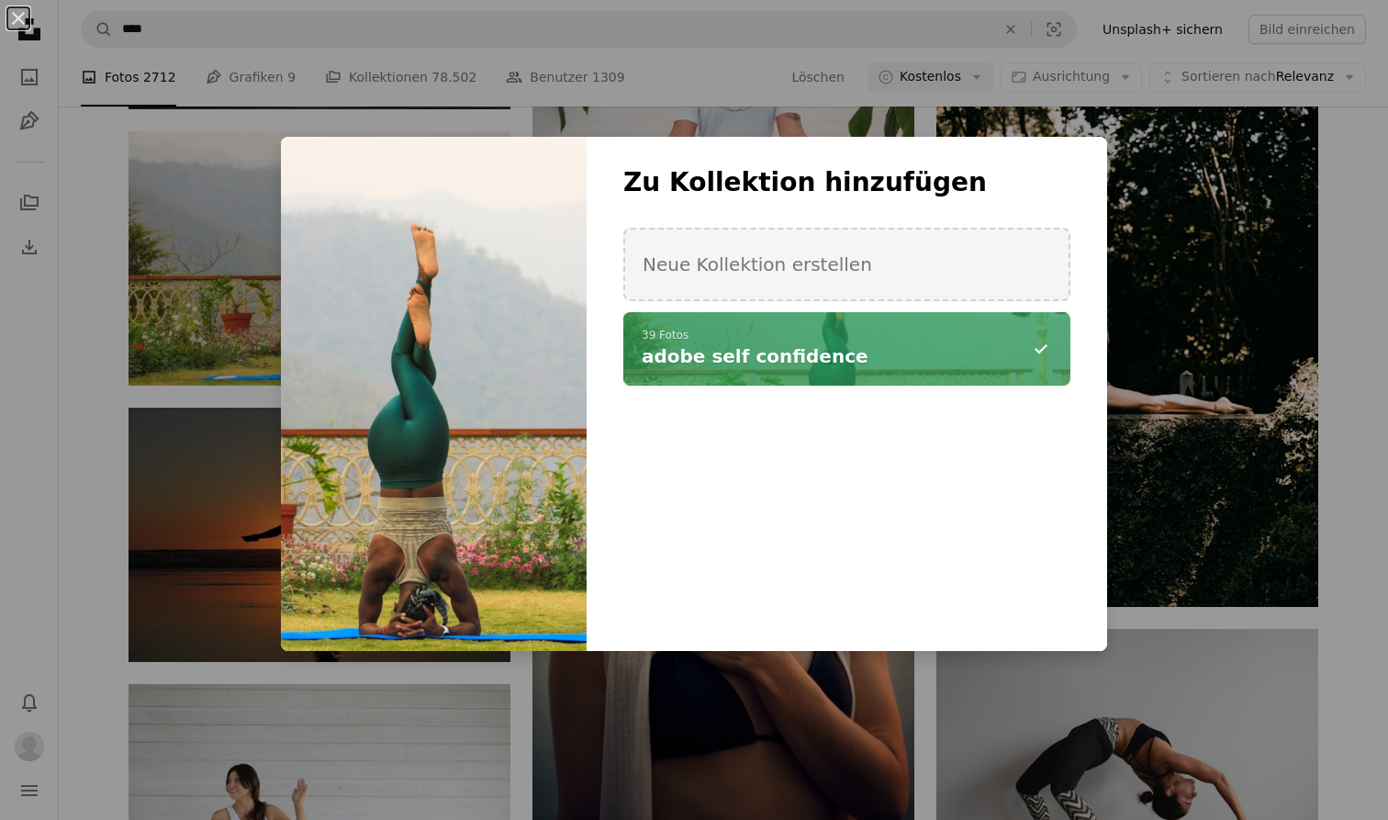
click at [662, 763] on div "An X shape Zu Kollektion hinzufügen Neue Kollektion erstellen A checkmark A min…" at bounding box center [694, 410] width 1388 height 820
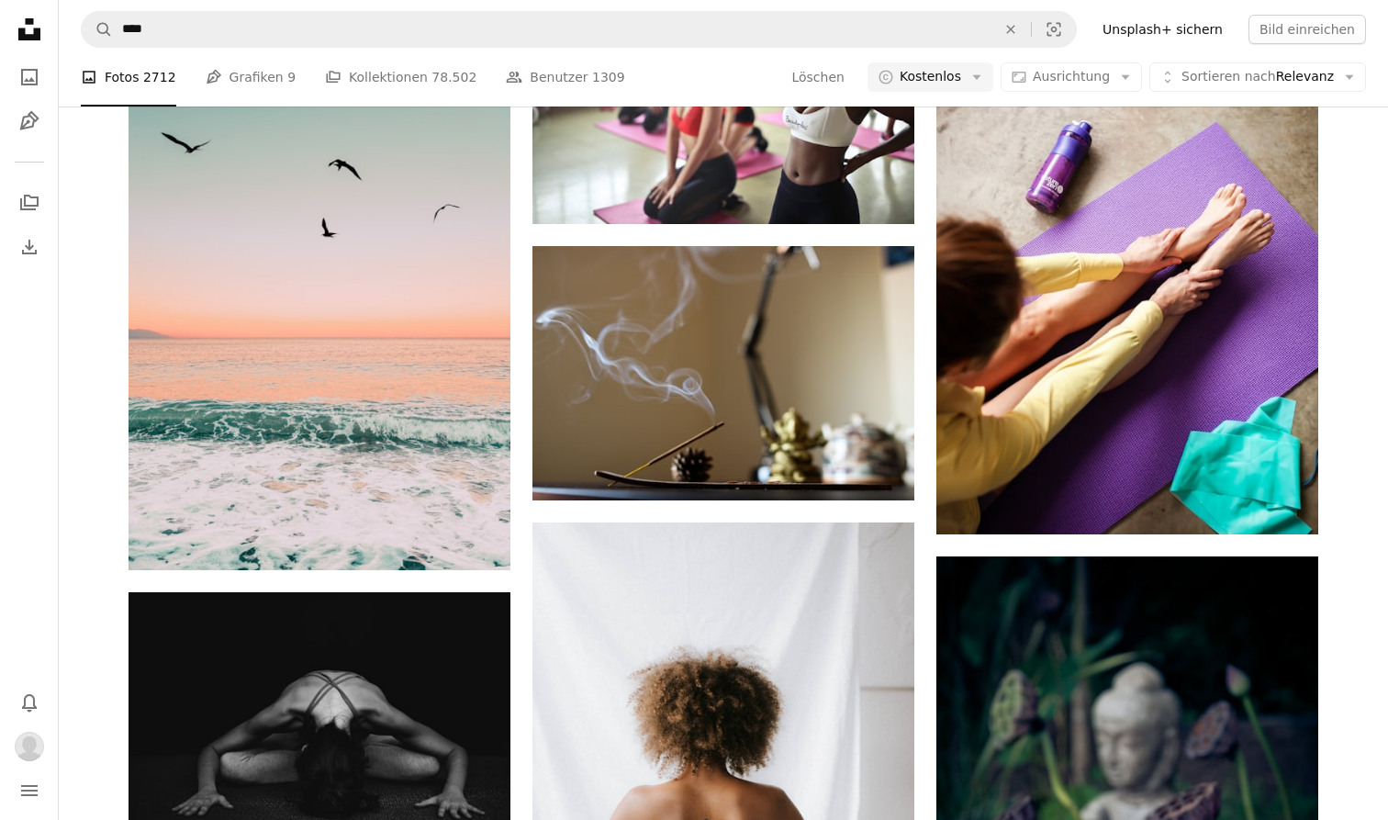
scroll to position [23641, 0]
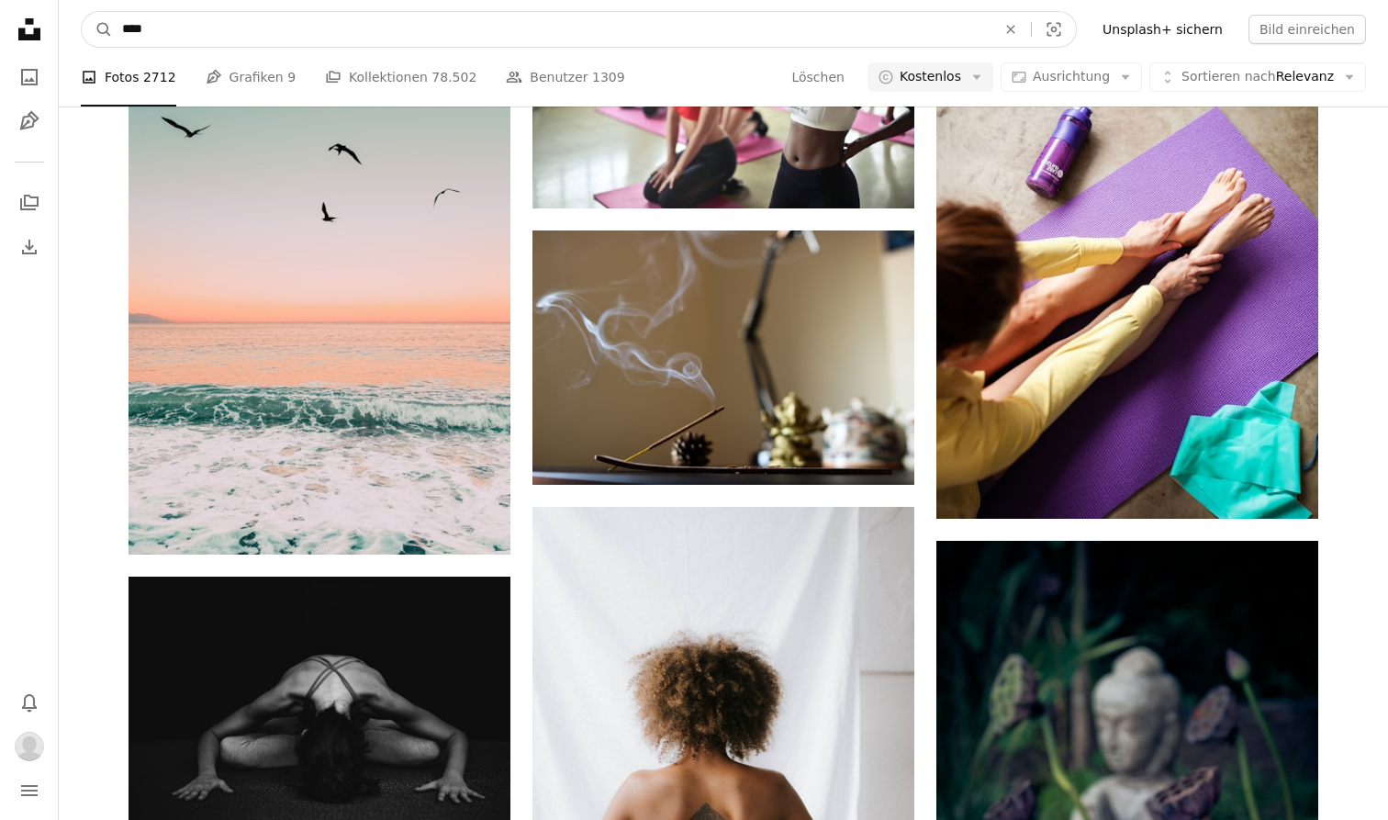
click at [727, 31] on input "****" at bounding box center [551, 29] width 877 height 35
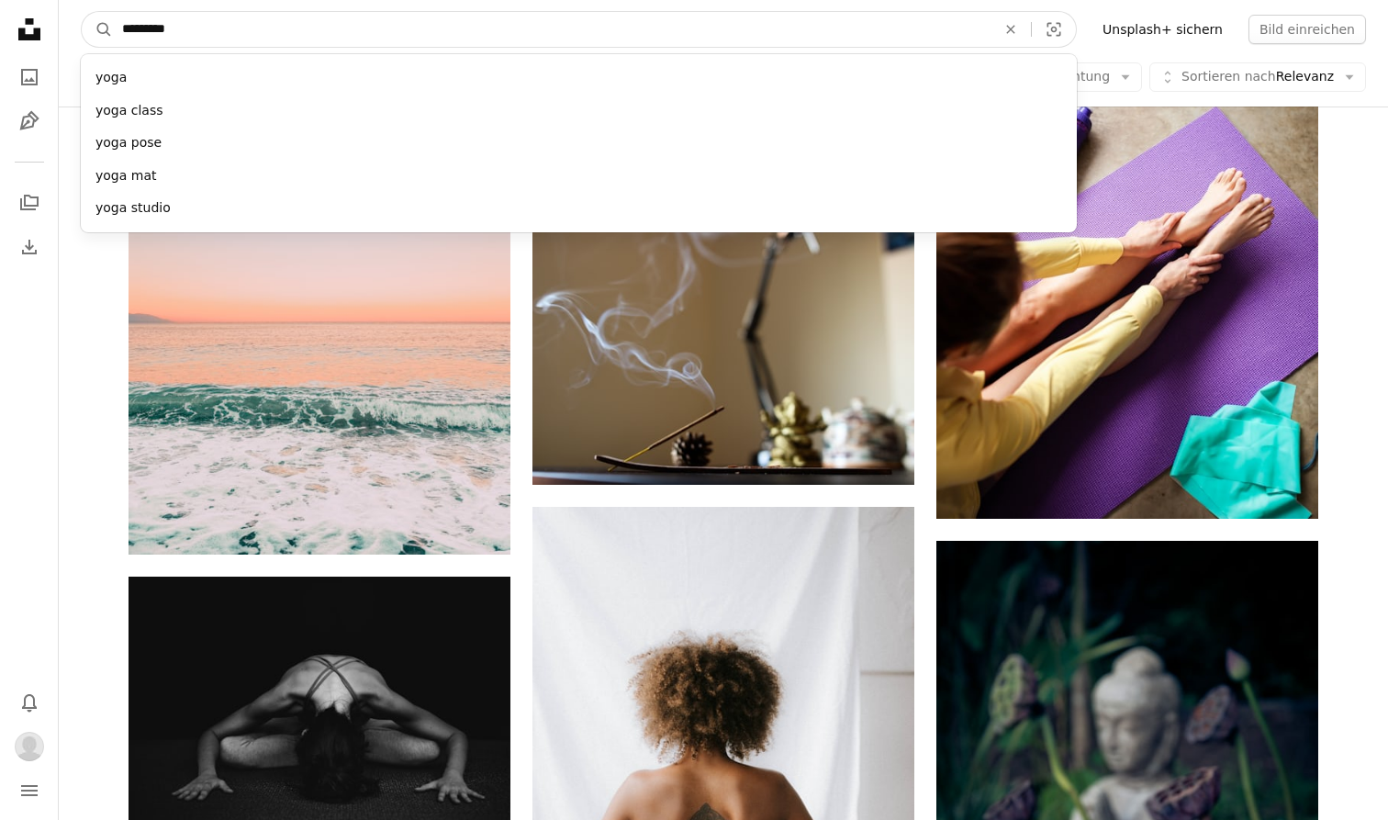
type input "**********"
click at [97, 29] on button "A magnifying glass" at bounding box center [97, 29] width 31 height 35
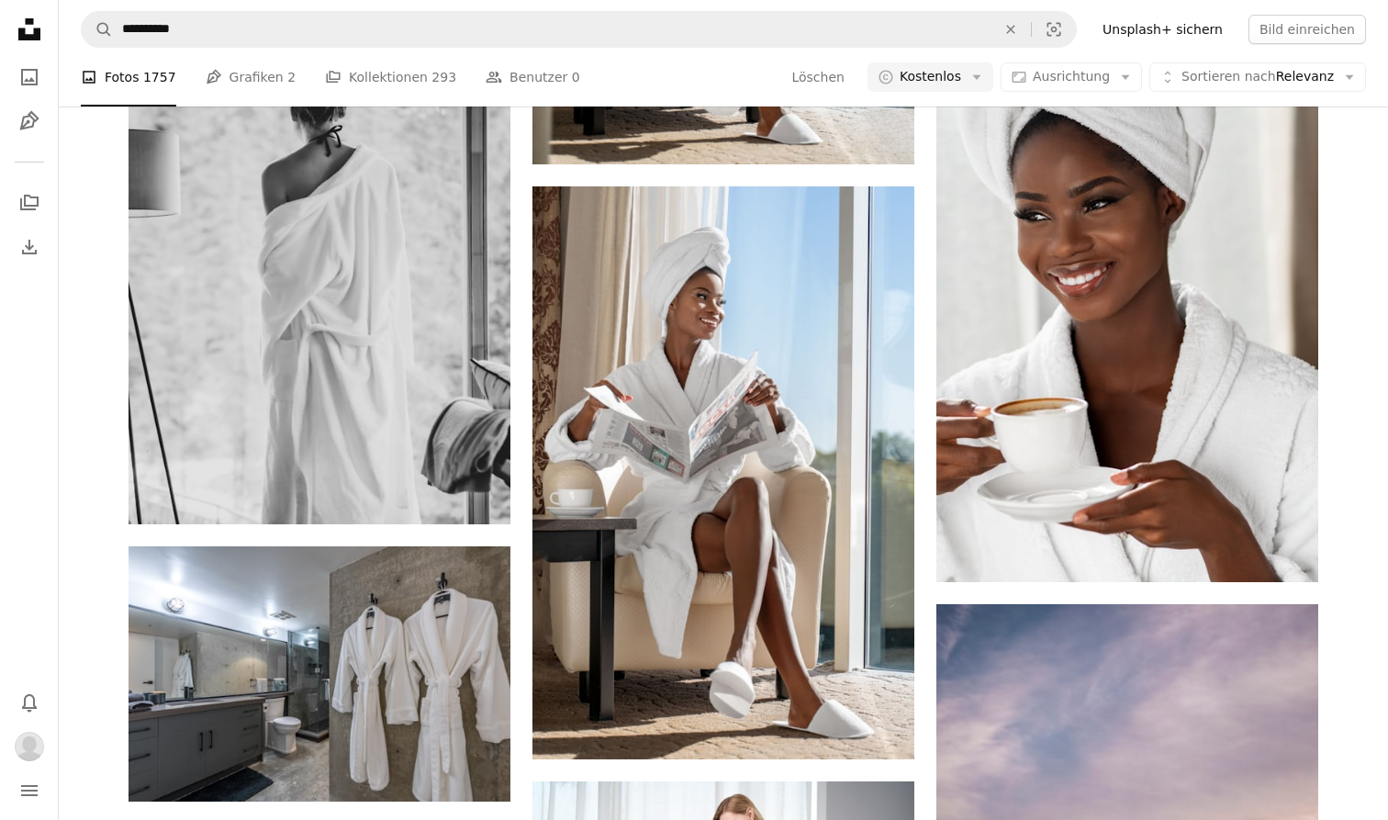
scroll to position [1279, 0]
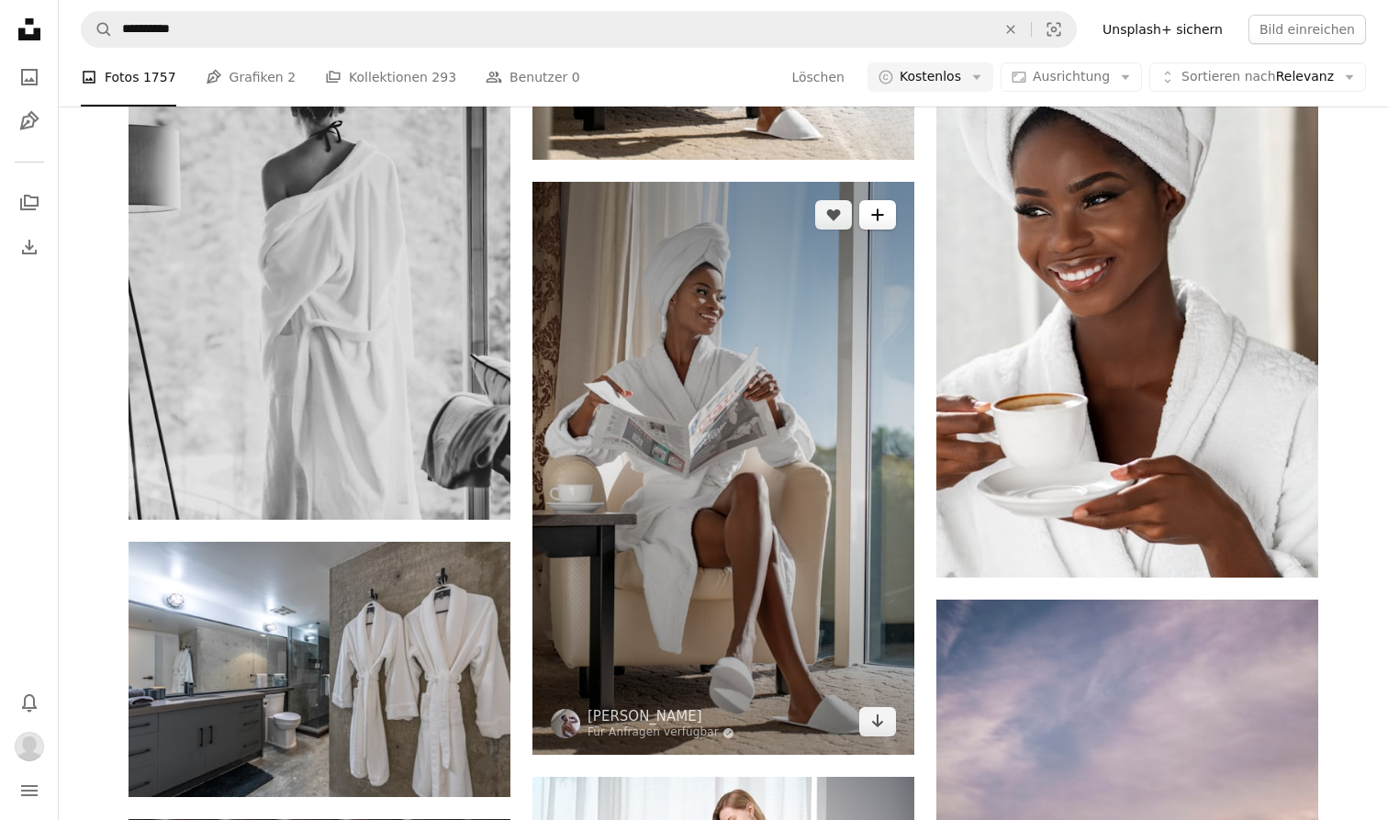
click at [879, 209] on icon "A plus sign" at bounding box center [877, 214] width 15 height 15
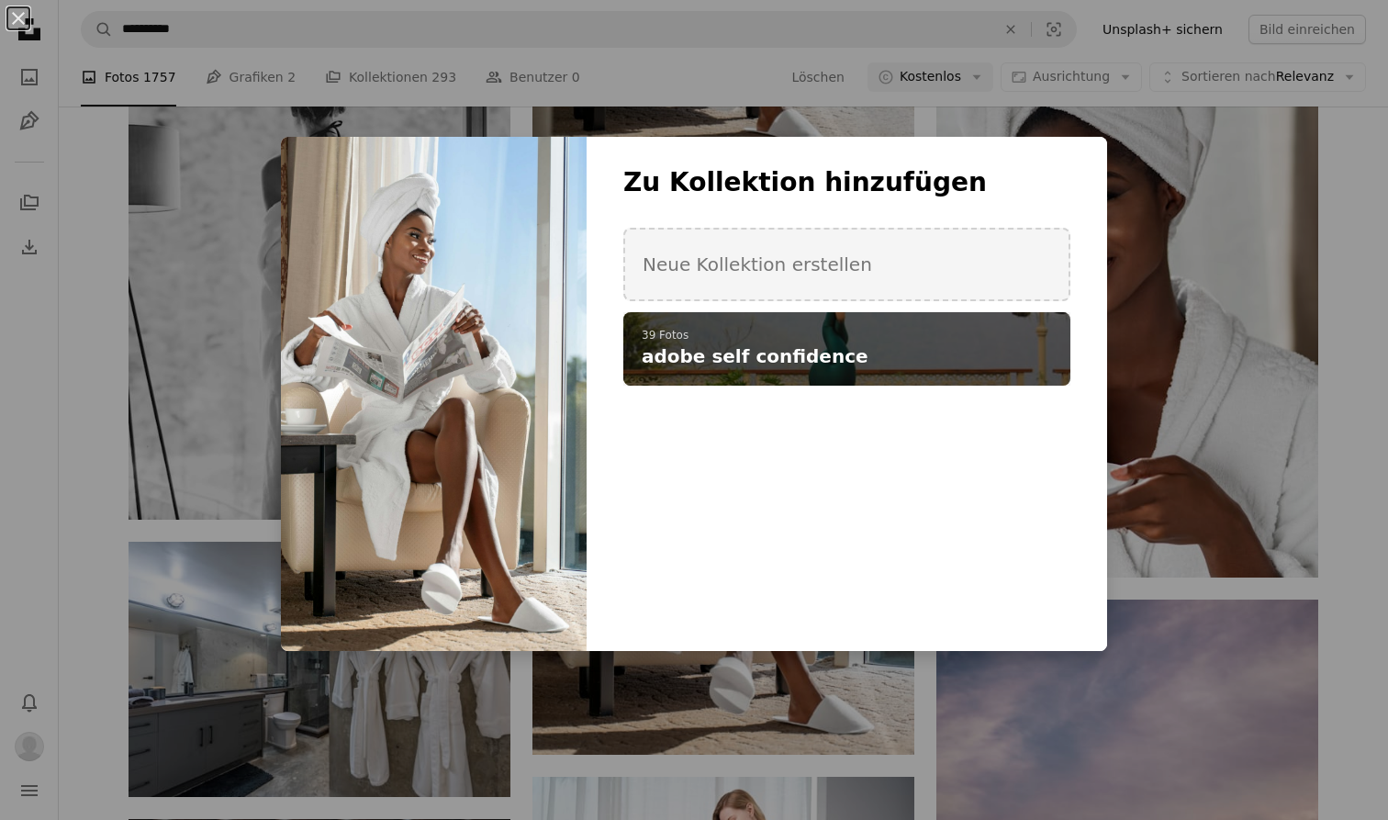
click at [895, 334] on p "39 Fotos" at bounding box center [847, 336] width 410 height 15
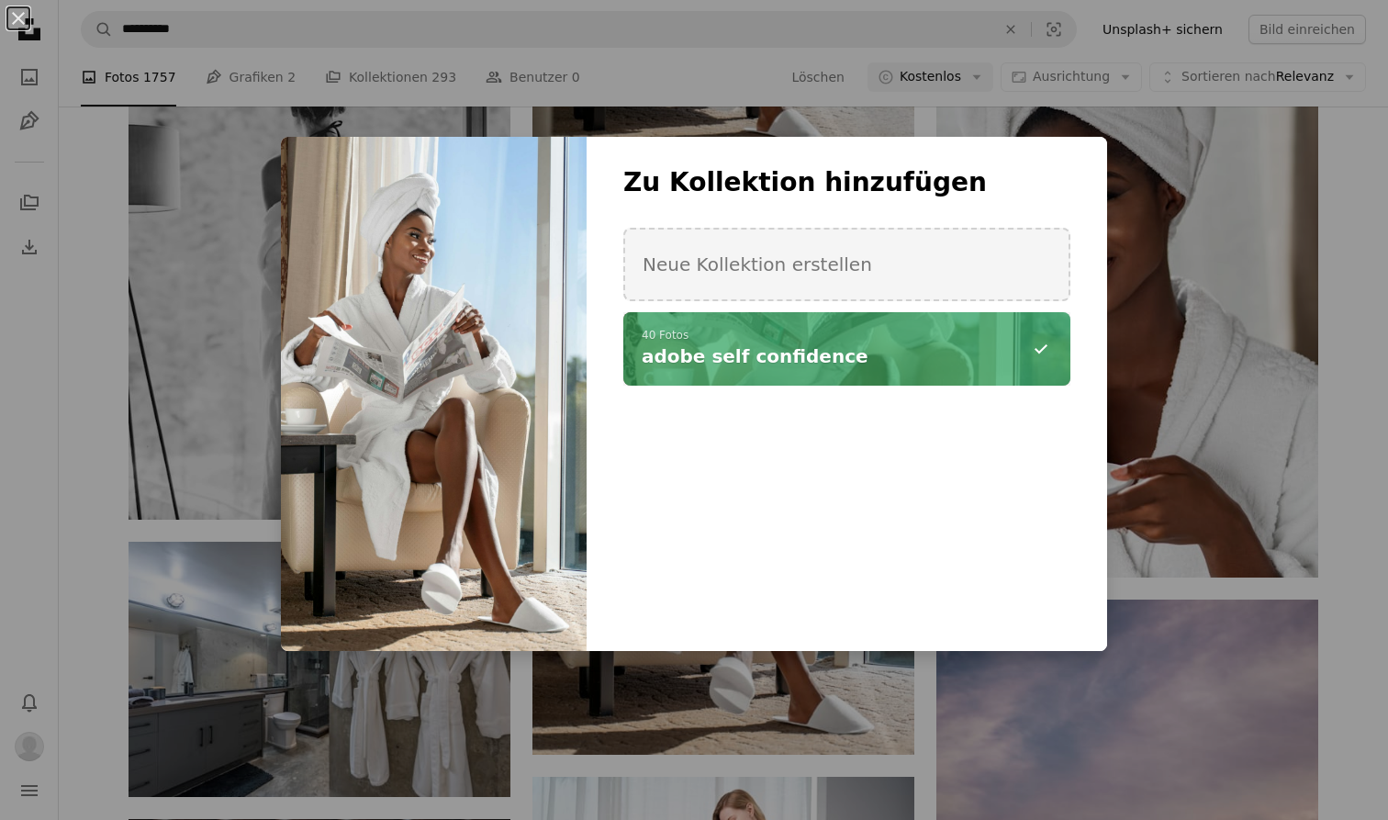
click at [794, 746] on div "An X shape Zu Kollektion hinzufügen Neue Kollektion erstellen A checkmark A min…" at bounding box center [694, 410] width 1388 height 820
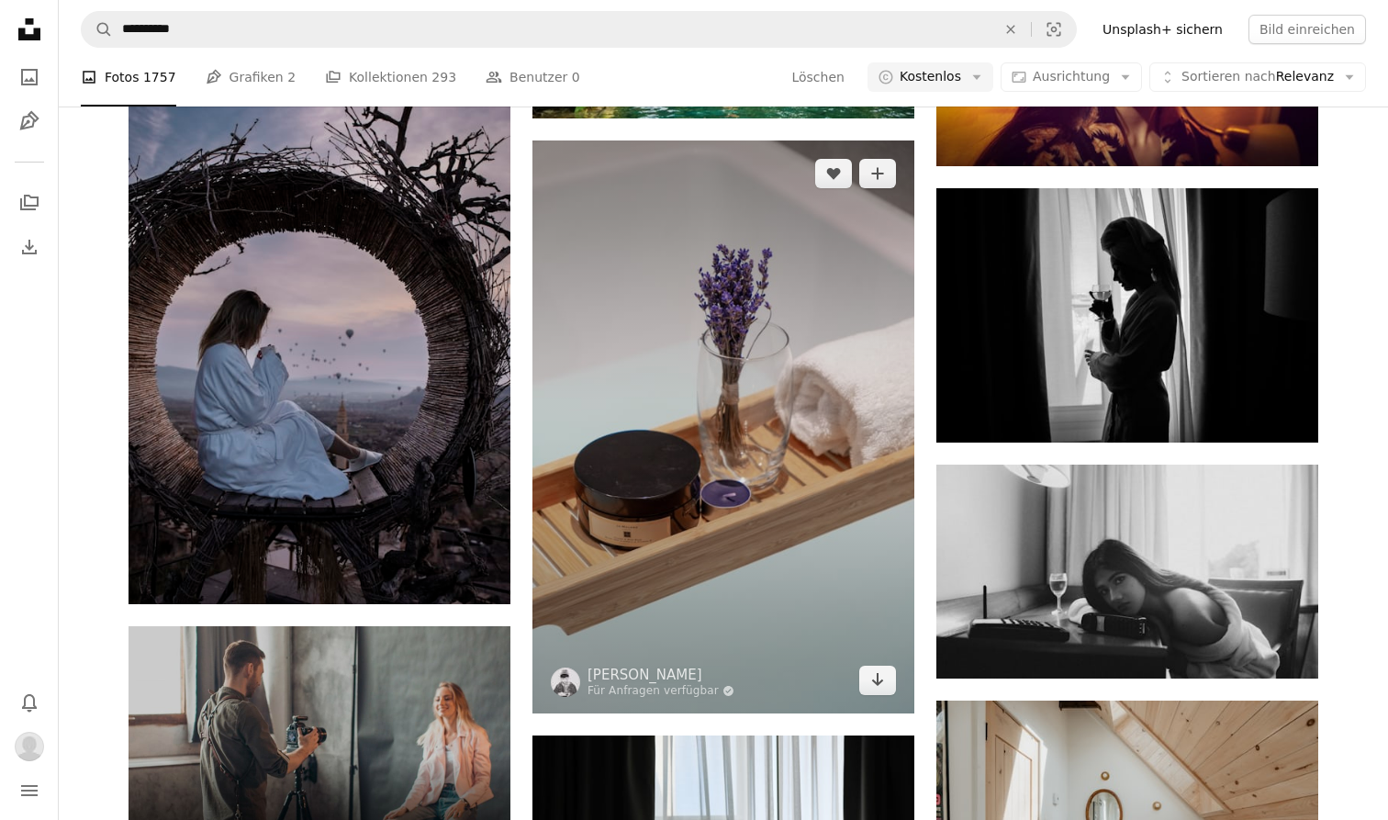
scroll to position [3674, 0]
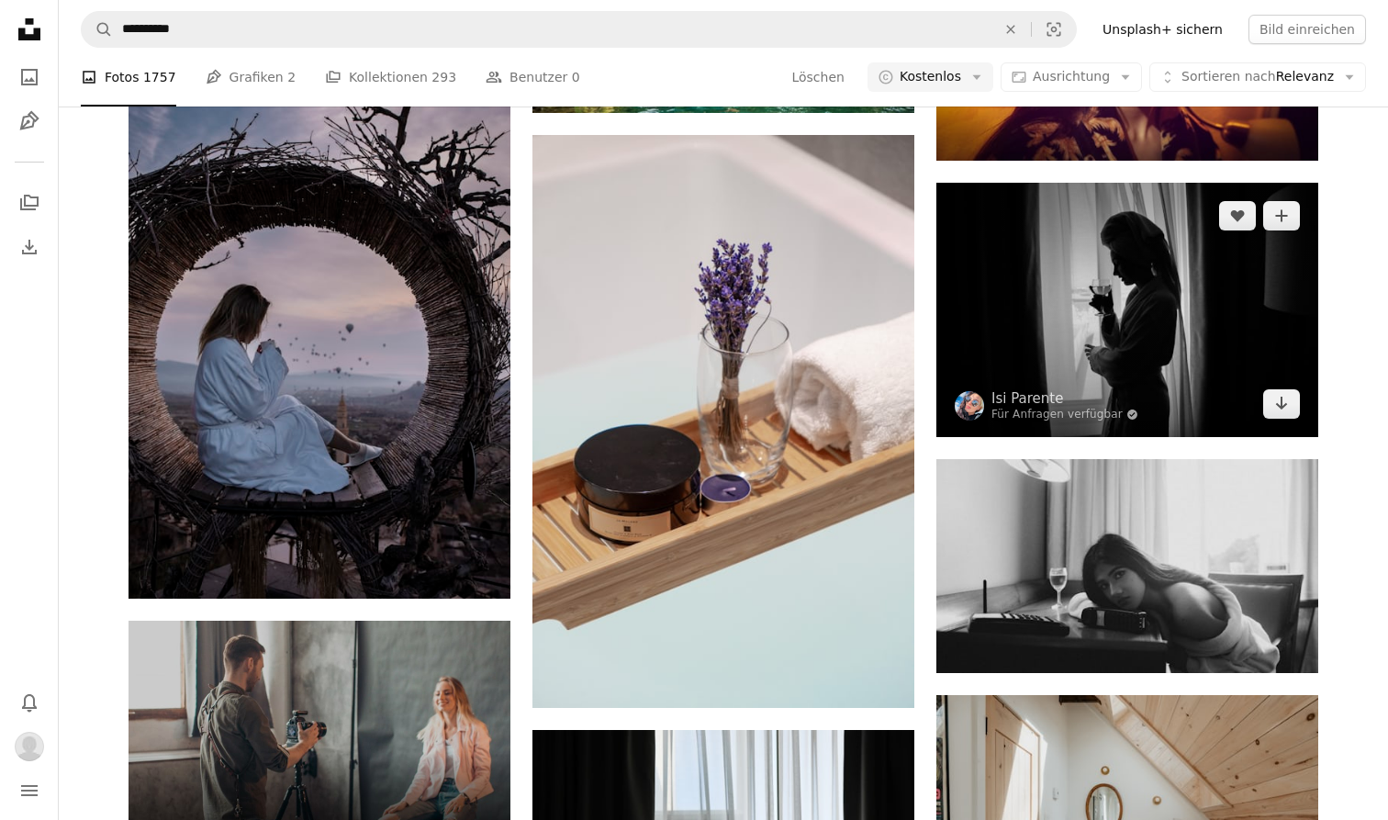
click at [1290, 235] on img at bounding box center [1127, 310] width 382 height 254
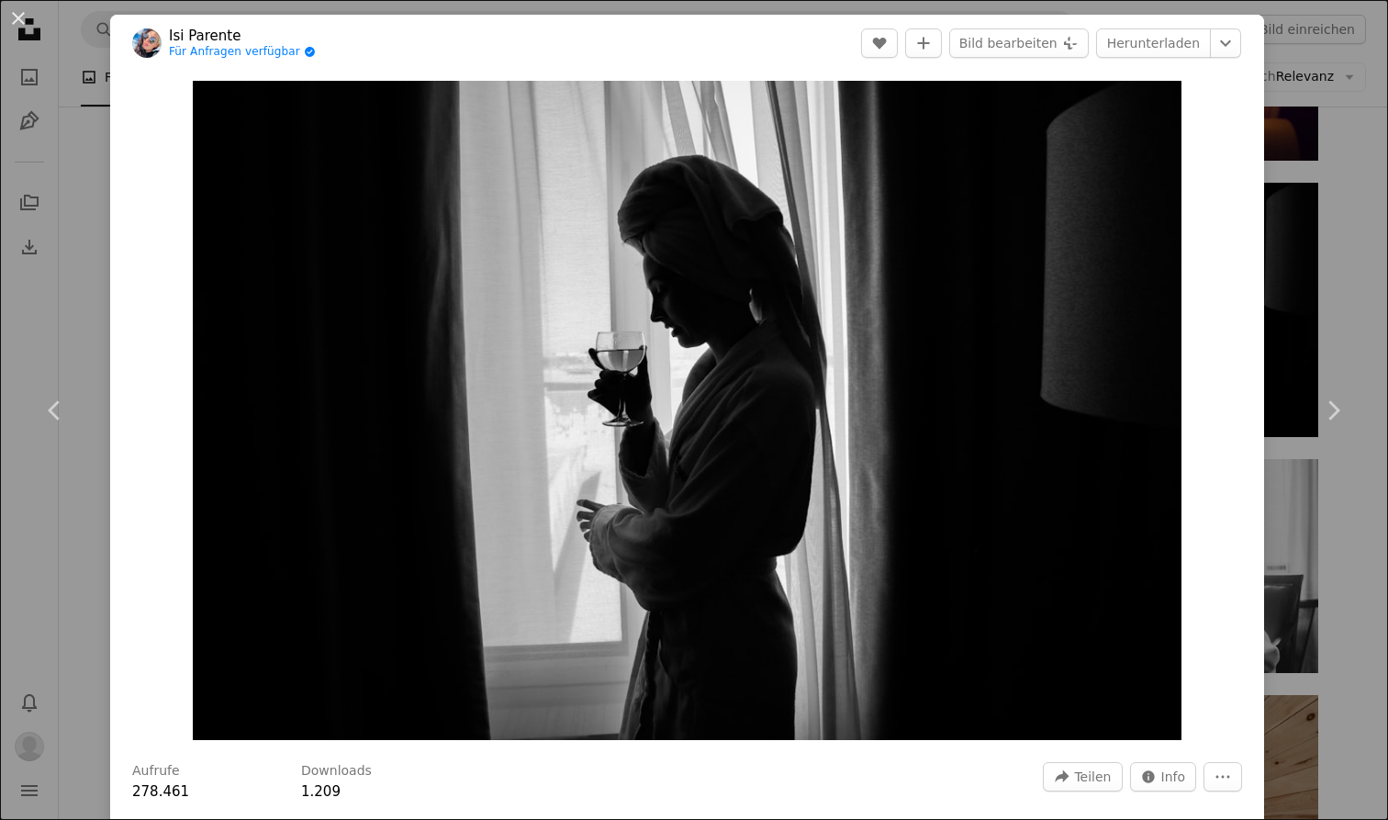
click at [1298, 177] on div "An X shape Chevron left Chevron right Isi Parente Für Anfragen verfügbar A chec…" at bounding box center [694, 410] width 1388 height 820
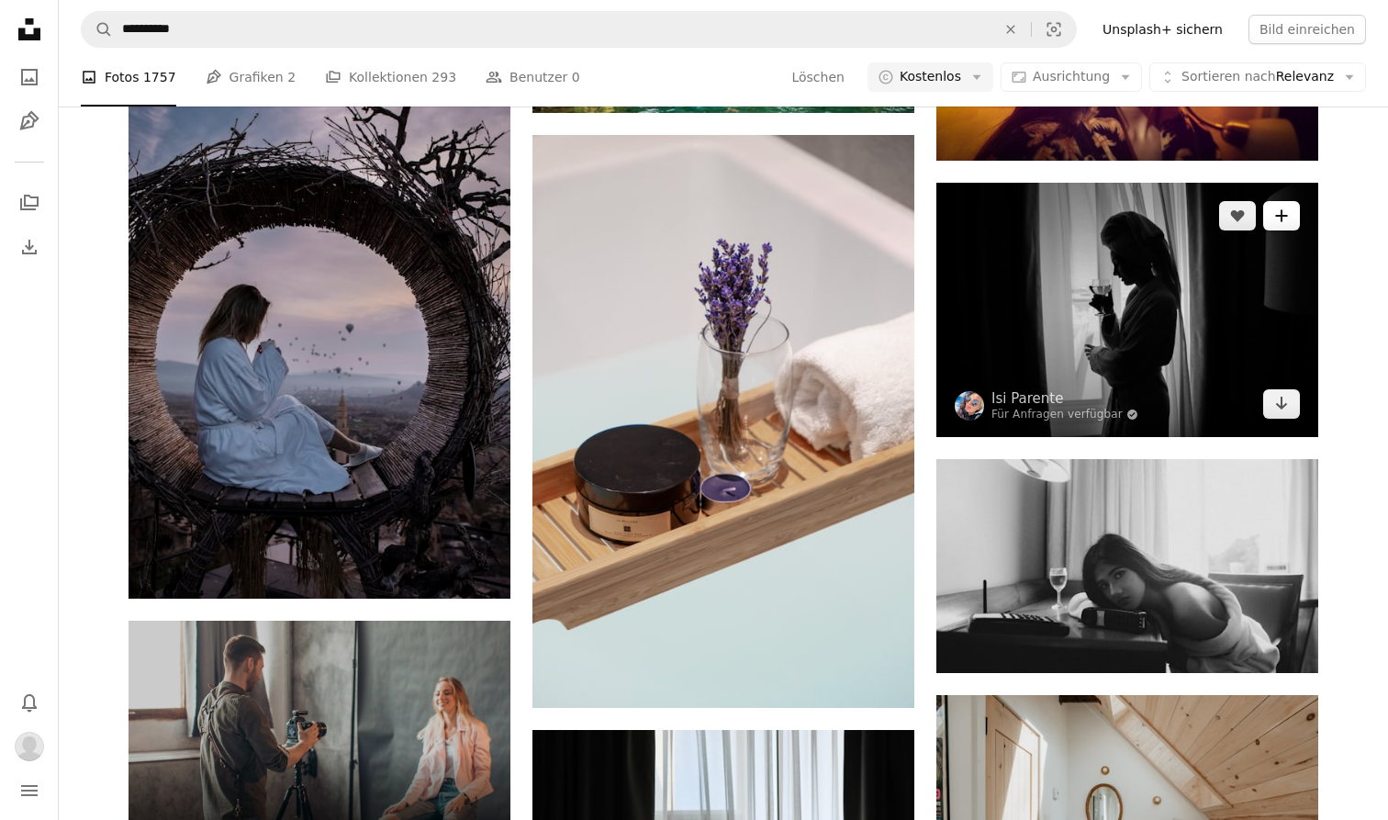
click at [1276, 217] on icon "A plus sign" at bounding box center [1281, 215] width 15 height 15
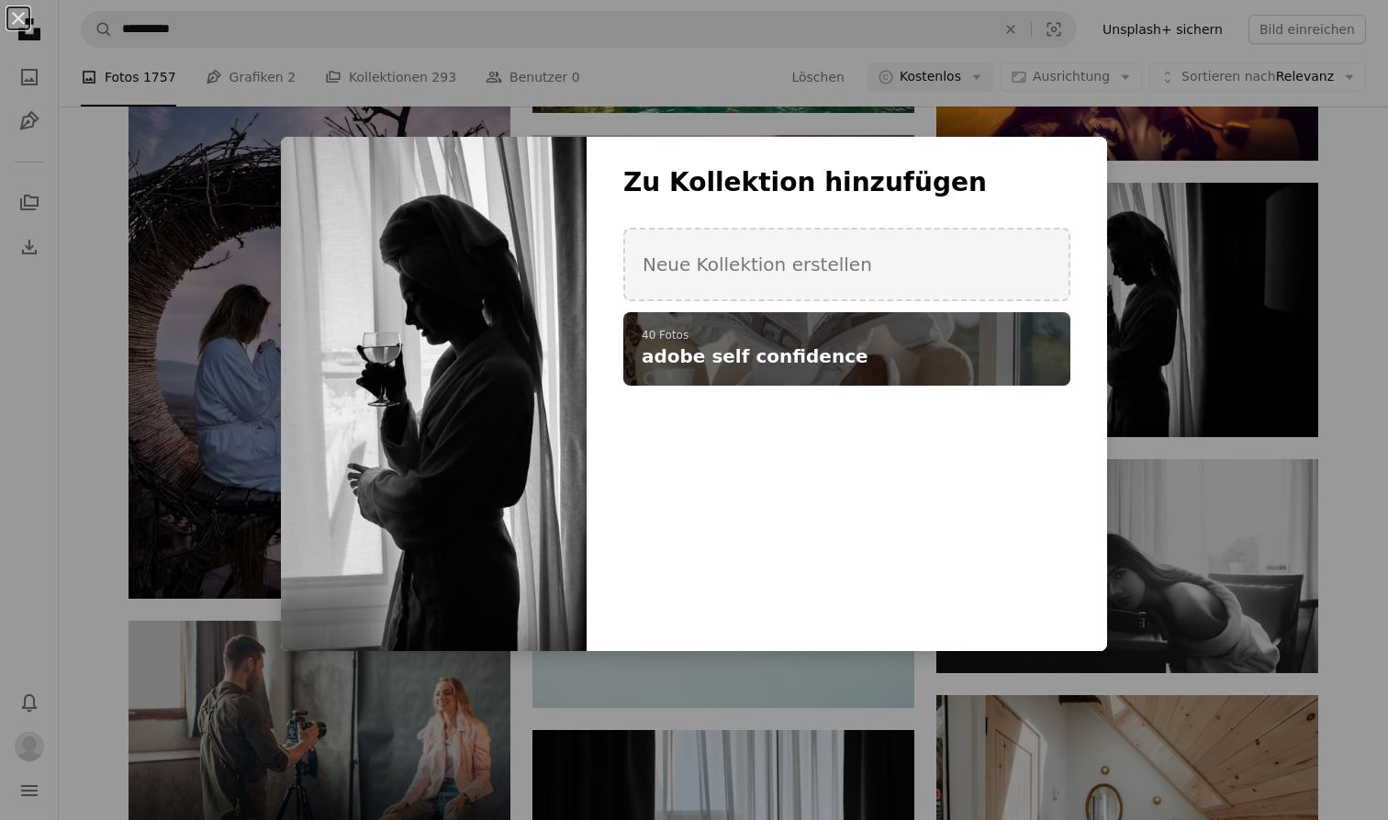
click at [963, 351] on h4 "adobe self confidence" at bounding box center [837, 356] width 390 height 26
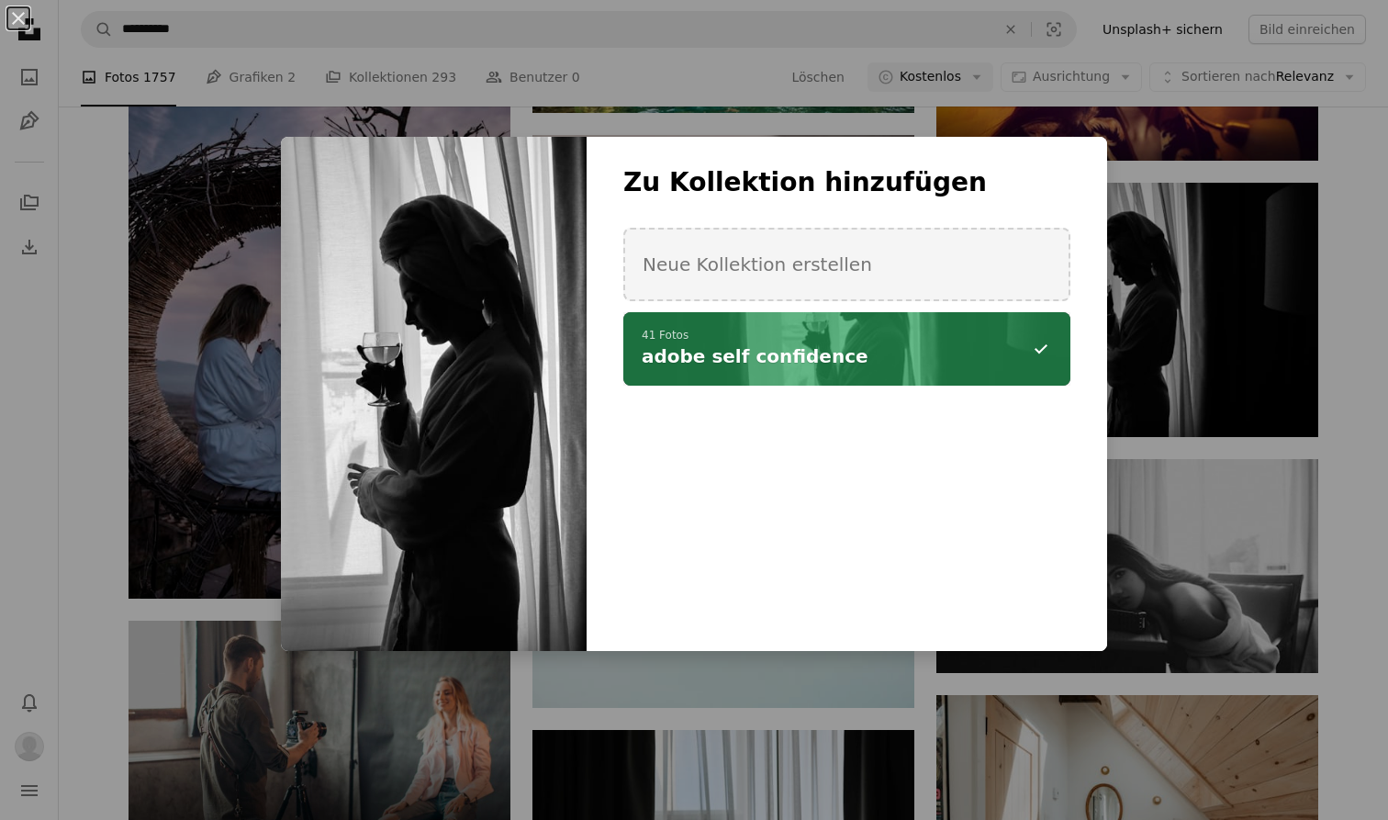
click at [1122, 622] on div "An X shape Zu Kollektion hinzufügen Neue Kollektion erstellen A checkmark A min…" at bounding box center [694, 410] width 1388 height 820
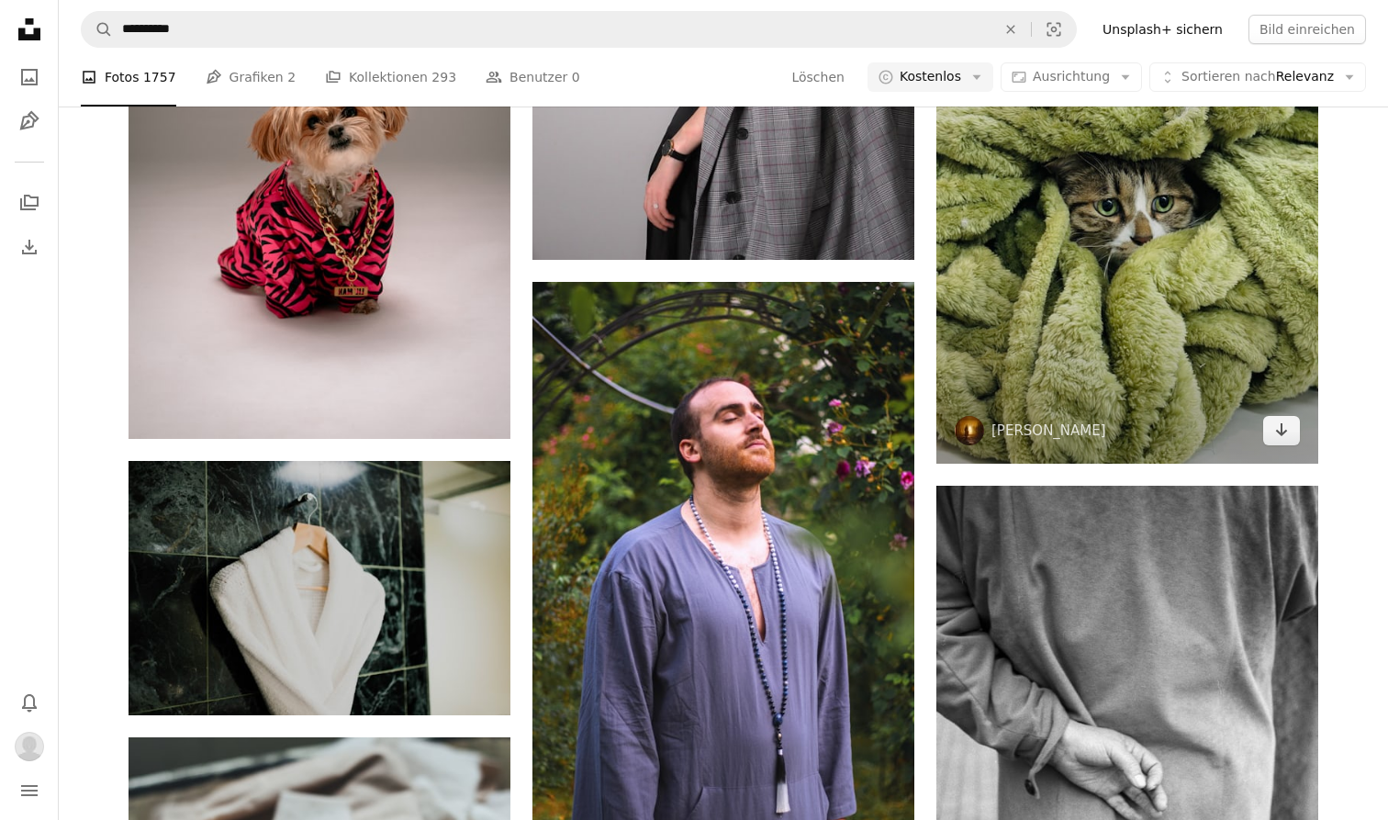
scroll to position [23353, 0]
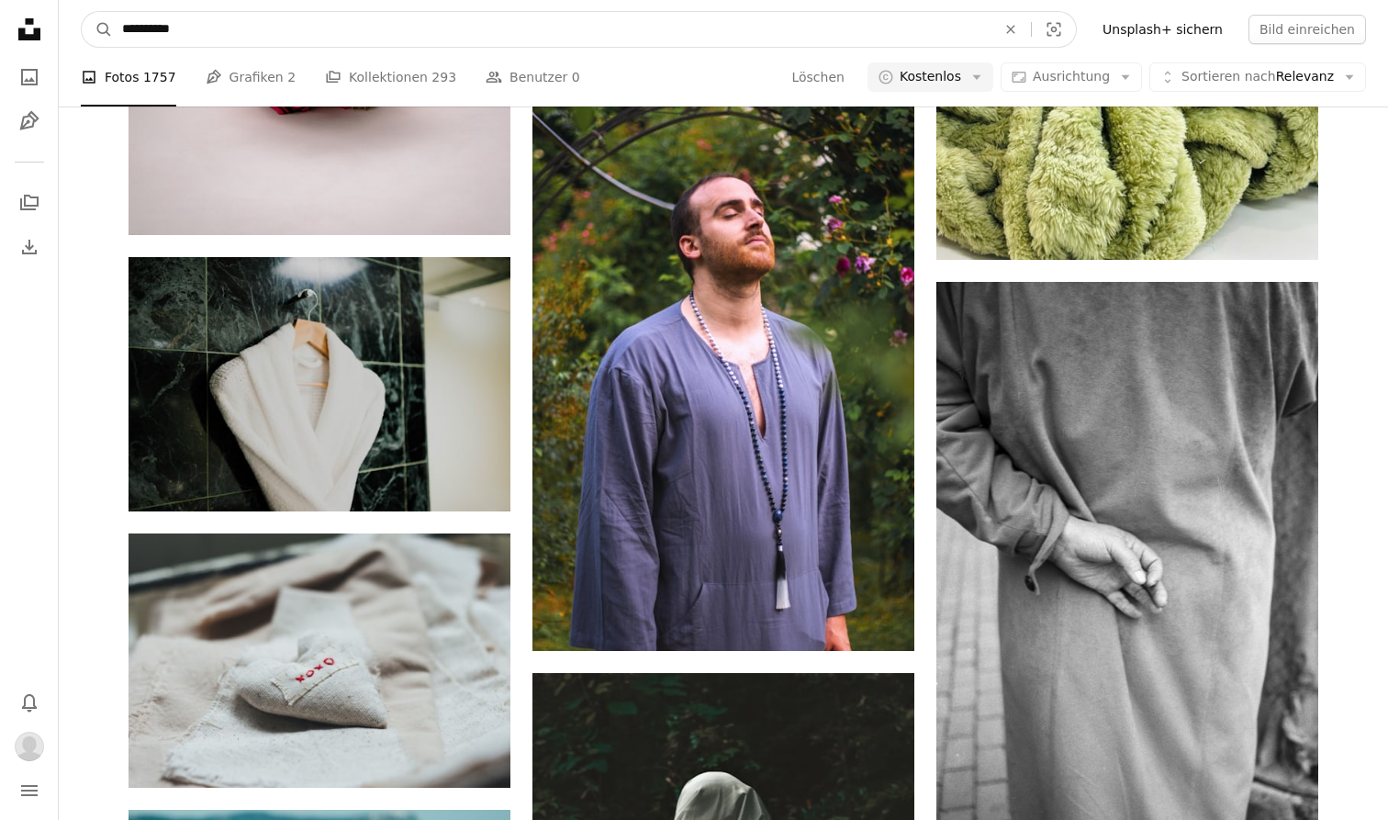
click at [460, 36] on input "**********" at bounding box center [551, 29] width 877 height 35
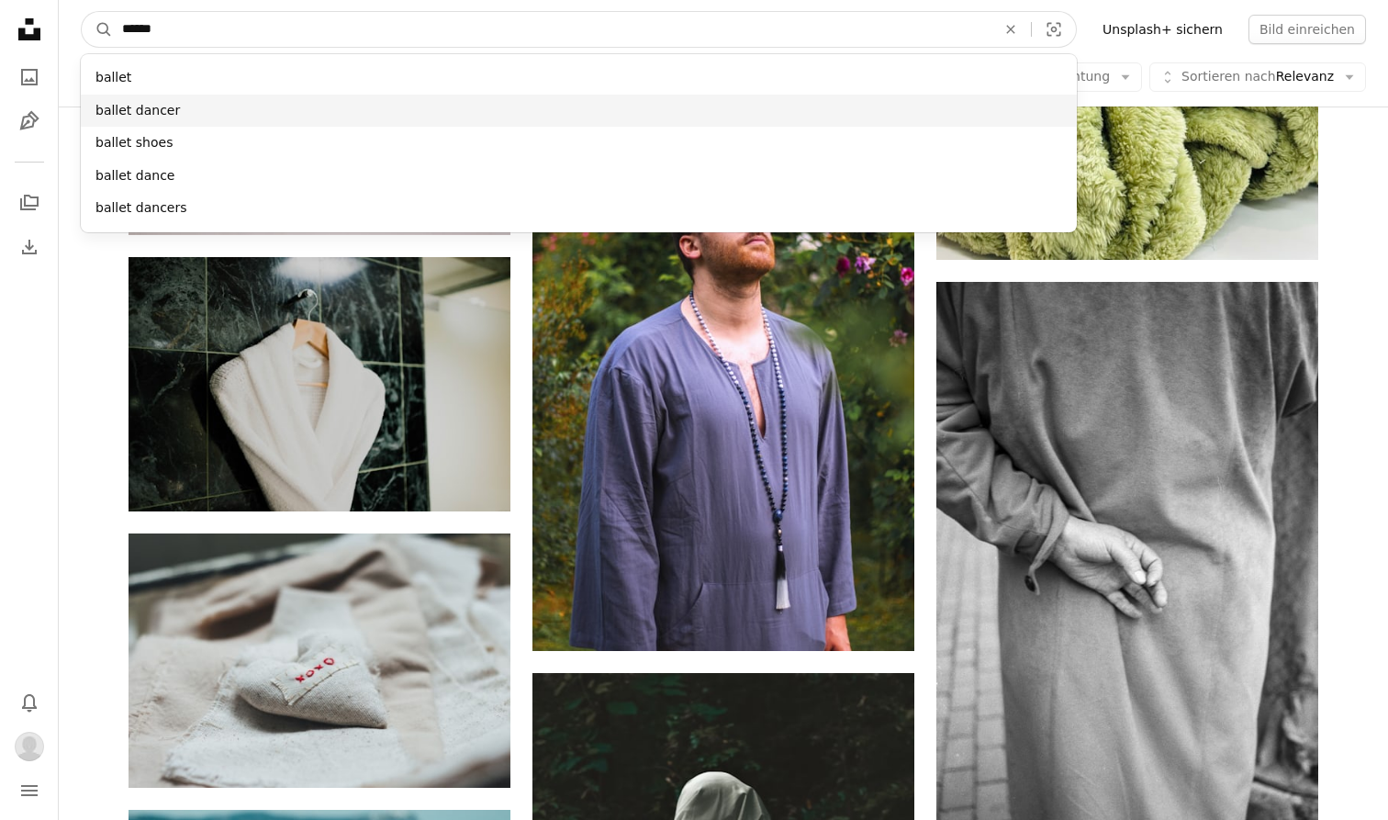
type input "******"
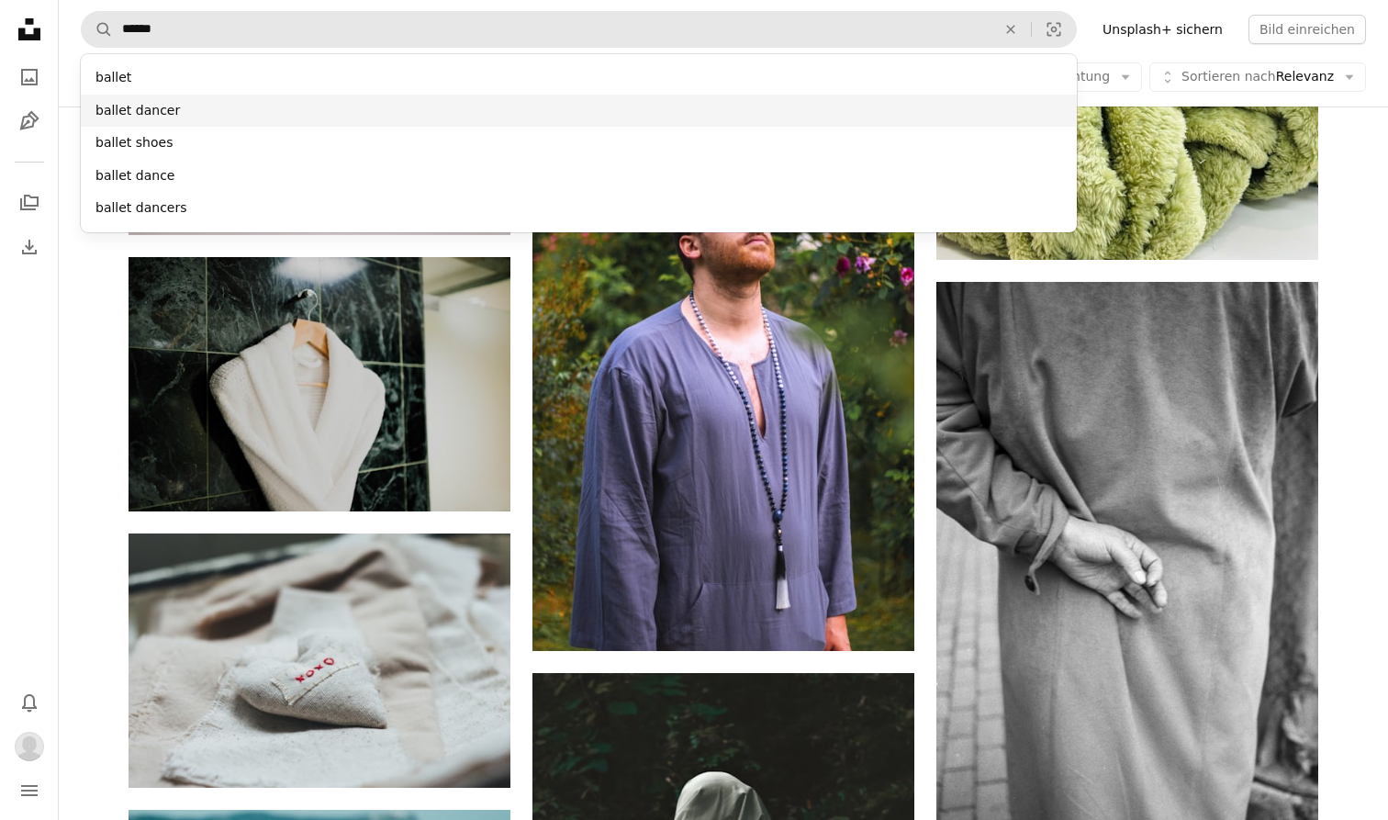
click at [360, 115] on div "ballet dancer" at bounding box center [579, 111] width 996 height 33
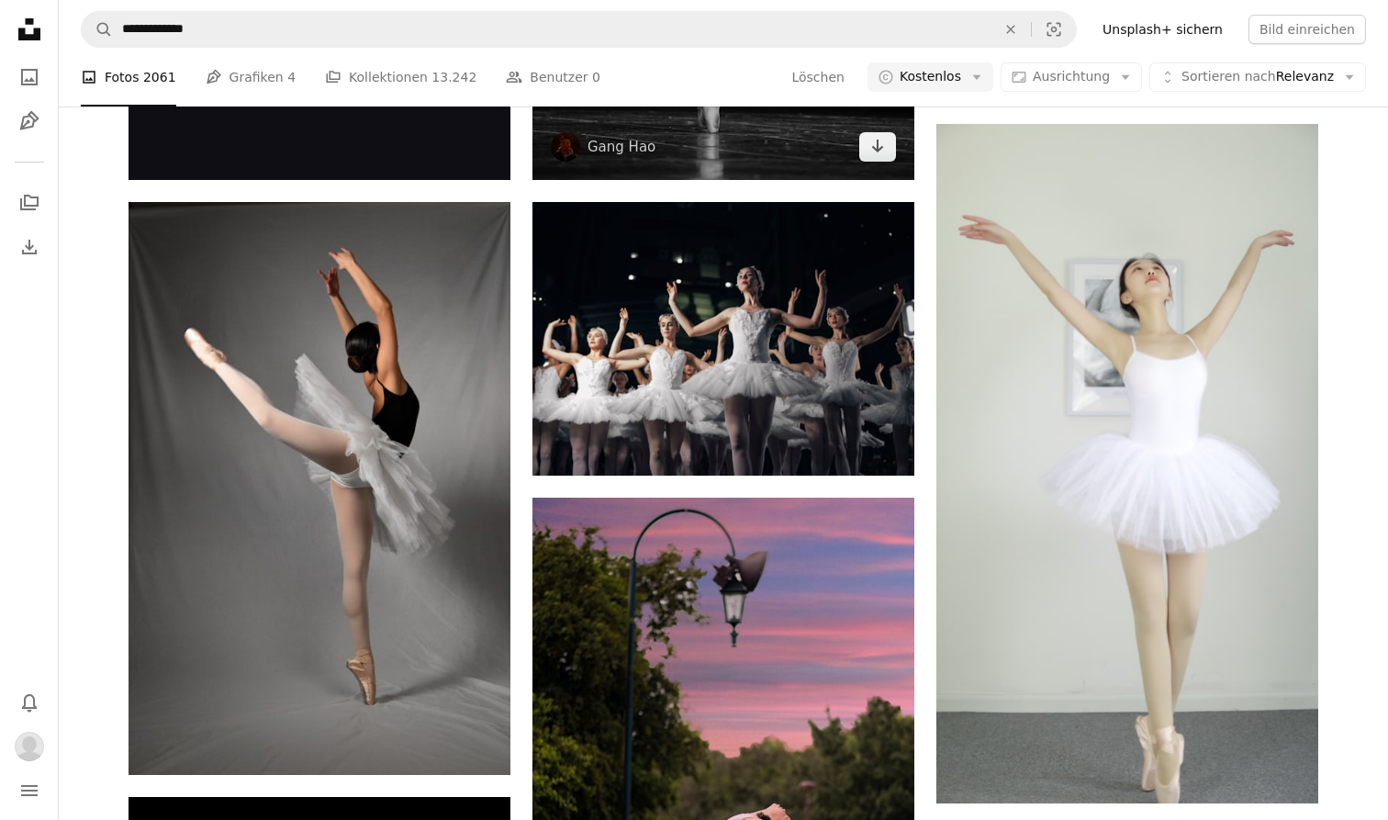
scroll to position [851, 0]
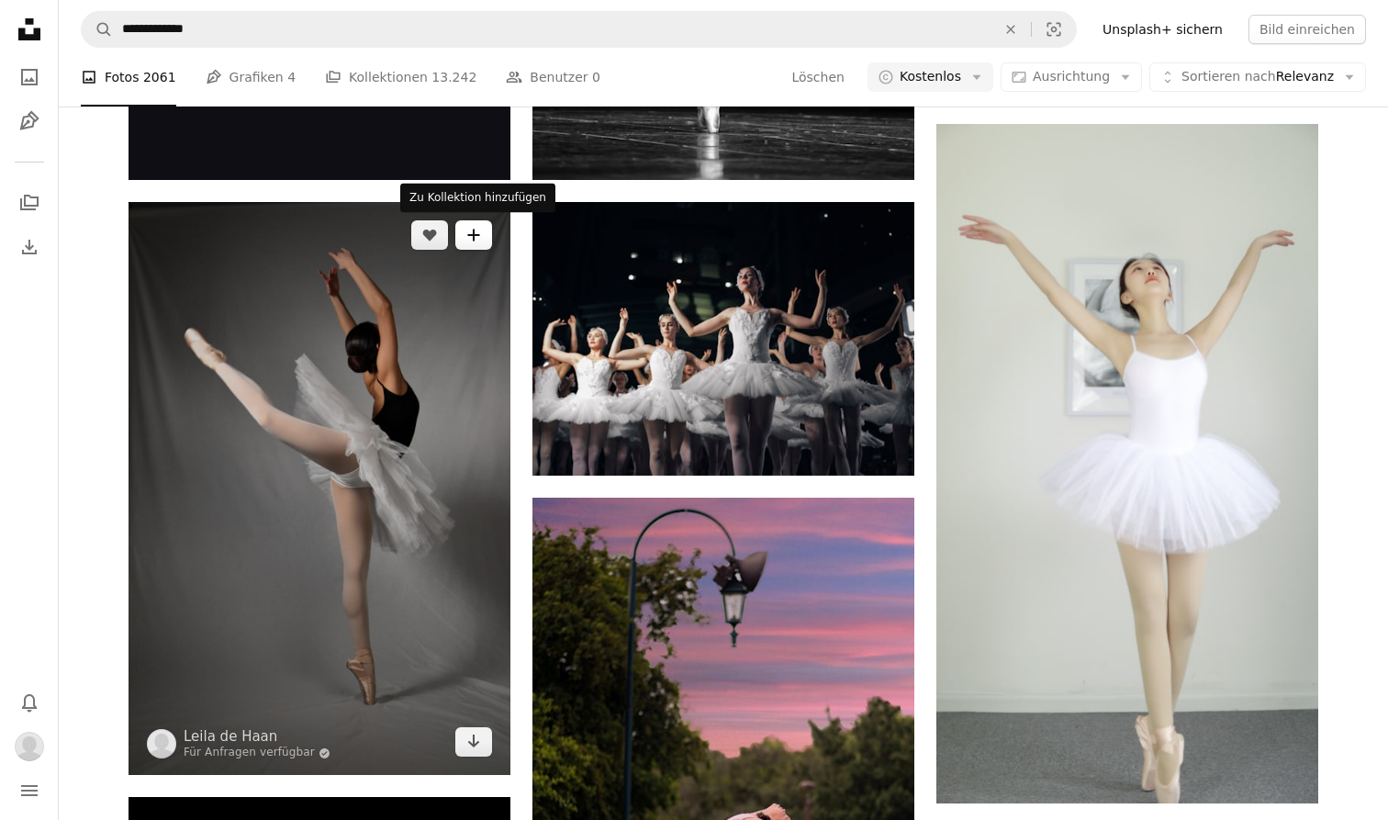
click at [475, 228] on icon "A plus sign" at bounding box center [473, 235] width 15 height 15
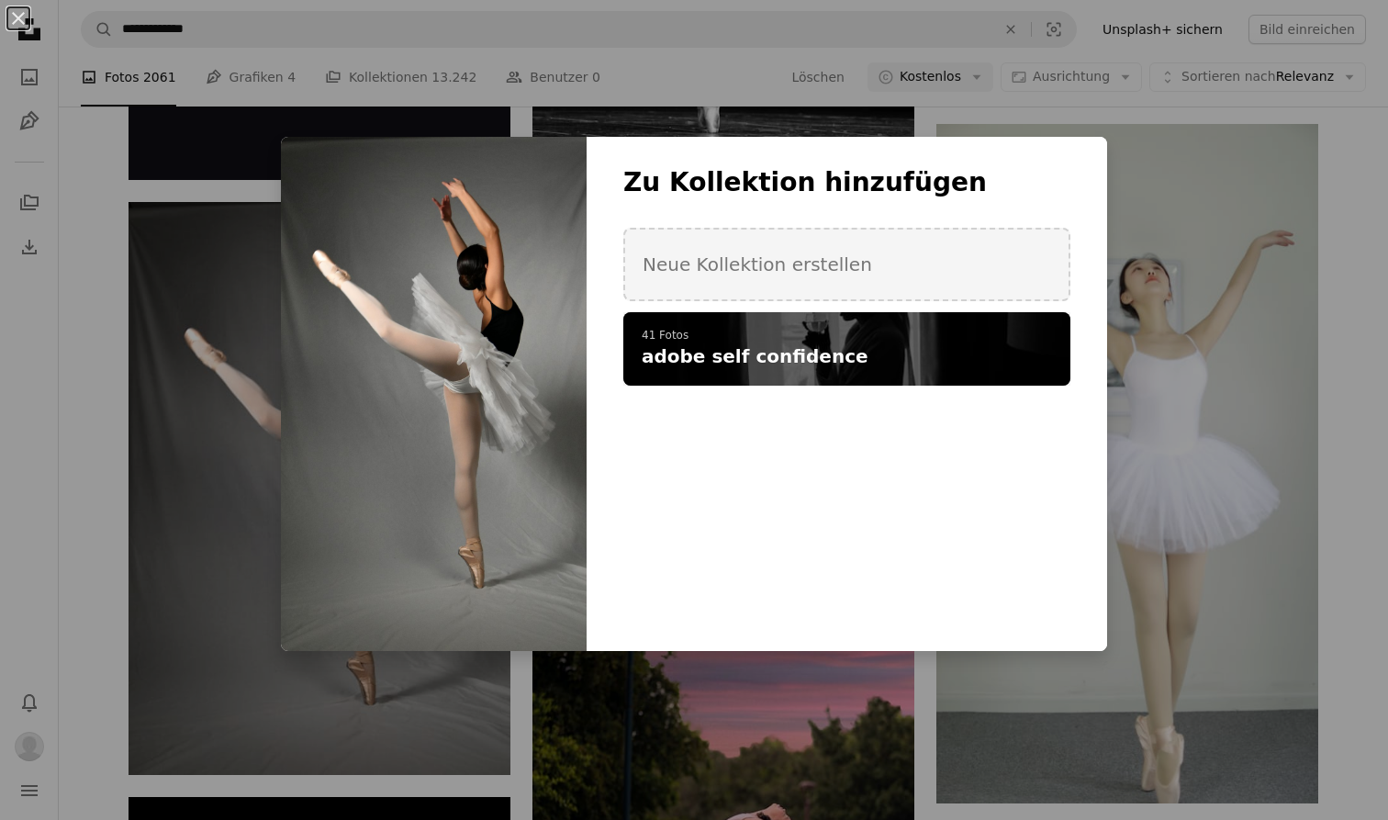
click at [734, 364] on span "adobe self confidence" at bounding box center [755, 356] width 227 height 26
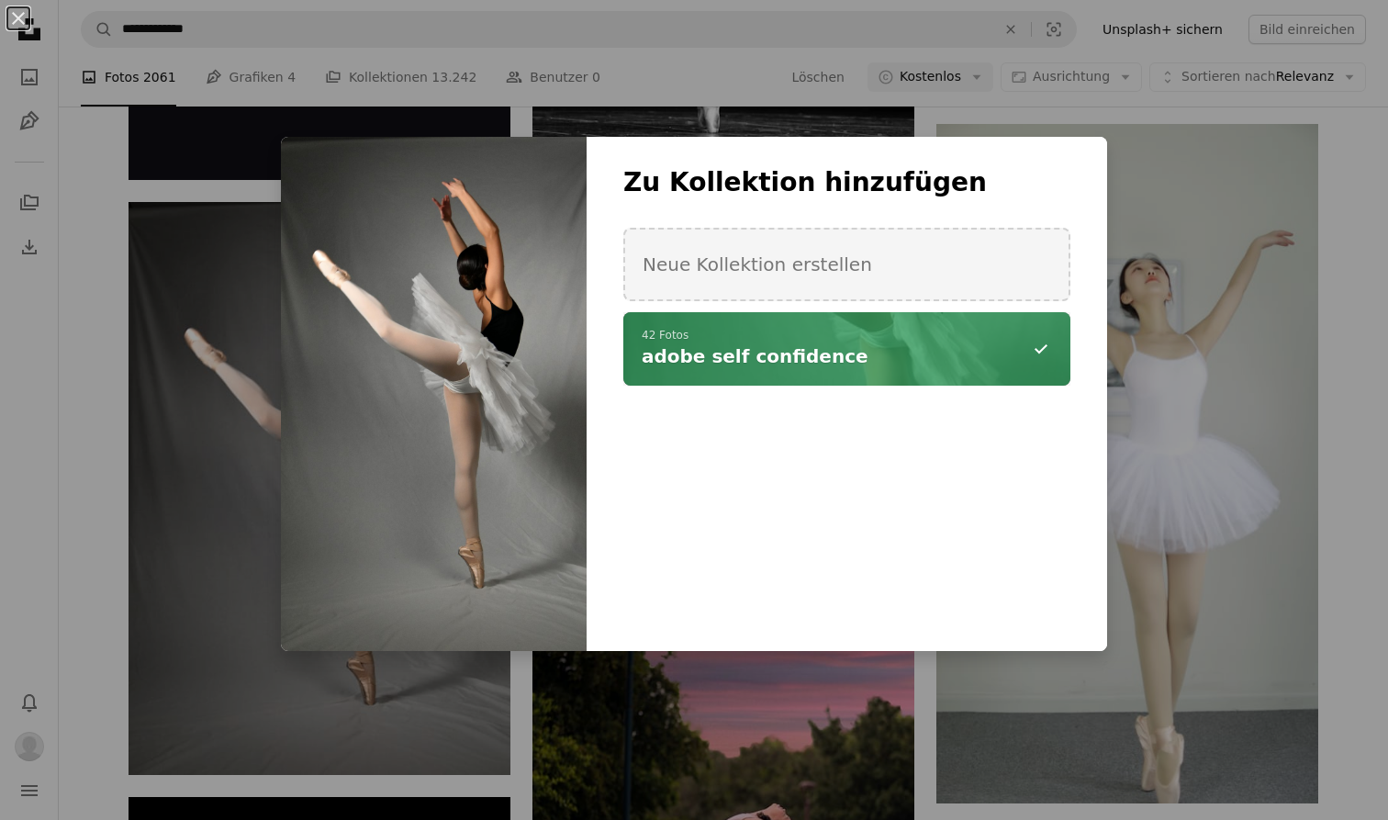
click at [624, 798] on div "An X shape Zu Kollektion hinzufügen Neue Kollektion erstellen A checkmark A min…" at bounding box center [694, 410] width 1388 height 820
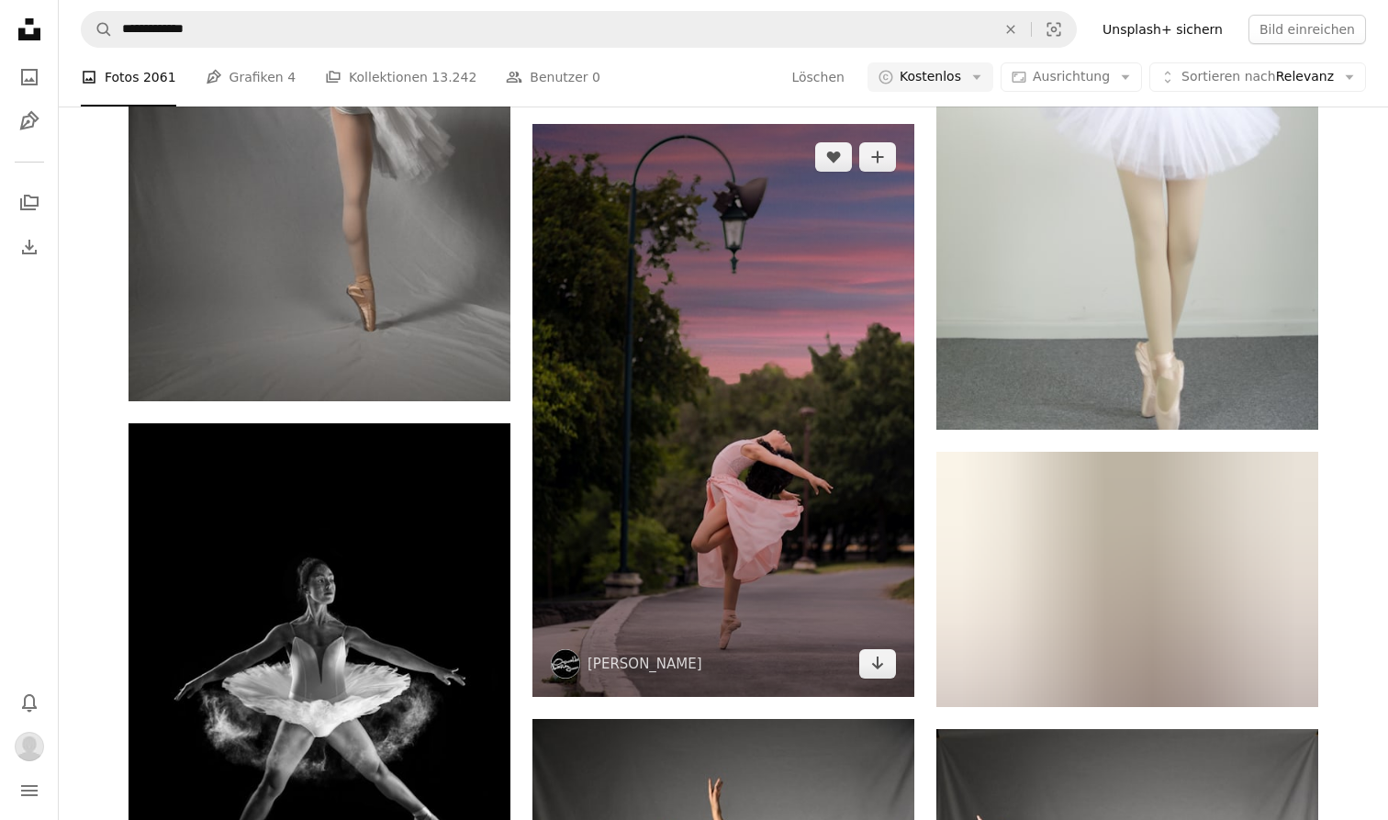
scroll to position [1217, 0]
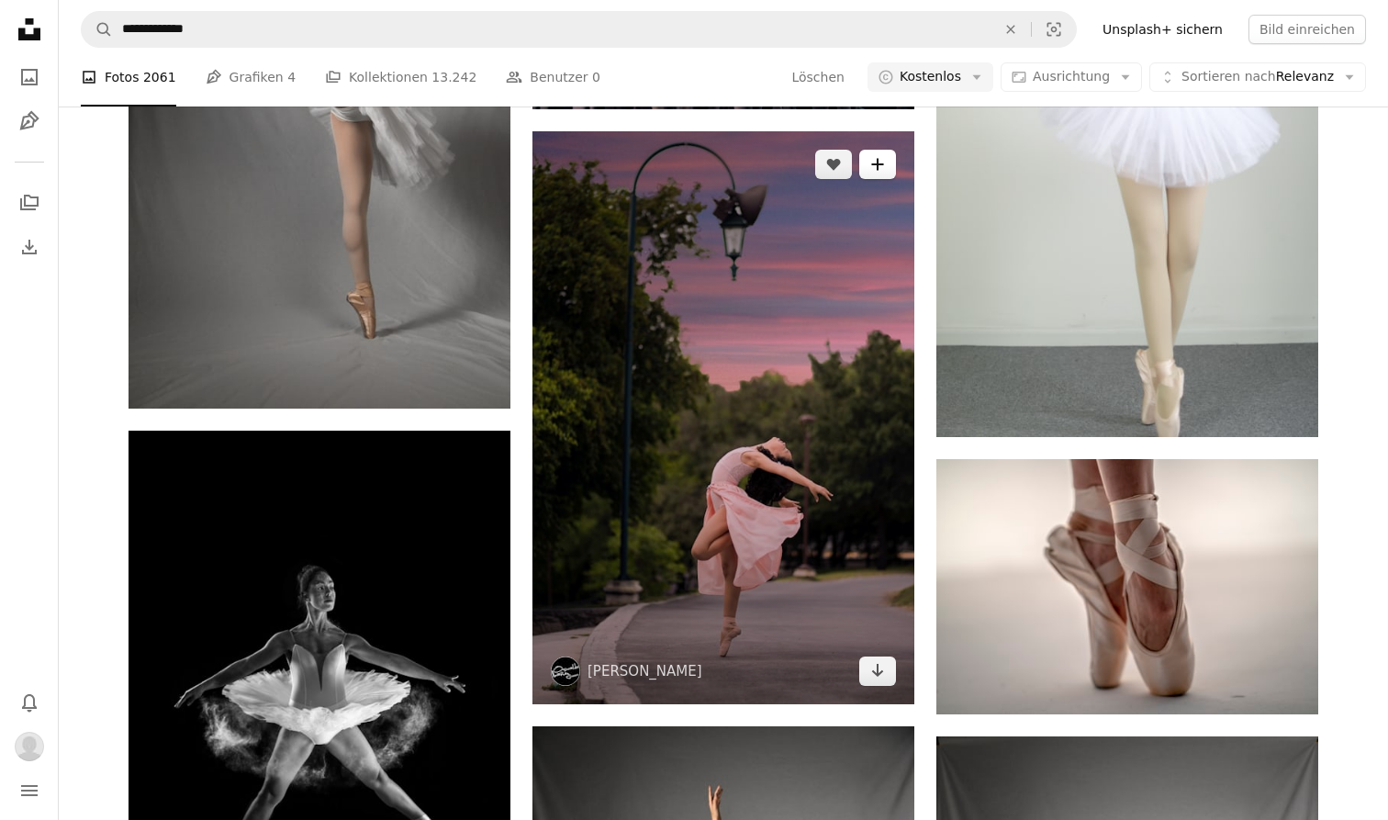
click at [884, 159] on icon "A plus sign" at bounding box center [877, 164] width 15 height 15
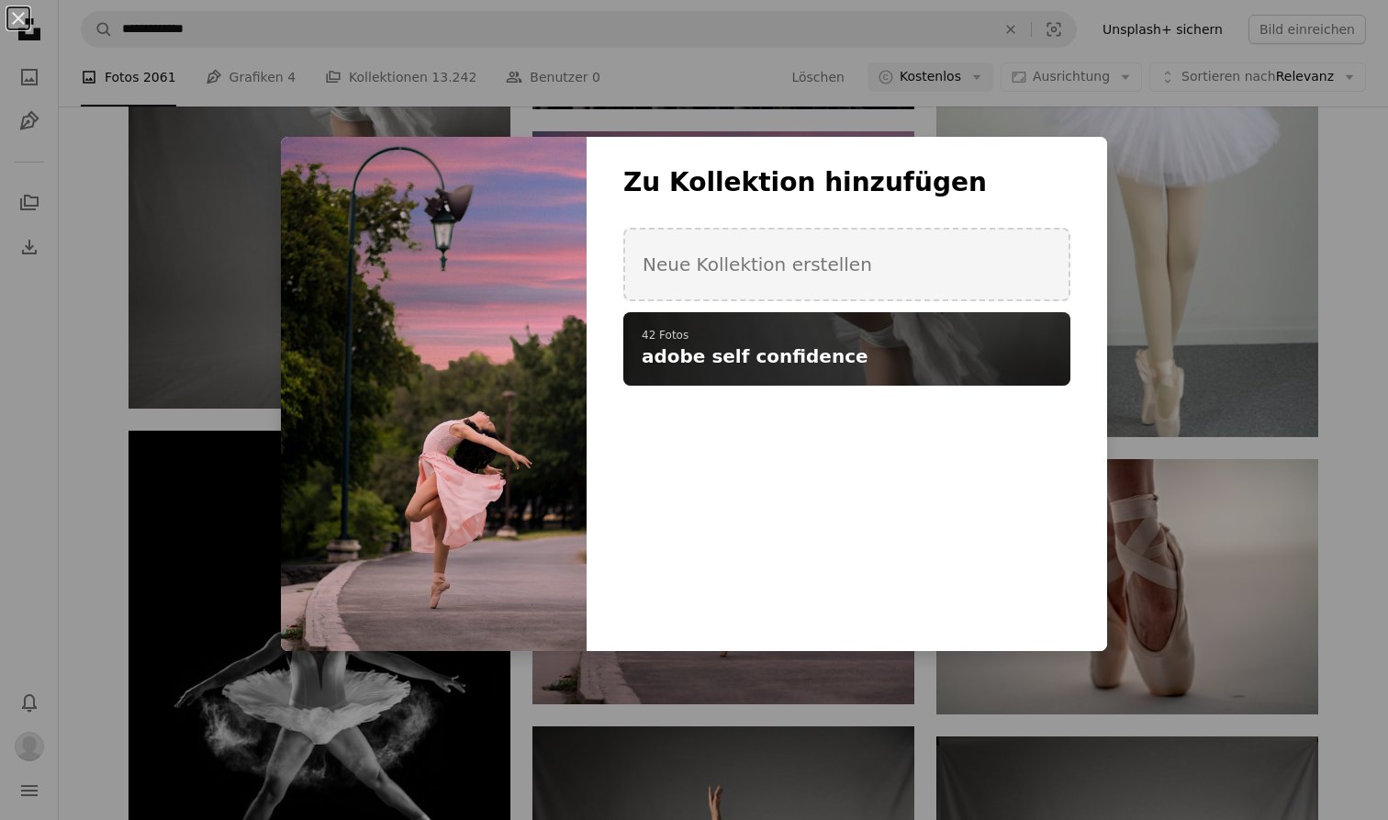
click at [870, 347] on h4 "adobe self confidence" at bounding box center [837, 356] width 390 height 26
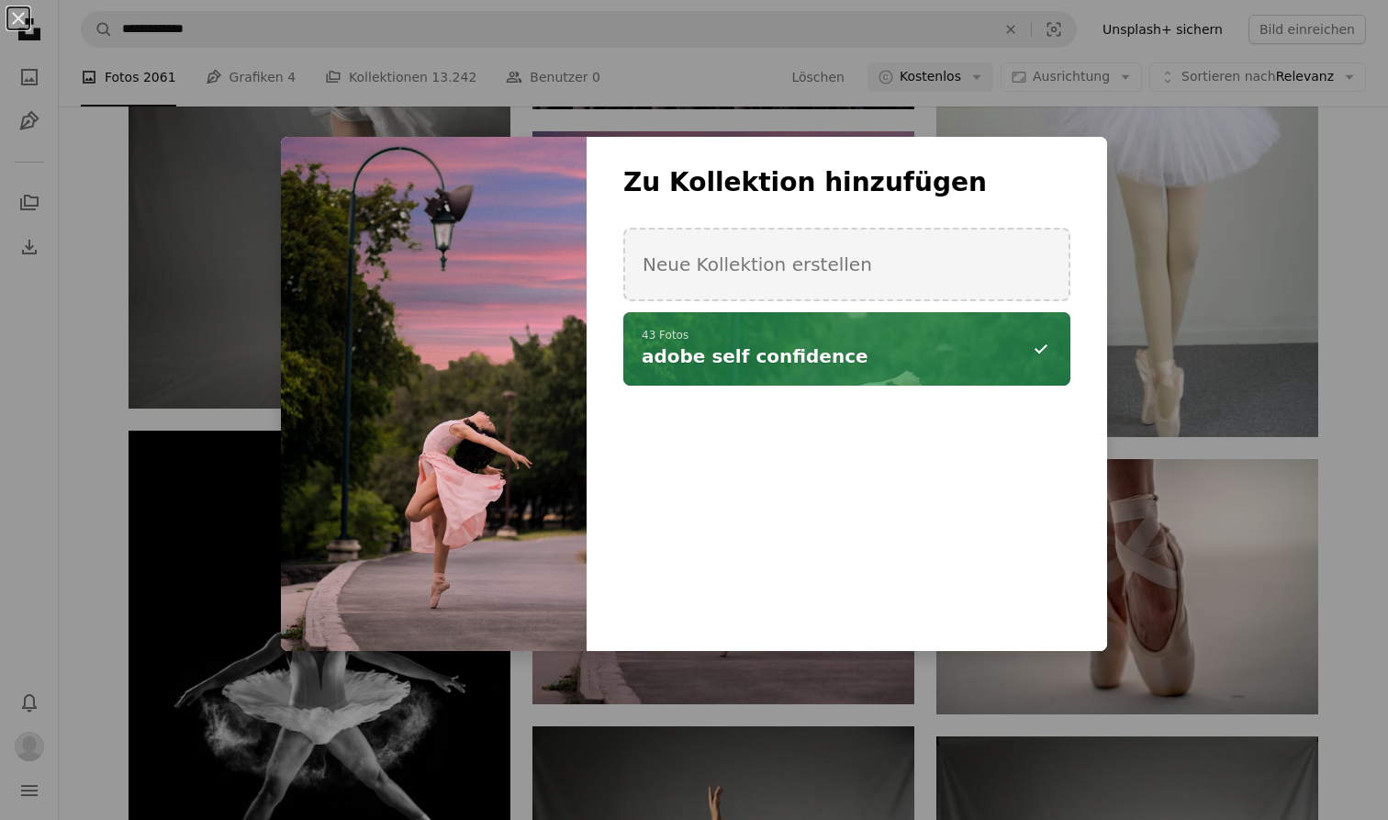
click at [754, 693] on div "An X shape Zu Kollektion hinzufügen Neue Kollektion erstellen A checkmark A min…" at bounding box center [694, 410] width 1388 height 820
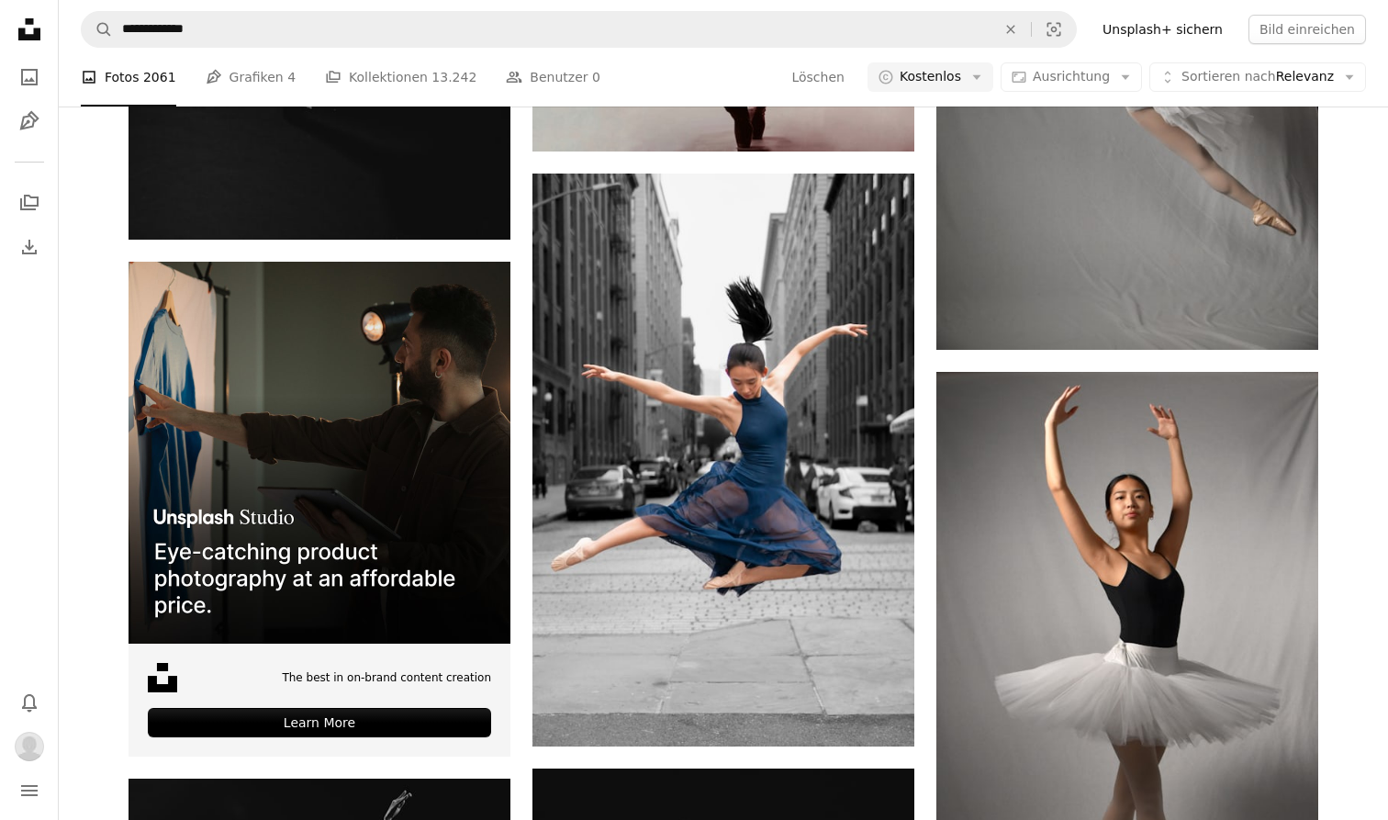
scroll to position [3982, 0]
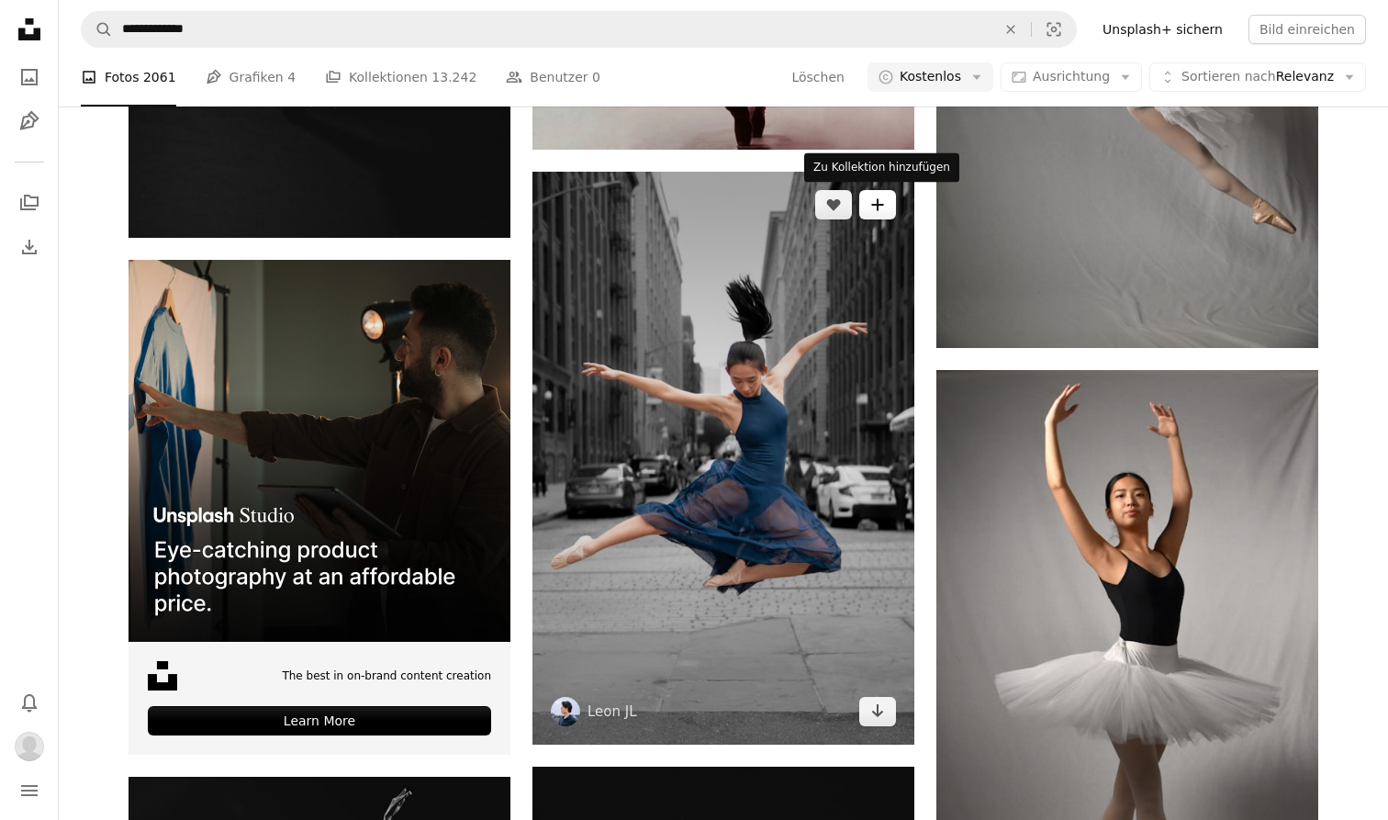
click at [876, 206] on icon "A plus sign" at bounding box center [877, 204] width 15 height 15
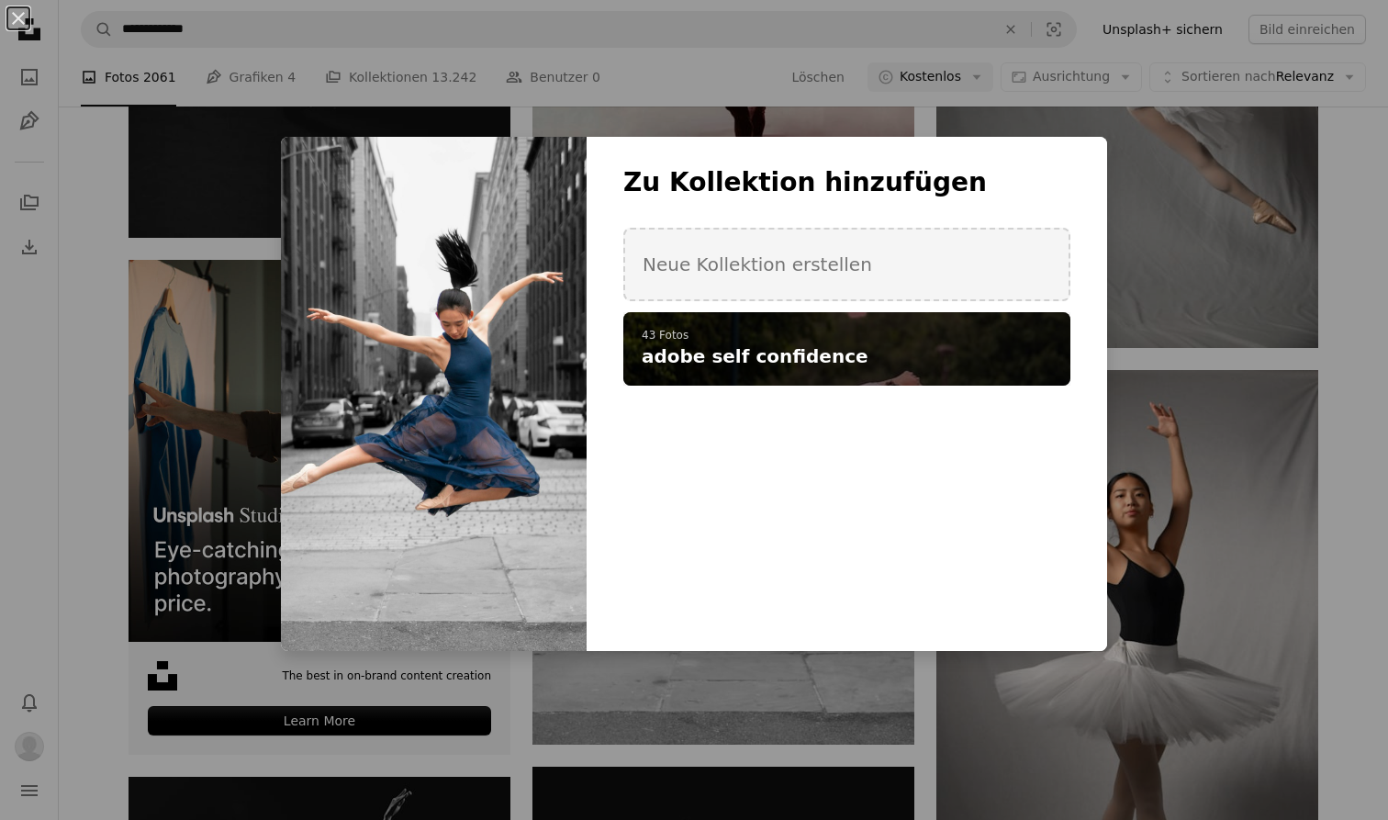
click at [866, 354] on h4 "adobe self confidence" at bounding box center [837, 356] width 390 height 26
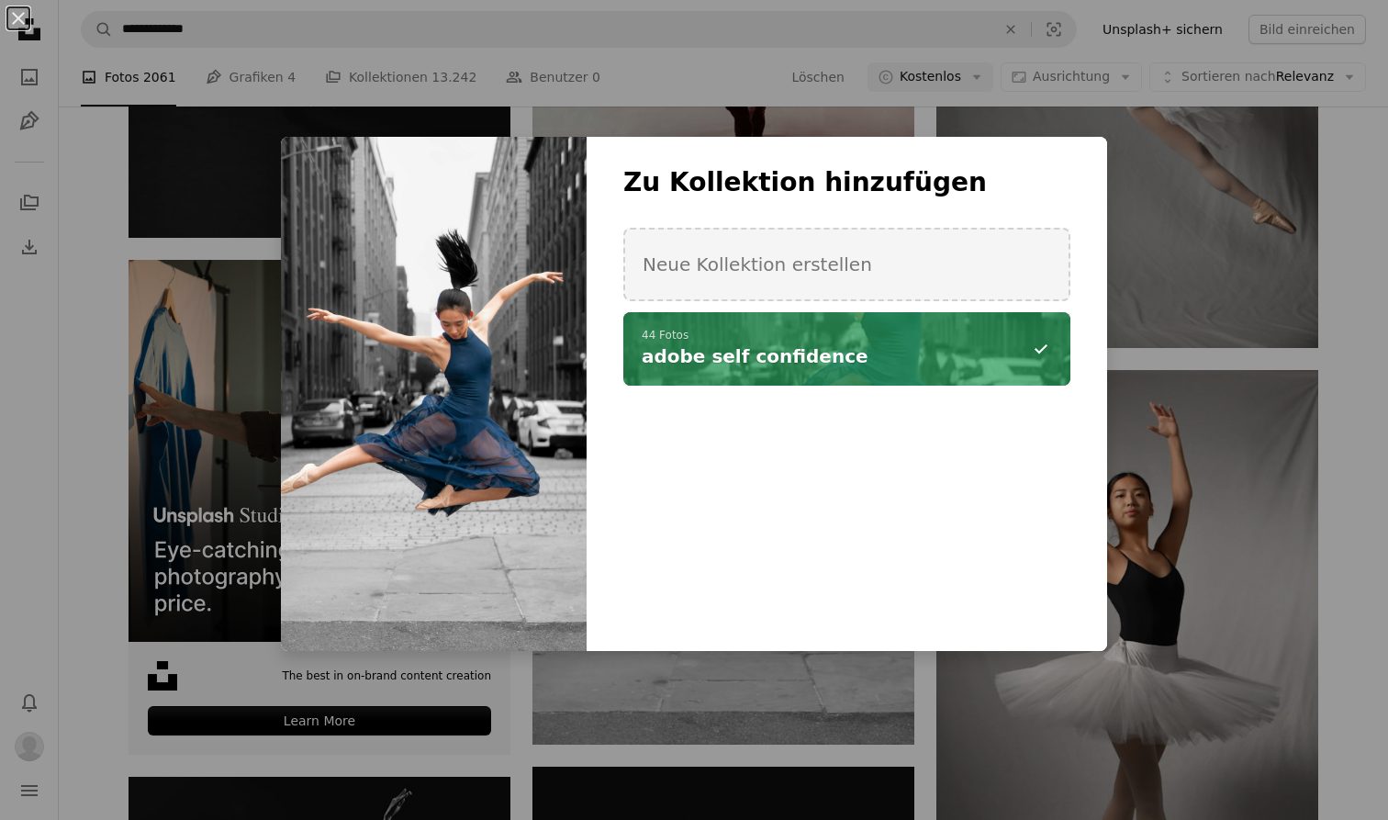
click at [828, 726] on div "An X shape Zu Kollektion hinzufügen Neue Kollektion erstellen A checkmark A min…" at bounding box center [694, 410] width 1388 height 820
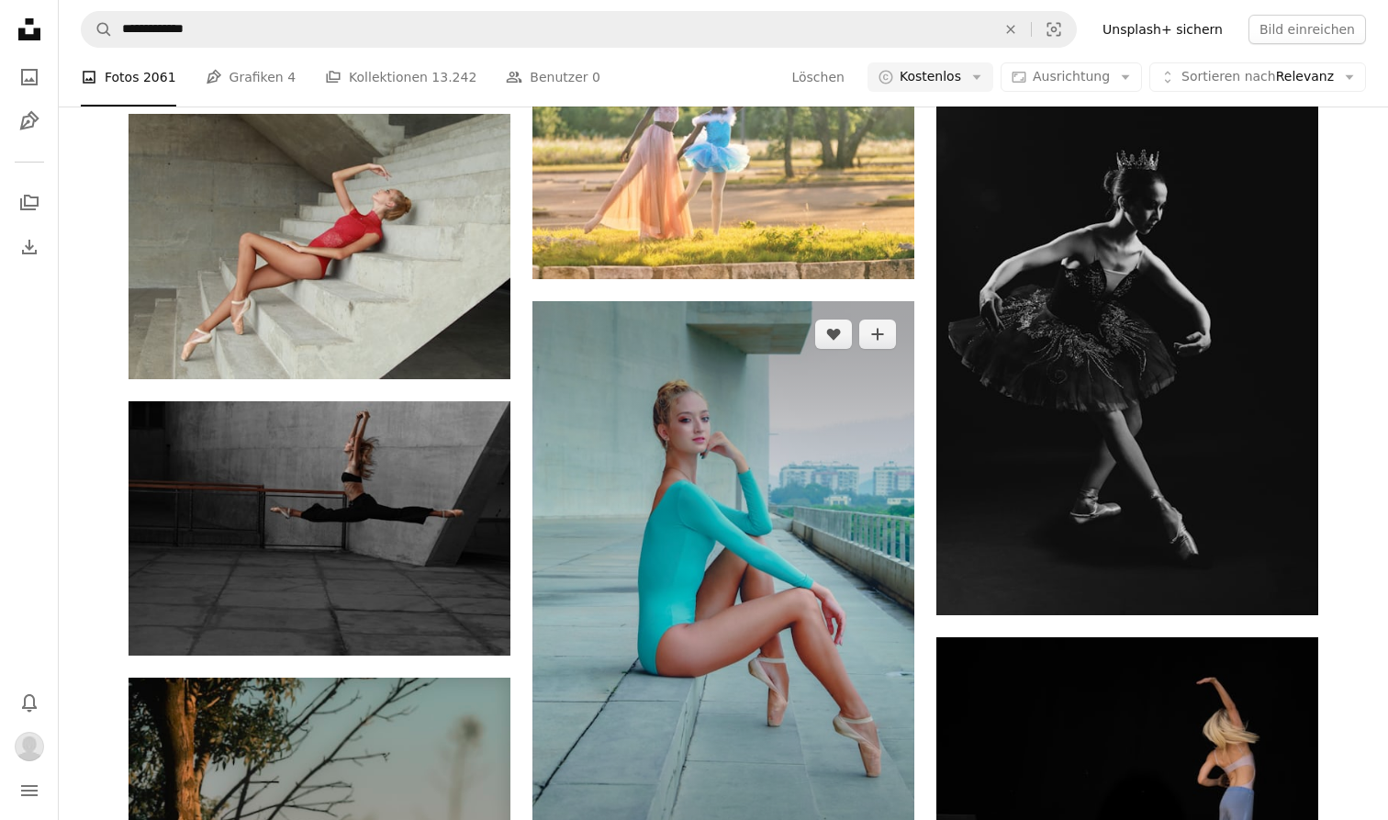
scroll to position [11978, 0]
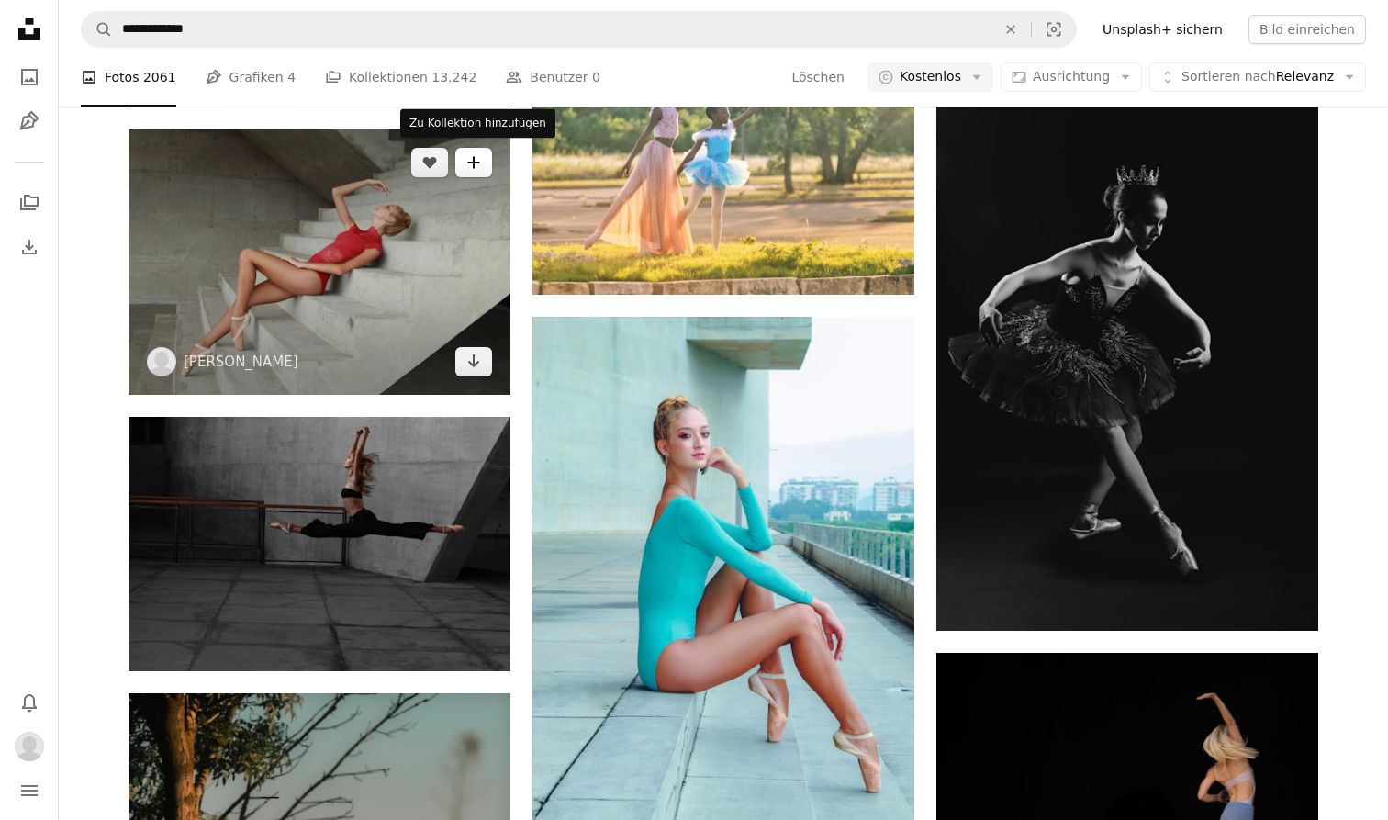
click at [469, 156] on icon "A plus sign" at bounding box center [473, 162] width 15 height 15
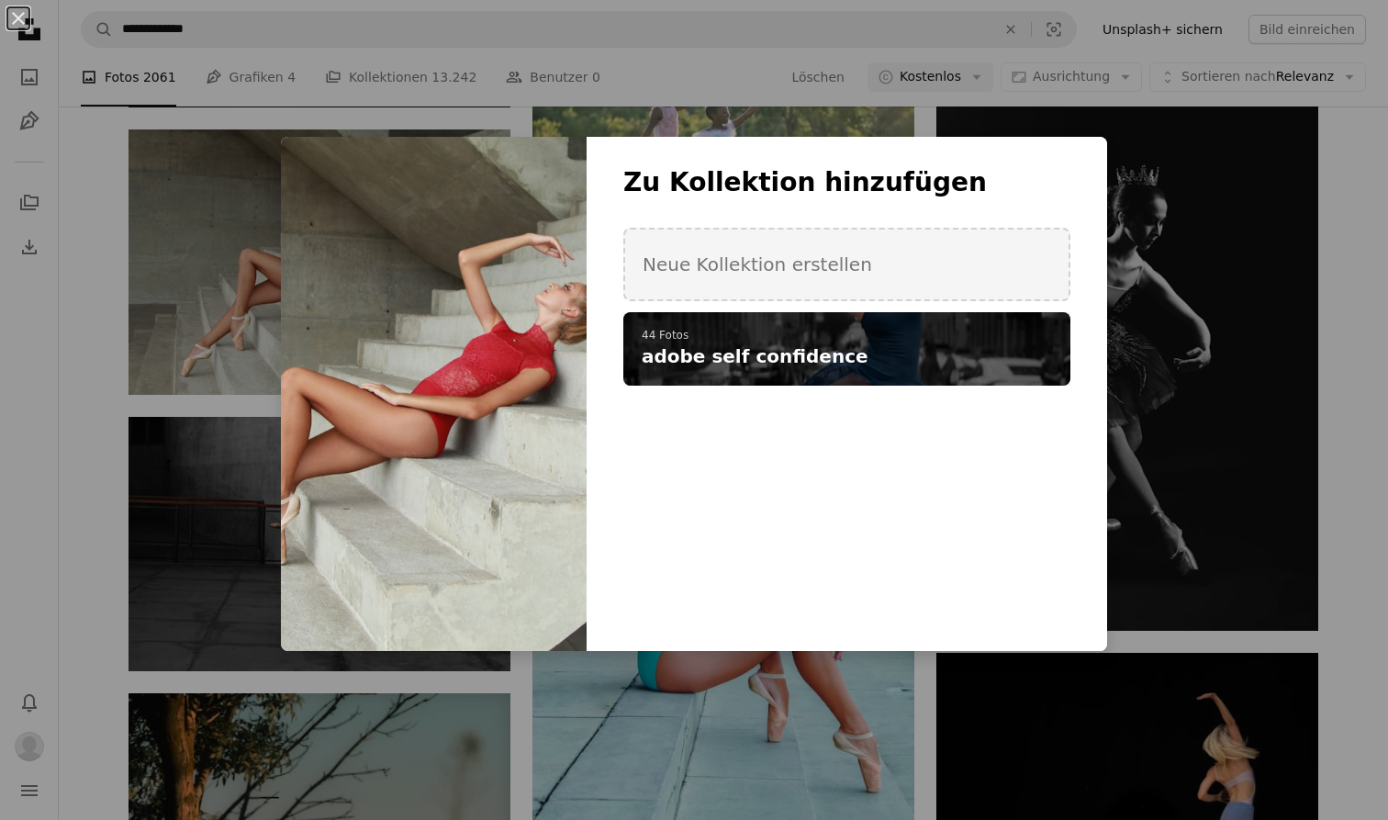
click at [737, 341] on p "44 Fotos" at bounding box center [847, 336] width 410 height 15
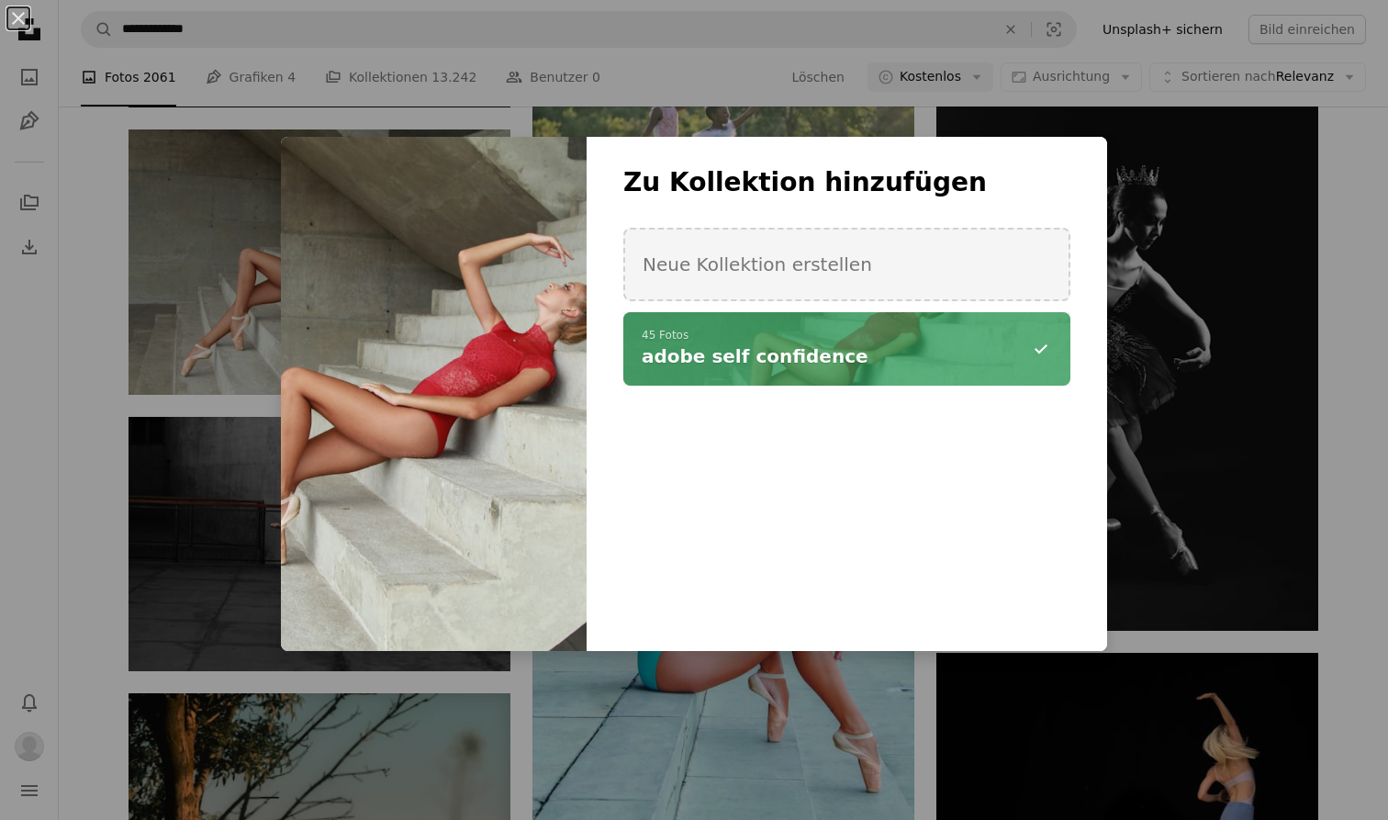
click at [746, 688] on div "An X shape Zu Kollektion hinzufügen Neue Kollektion erstellen A checkmark A min…" at bounding box center [694, 410] width 1388 height 820
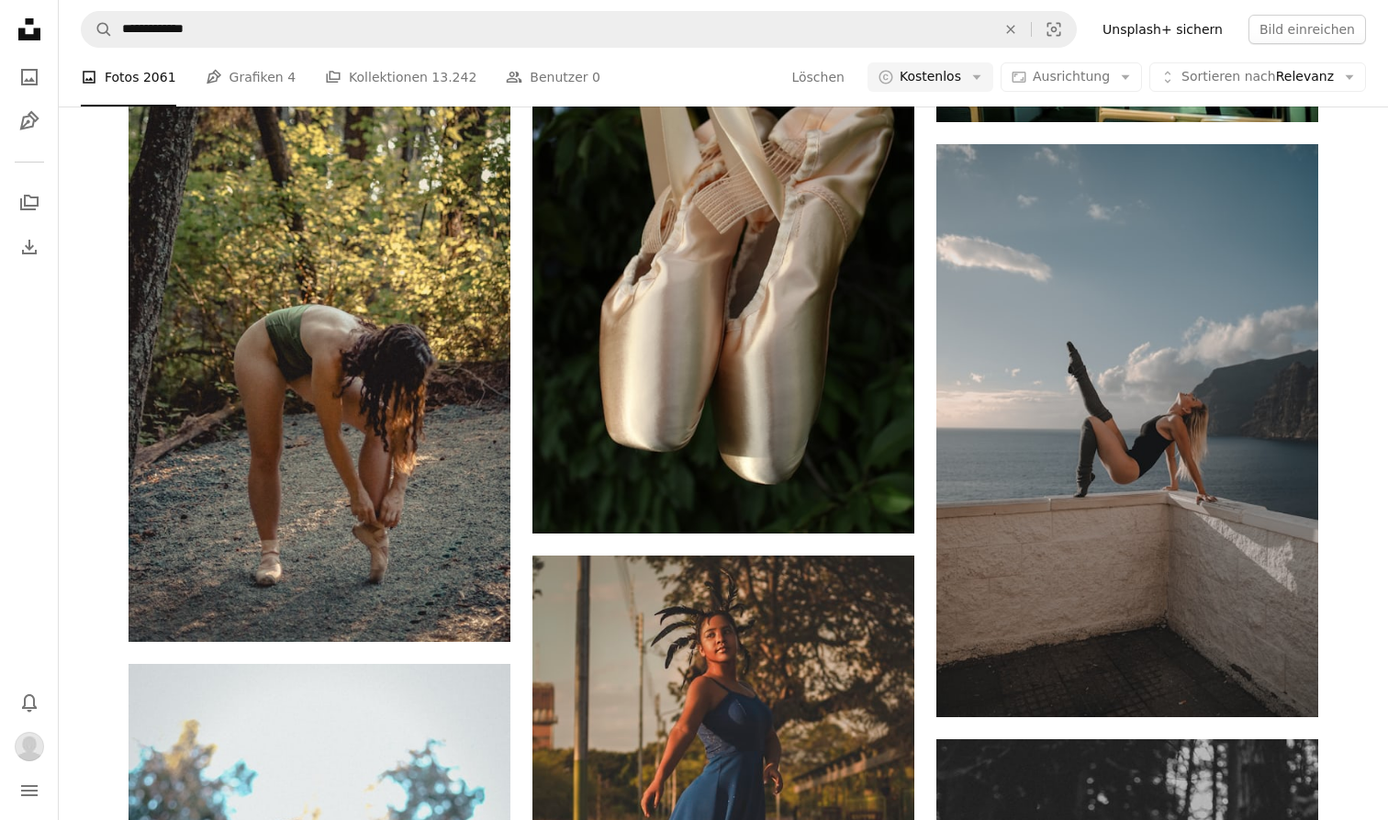
scroll to position [26033, 0]
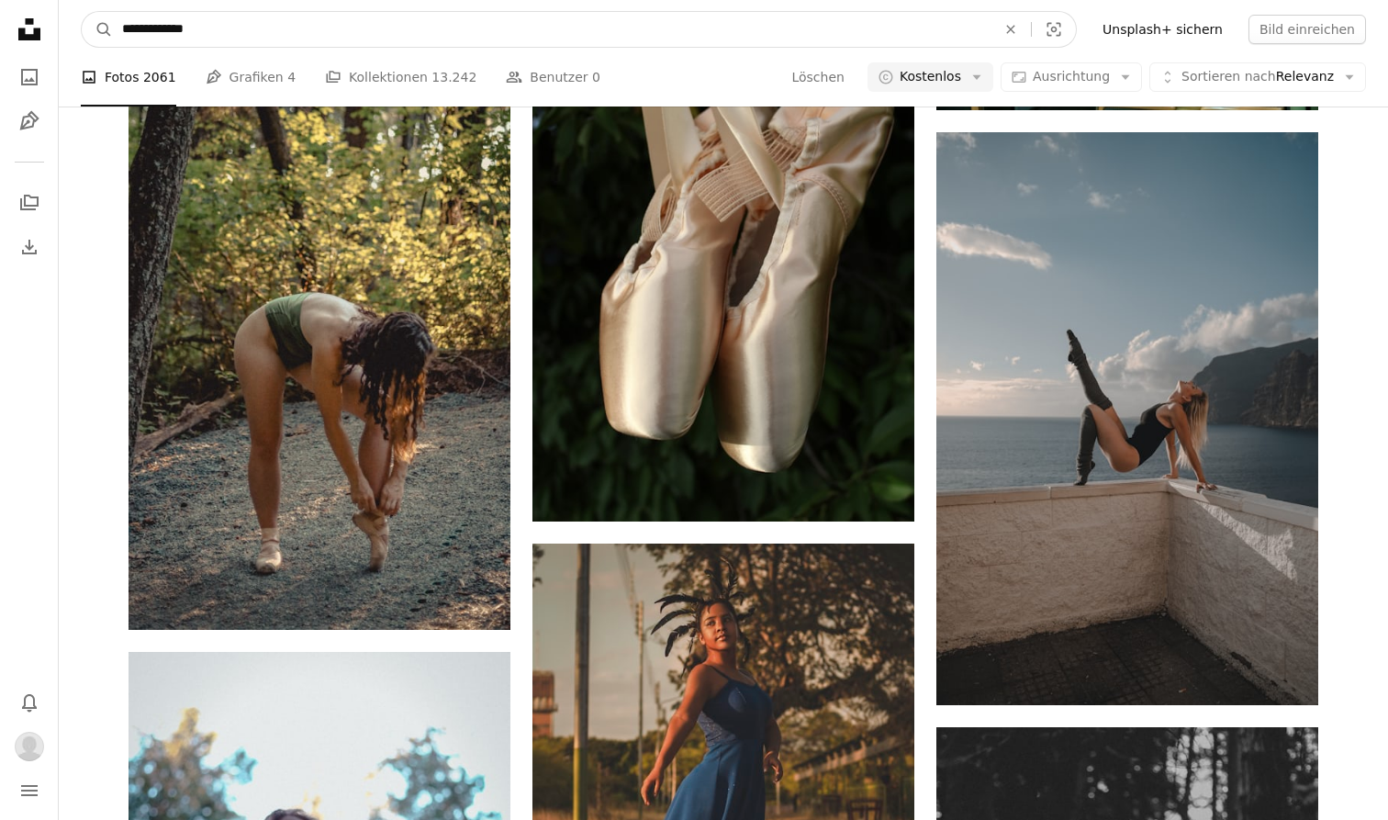
click at [550, 28] on input "**********" at bounding box center [551, 29] width 877 height 35
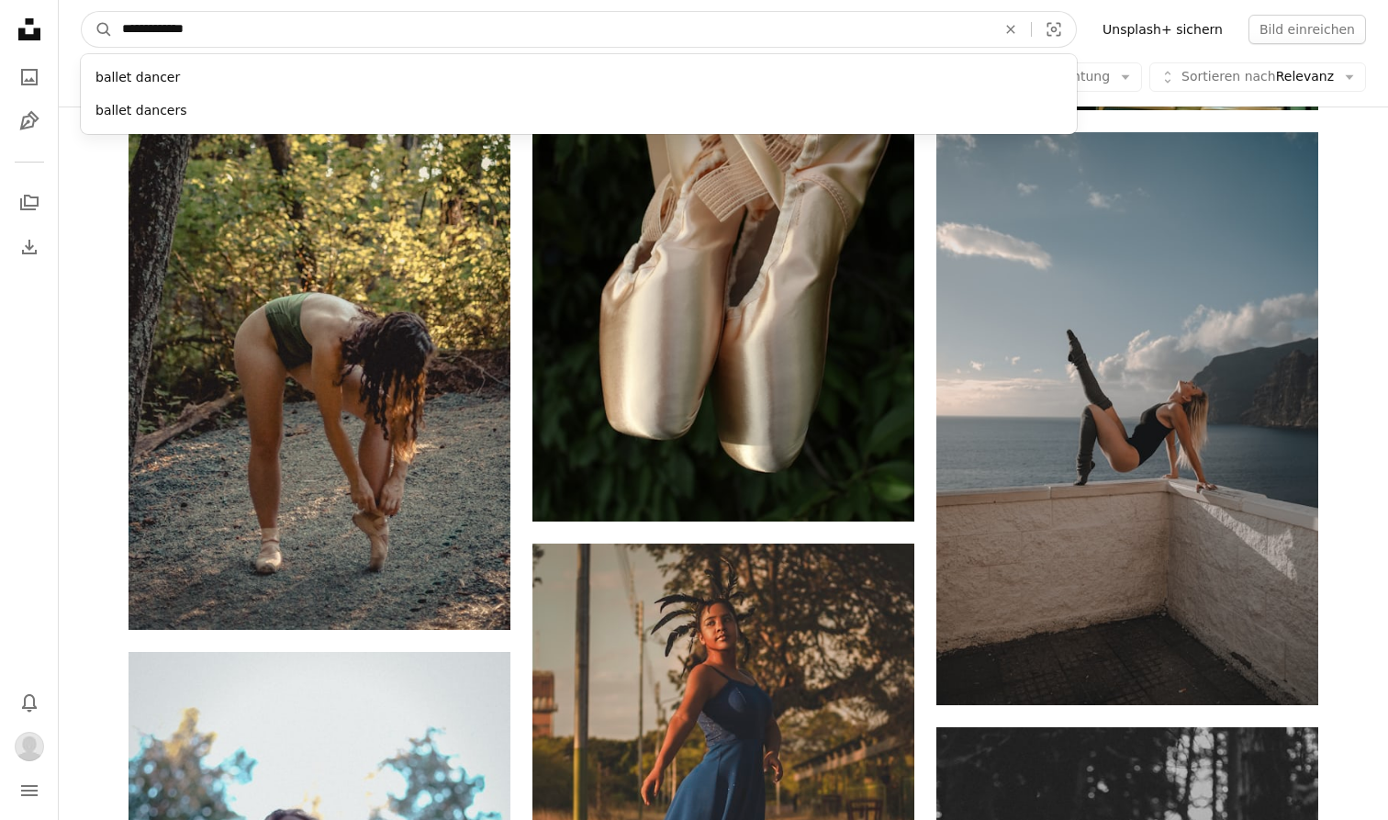
click at [550, 28] on input "**********" at bounding box center [551, 29] width 877 height 35
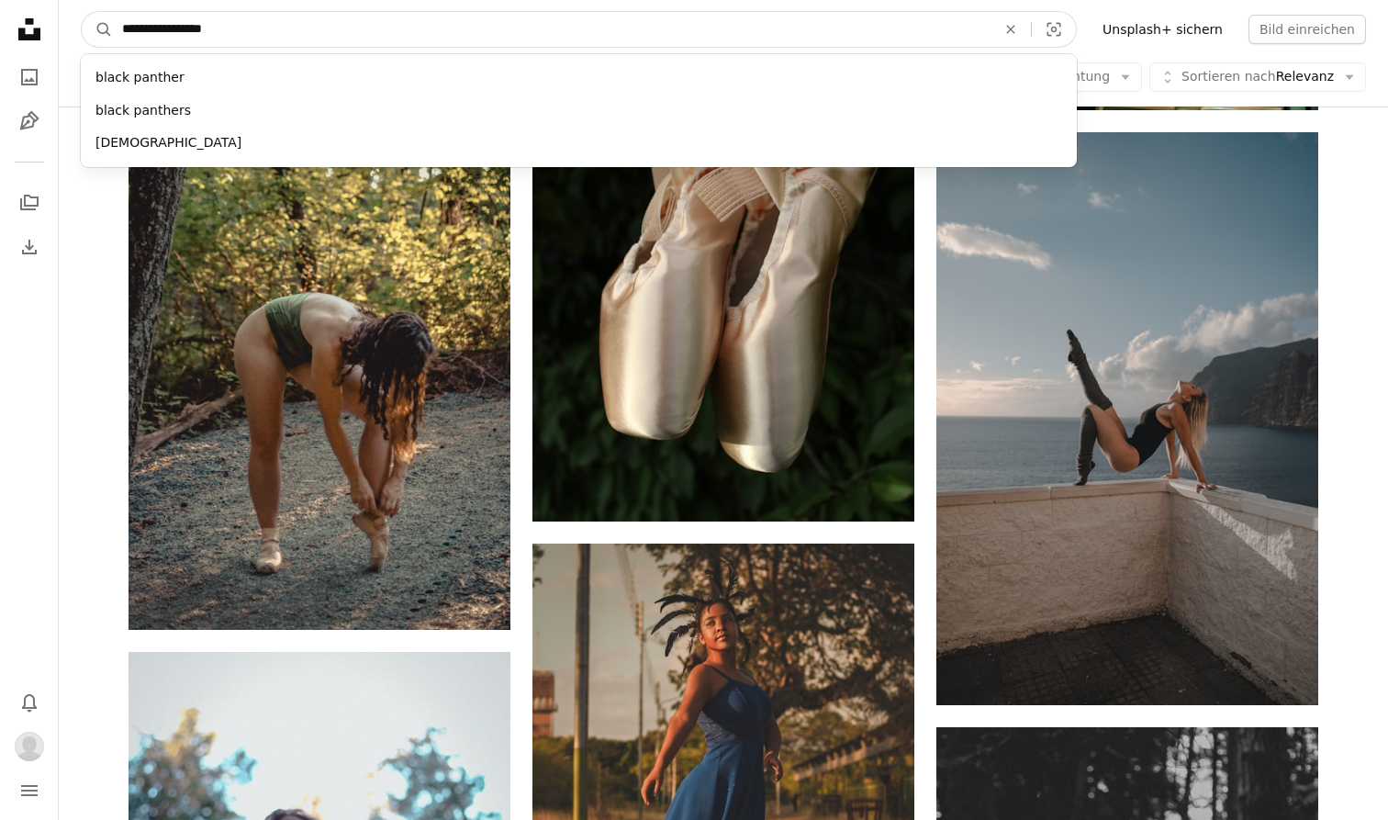
type input "**********"
click at [97, 29] on button "A magnifying glass" at bounding box center [97, 29] width 31 height 35
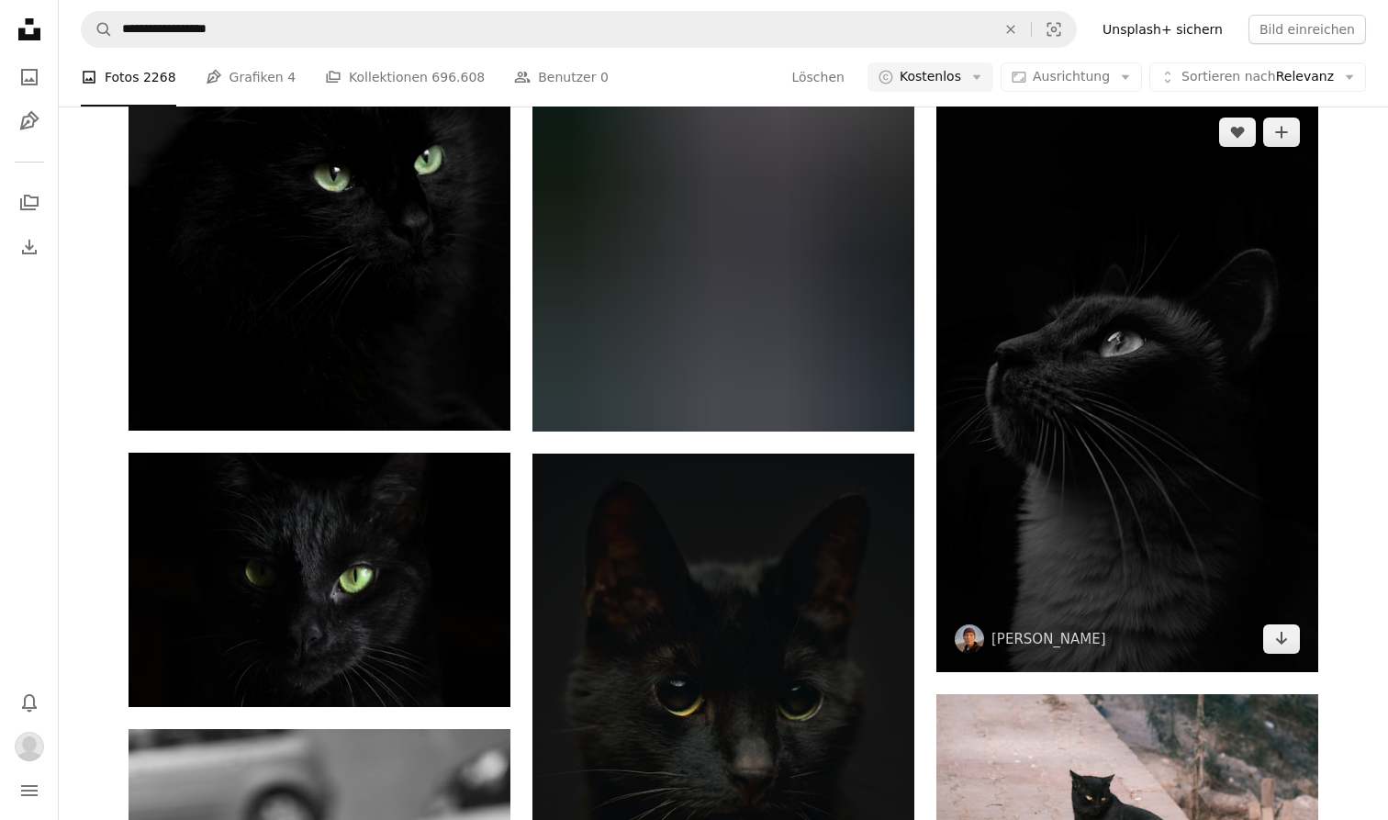
scroll to position [836, 0]
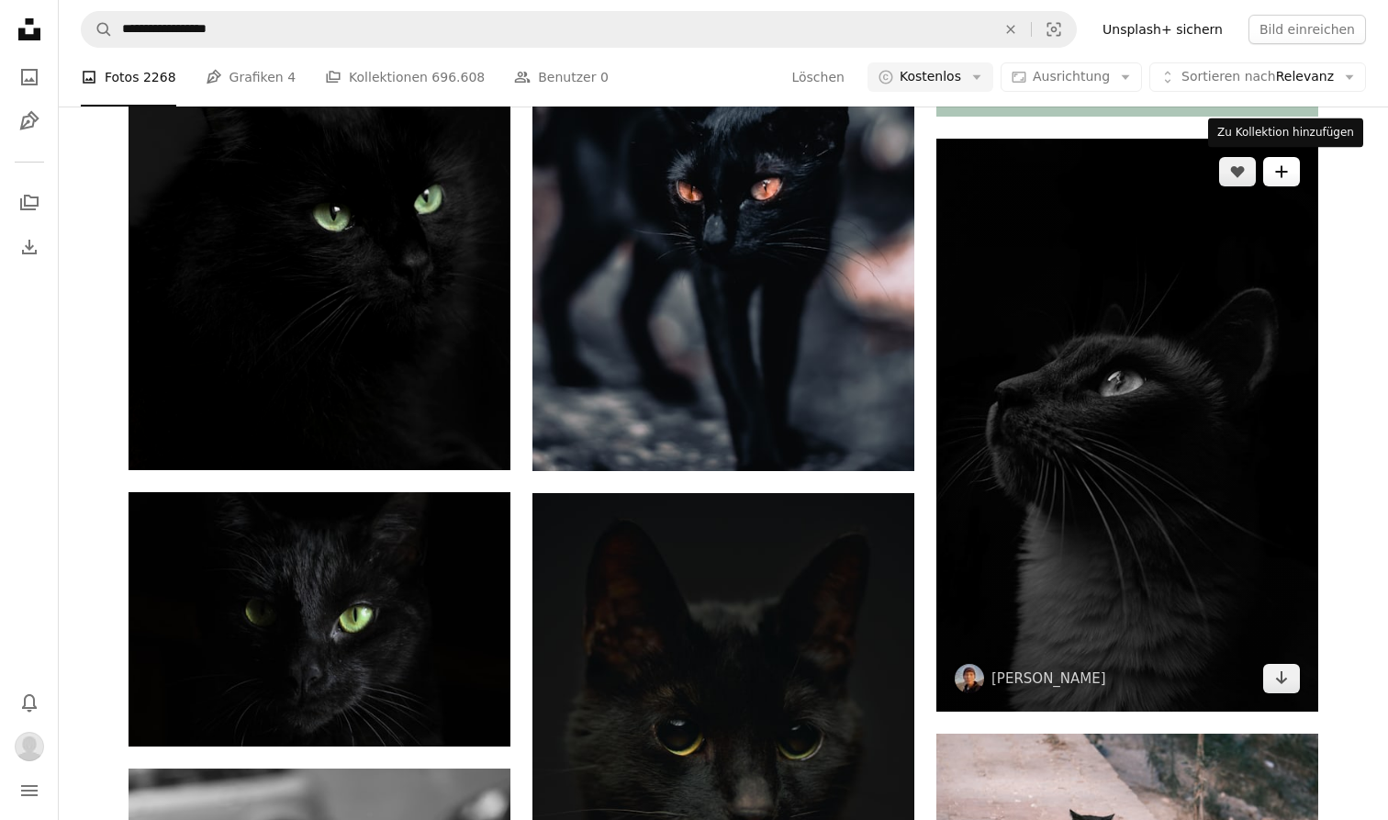
click at [1283, 175] on icon "A plus sign" at bounding box center [1281, 171] width 15 height 15
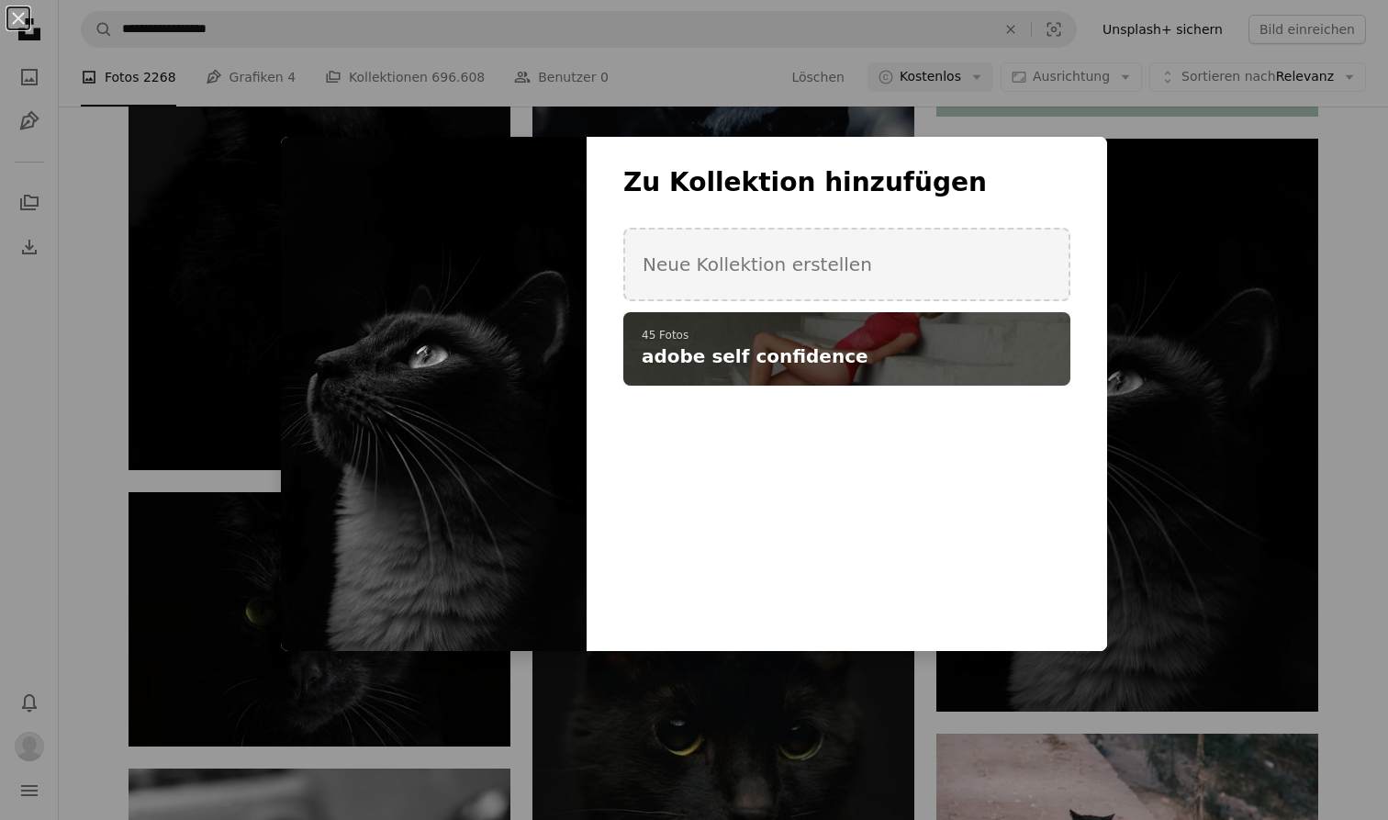
click at [931, 361] on h4 "adobe self confidence" at bounding box center [837, 356] width 390 height 26
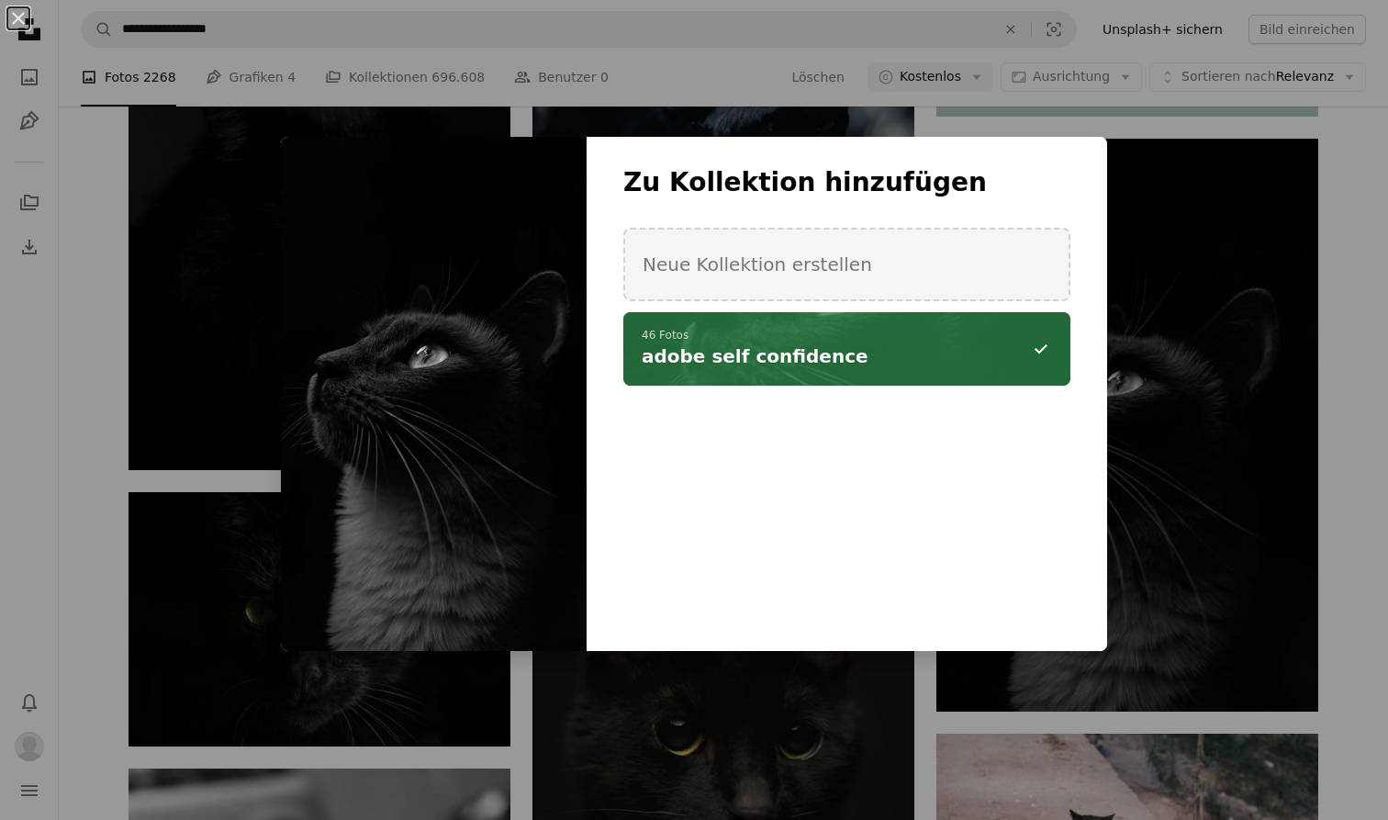
click at [931, 361] on h4 "adobe self confidence" at bounding box center [837, 356] width 390 height 26
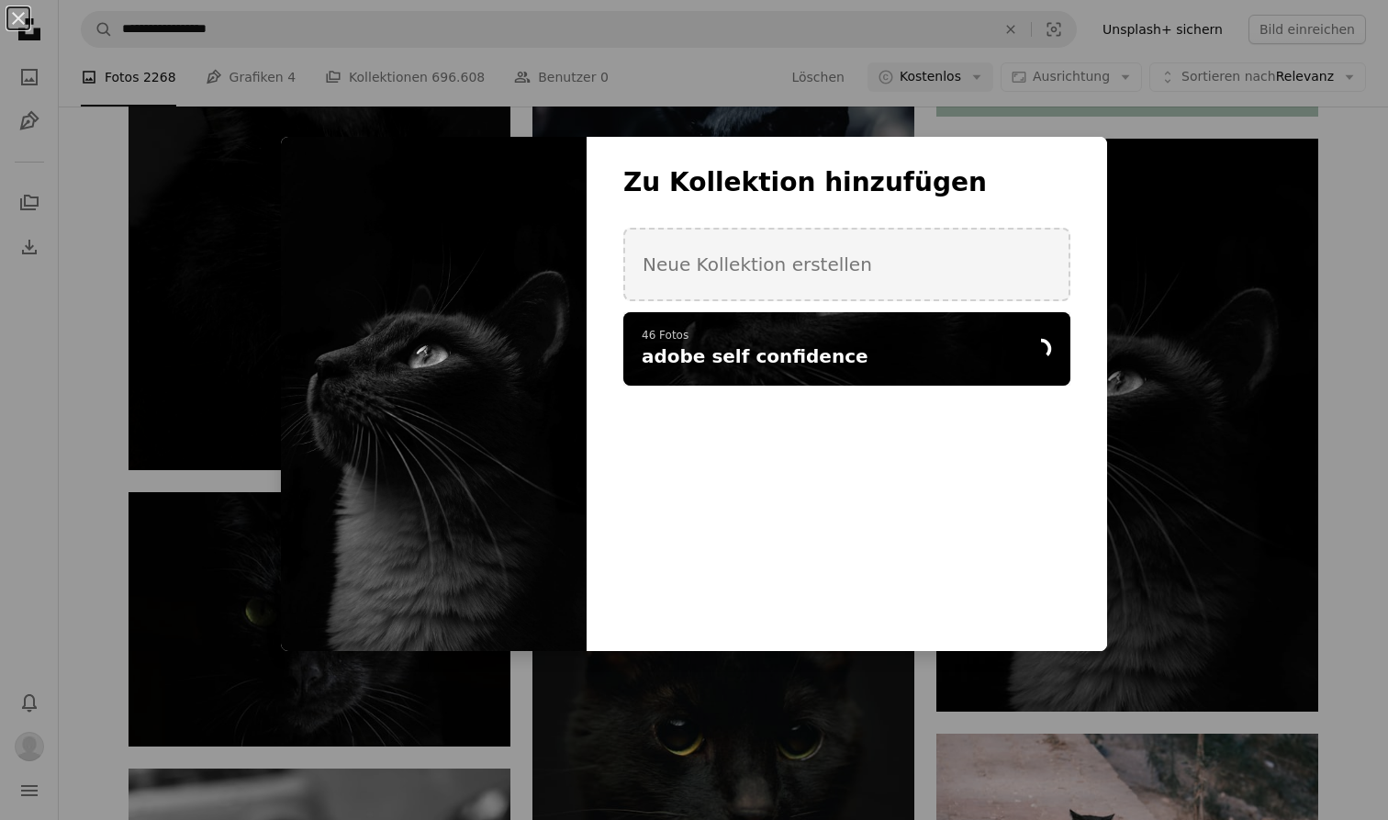
click at [936, 707] on div "An X shape Zu Kollektion hinzufügen Neue Kollektion erstellen A checkmark A spi…" at bounding box center [694, 410] width 1388 height 820
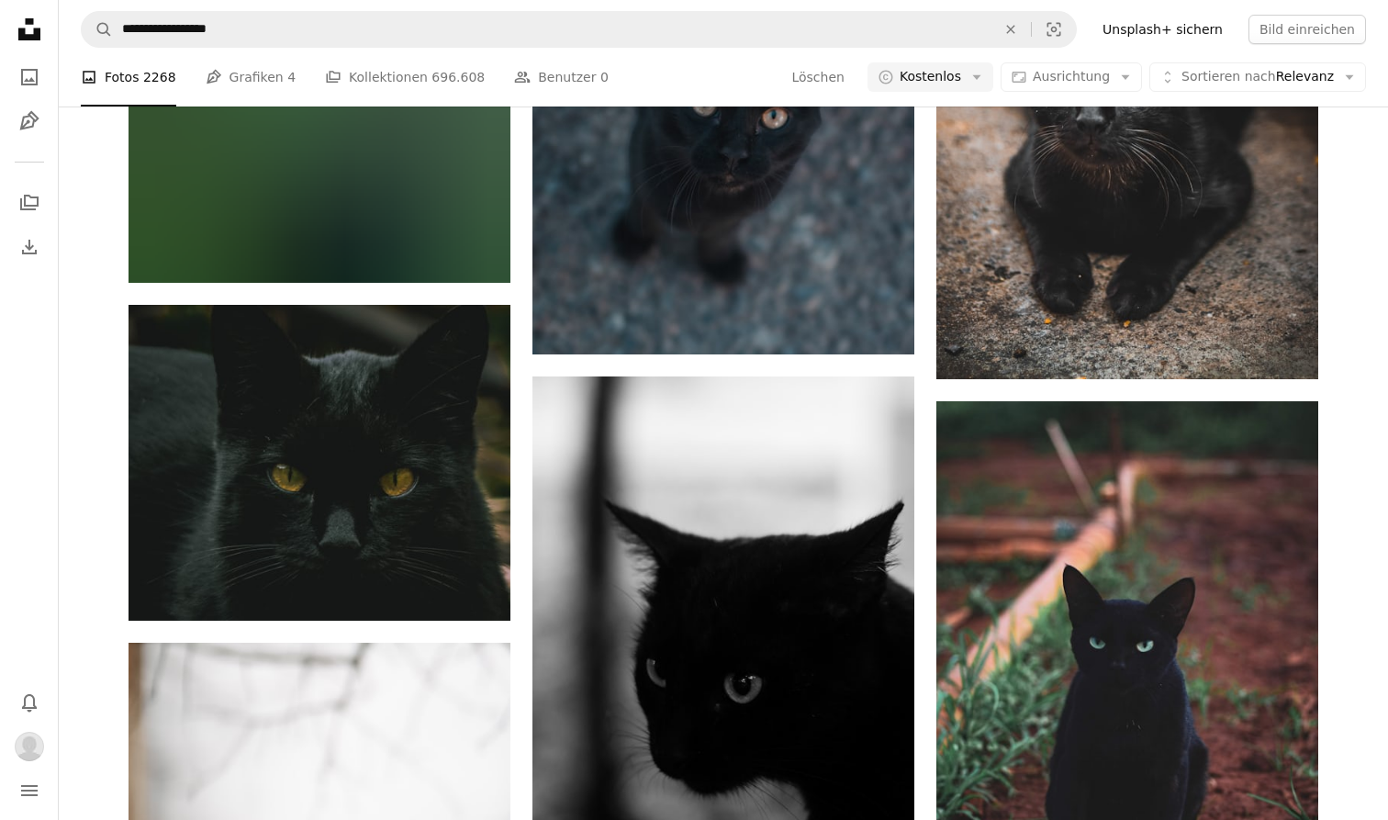
scroll to position [6711, 0]
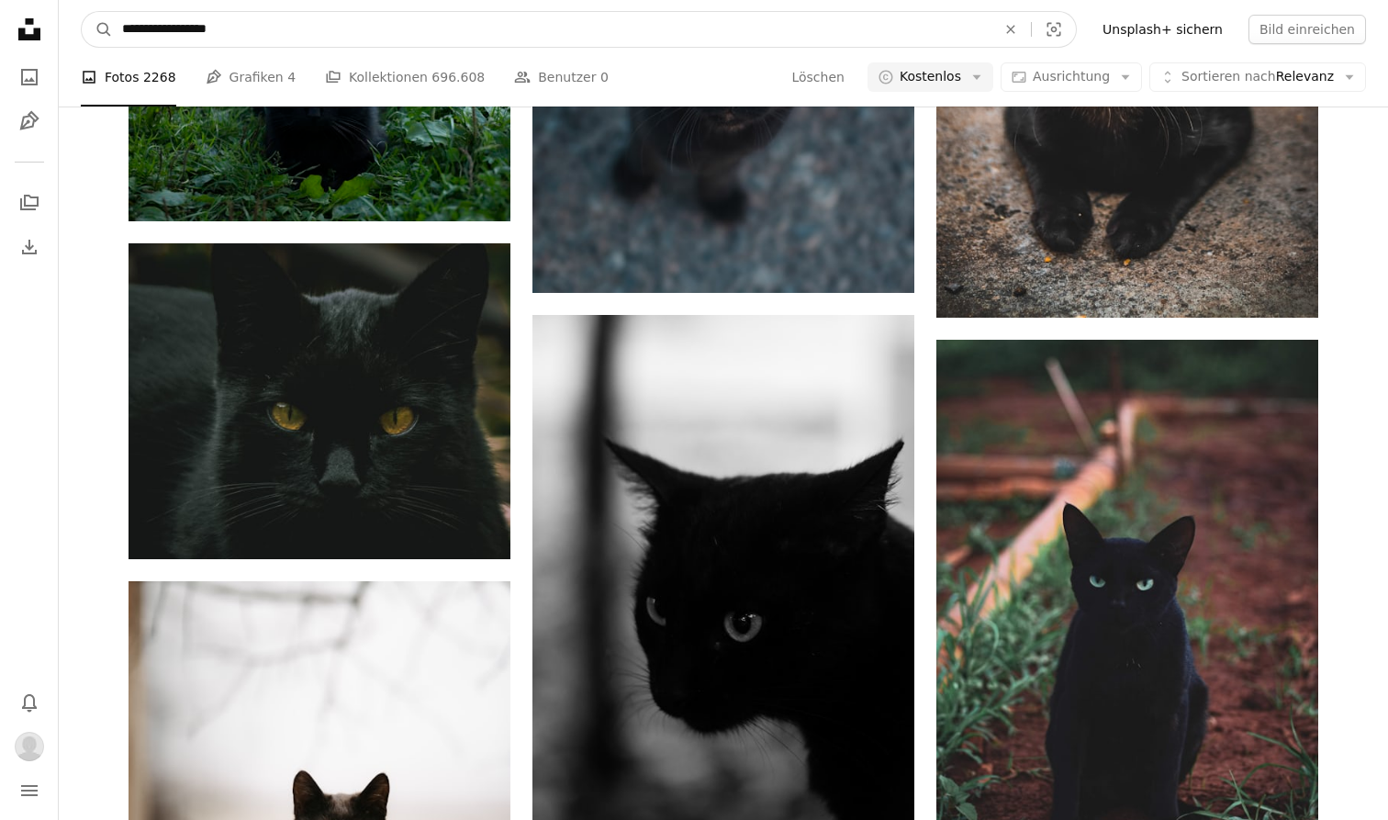
click at [586, 29] on input "**********" at bounding box center [551, 29] width 877 height 35
type input "**********"
click at [97, 29] on button "A magnifying glass" at bounding box center [97, 29] width 31 height 35
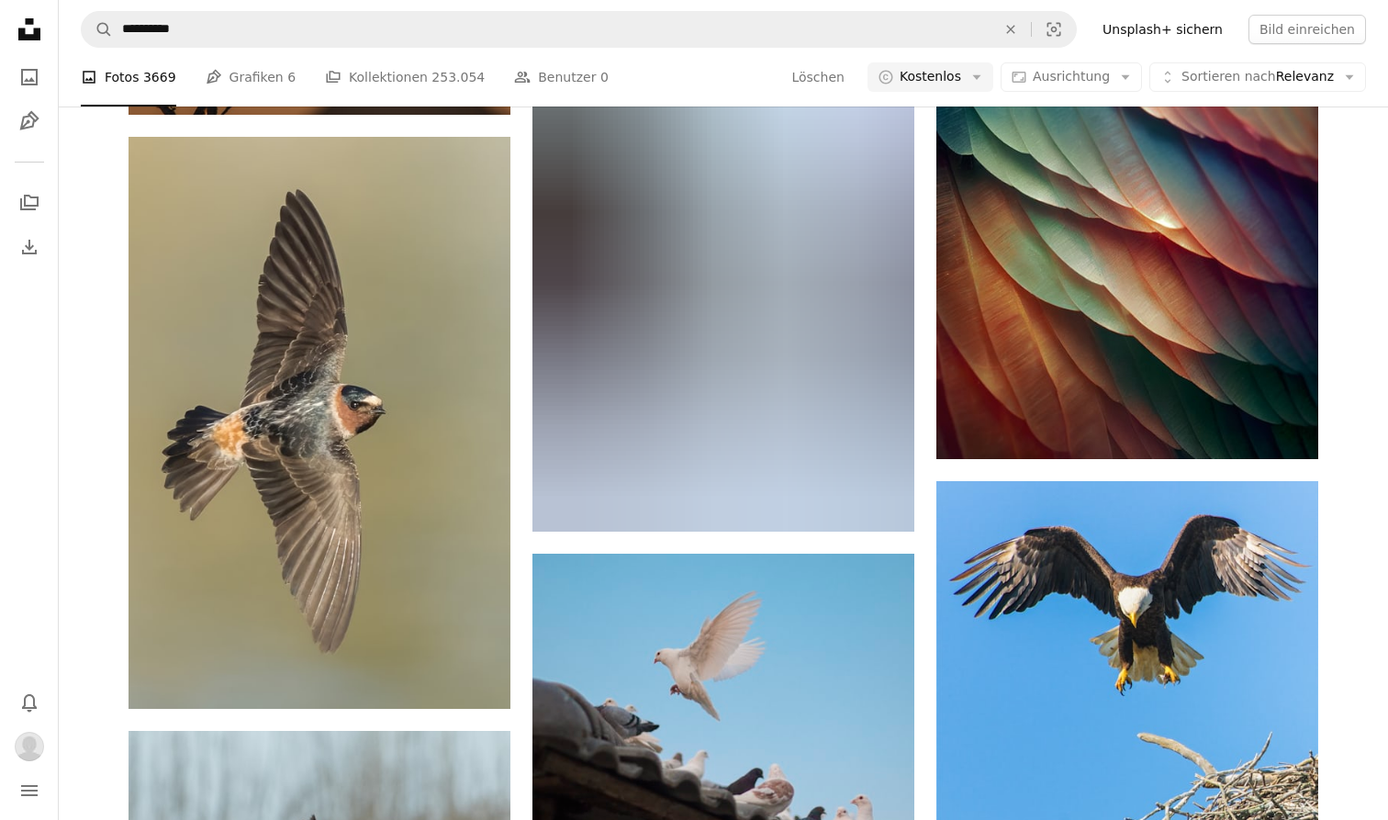
scroll to position [1119, 0]
